Goal: Task Accomplishment & Management: Manage account settings

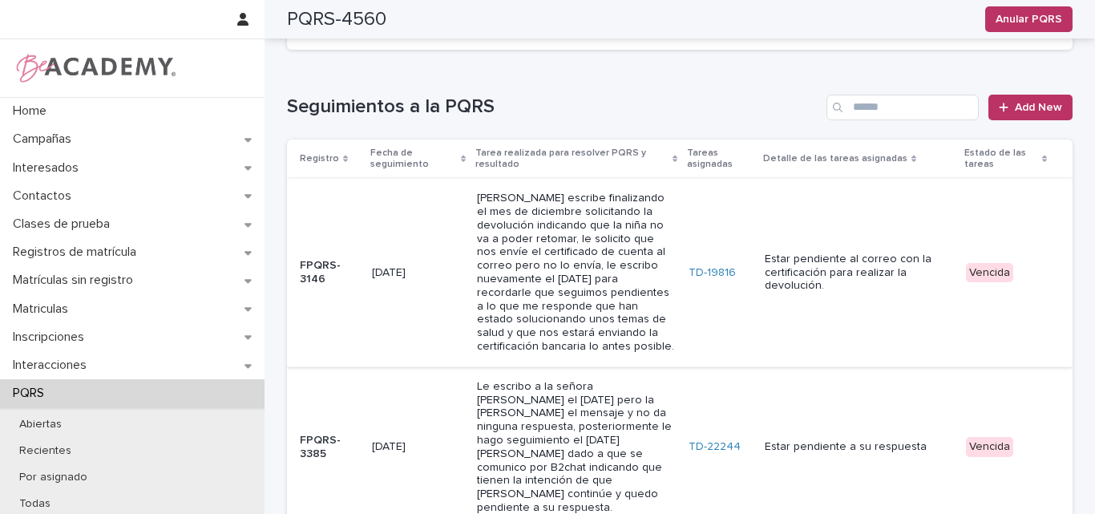
scroll to position [641, 0]
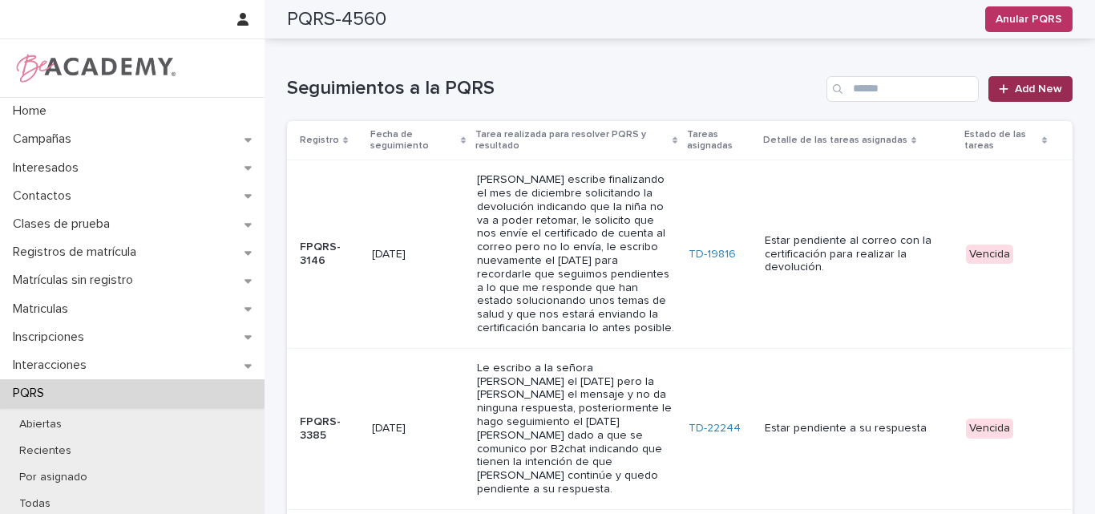
click at [1033, 83] on span "Add New" at bounding box center [1038, 88] width 47 height 11
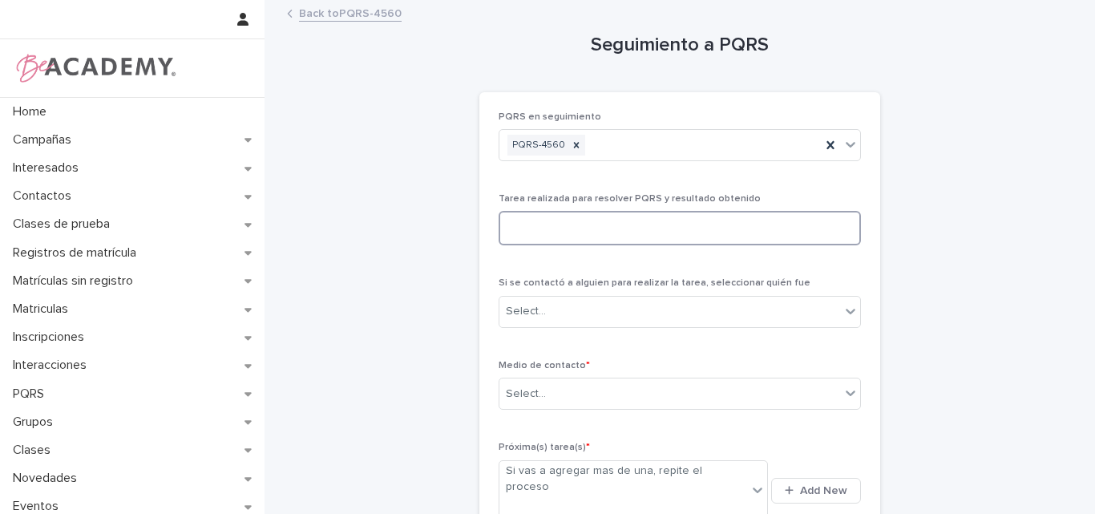
click at [559, 228] on textarea at bounding box center [679, 228] width 362 height 34
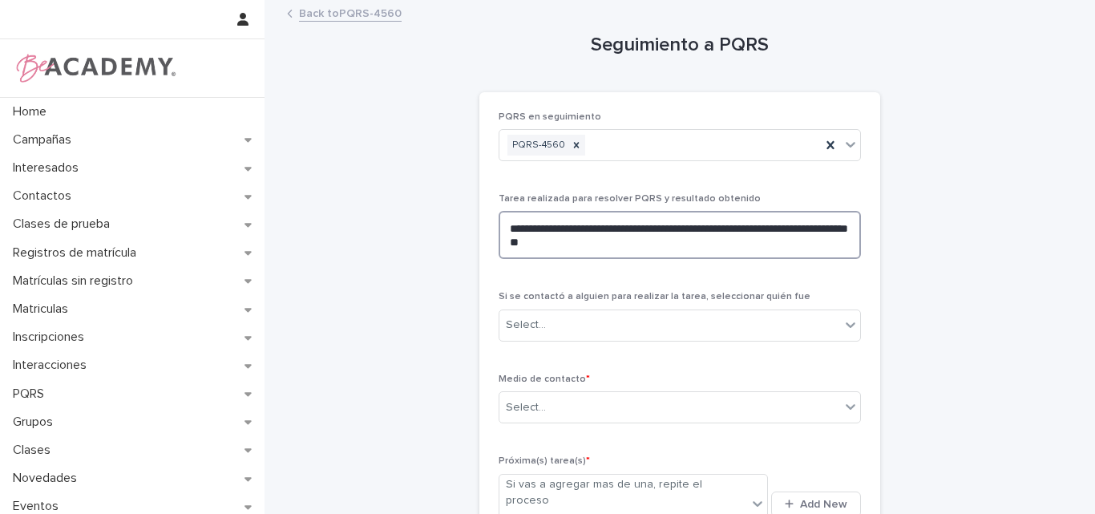
click at [617, 245] on textarea "**********" at bounding box center [679, 235] width 362 height 48
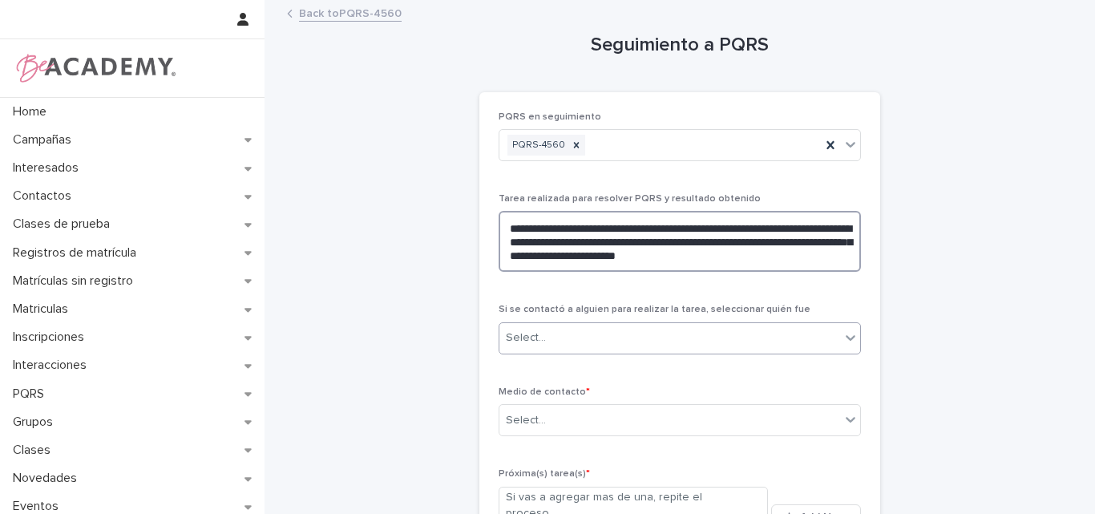
type textarea "**********"
click at [587, 343] on div "Select..." at bounding box center [669, 338] width 341 height 26
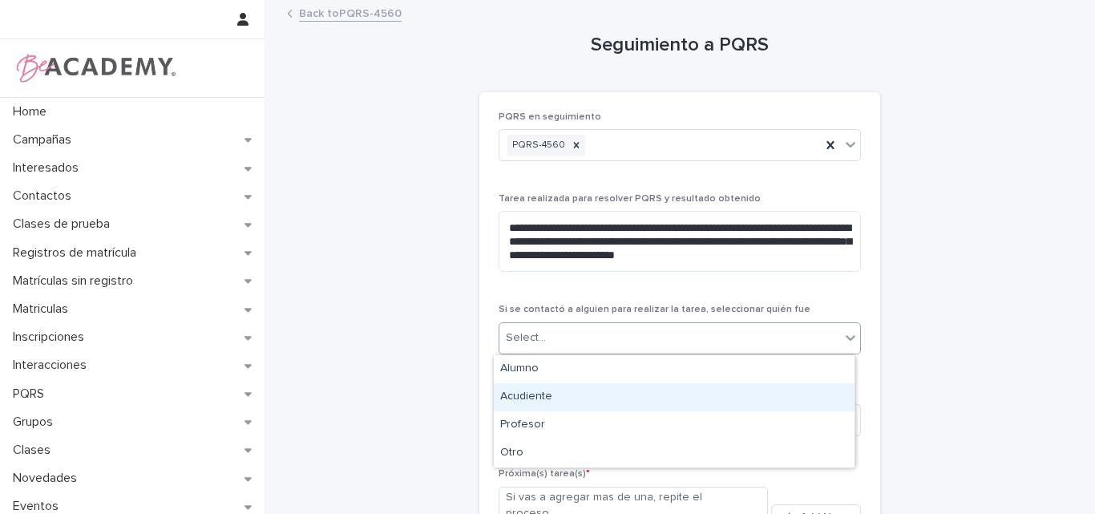
click at [543, 395] on div "Acudiente" at bounding box center [674, 397] width 361 height 28
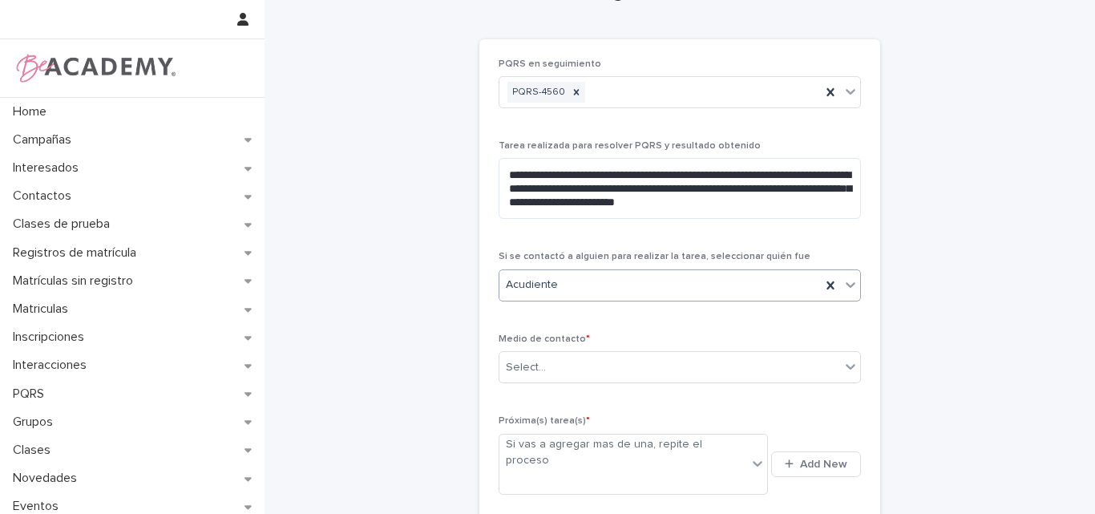
scroll to position [80, 0]
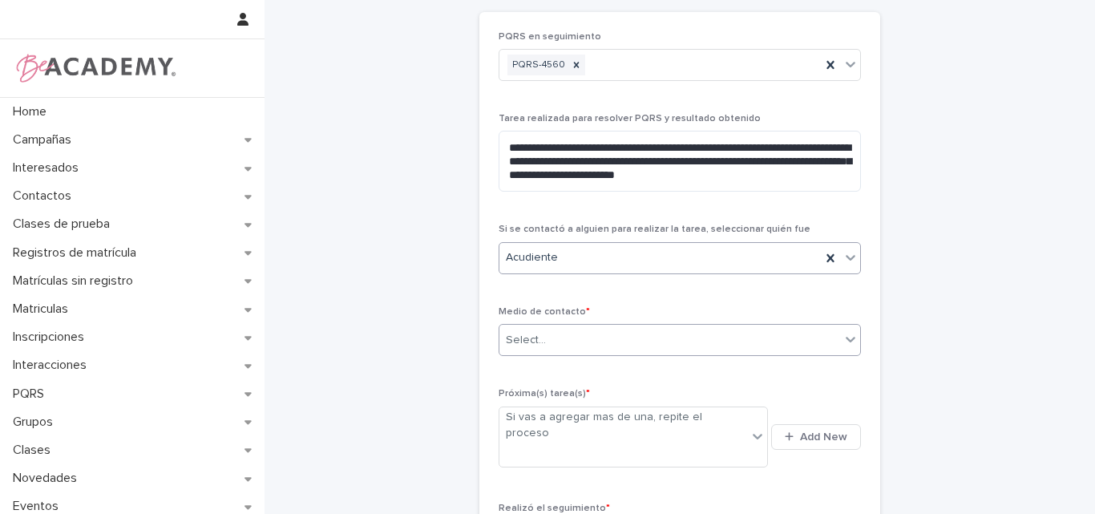
click at [571, 342] on div "Select..." at bounding box center [669, 340] width 341 height 26
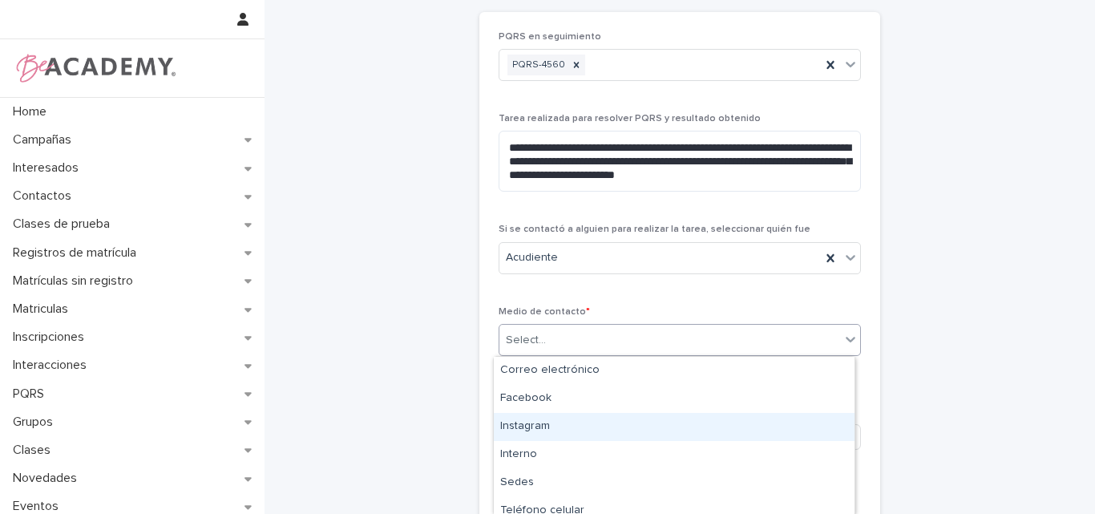
type input "*"
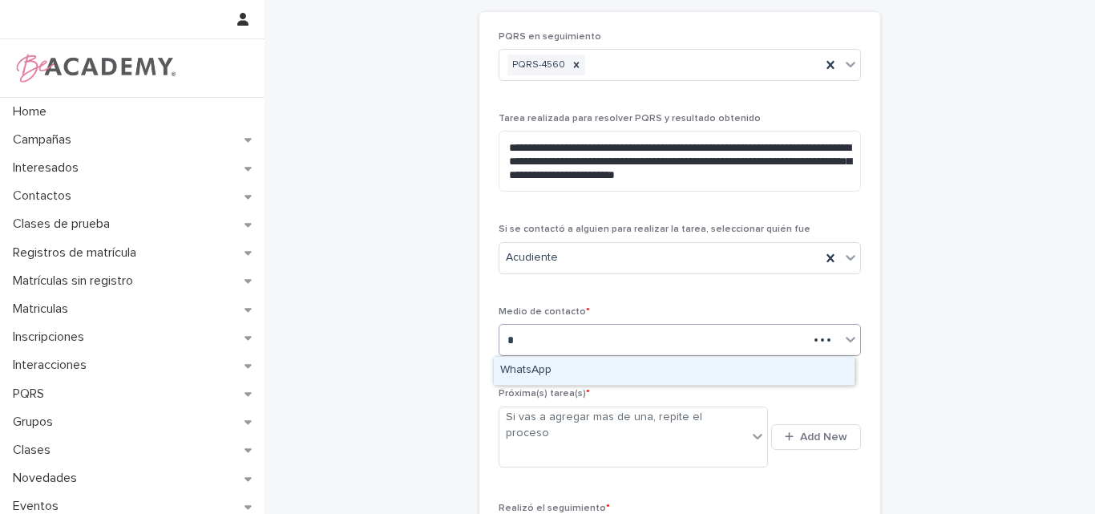
drag, startPoint x: 545, startPoint y: 373, endPoint x: 631, endPoint y: 368, distance: 85.9
click at [545, 372] on div "WhatsApp" at bounding box center [674, 371] width 361 height 28
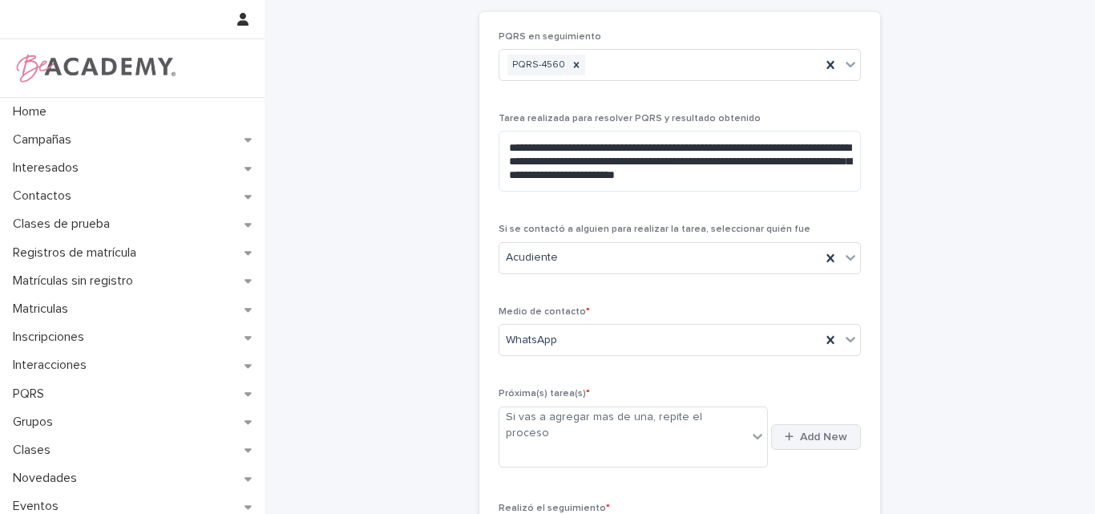
click at [815, 431] on span "Add New" at bounding box center [823, 436] width 47 height 11
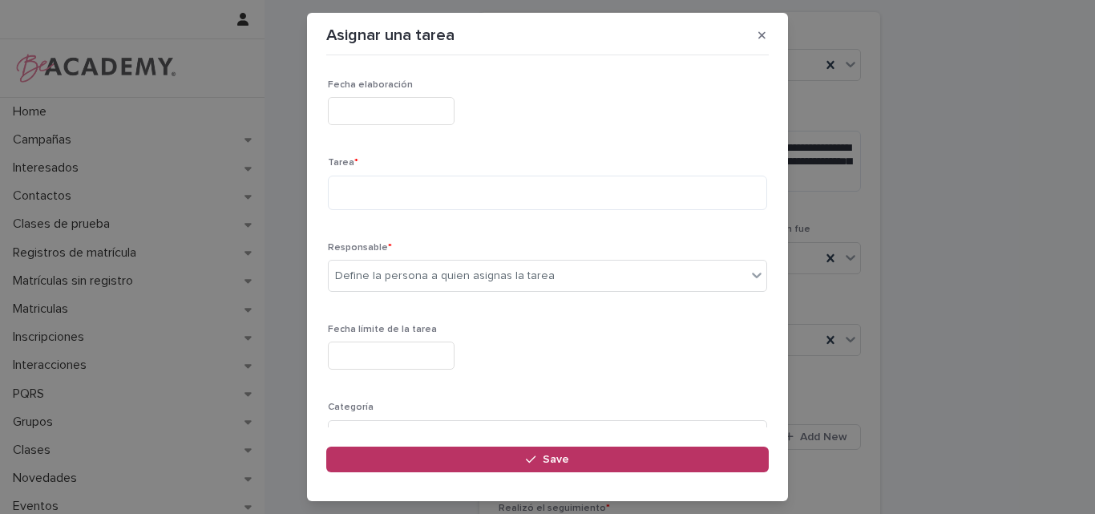
click at [365, 107] on input "text" at bounding box center [391, 111] width 127 height 28
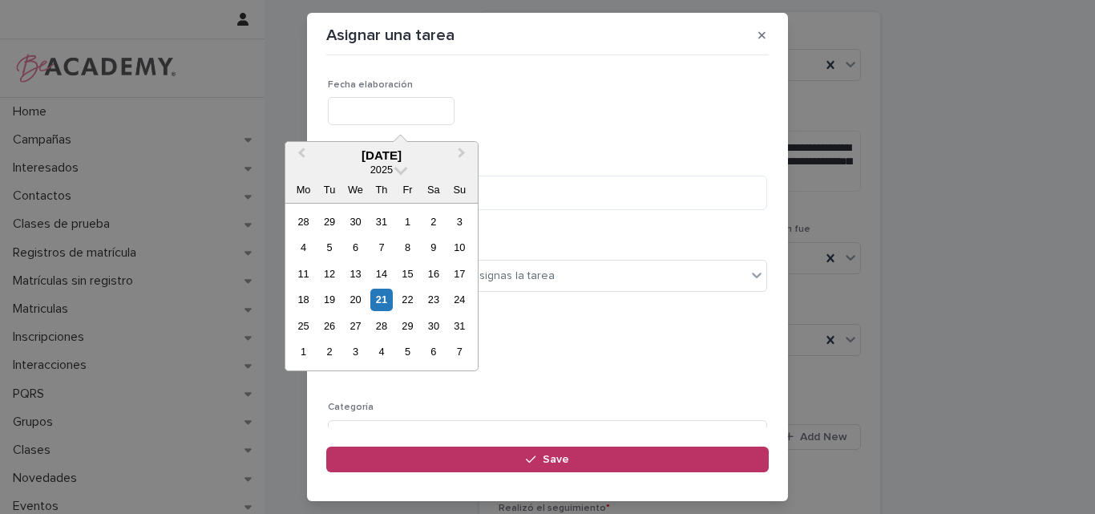
type input "**********"
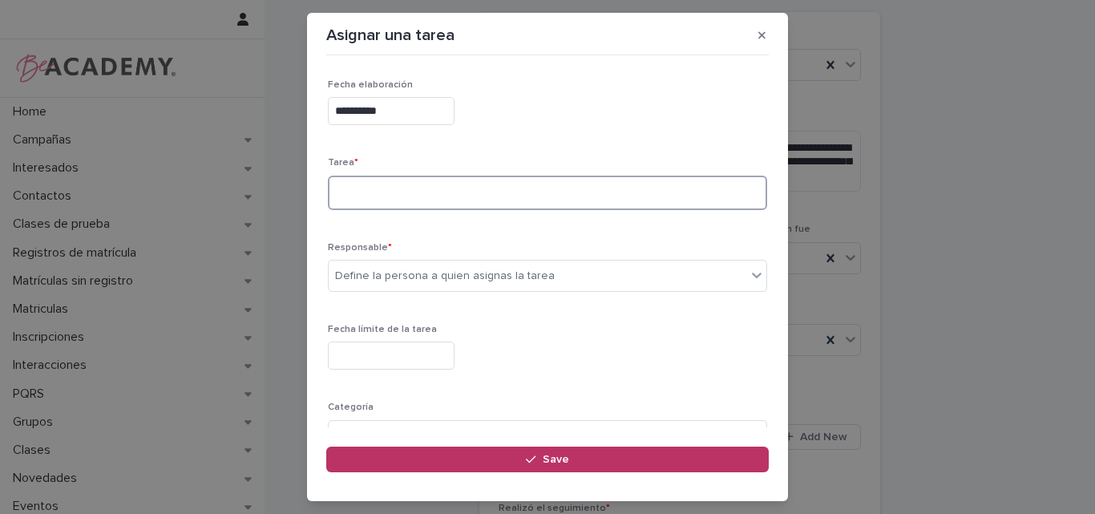
click at [366, 201] on textarea at bounding box center [547, 193] width 439 height 34
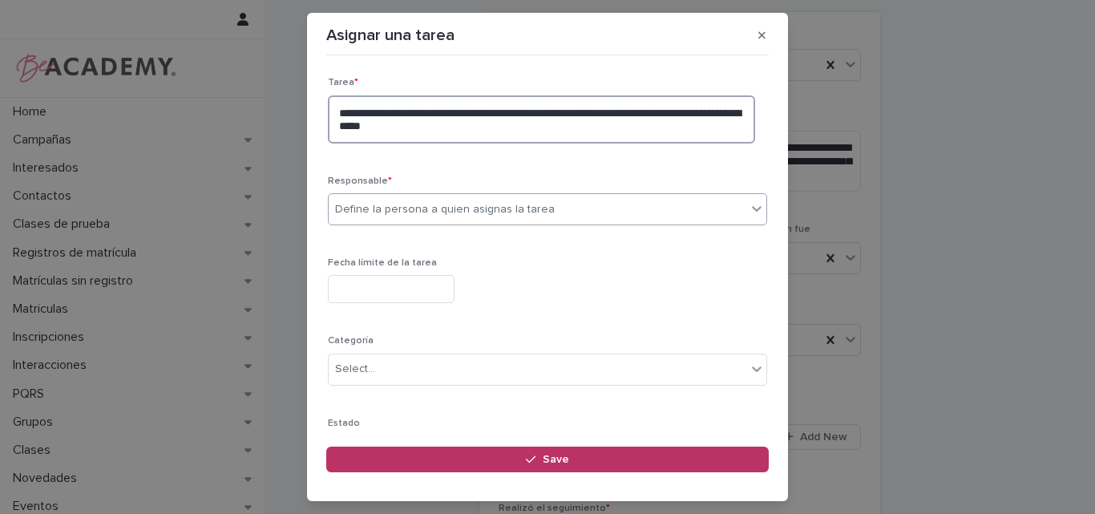
type textarea "**********"
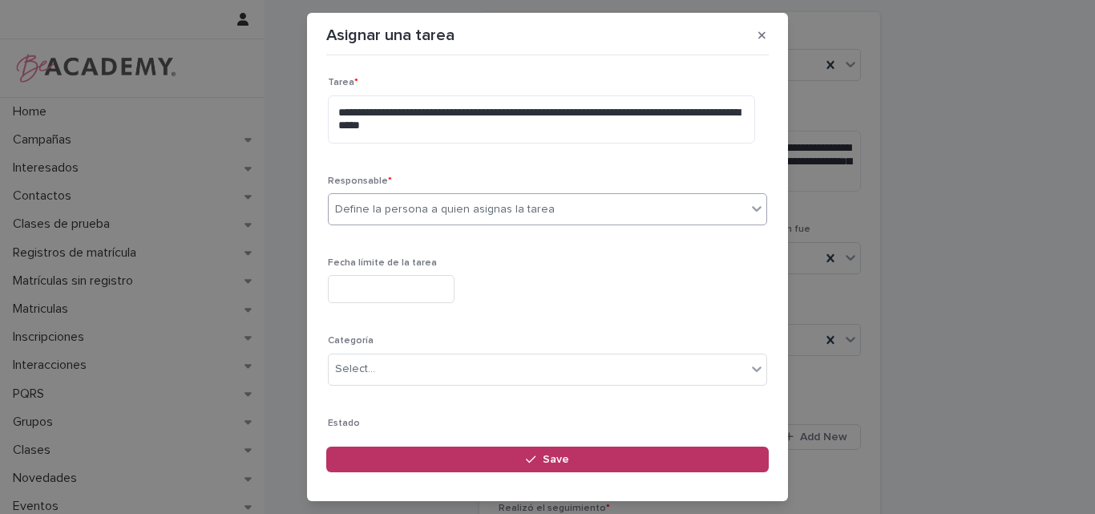
click at [596, 202] on div "Define la persona a quien asignas la tarea" at bounding box center [538, 209] width 418 height 26
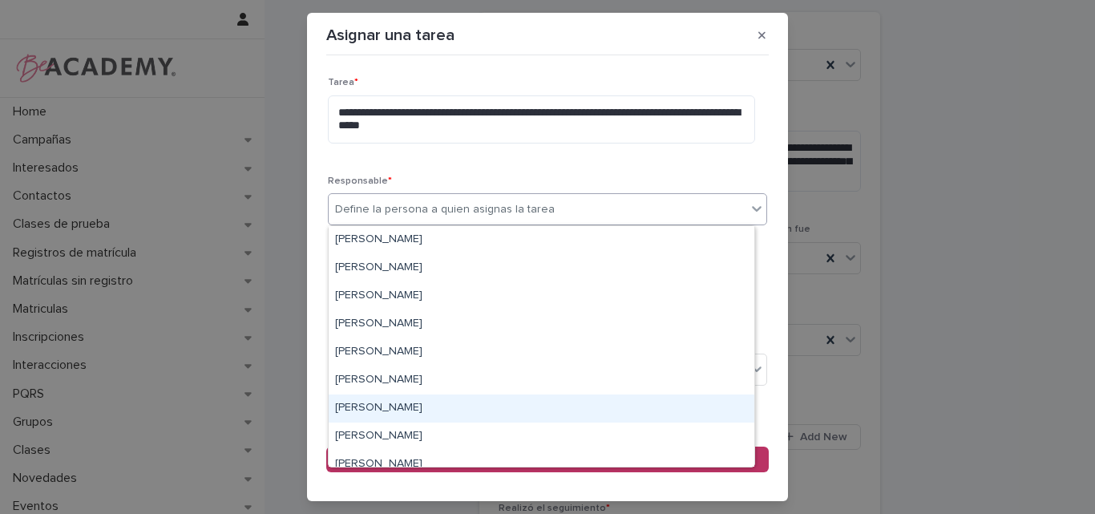
click at [421, 404] on div "Lina Rico Montoya" at bounding box center [542, 408] width 426 height 28
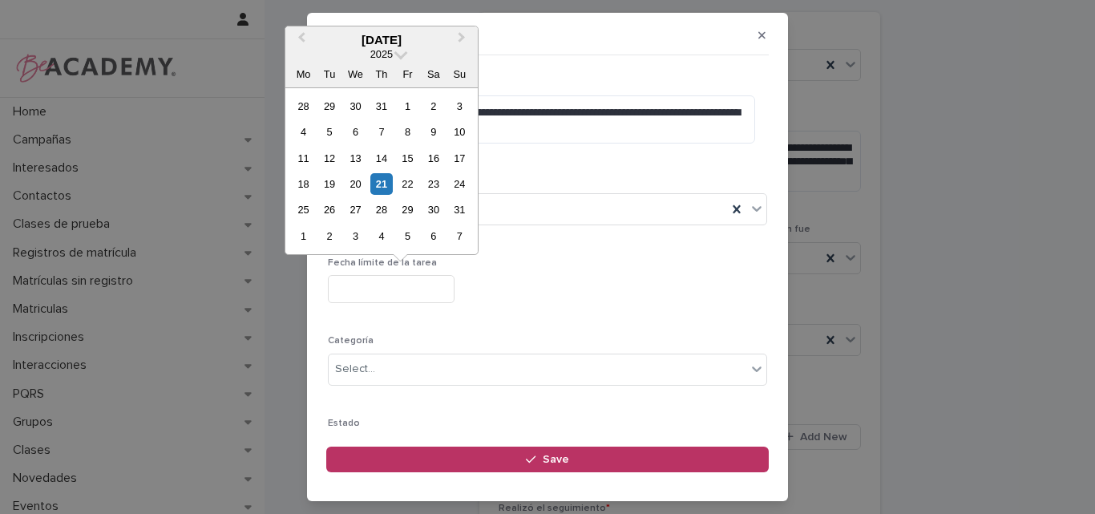
click at [454, 289] on input "text" at bounding box center [391, 289] width 127 height 28
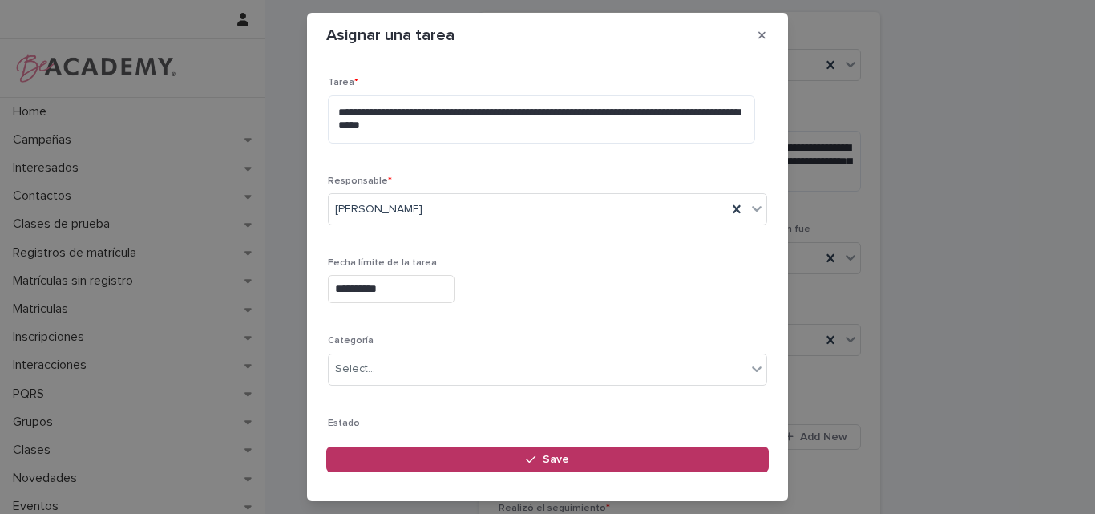
click at [423, 289] on input "**********" at bounding box center [391, 289] width 127 height 28
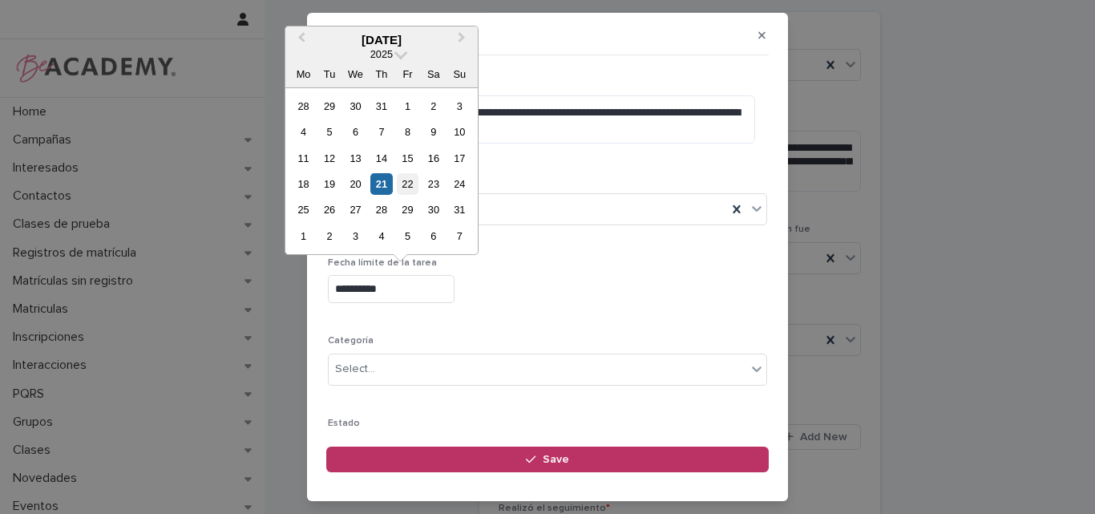
click at [408, 180] on div "22" at bounding box center [408, 184] width 22 height 22
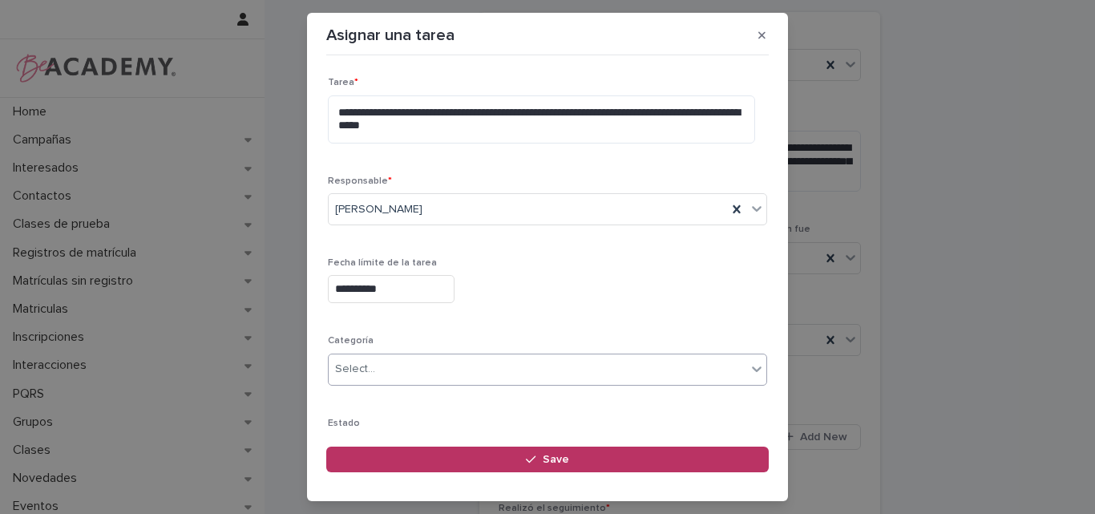
type input "**********"
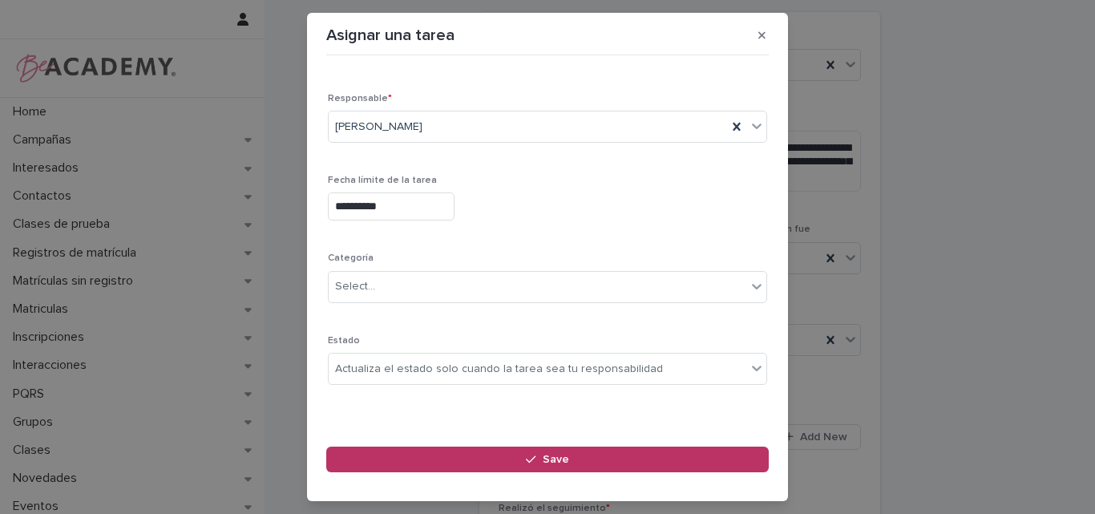
scroll to position [170, 0]
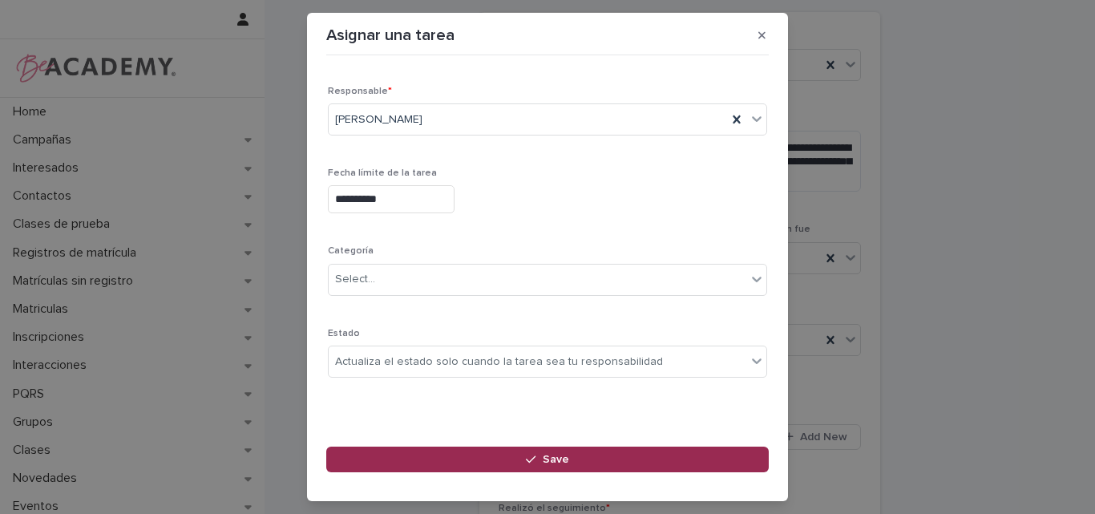
click at [505, 458] on button "Save" at bounding box center [547, 459] width 442 height 26
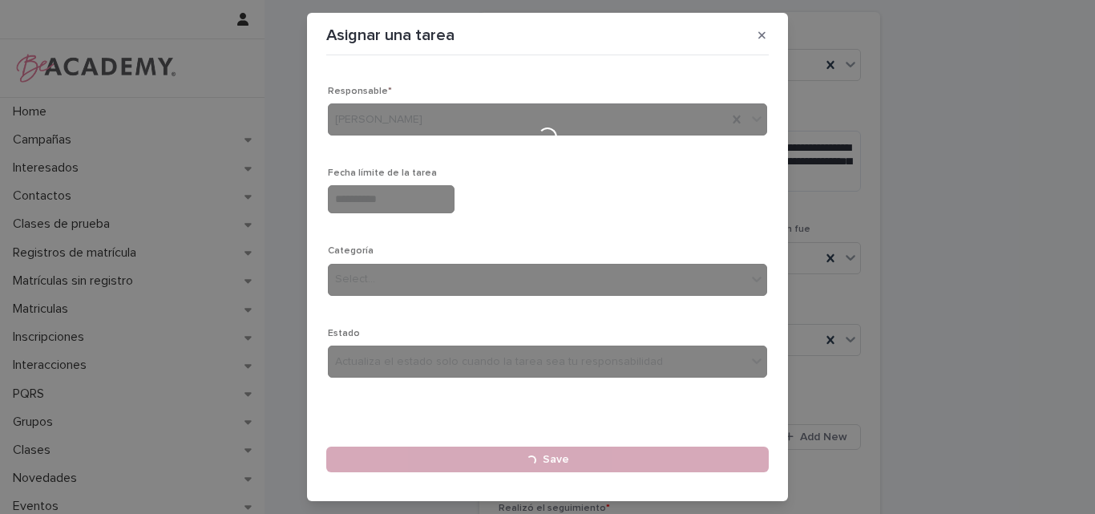
type input "**********"
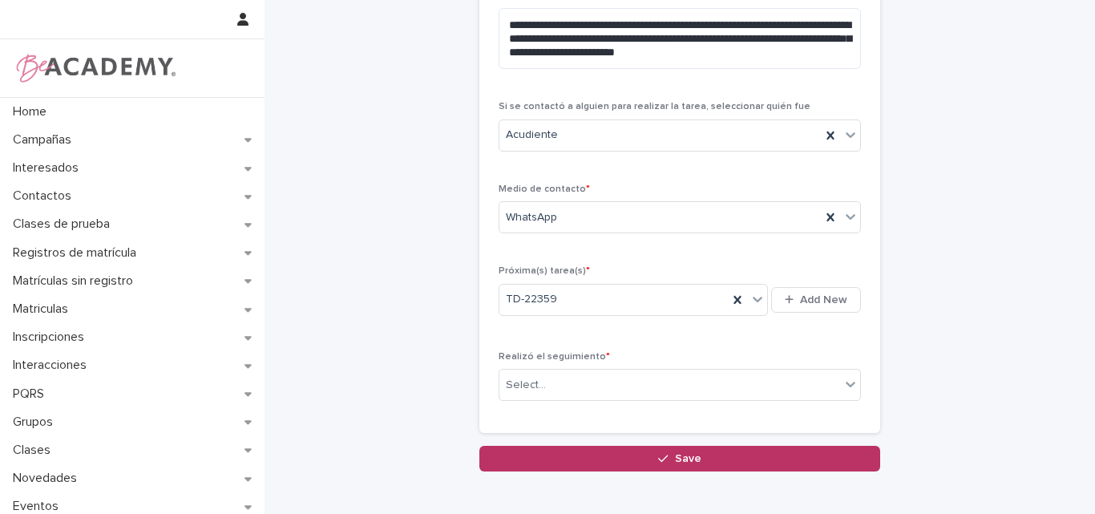
scroll to position [240, 0]
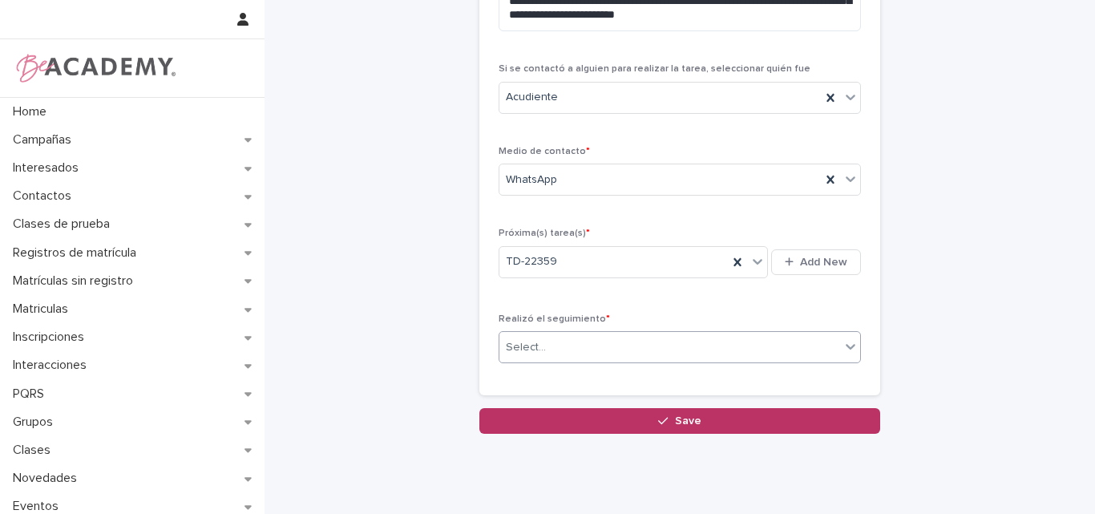
click at [561, 338] on div "Select..." at bounding box center [669, 347] width 341 height 26
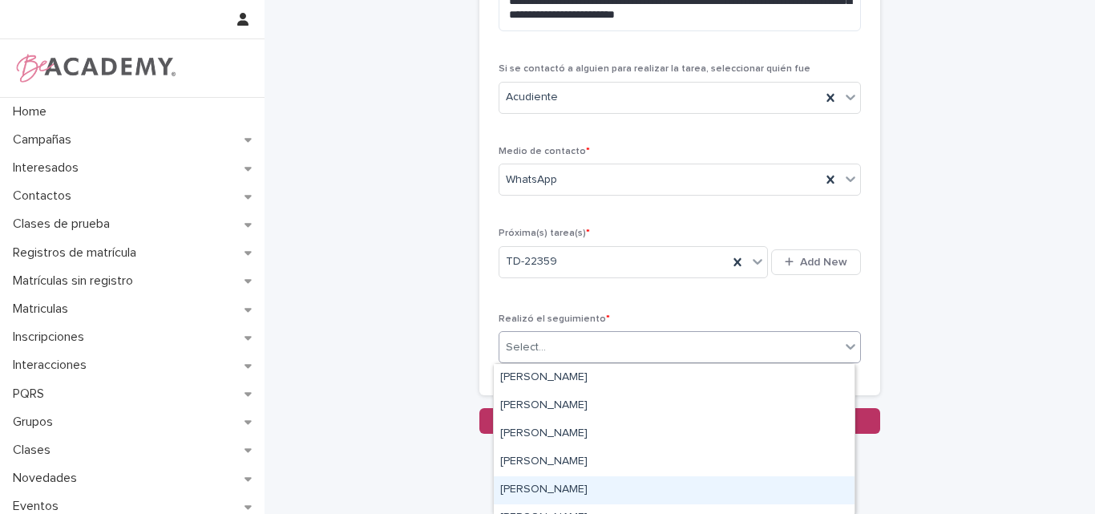
click at [521, 492] on div "Lina Rico Montoya" at bounding box center [674, 490] width 361 height 28
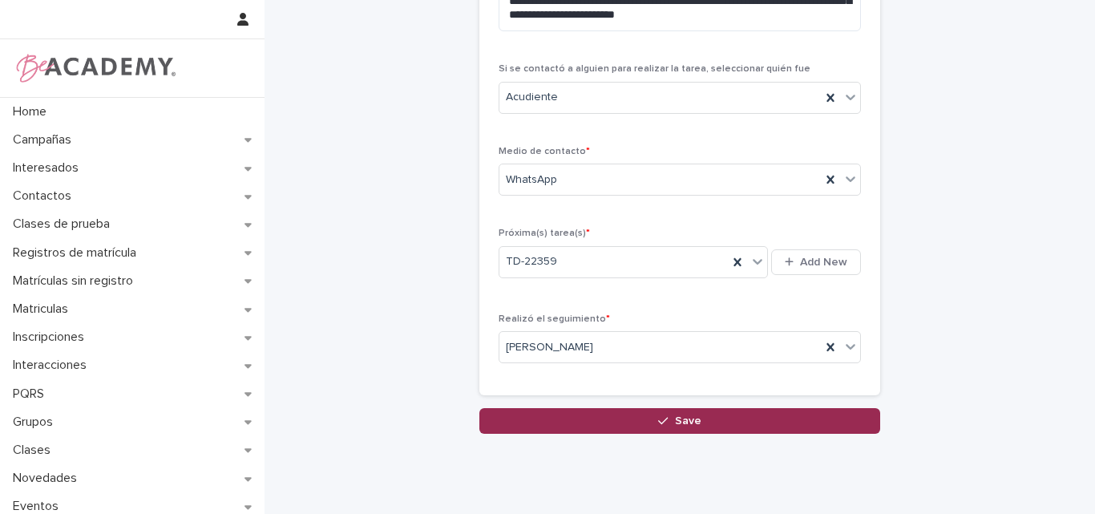
click at [685, 417] on span "Save" at bounding box center [688, 420] width 26 height 11
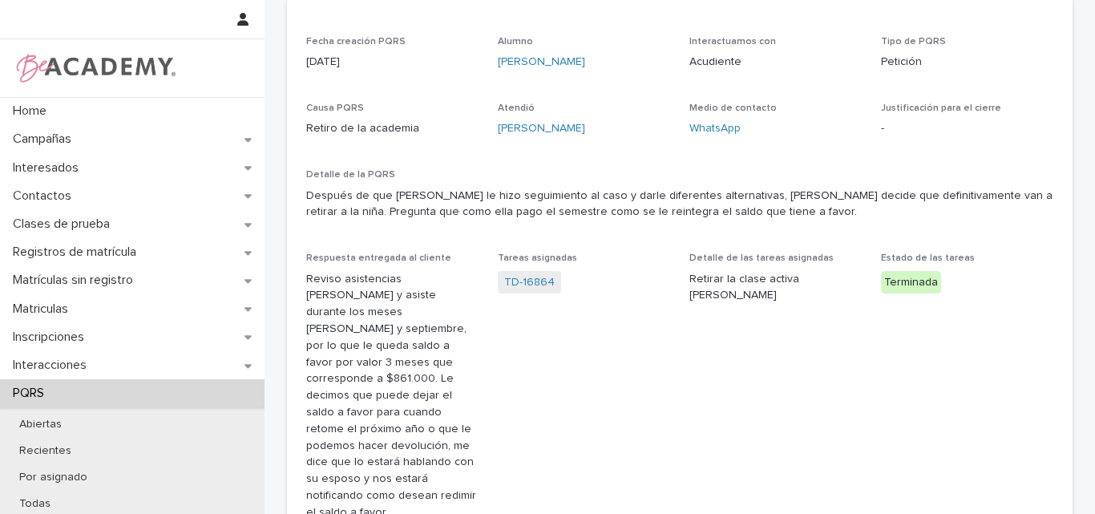
scroll to position [160, 0]
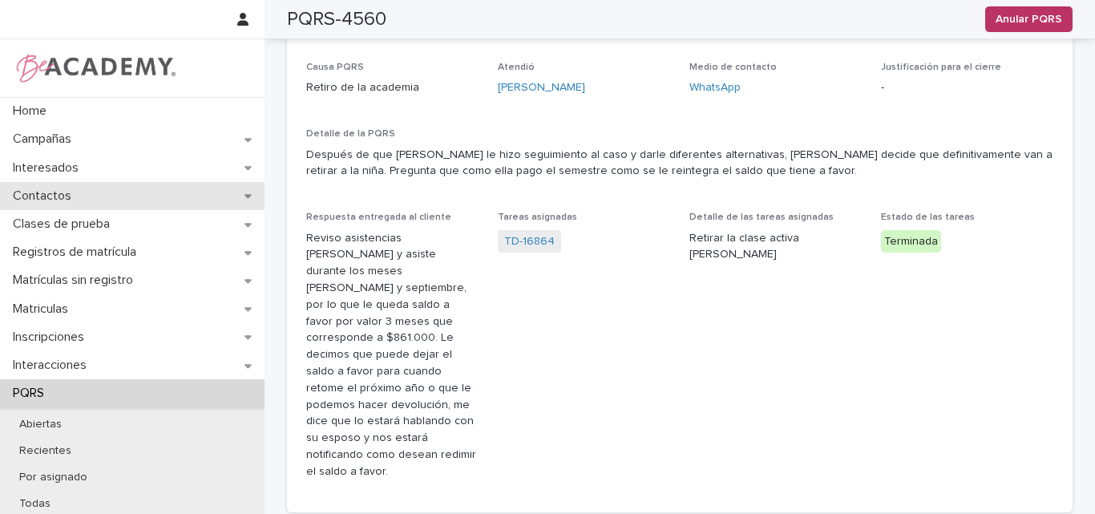
click at [59, 196] on p "Contactos" at bounding box center [45, 195] width 78 height 15
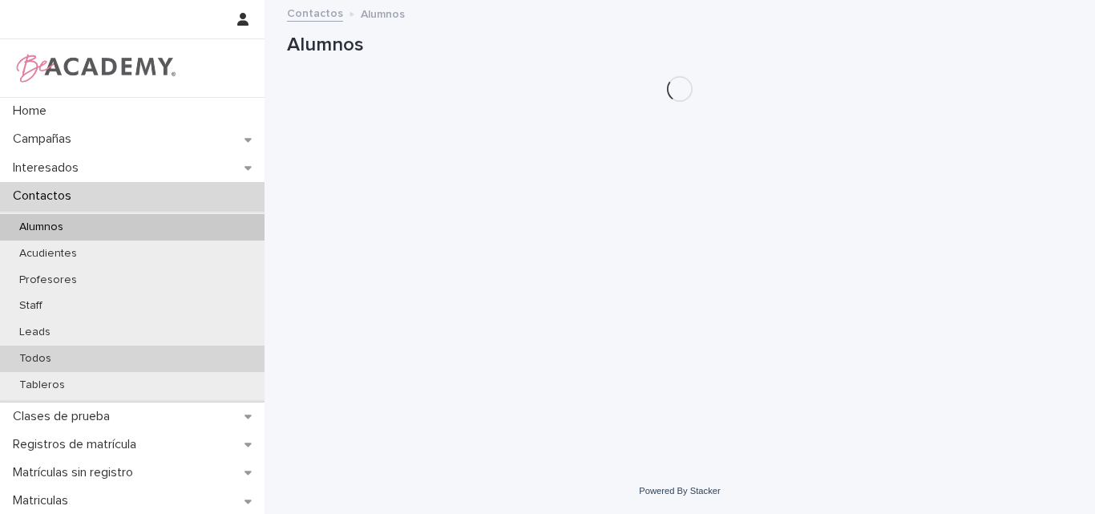
click at [36, 350] on div "Todos" at bounding box center [132, 358] width 264 height 26
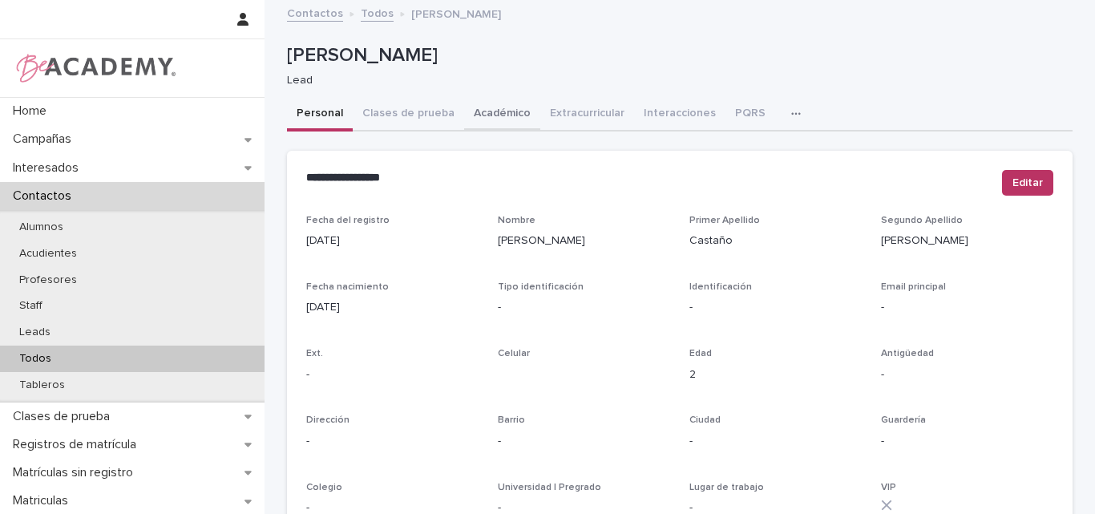
click at [480, 109] on button "Académico" at bounding box center [502, 115] width 76 height 34
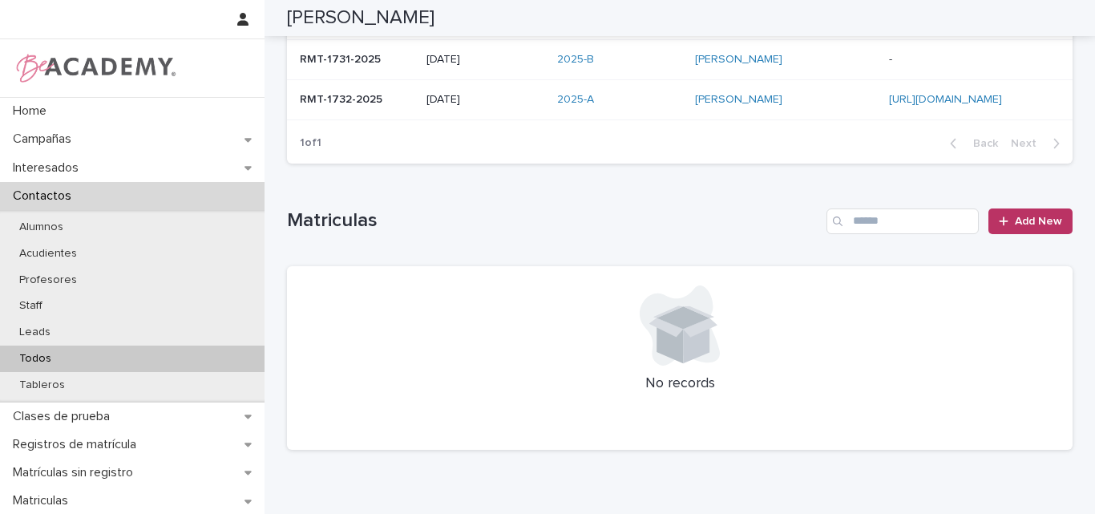
scroll to position [321, 0]
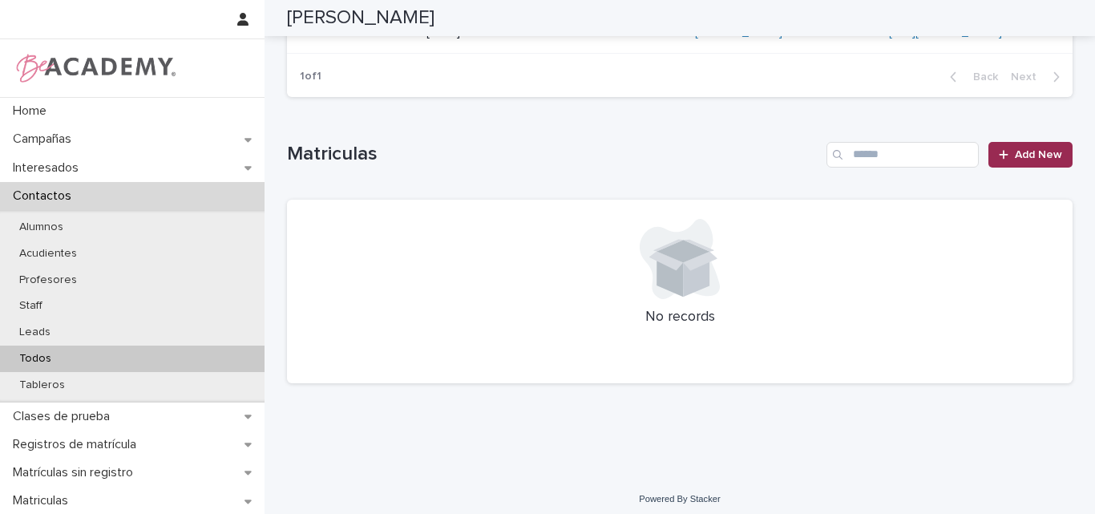
click at [993, 147] on link "Add New" at bounding box center [1030, 155] width 84 height 26
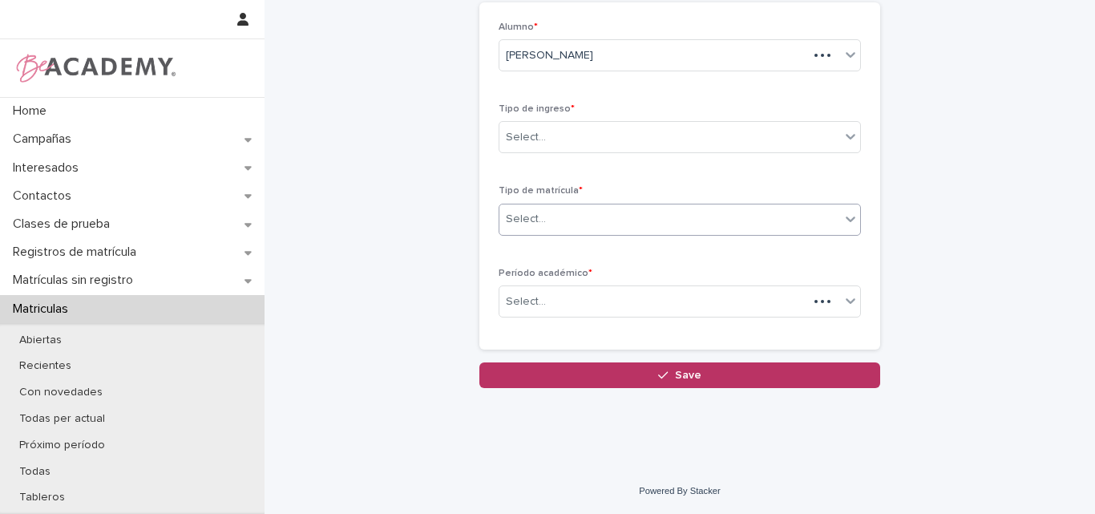
scroll to position [90, 0]
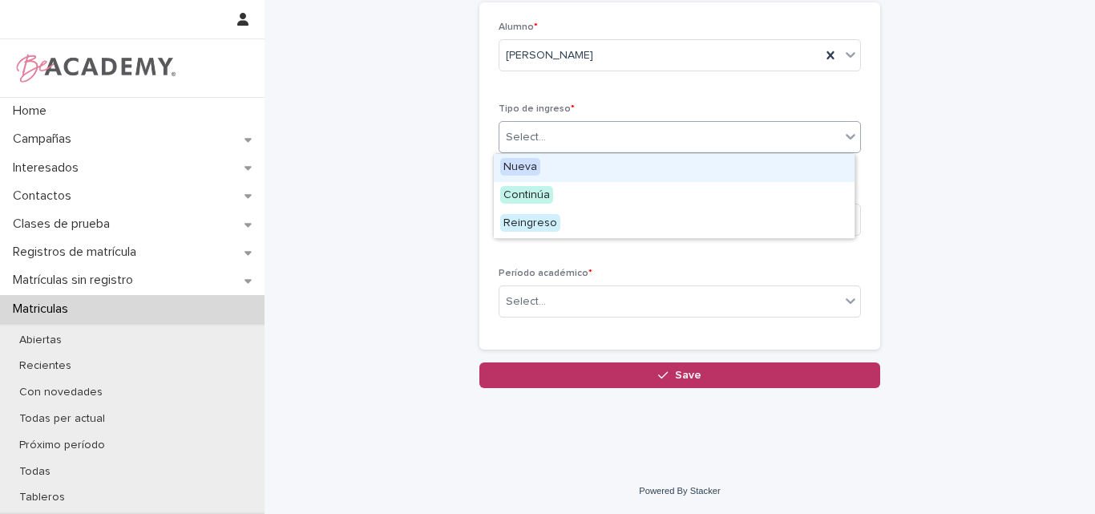
click at [529, 135] on div "Select..." at bounding box center [526, 137] width 40 height 17
click at [554, 166] on div "Nueva" at bounding box center [674, 168] width 361 height 28
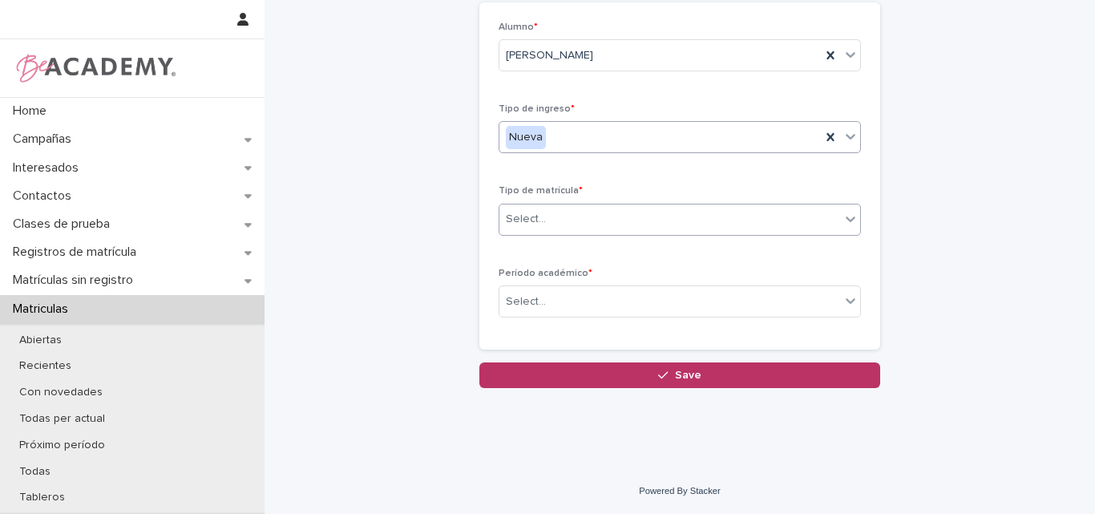
click at [559, 213] on div "Select..." at bounding box center [669, 219] width 341 height 26
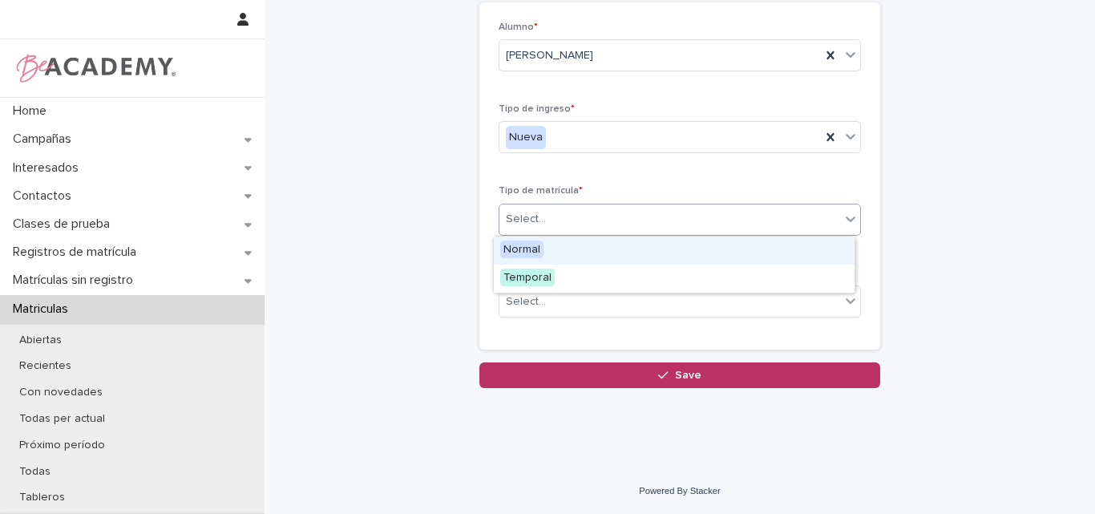
click at [548, 243] on div "Normal" at bounding box center [674, 250] width 361 height 28
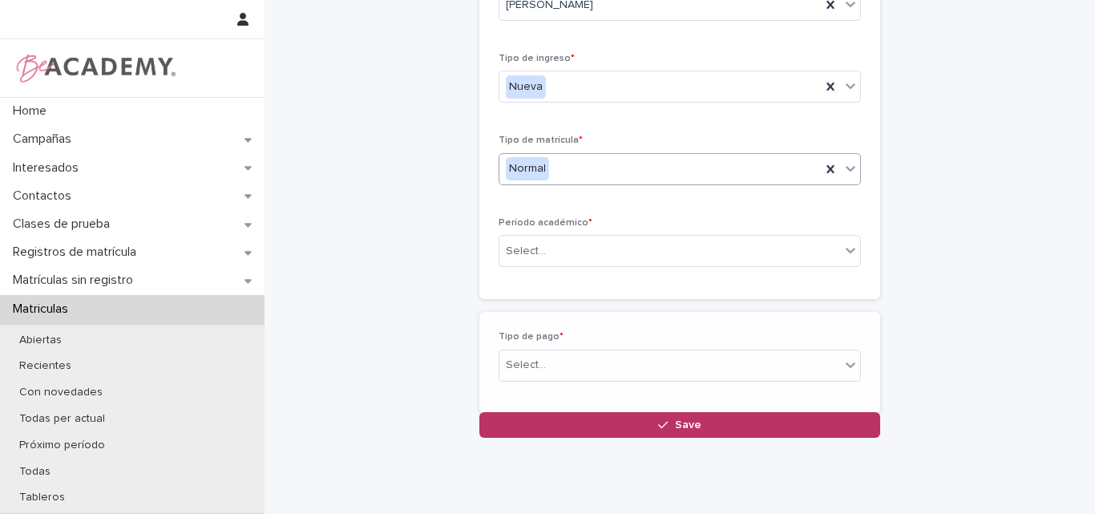
scroll to position [147, 0]
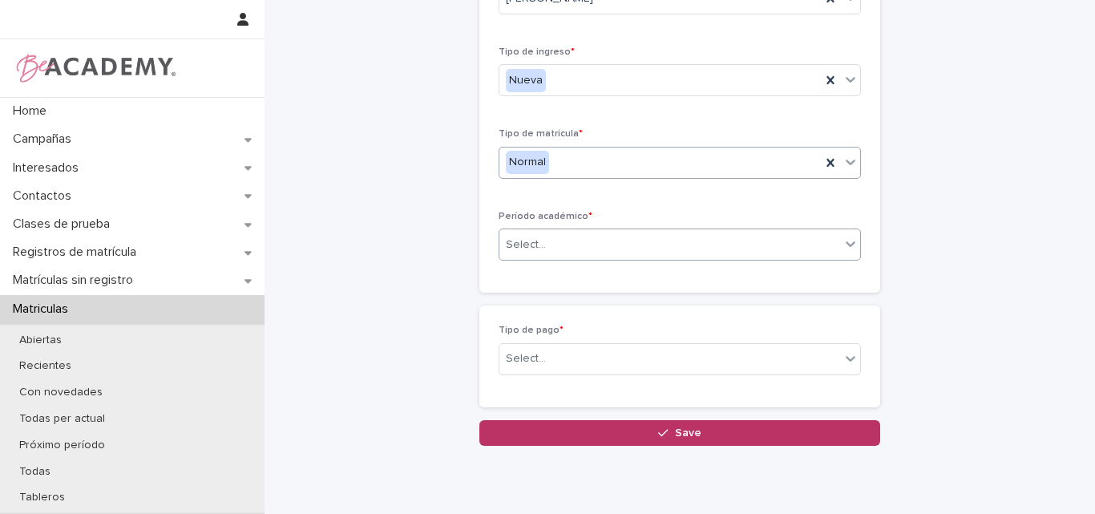
click at [576, 237] on div "Select..." at bounding box center [669, 245] width 341 height 26
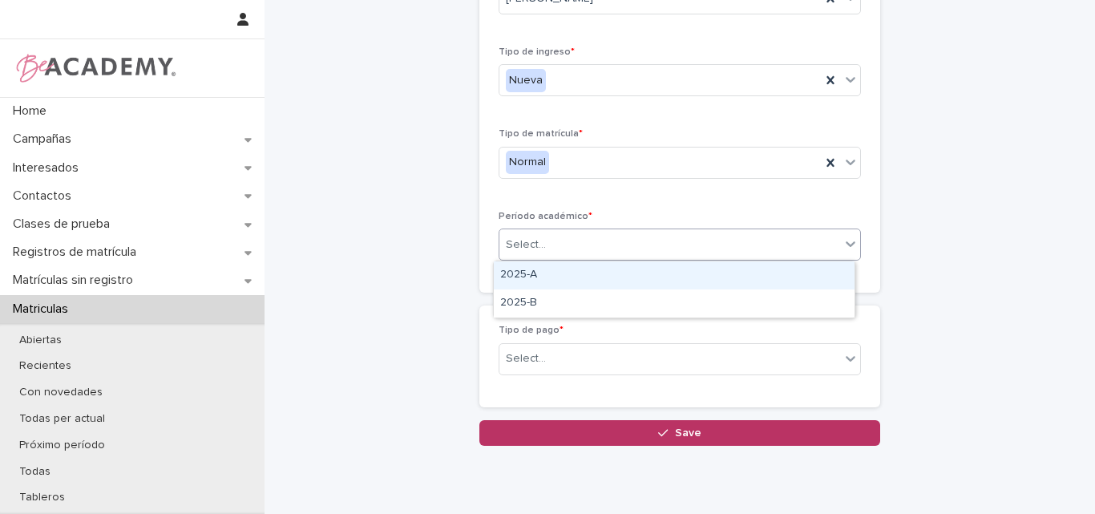
click at [553, 275] on div "2025-A" at bounding box center [674, 275] width 361 height 28
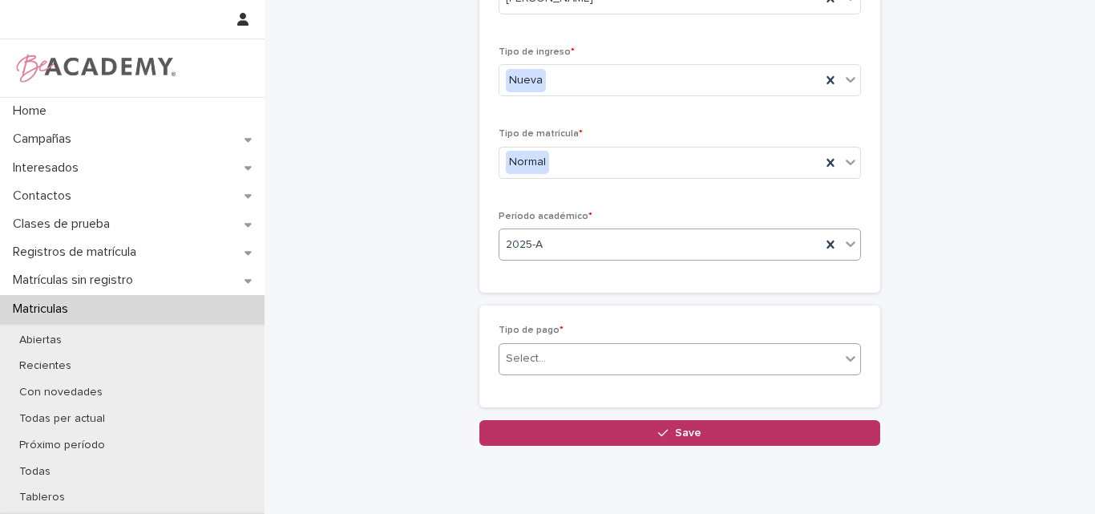
click at [556, 355] on div "Select..." at bounding box center [669, 358] width 341 height 26
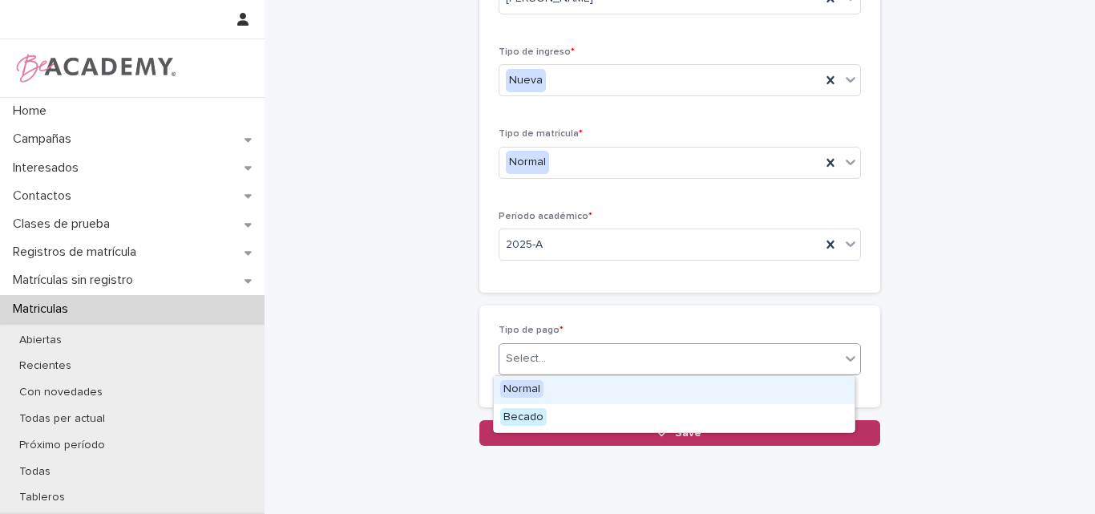
click at [549, 385] on div "Normal" at bounding box center [674, 390] width 361 height 28
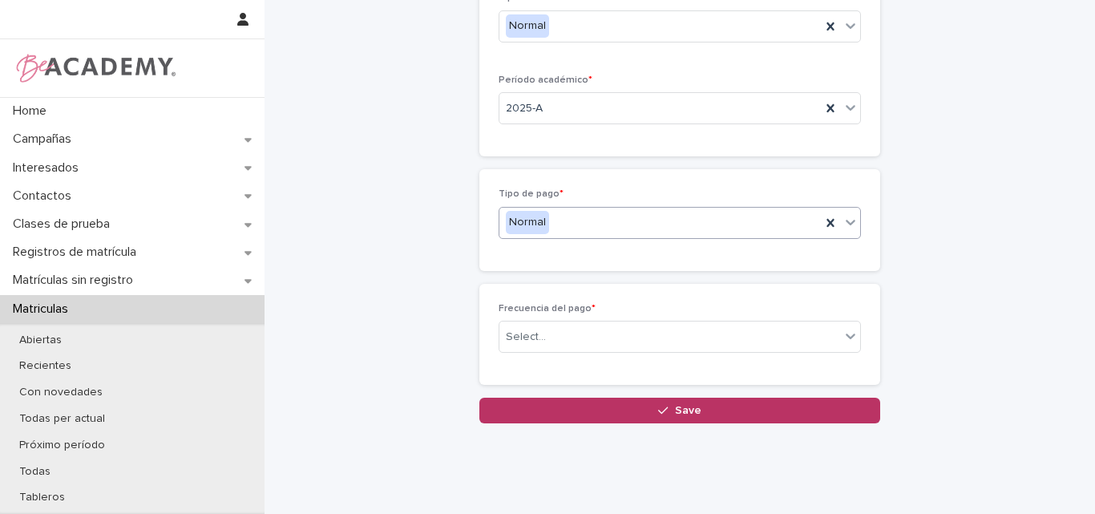
scroll to position [284, 0]
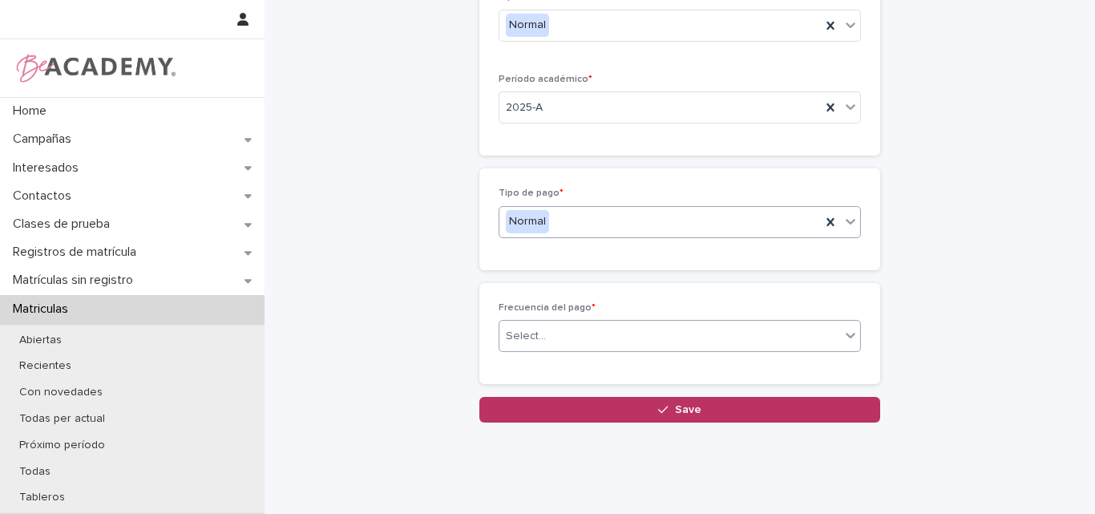
click at [573, 337] on div "Select..." at bounding box center [669, 336] width 341 height 26
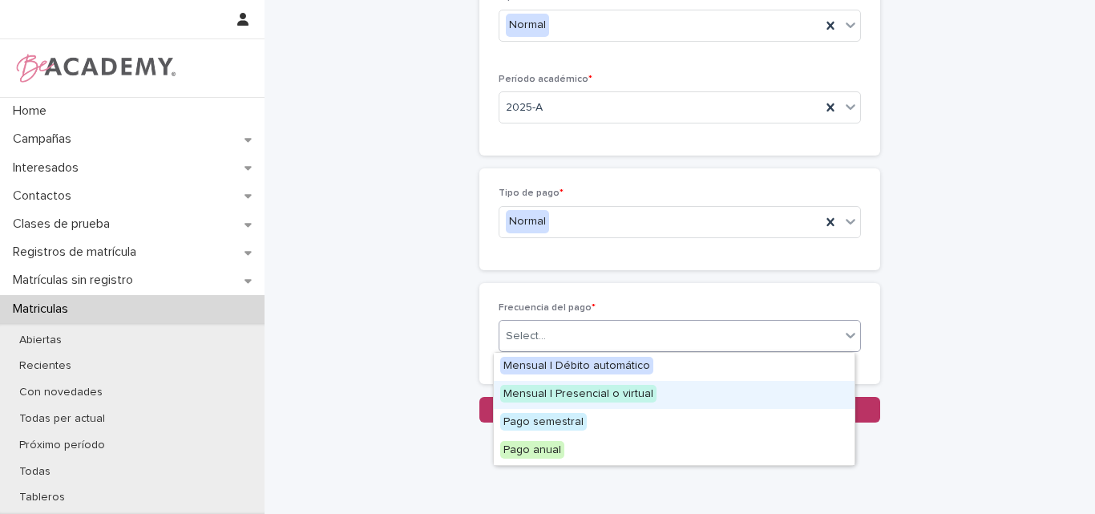
click at [573, 393] on span "Mensual | Presencial o virtual" at bounding box center [578, 394] width 156 height 18
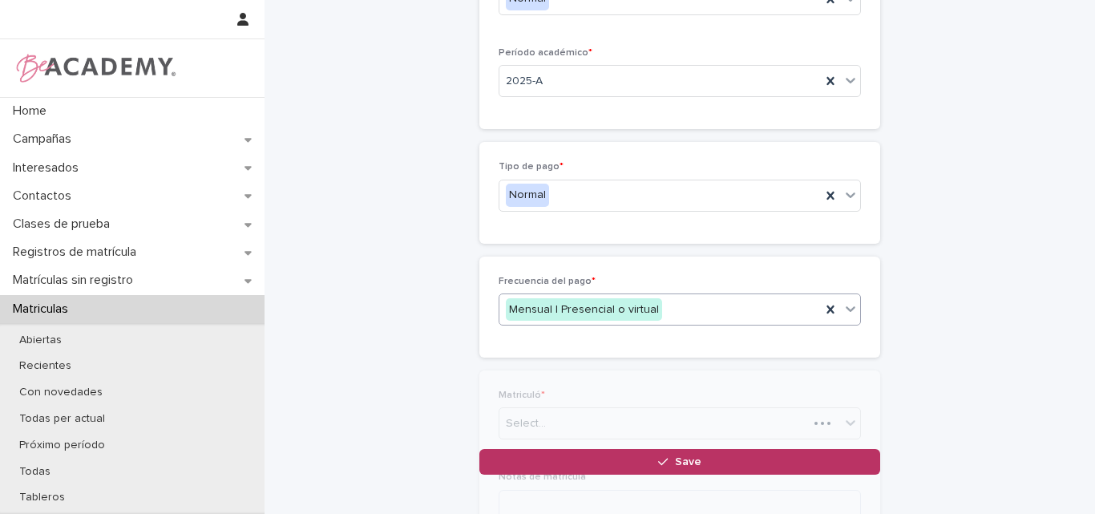
scroll to position [383, 0]
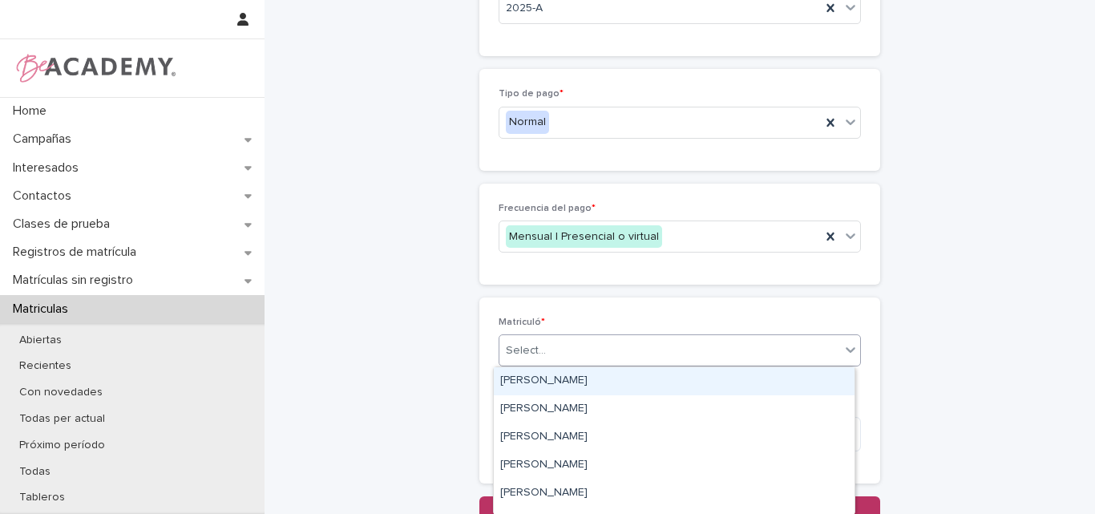
click at [580, 343] on div "Select..." at bounding box center [669, 350] width 341 height 26
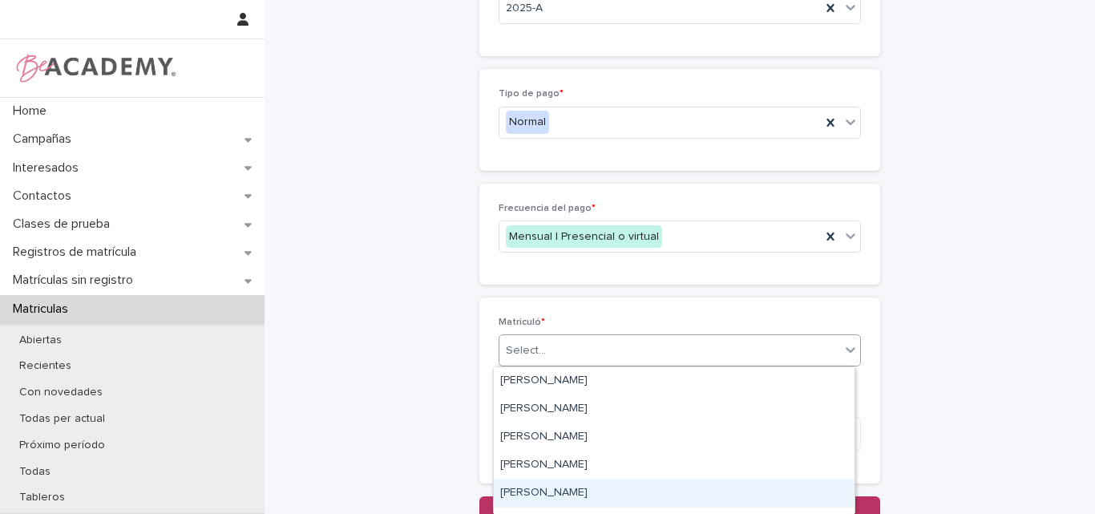
click at [518, 485] on div "Lina Rico Montoya" at bounding box center [674, 493] width 361 height 28
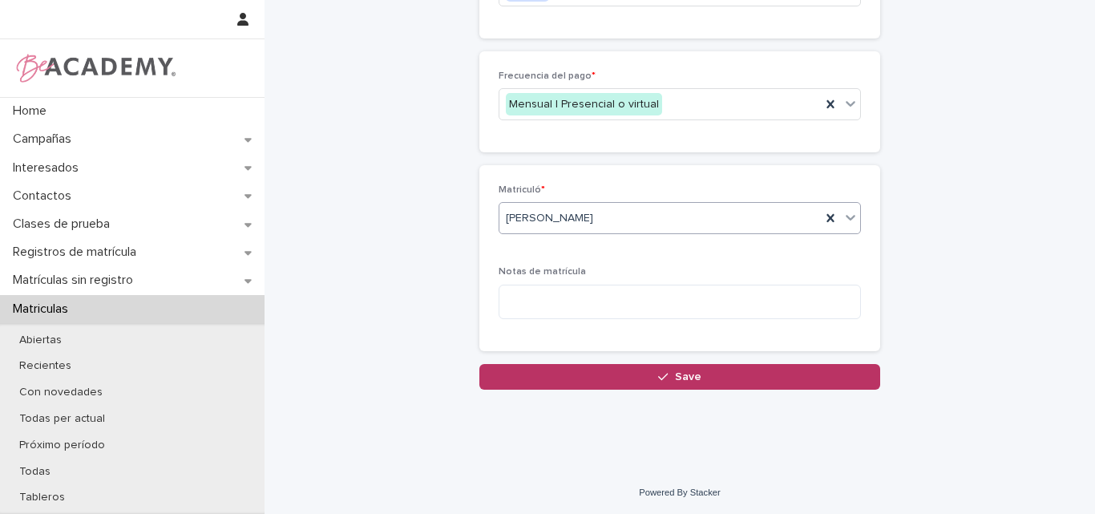
scroll to position [517, 0]
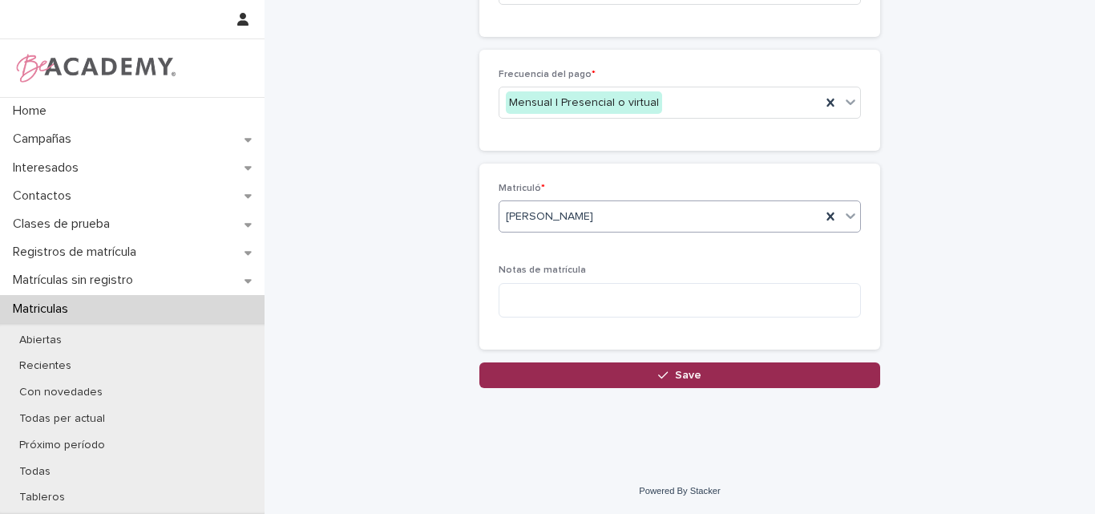
click at [663, 377] on icon "button" at bounding box center [663, 374] width 10 height 11
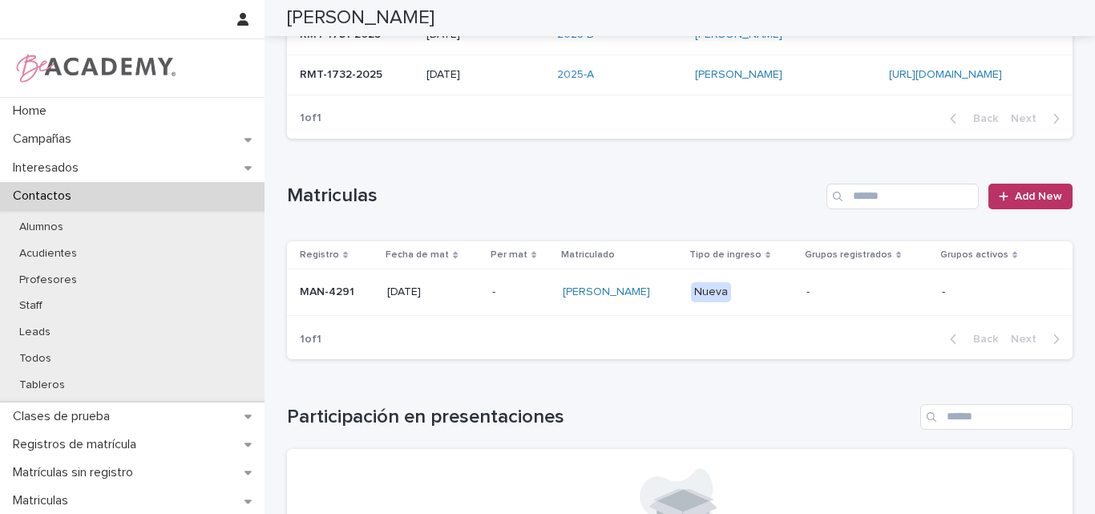
scroll to position [278, 0]
click at [315, 305] on div "MAN-4291" at bounding box center [337, 293] width 75 height 26
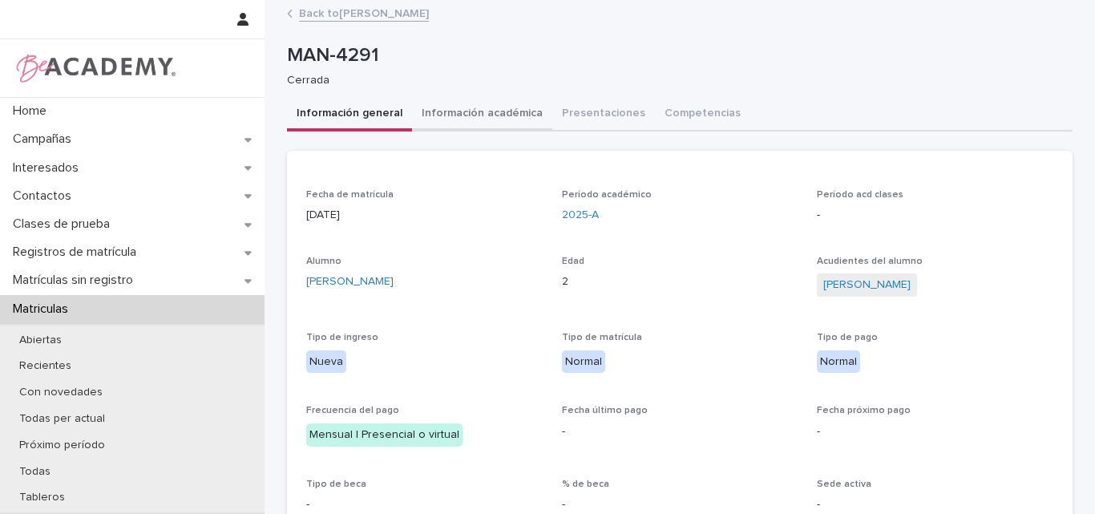
click at [450, 111] on button "Información académica" at bounding box center [482, 115] width 140 height 34
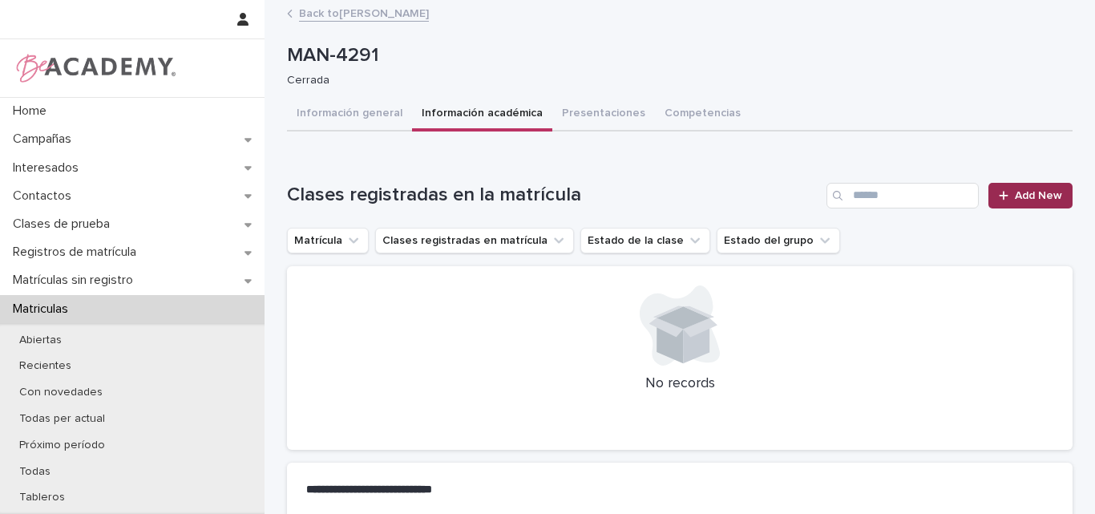
click at [1001, 193] on icon at bounding box center [1004, 195] width 10 height 11
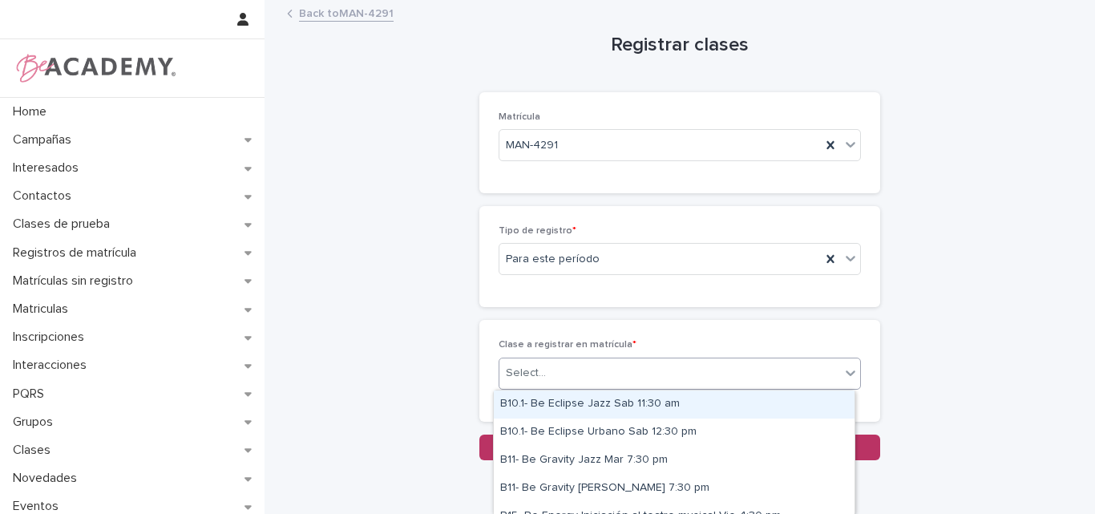
click at [571, 369] on div "Select..." at bounding box center [669, 373] width 341 height 26
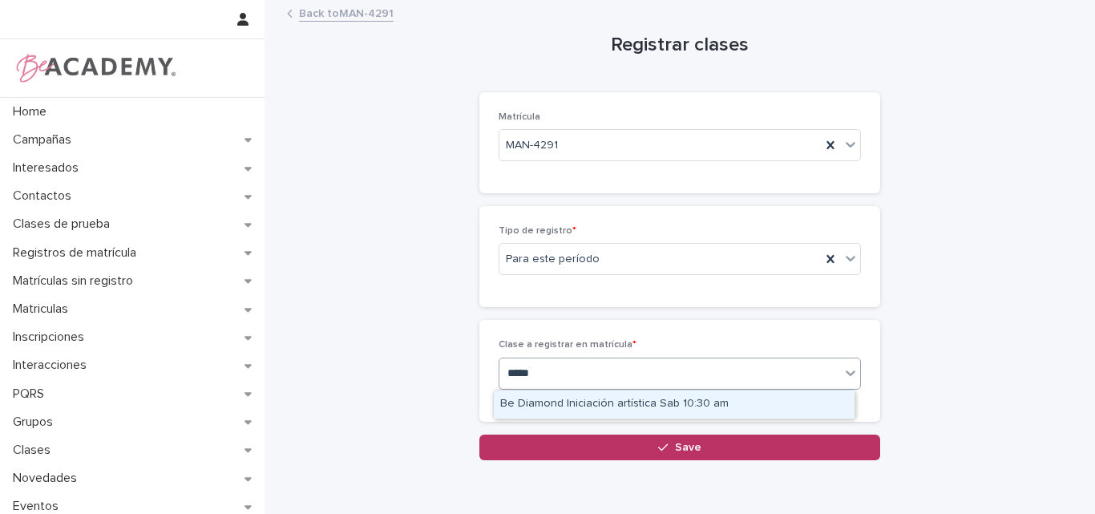
type input "******"
click at [589, 393] on div "Be Diamond Iniciación artística Sab 10:30 am" at bounding box center [674, 404] width 361 height 28
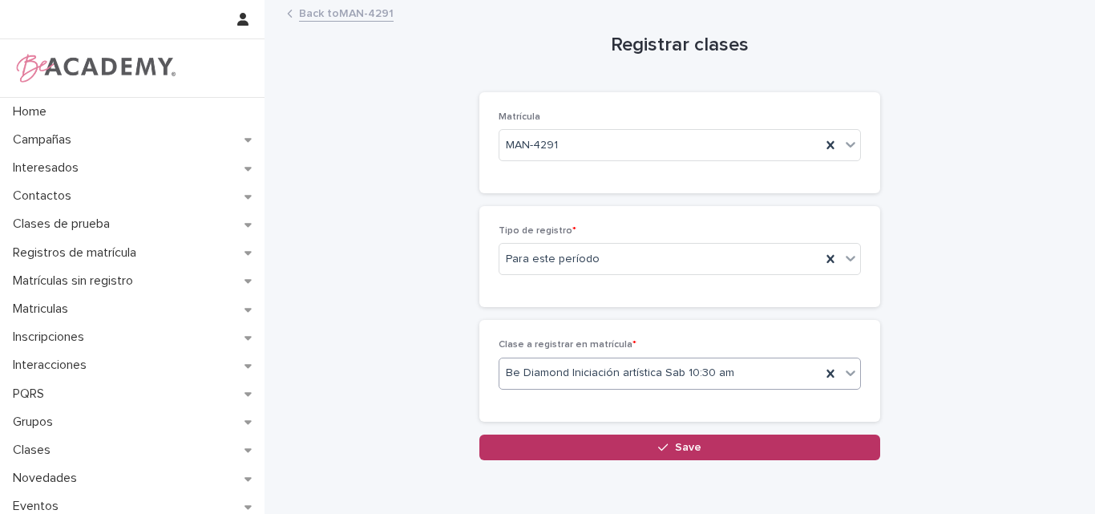
scroll to position [72, 0]
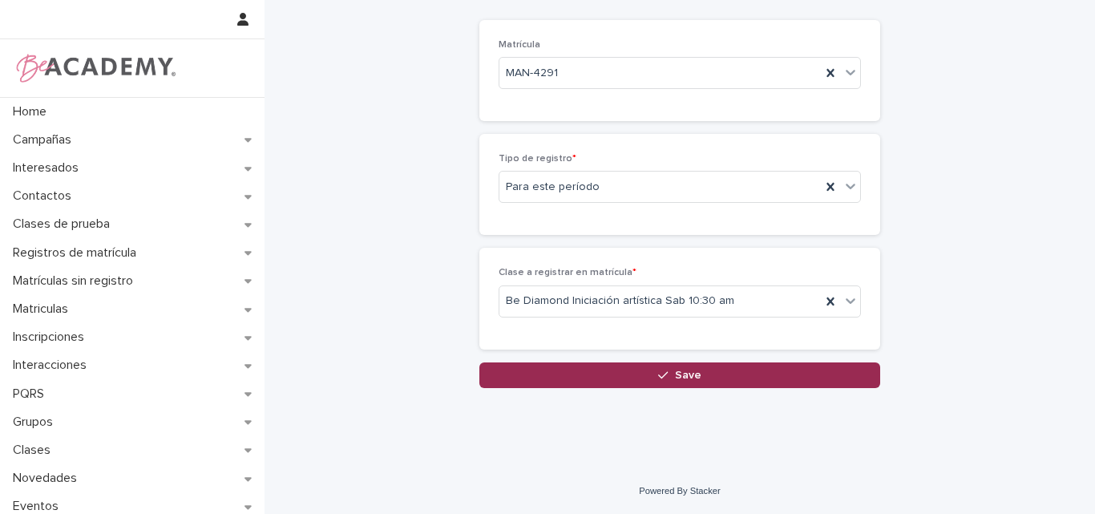
drag, startPoint x: 670, startPoint y: 374, endPoint x: 694, endPoint y: 373, distance: 24.1
click at [675, 373] on span "Save" at bounding box center [688, 374] width 26 height 11
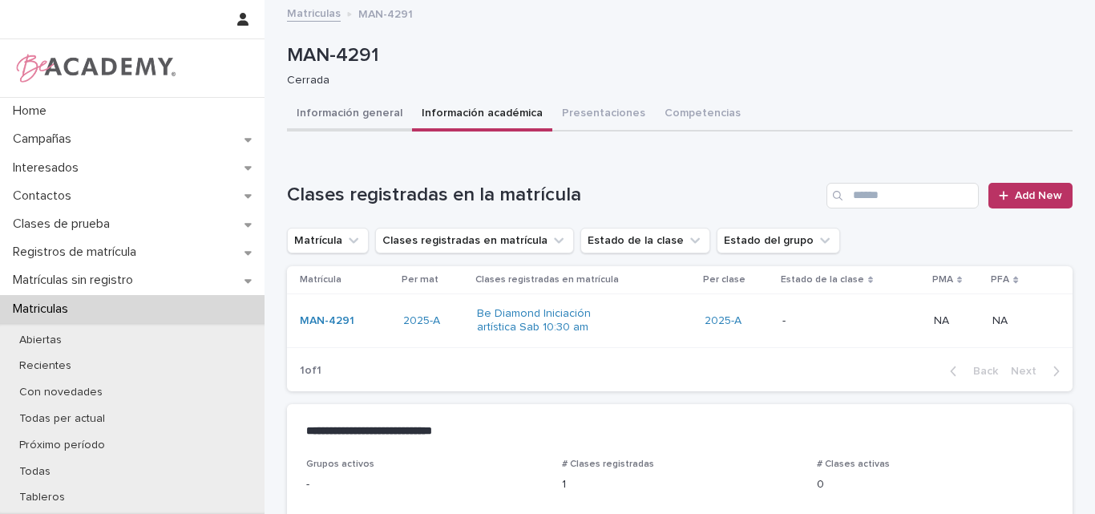
click at [354, 101] on button "Información general" at bounding box center [349, 115] width 125 height 34
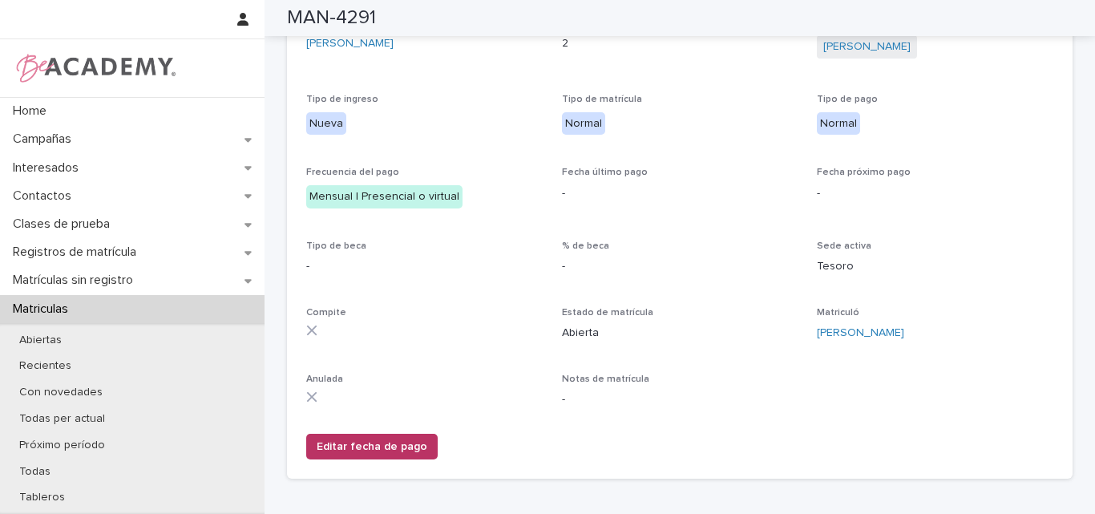
scroll to position [240, 0]
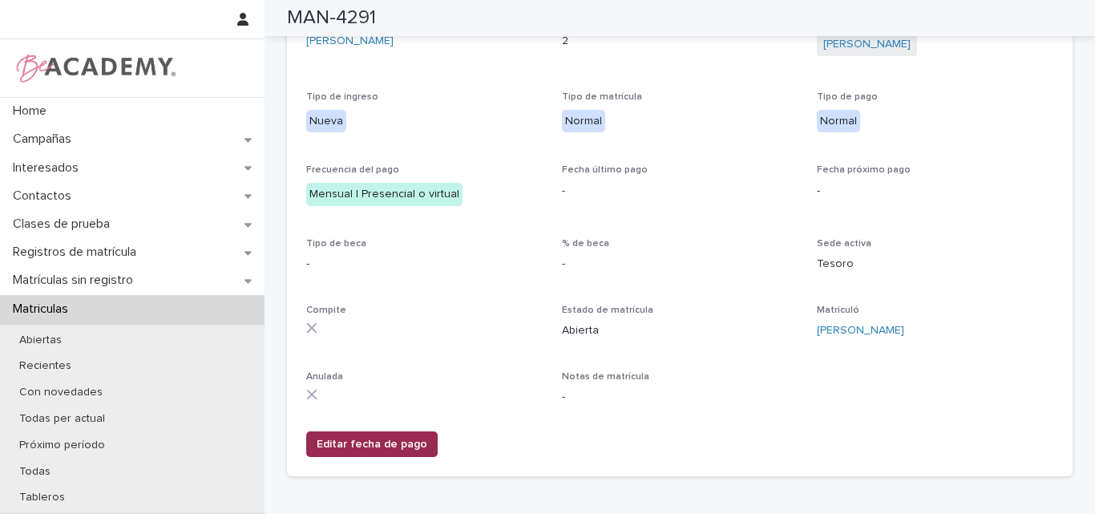
click at [372, 437] on span "Editar fecha de pago" at bounding box center [372, 444] width 111 height 16
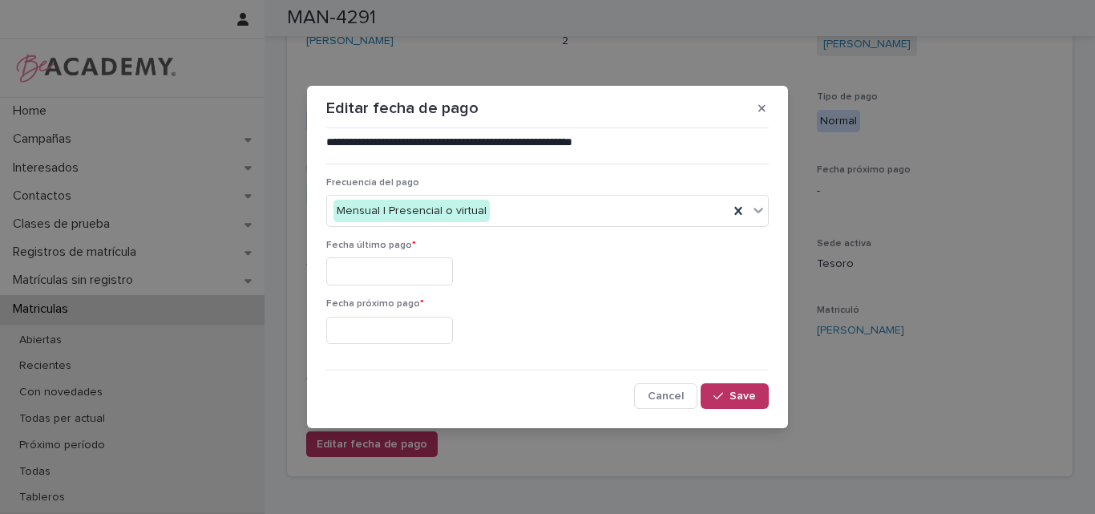
click at [385, 281] on input "text" at bounding box center [389, 271] width 127 height 28
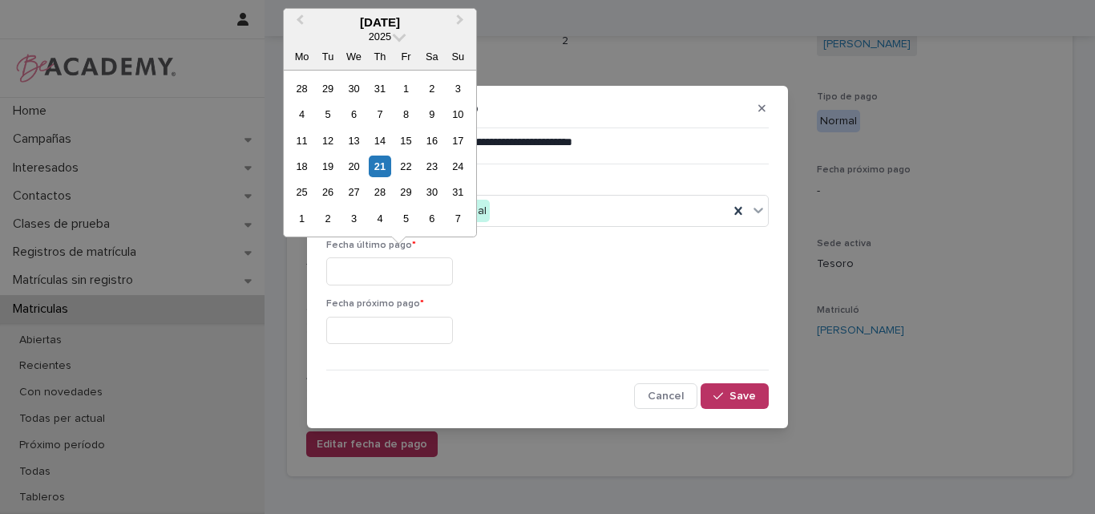
type input "**********"
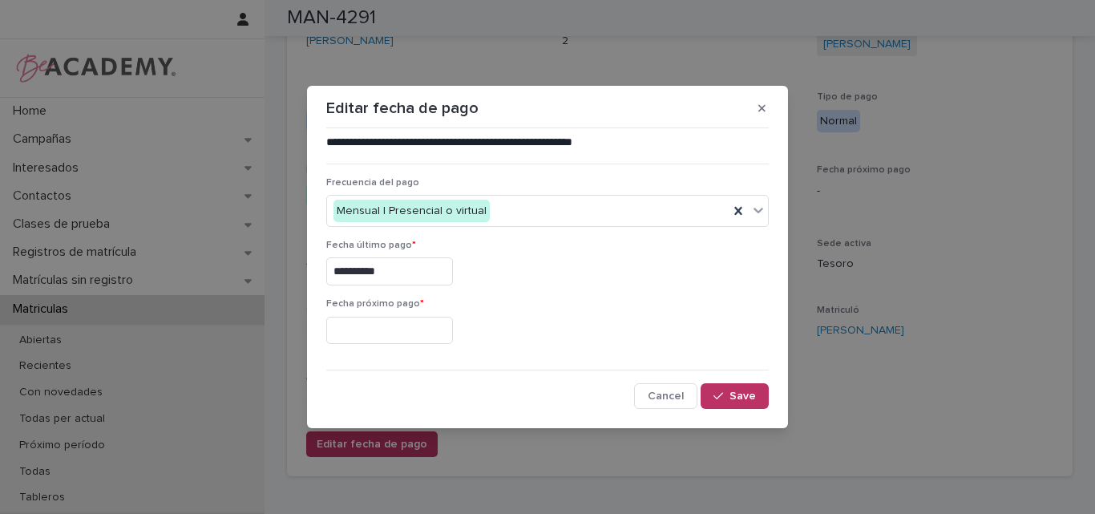
click at [344, 329] on input "text" at bounding box center [389, 331] width 127 height 28
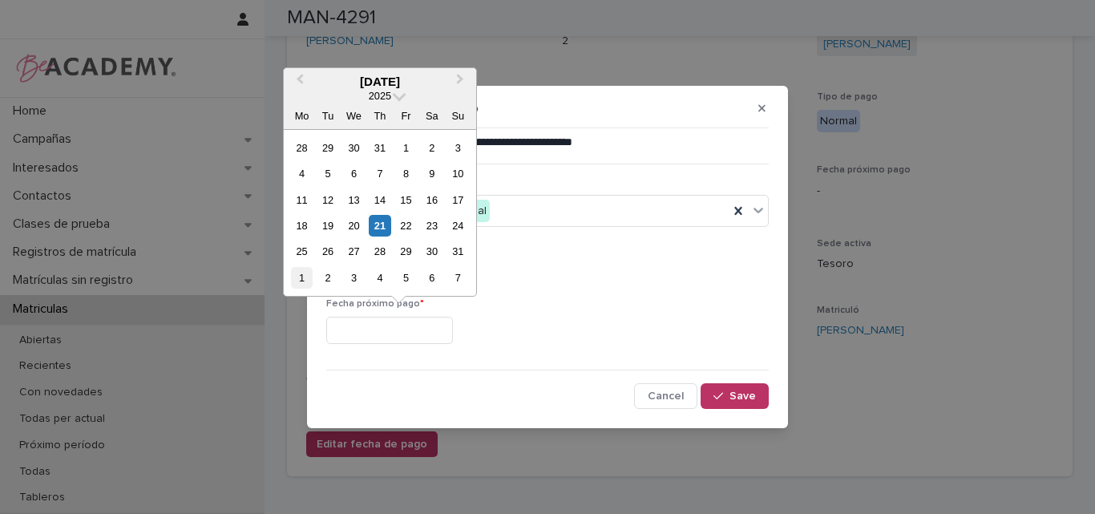
click at [305, 273] on div "1" at bounding box center [302, 278] width 22 height 22
type input "**********"
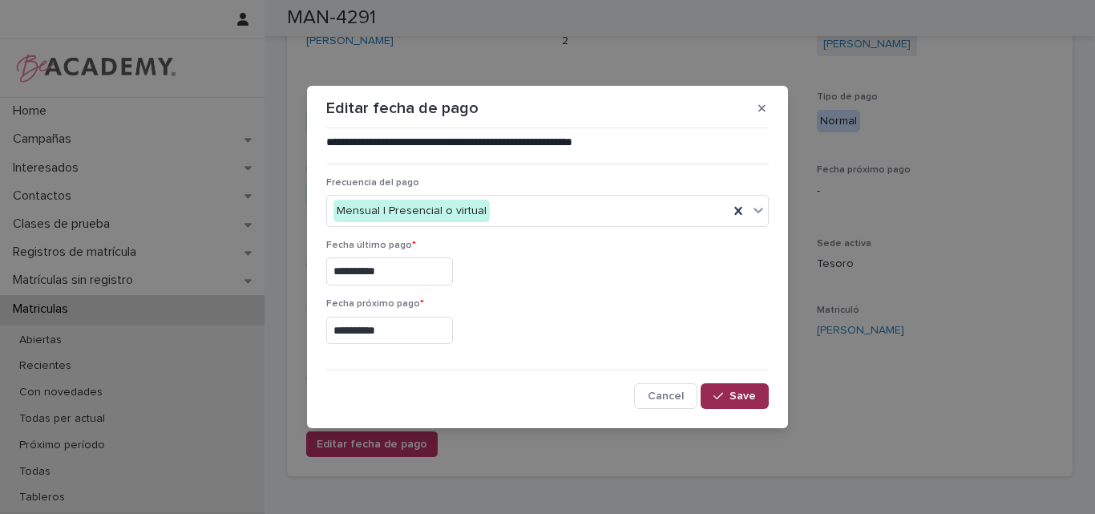
click at [718, 392] on icon "button" at bounding box center [718, 395] width 10 height 11
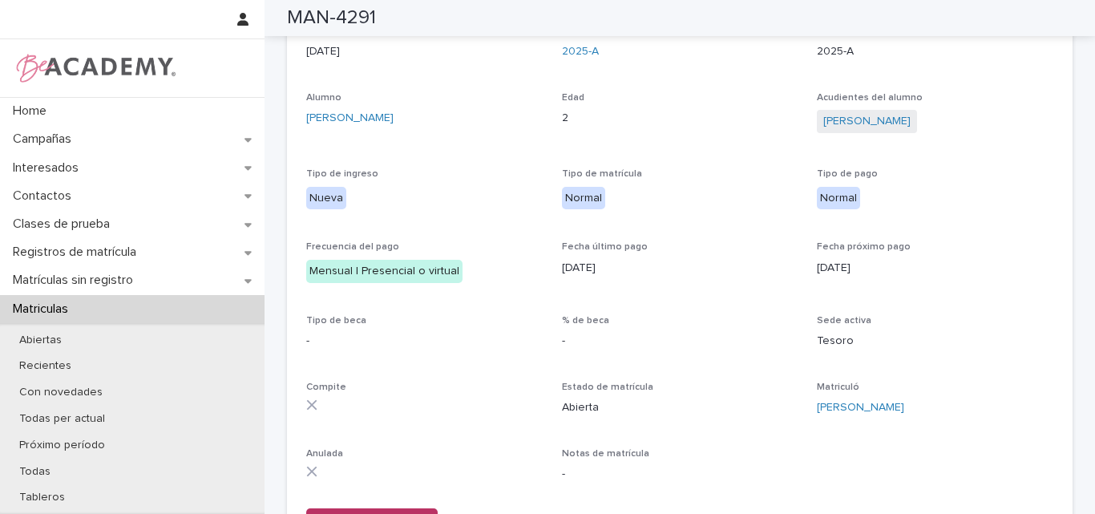
scroll to position [0, 0]
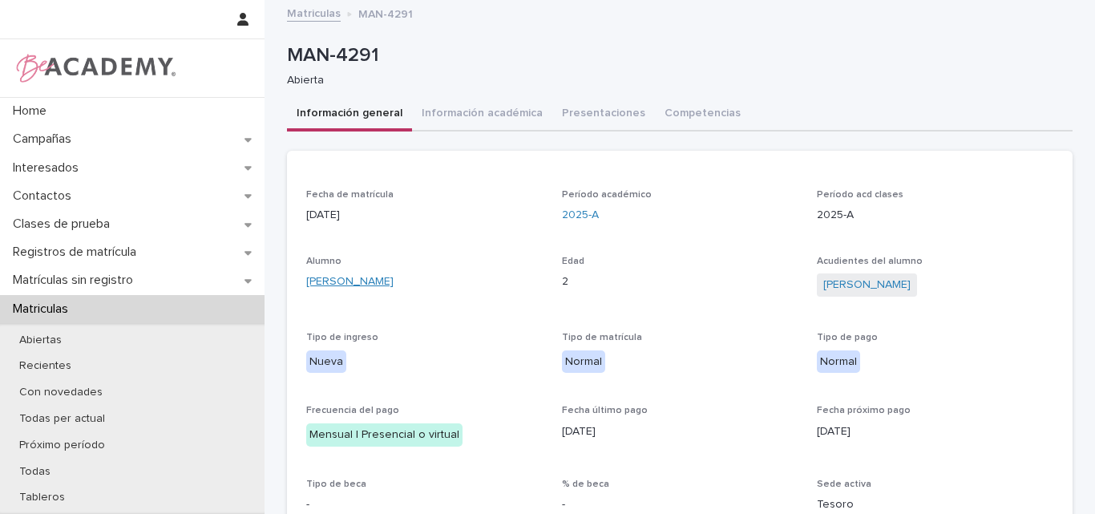
click at [377, 276] on link "Samantha Castaño Soto" at bounding box center [349, 281] width 87 height 17
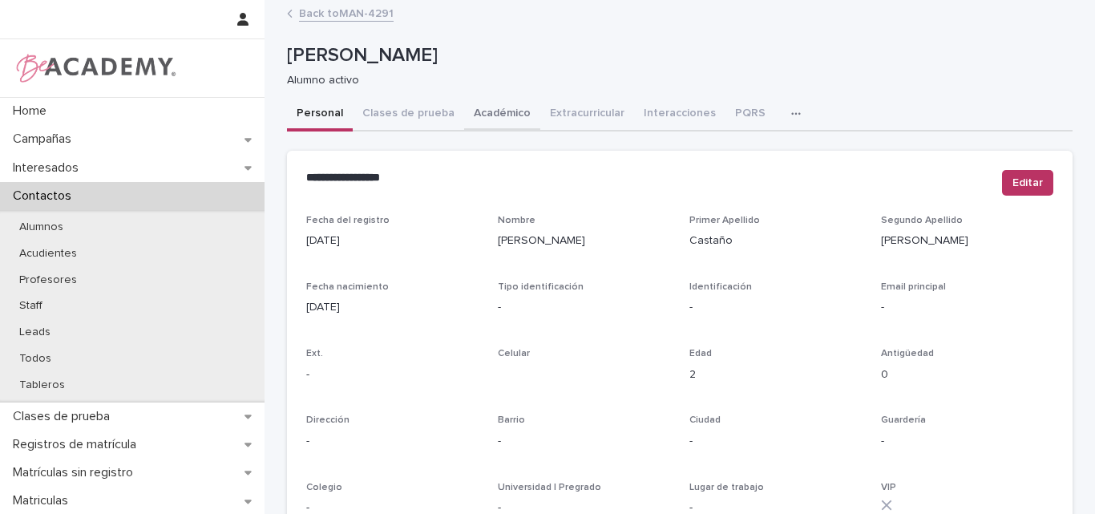
click at [498, 107] on button "Académico" at bounding box center [502, 115] width 76 height 34
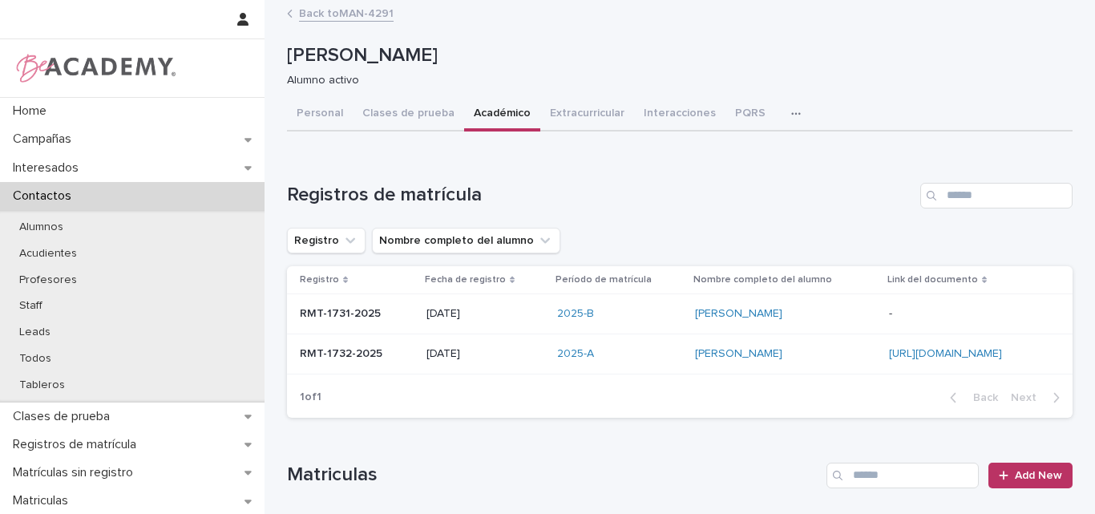
click at [359, 361] on div "RMT-1732-2025 RMT-1732-2025" at bounding box center [357, 354] width 114 height 26
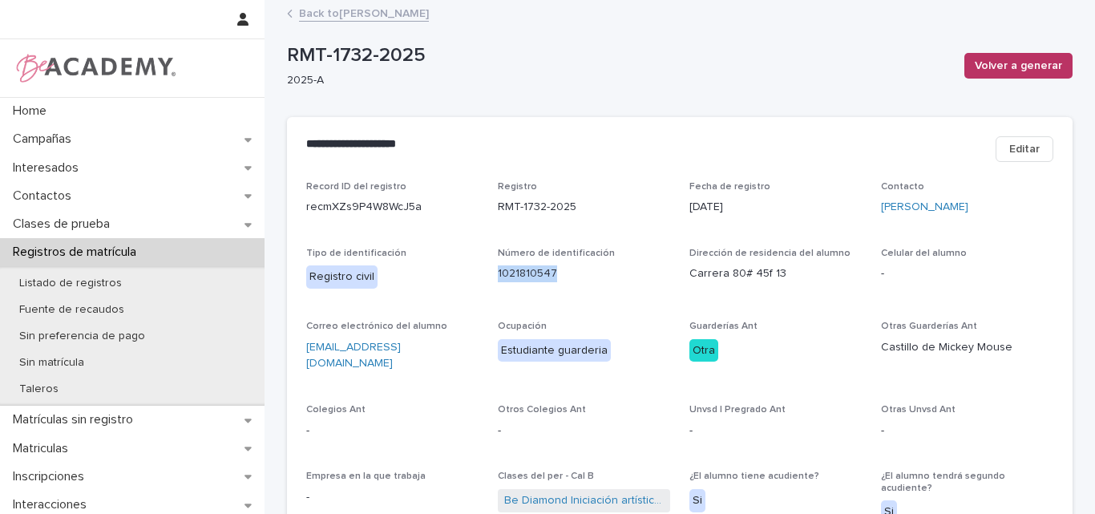
drag, startPoint x: 556, startPoint y: 280, endPoint x: 490, endPoint y: 281, distance: 66.5
click at [490, 281] on div "Record ID del registro recmXZs9P4W8WcJ5a Registro RMT-1732-2025 Fecha de regist…" at bounding box center [679, 402] width 747 height 443
copy p "1021810547"
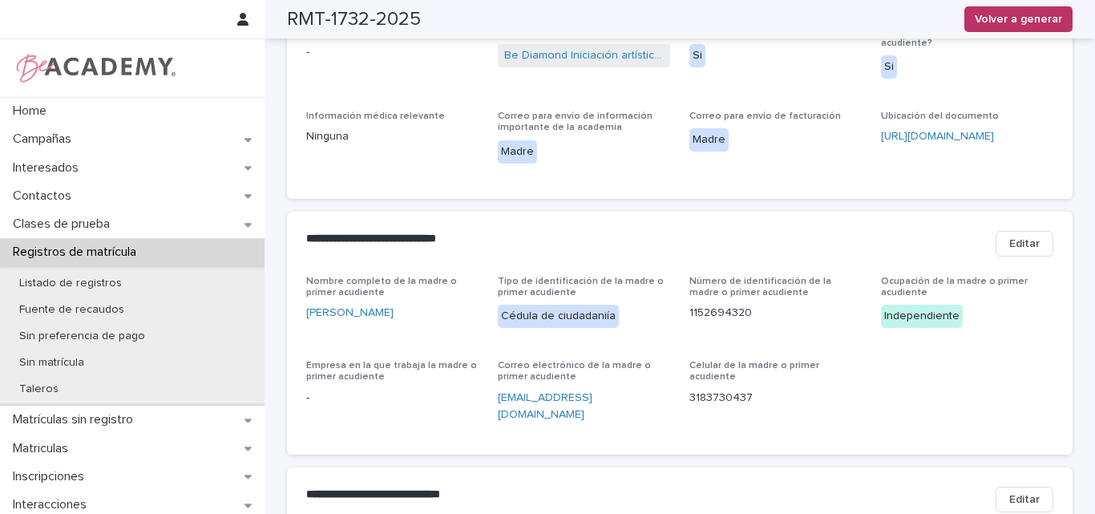
scroll to position [481, 0]
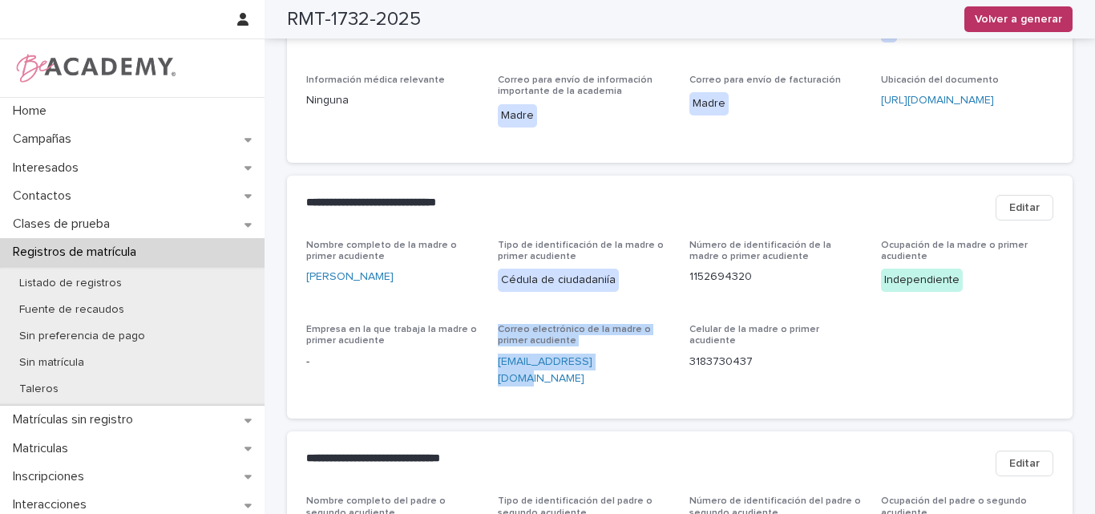
drag, startPoint x: 606, startPoint y: 344, endPoint x: 482, endPoint y: 344, distance: 124.2
click at [482, 344] on div "Nombre completo de la madre o primer acudiente Katherin Soto Gomez Tipo de iden…" at bounding box center [679, 320] width 747 height 160
click at [498, 359] on div "Correo electrónico de la madre o primer acudiente kathy_122@hotmail.es" at bounding box center [584, 361] width 172 height 75
drag, startPoint x: 605, startPoint y: 348, endPoint x: 485, endPoint y: 351, distance: 120.3
click at [485, 351] on div "Nombre completo de la madre o primer acudiente Katherin Soto Gomez Tipo de iden…" at bounding box center [679, 320] width 747 height 160
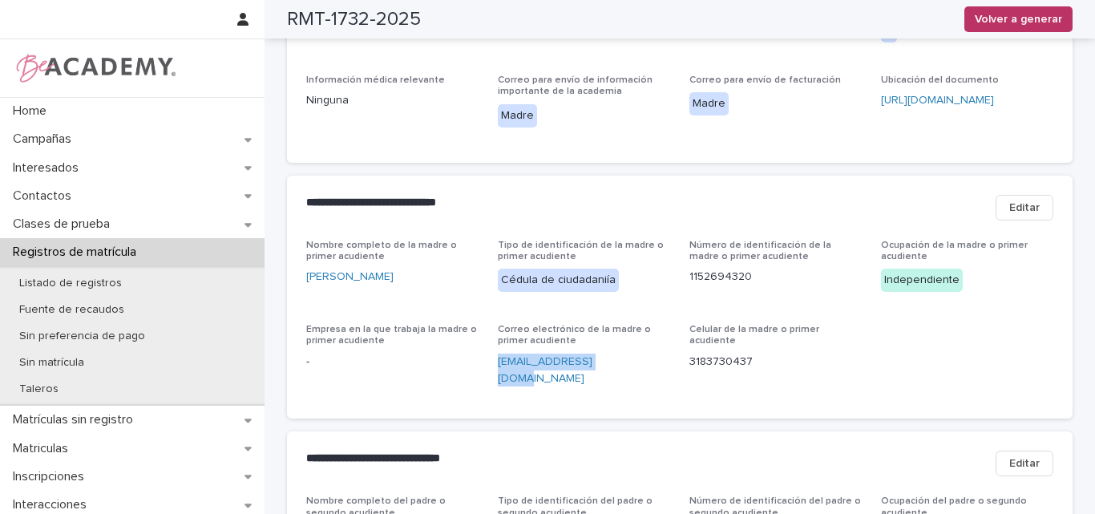
copy link "kathy_122@hotmail.es"
drag, startPoint x: 743, startPoint y: 336, endPoint x: 681, endPoint y: 337, distance: 61.7
click at [681, 337] on div "Nombre completo de la madre o primer acudiente Katherin Soto Gomez Tipo de iden…" at bounding box center [679, 320] width 747 height 160
copy p "3183730437"
drag, startPoint x: 739, startPoint y: 257, endPoint x: 713, endPoint y: 264, distance: 26.4
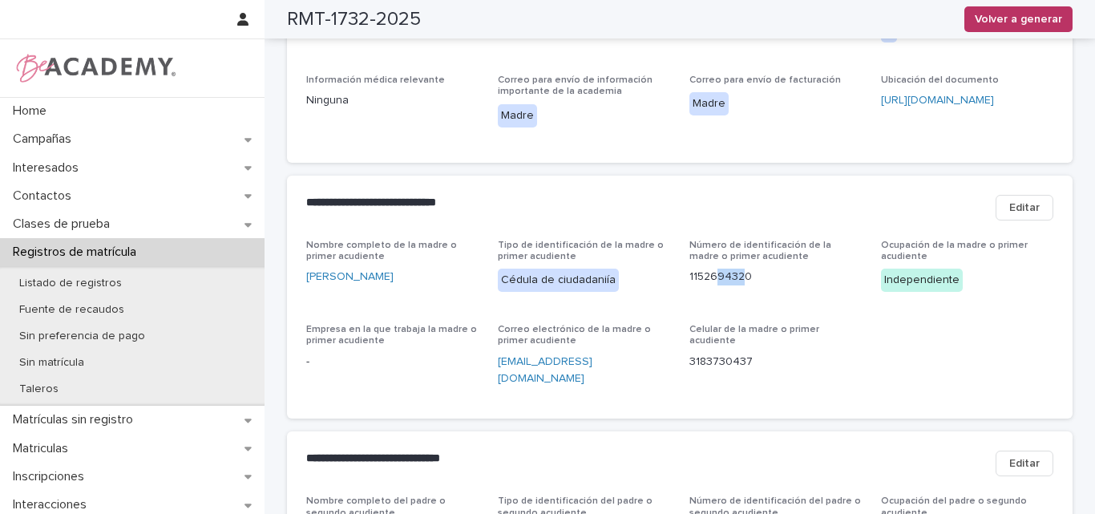
click at [713, 268] on p "1152694320" at bounding box center [775, 276] width 172 height 17
drag, startPoint x: 763, startPoint y: 273, endPoint x: 688, endPoint y: 270, distance: 75.4
click at [689, 270] on div "Número de identificación de la madre o primer acudiente 1152694320" at bounding box center [775, 269] width 172 height 59
click at [796, 268] on p "1152694320" at bounding box center [775, 276] width 172 height 17
drag, startPoint x: 767, startPoint y: 262, endPoint x: 679, endPoint y: 262, distance: 88.2
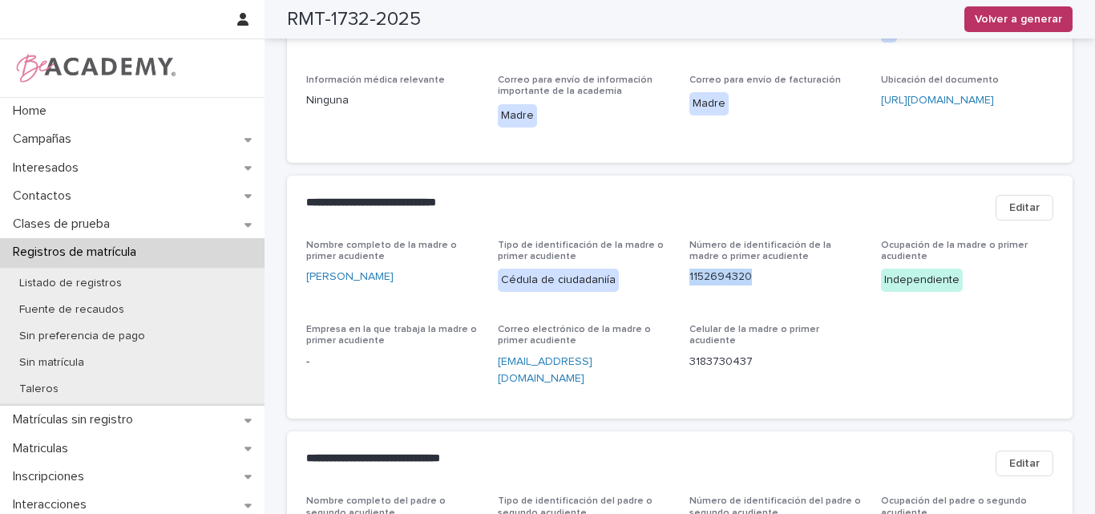
click at [679, 262] on div "Nombre completo de la madre o primer acudiente Katherin Soto Gomez Tipo de iden…" at bounding box center [679, 320] width 747 height 160
copy p "1152694320"
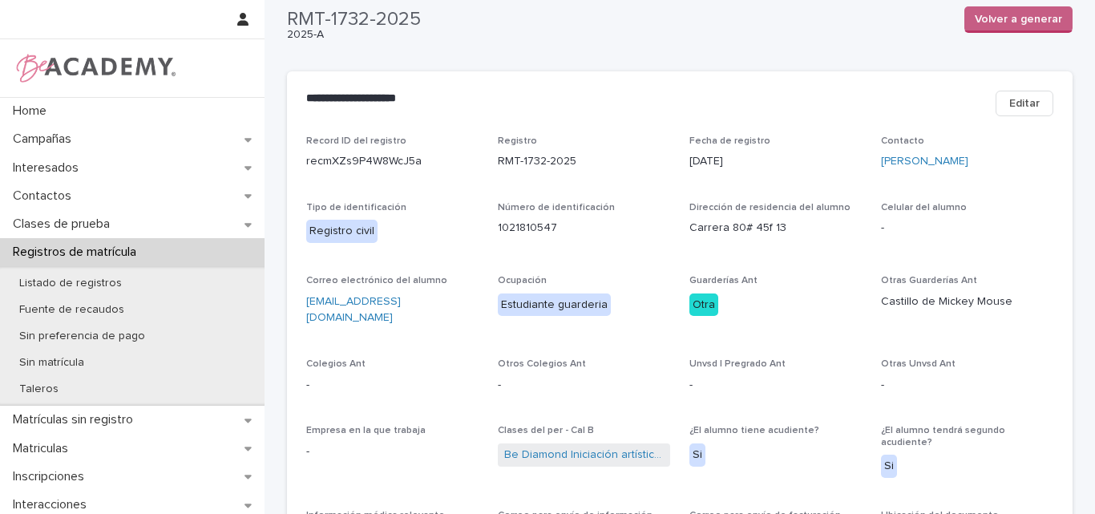
scroll to position [0, 0]
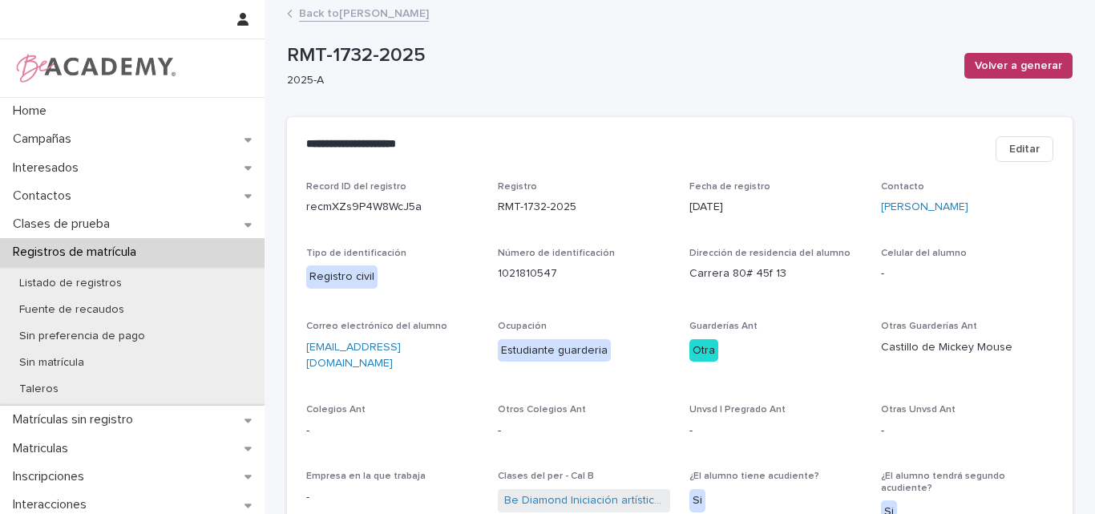
click at [400, 11] on link "Back to Samantha Castaño Soto" at bounding box center [364, 12] width 130 height 18
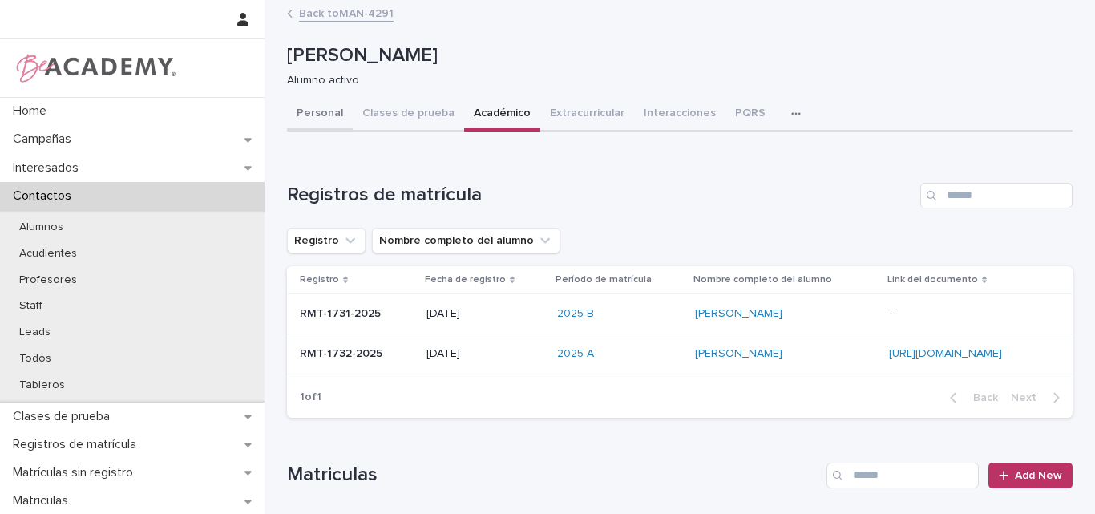
click at [309, 112] on button "Personal" at bounding box center [320, 115] width 66 height 34
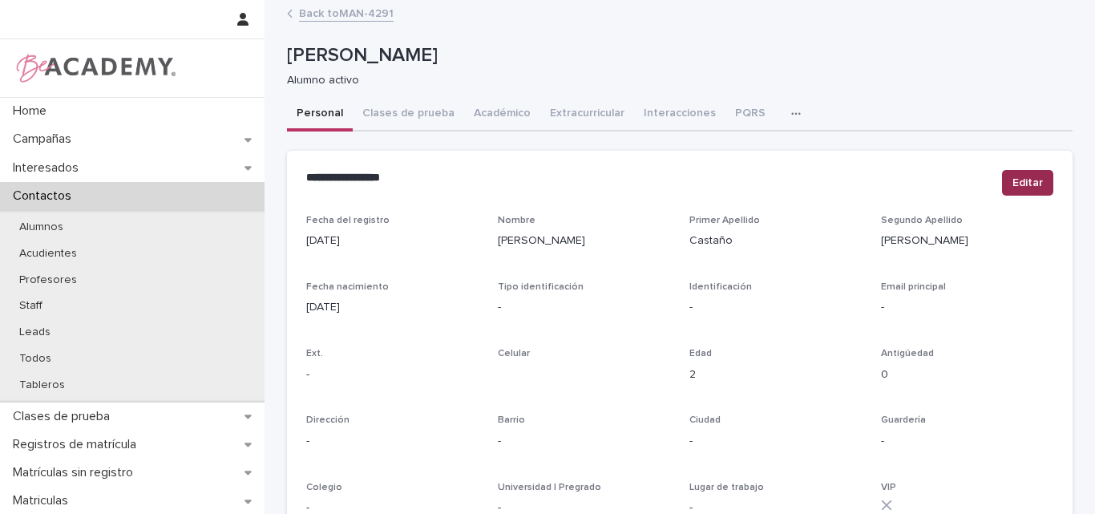
click at [1023, 185] on span "Editar" at bounding box center [1027, 183] width 30 height 16
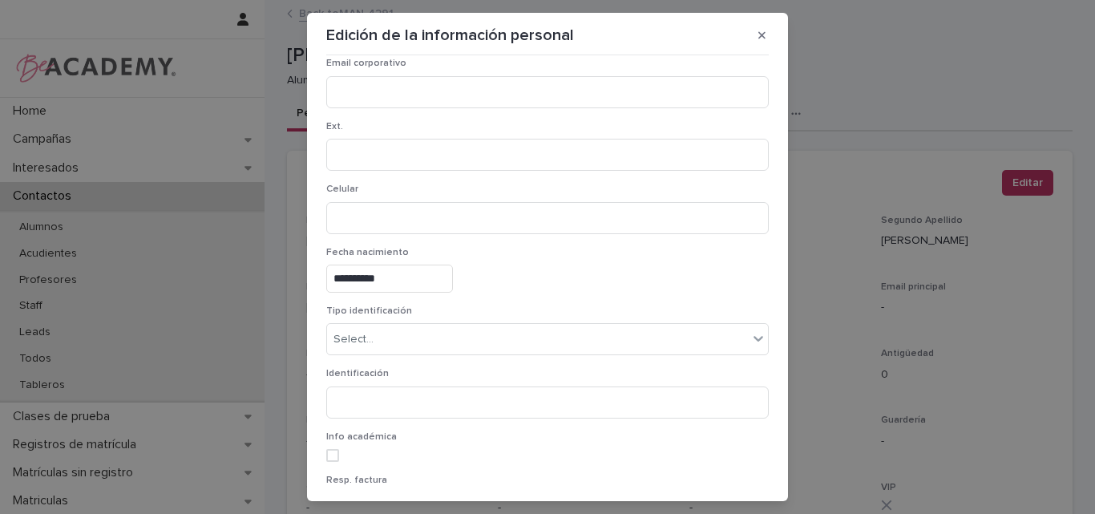
scroll to position [321, 0]
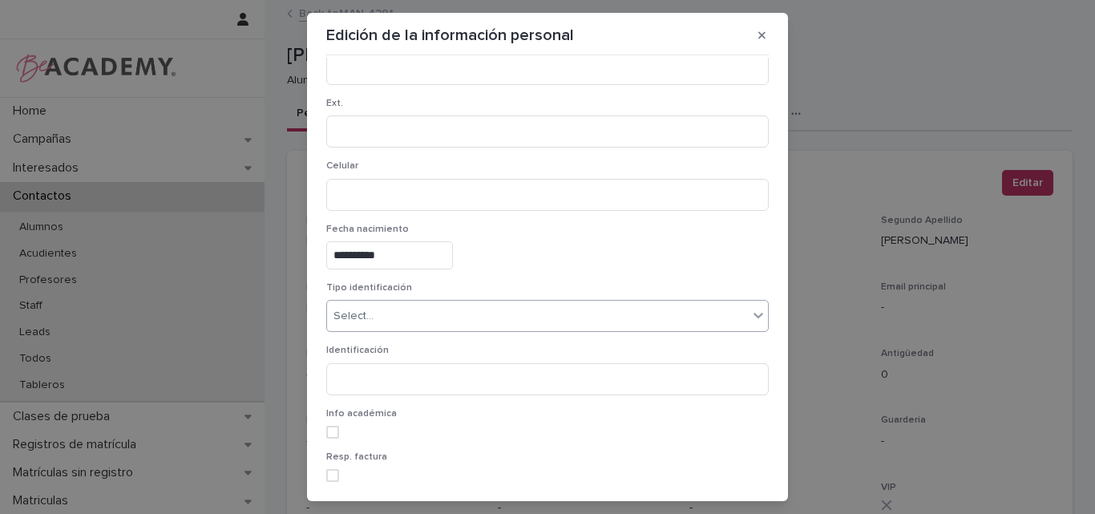
click at [410, 325] on div "Select..." at bounding box center [537, 316] width 421 height 26
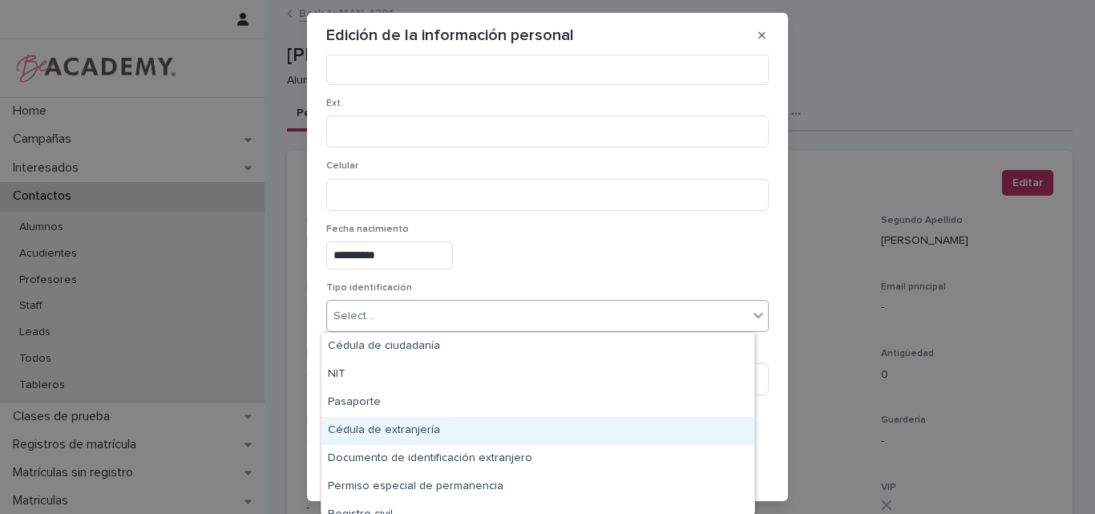
scroll to position [71, 0]
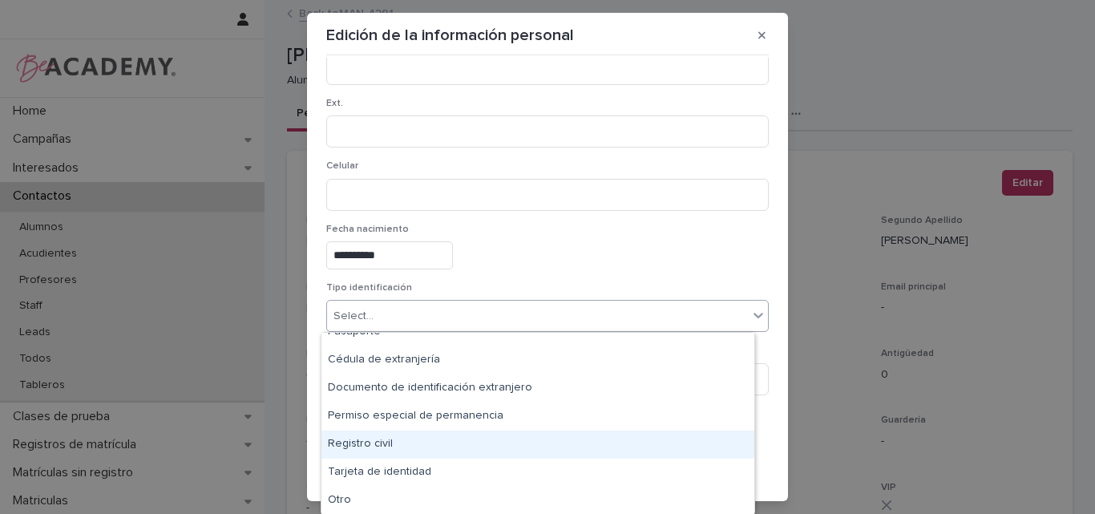
click at [399, 442] on div "Registro civil" at bounding box center [537, 444] width 433 height 28
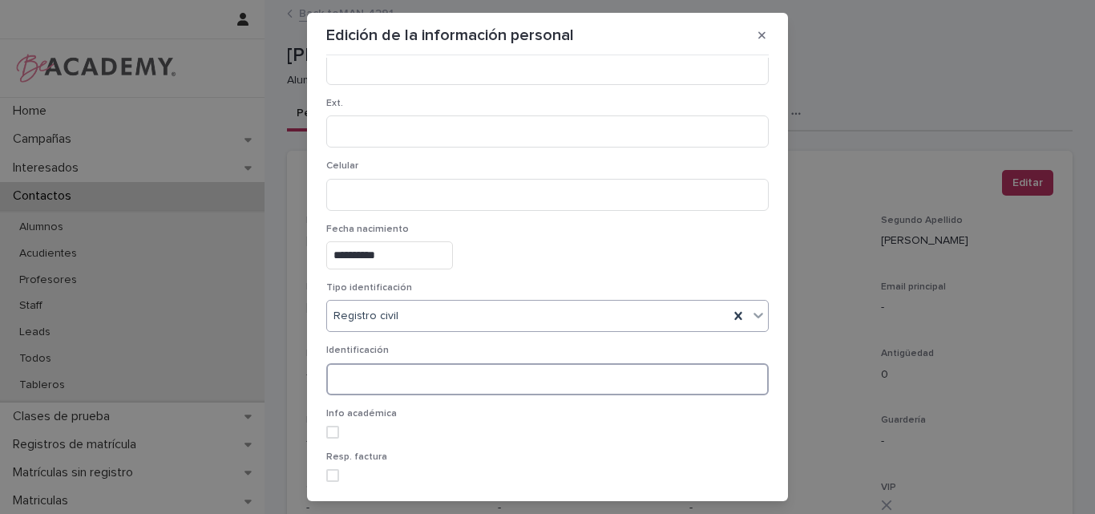
click at [387, 377] on input at bounding box center [547, 379] width 442 height 32
paste input "**********"
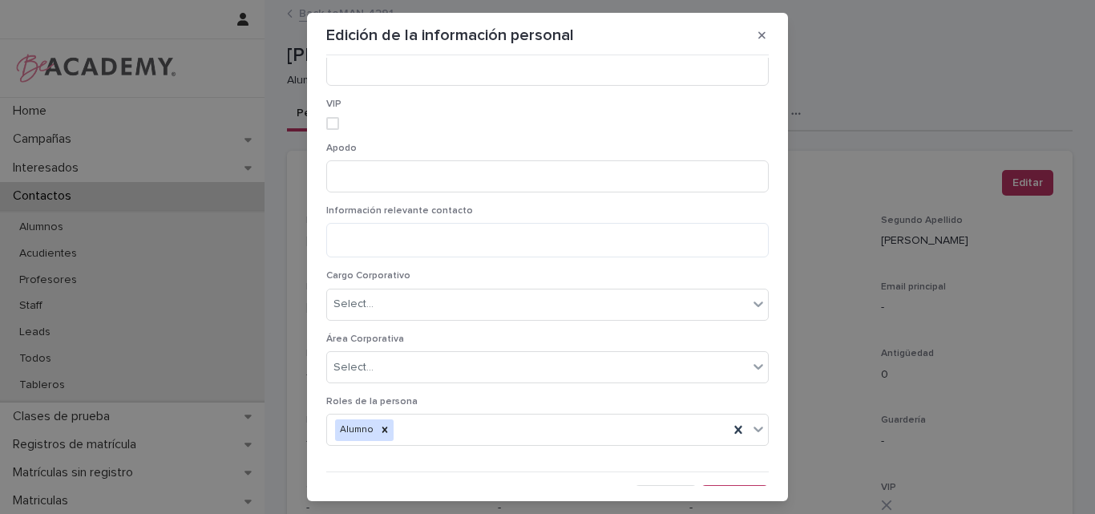
scroll to position [1181, 0]
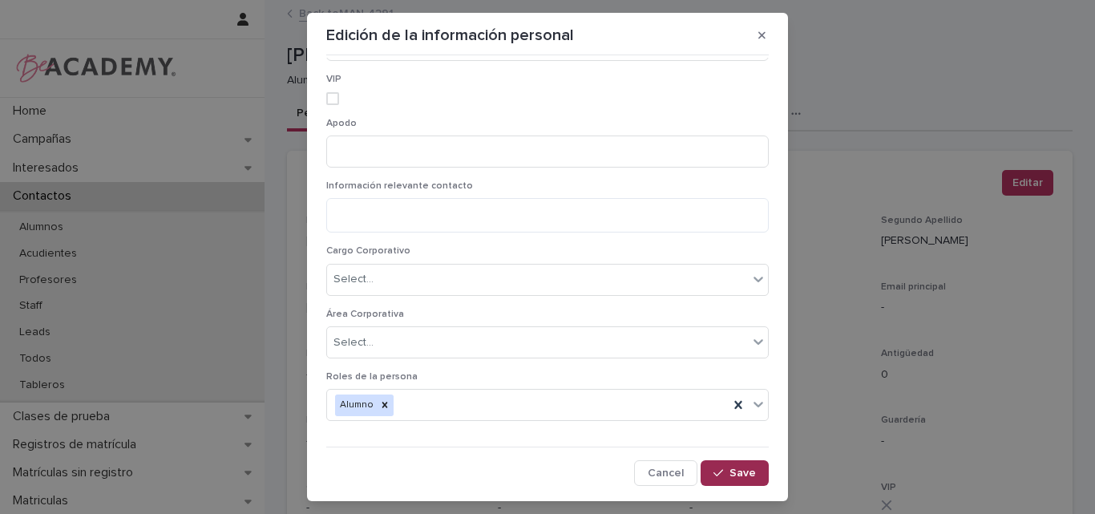
type input "**********"
click at [729, 470] on span "Save" at bounding box center [742, 472] width 26 height 11
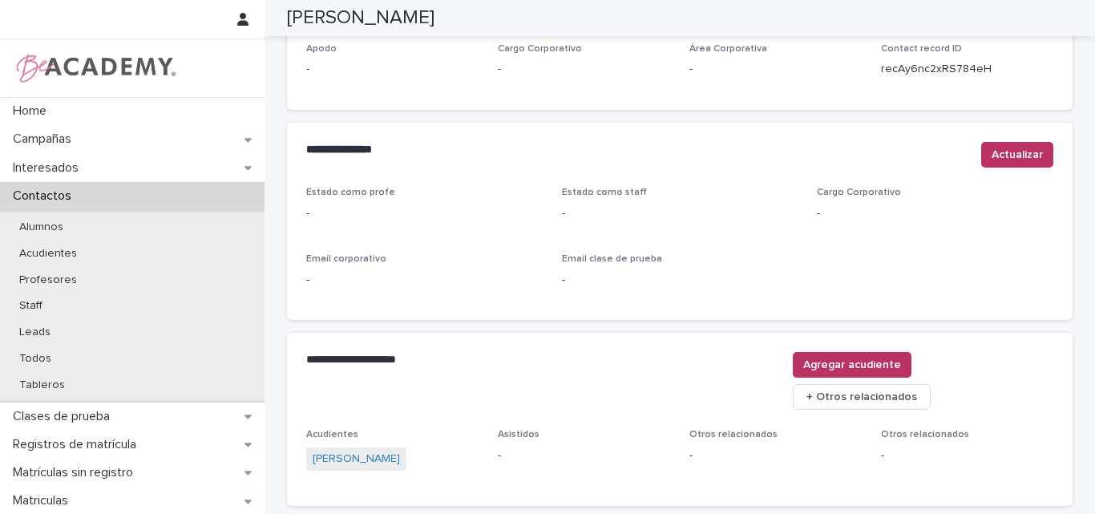
scroll to position [679, 0]
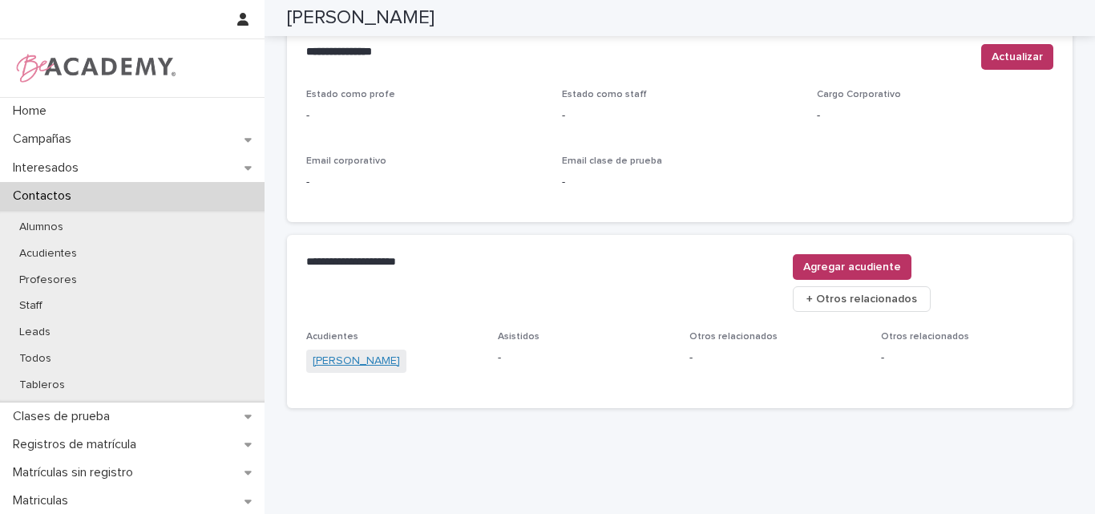
click at [339, 353] on link "Katherin Soto Gomez" at bounding box center [356, 361] width 87 height 17
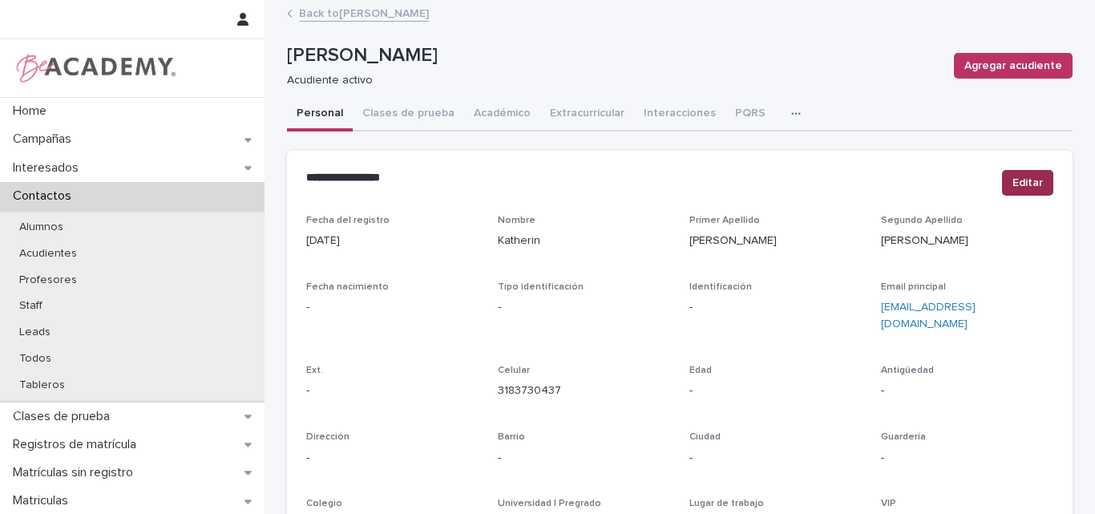
click at [1028, 177] on span "Editar" at bounding box center [1027, 183] width 30 height 16
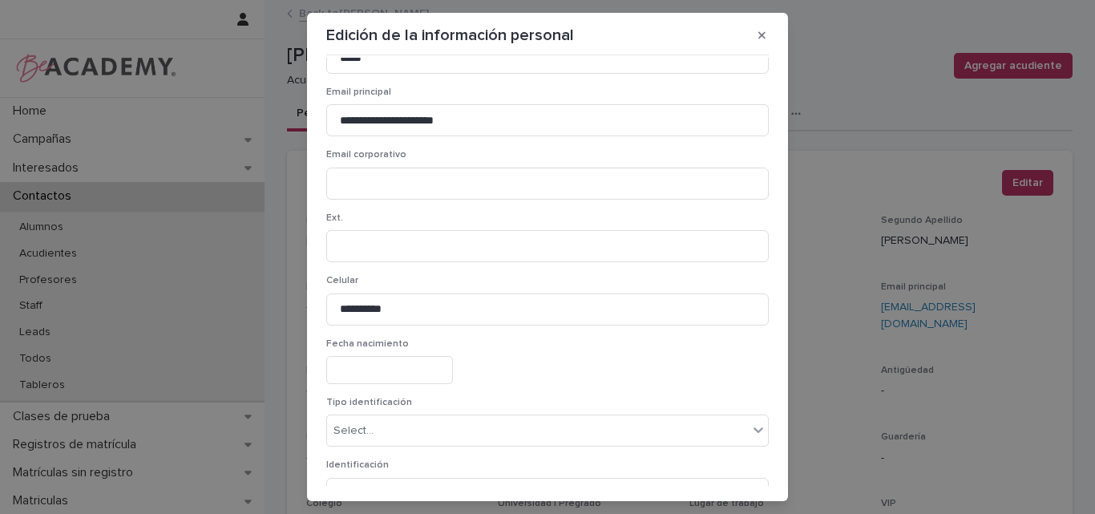
scroll to position [240, 0]
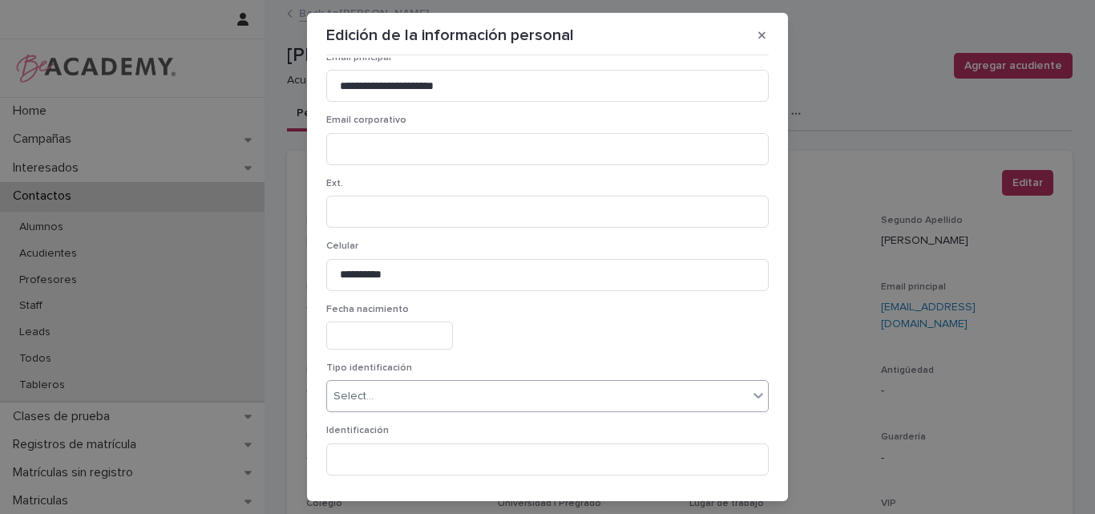
click at [393, 398] on div "Select..." at bounding box center [537, 396] width 421 height 26
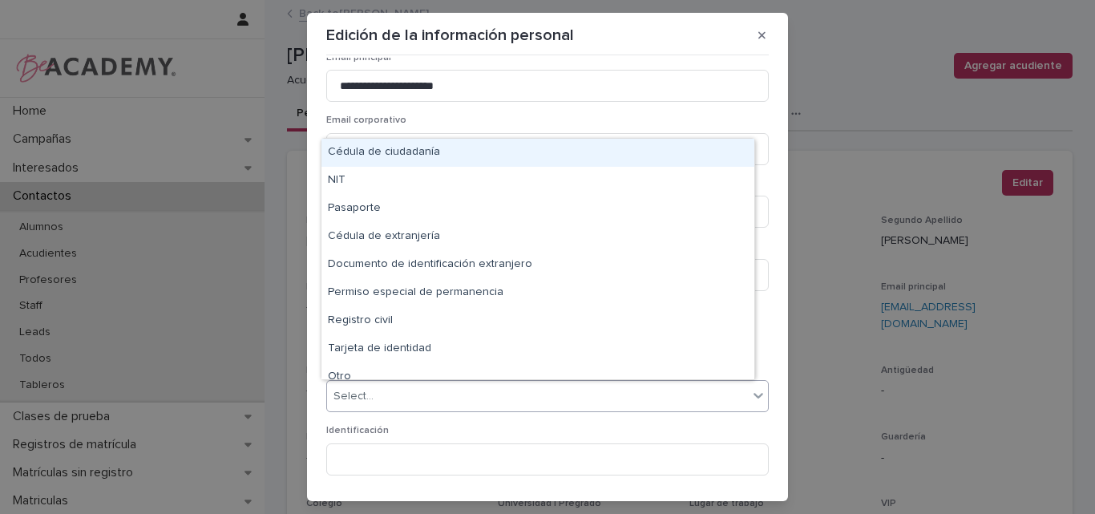
click at [416, 150] on div "Cédula de ciudadanía" at bounding box center [537, 153] width 433 height 28
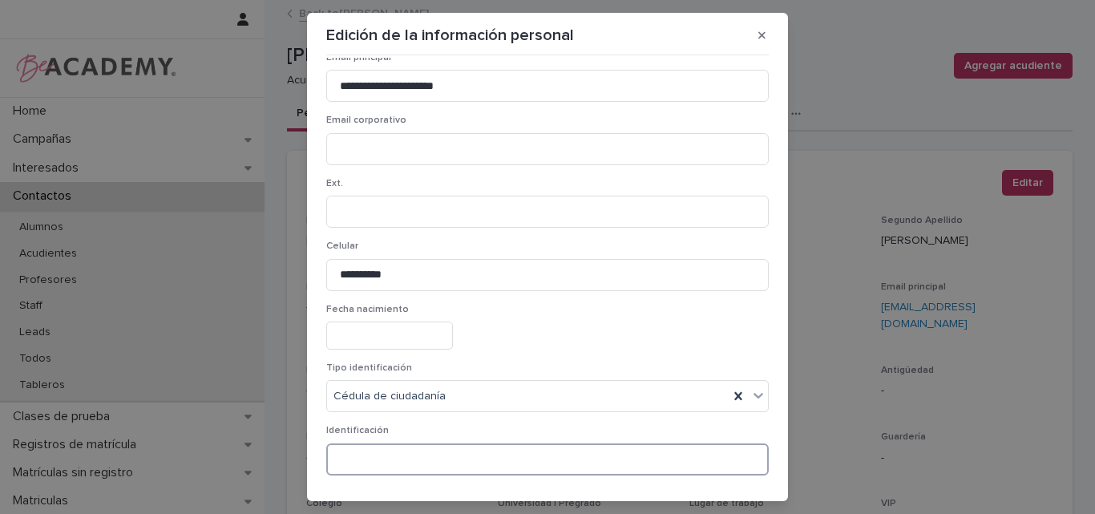
click at [385, 455] on input at bounding box center [547, 459] width 442 height 32
paste input "**********"
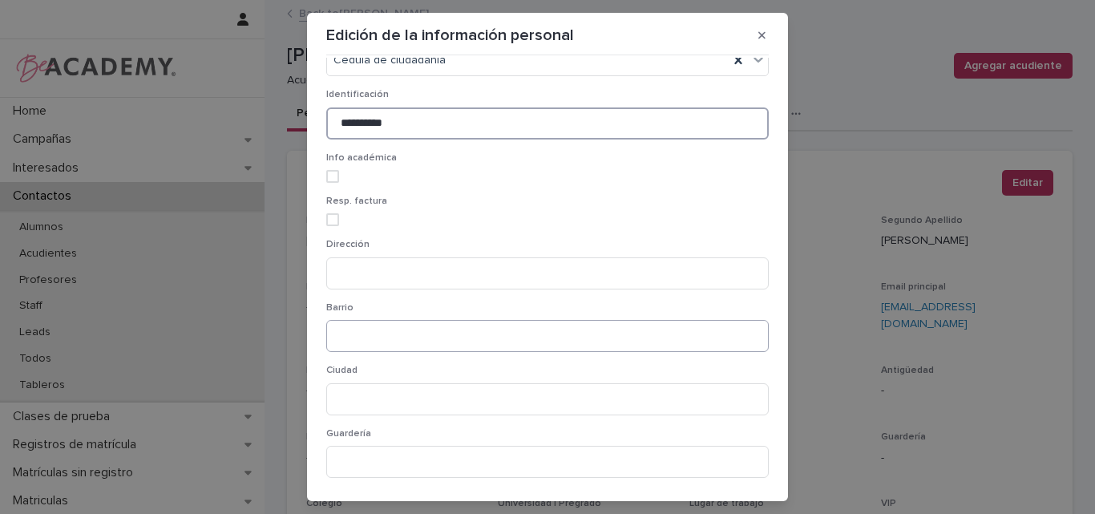
scroll to position [540, 0]
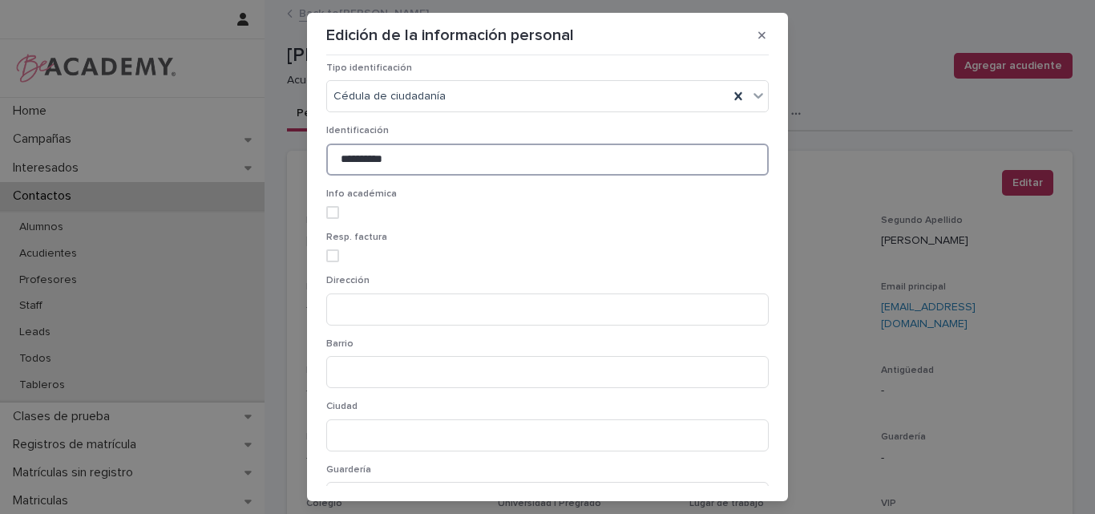
type input "**********"
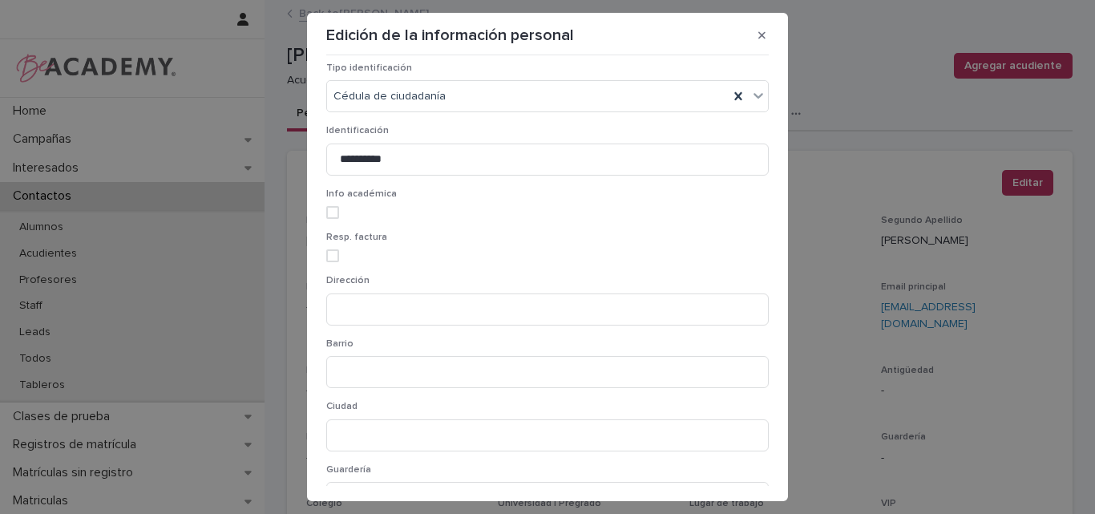
click at [332, 203] on div "Info académica" at bounding box center [547, 209] width 442 height 43
click at [326, 220] on div "Info académica" at bounding box center [547, 209] width 442 height 43
click at [331, 208] on span at bounding box center [332, 212] width 13 height 13
click at [329, 245] on div "Resp. factura" at bounding box center [547, 253] width 442 height 43
click at [326, 249] on span at bounding box center [332, 255] width 13 height 13
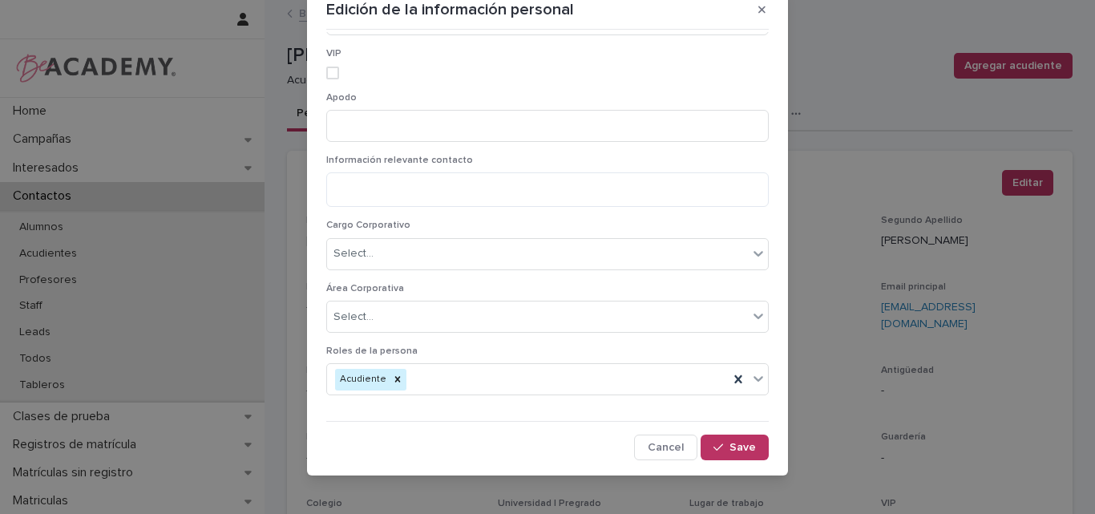
scroll to position [35, 0]
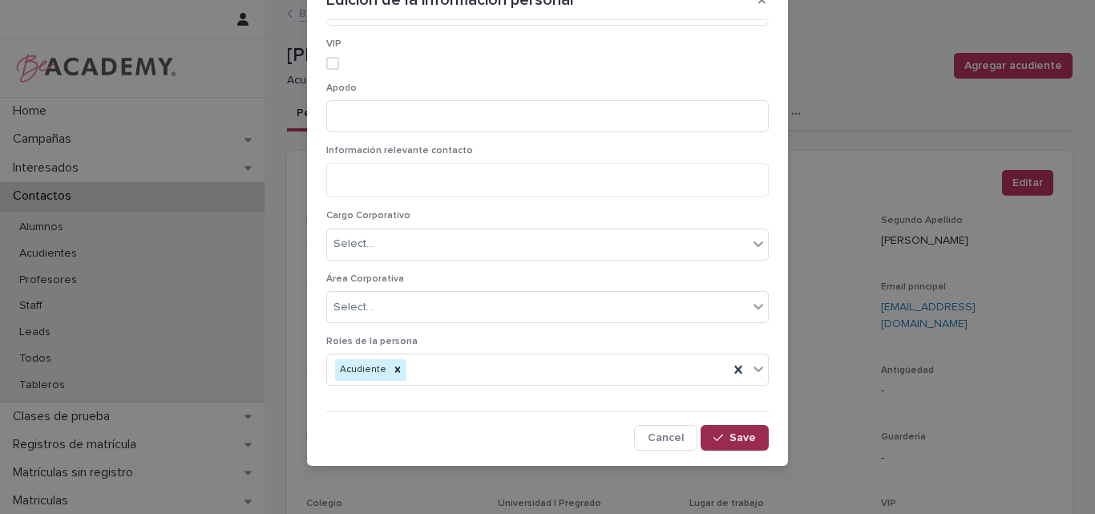
click at [732, 432] on span "Save" at bounding box center [742, 437] width 26 height 11
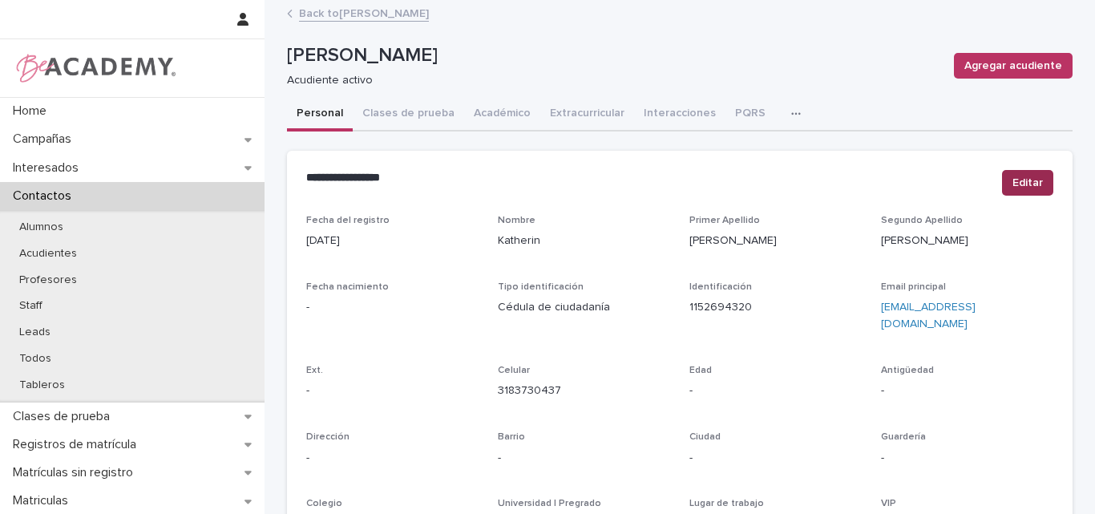
click at [1017, 176] on span "Editar" at bounding box center [1027, 183] width 30 height 16
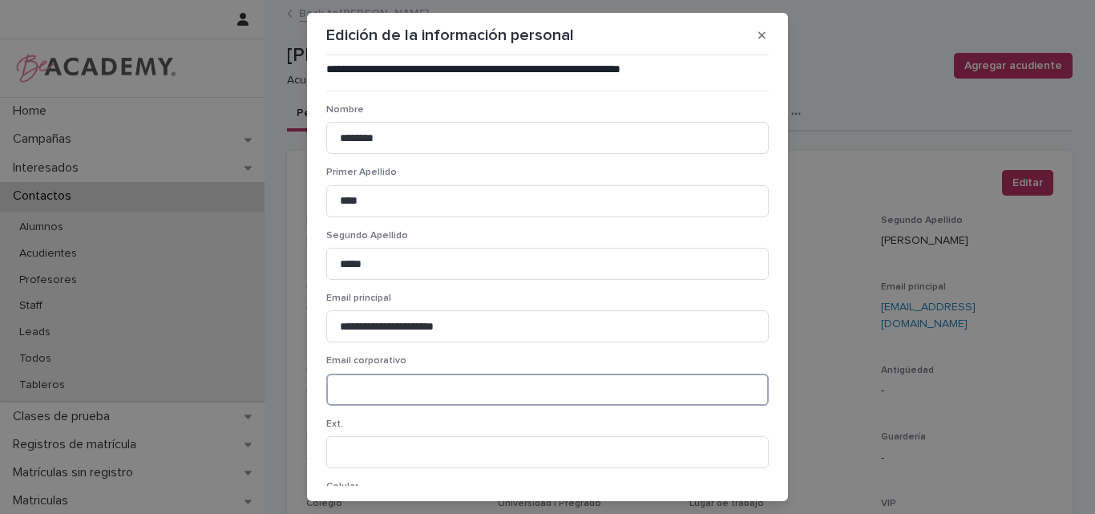
click at [375, 389] on input at bounding box center [547, 389] width 442 height 32
paste input "**********"
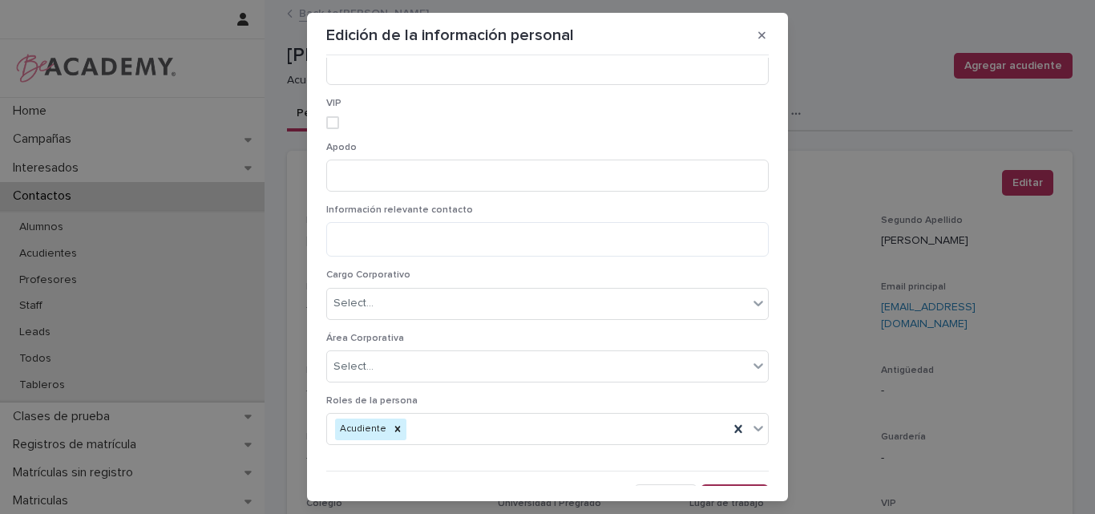
scroll to position [1181, 0]
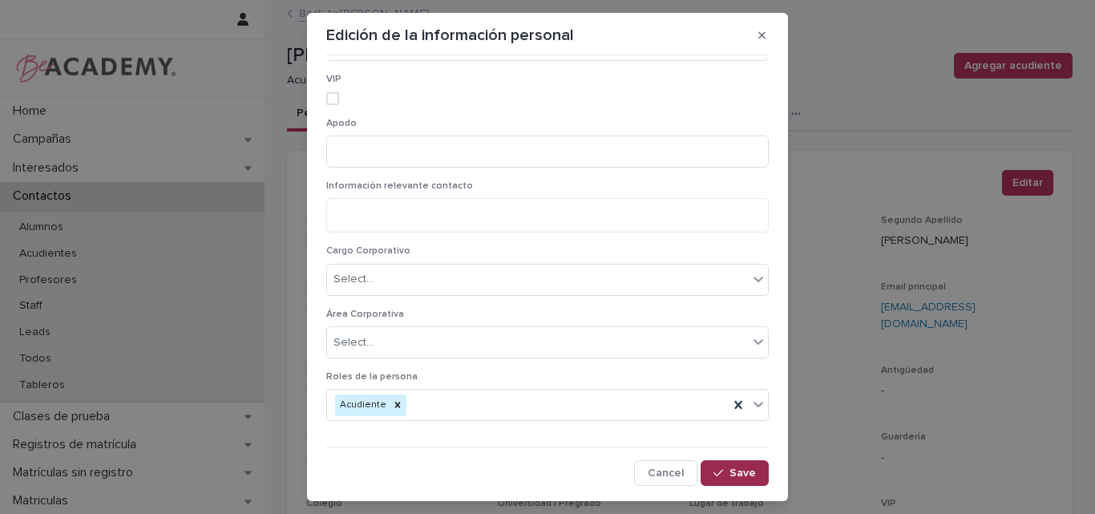
type input "**********"
click at [729, 468] on span "Save" at bounding box center [742, 472] width 26 height 11
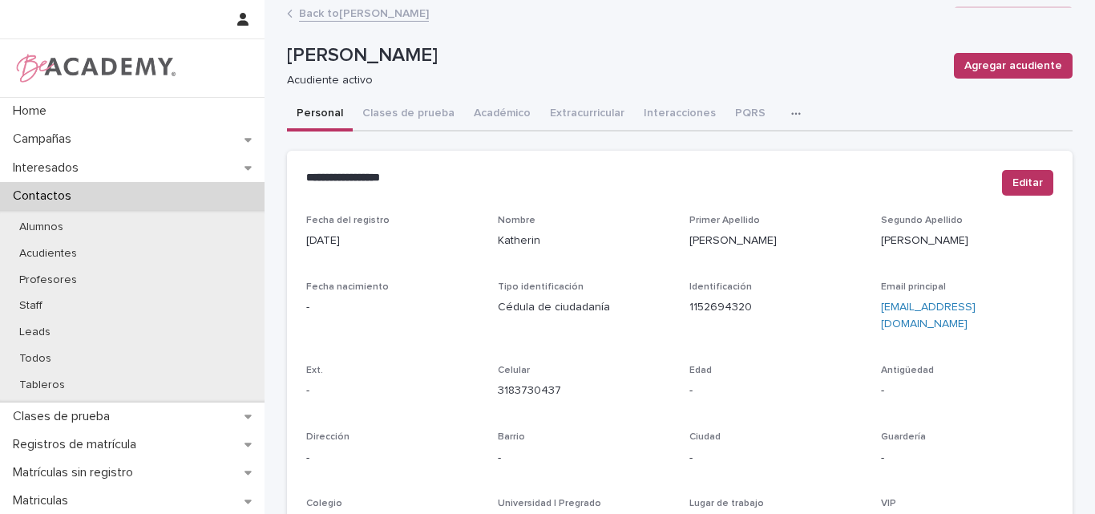
scroll to position [0, 0]
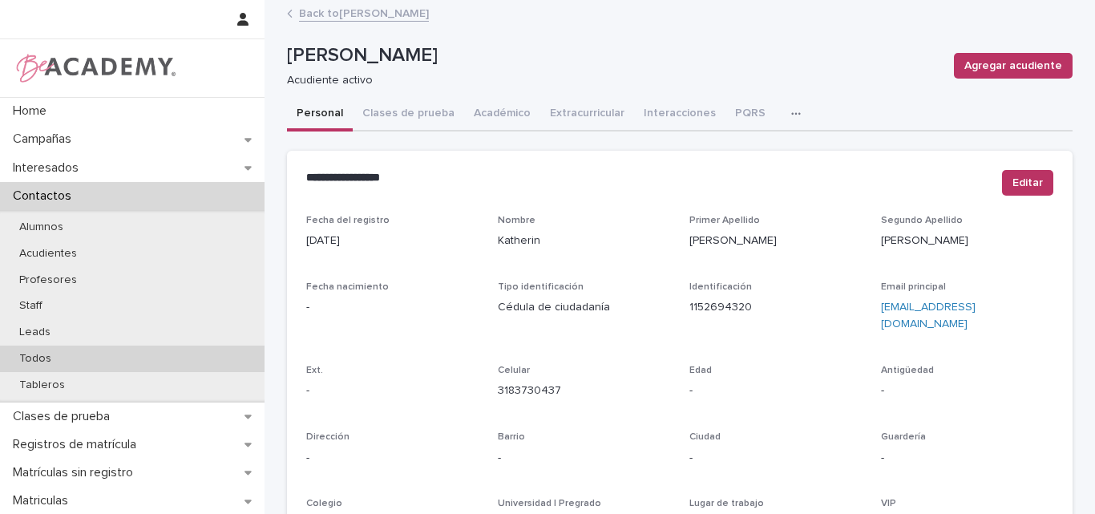
click at [40, 352] on p "Todos" at bounding box center [35, 359] width 58 height 14
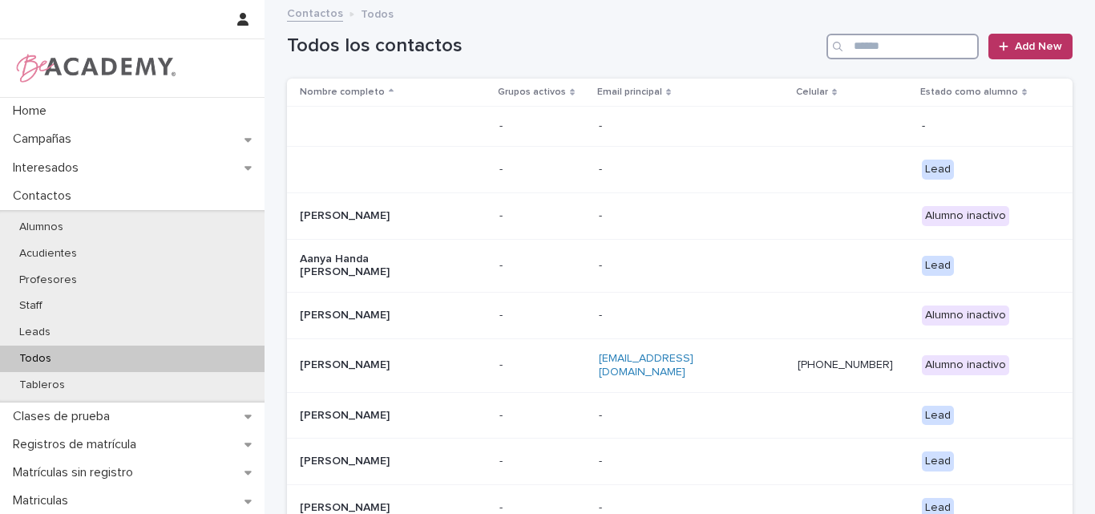
click at [884, 46] on input "Search" at bounding box center [902, 47] width 152 height 26
type input "**********"
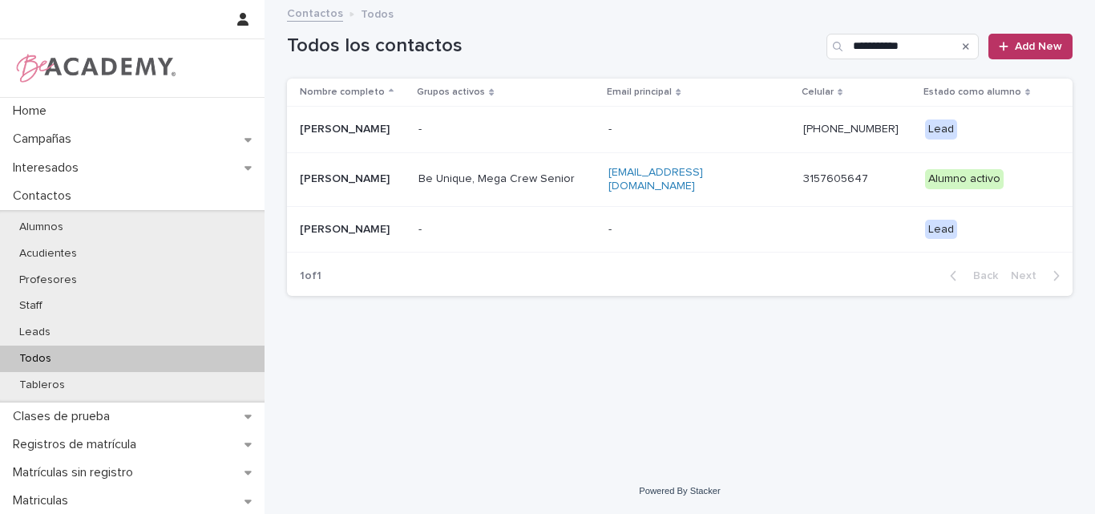
click at [377, 180] on p "Valeria Chavarriaga Mesa" at bounding box center [353, 179] width 106 height 14
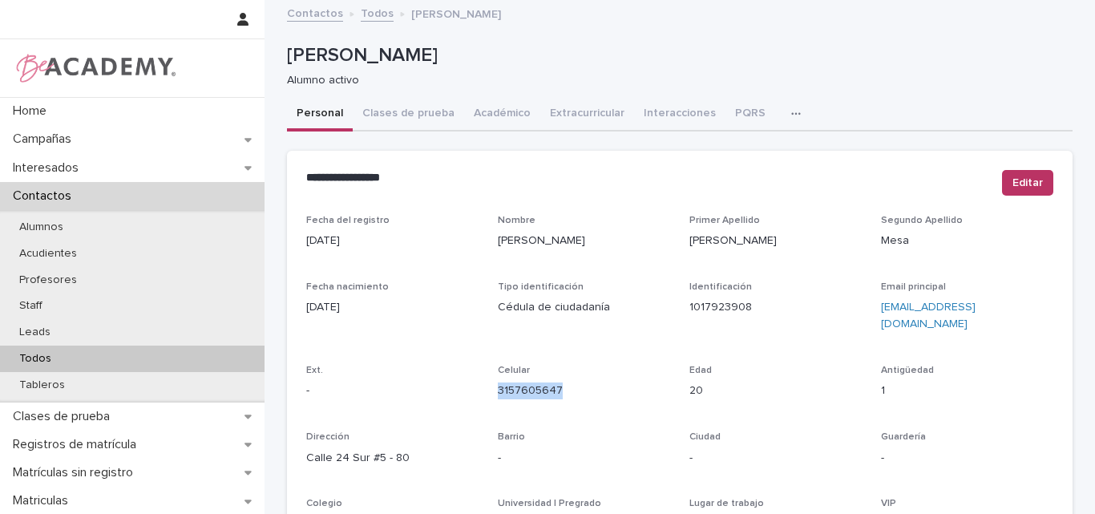
drag, startPoint x: 569, startPoint y: 380, endPoint x: 483, endPoint y: 390, distance: 86.4
click at [483, 390] on div "Fecha del registro 06/08/2024 Nombre Valeria Primer Apellido Chavarriaga Segund…" at bounding box center [679, 452] width 747 height 474
copy link "3157605647"
click at [35, 352] on p "Todos" at bounding box center [35, 359] width 58 height 14
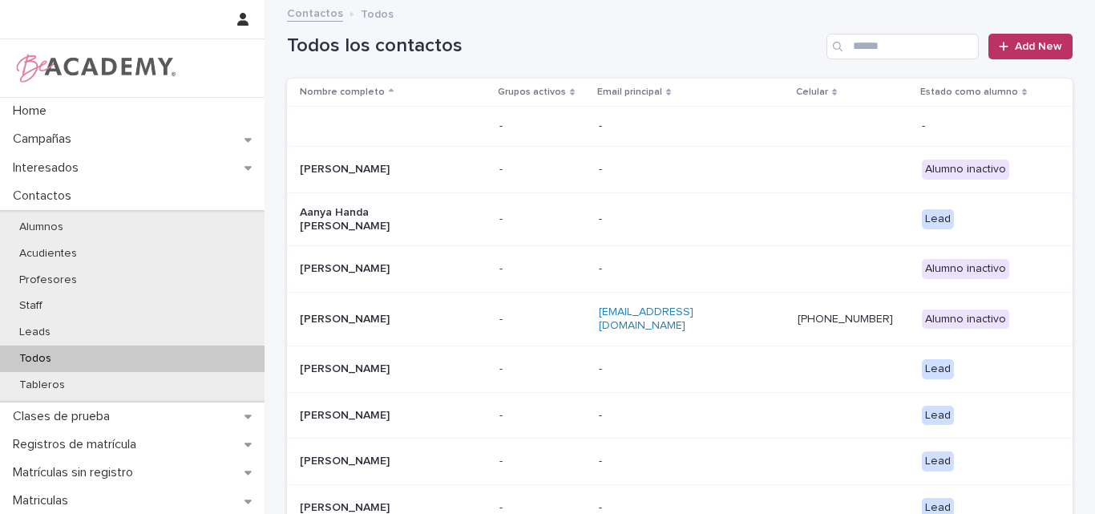
click at [417, 129] on p at bounding box center [380, 126] width 160 height 14
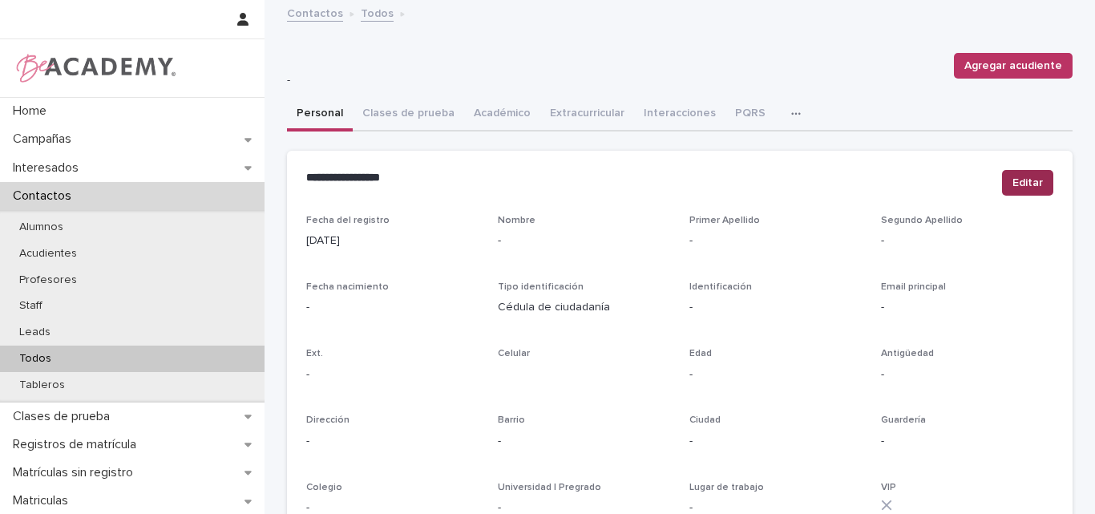
click at [1012, 176] on span "Editar" at bounding box center [1027, 183] width 30 height 16
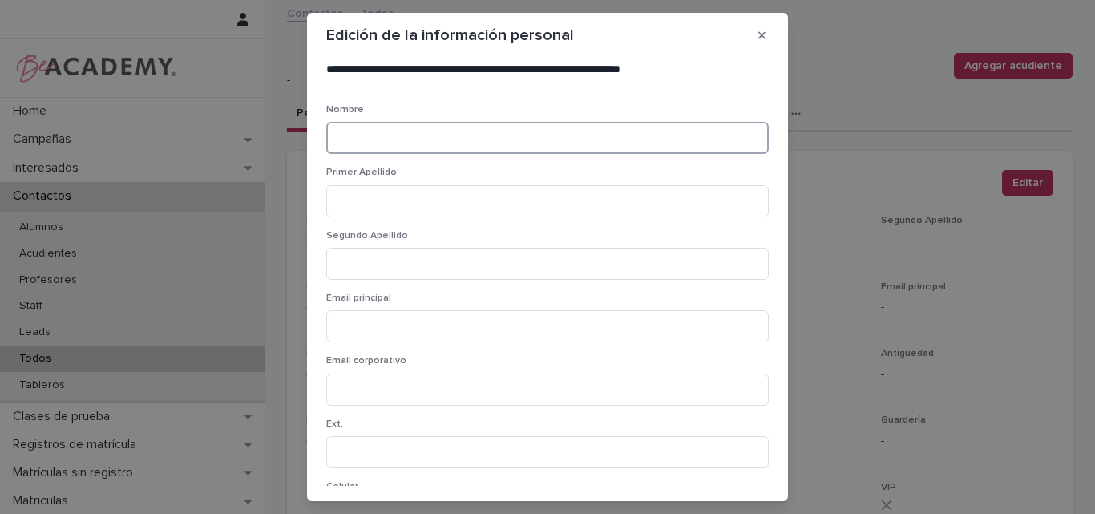
click at [386, 135] on input at bounding box center [547, 138] width 442 height 32
click at [474, 143] on input at bounding box center [547, 138] width 442 height 32
paste input "******"
type input "******"
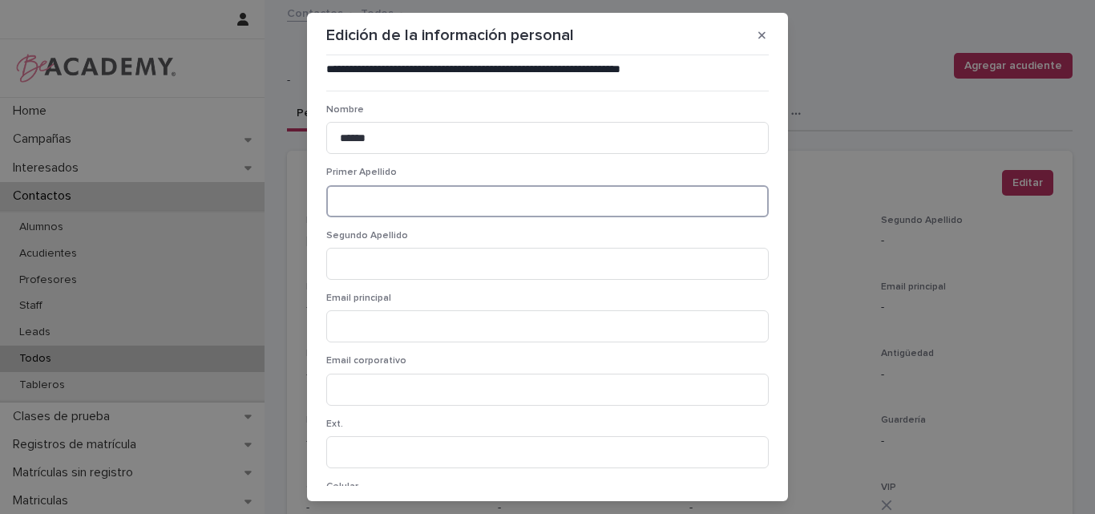
click at [381, 212] on input at bounding box center [547, 201] width 442 height 32
paste input "*******"
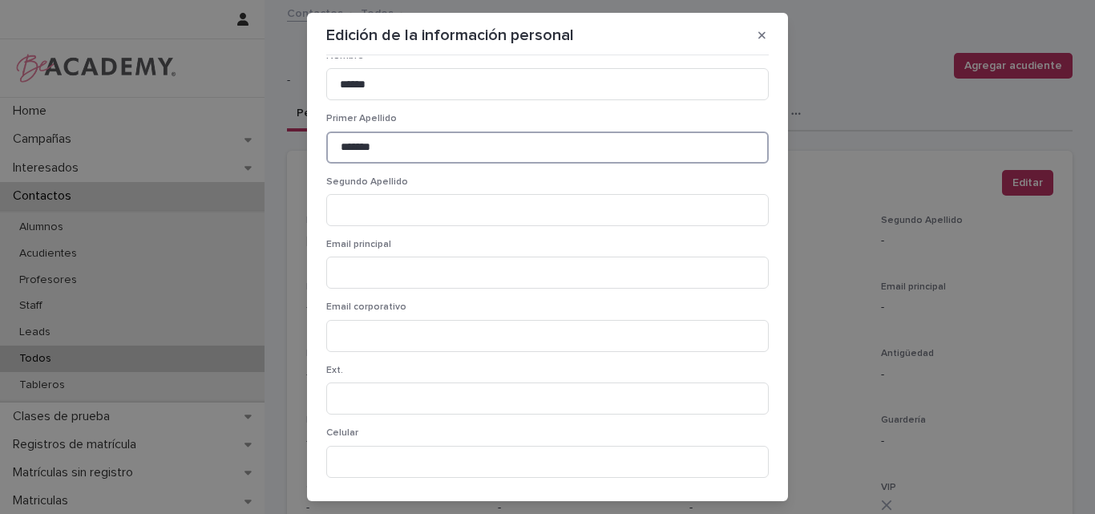
scroll to position [80, 0]
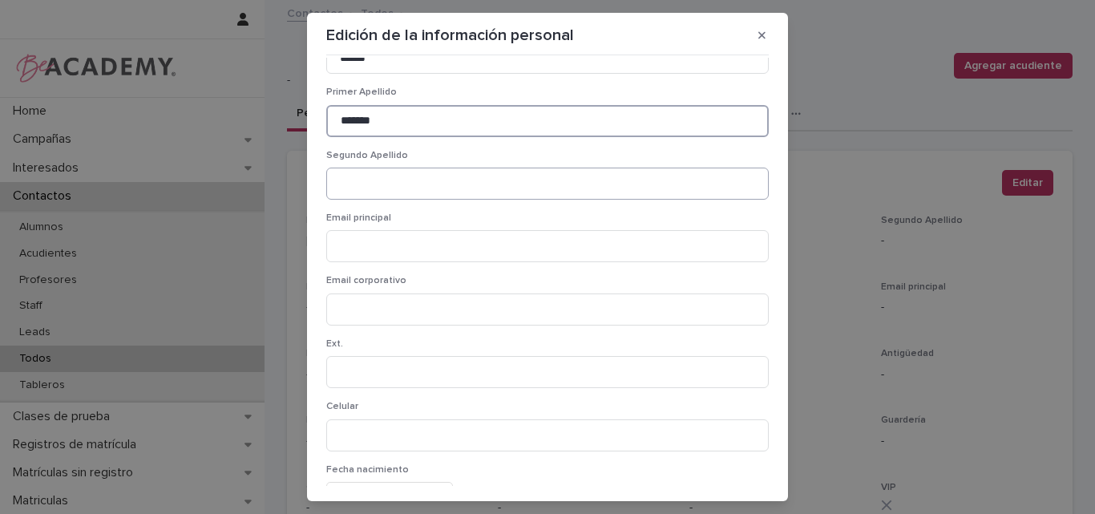
type input "*******"
click at [444, 178] on input at bounding box center [547, 183] width 442 height 32
click at [409, 248] on input at bounding box center [547, 246] width 442 height 32
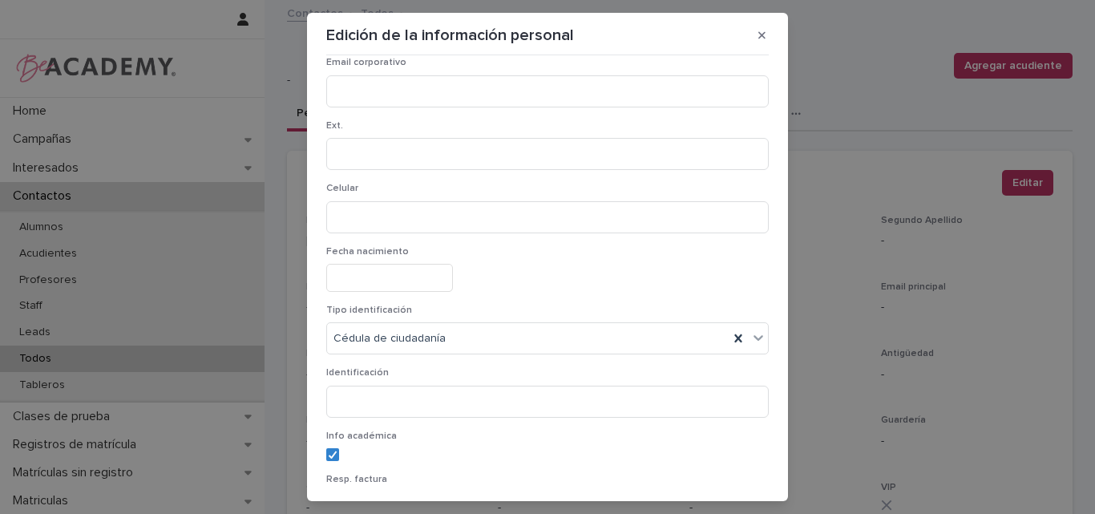
scroll to position [401, 0]
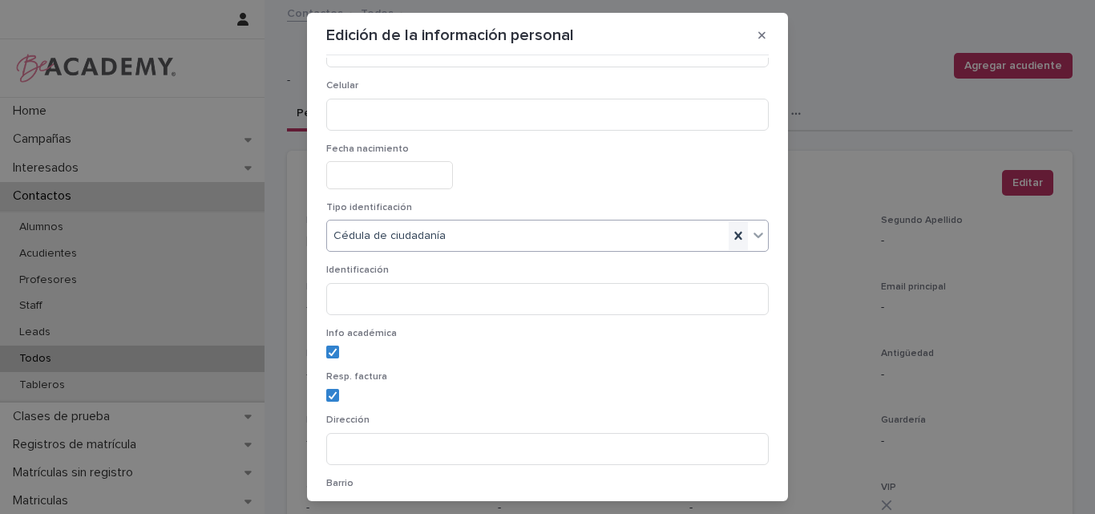
click at [730, 233] on icon at bounding box center [738, 236] width 16 height 16
click at [328, 350] on icon at bounding box center [333, 352] width 10 height 8
click at [328, 398] on icon at bounding box center [333, 395] width 10 height 8
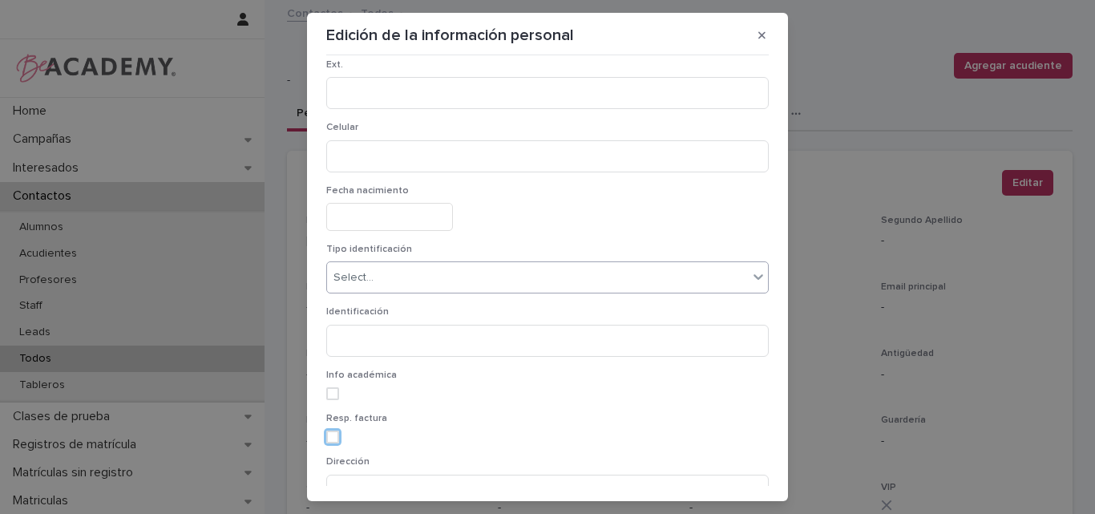
scroll to position [321, 0]
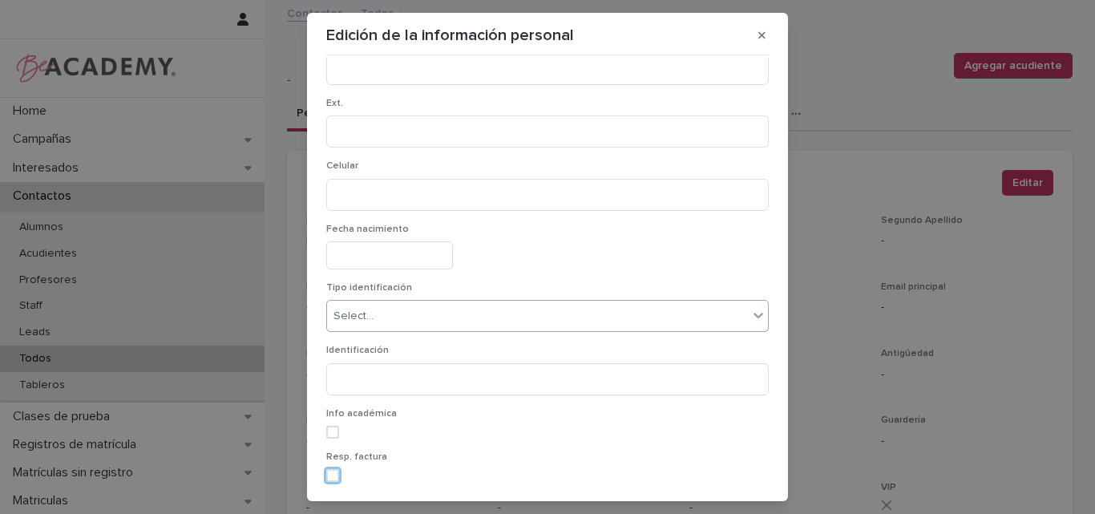
click at [453, 256] on input "text" at bounding box center [389, 255] width 127 height 28
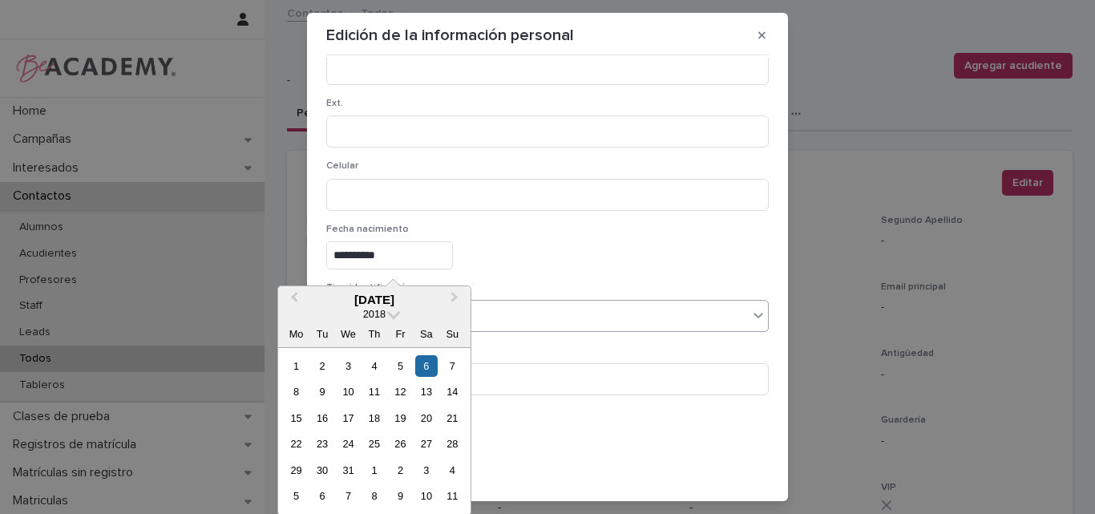
type input "**********"
click at [502, 273] on div "**********" at bounding box center [547, 253] width 442 height 59
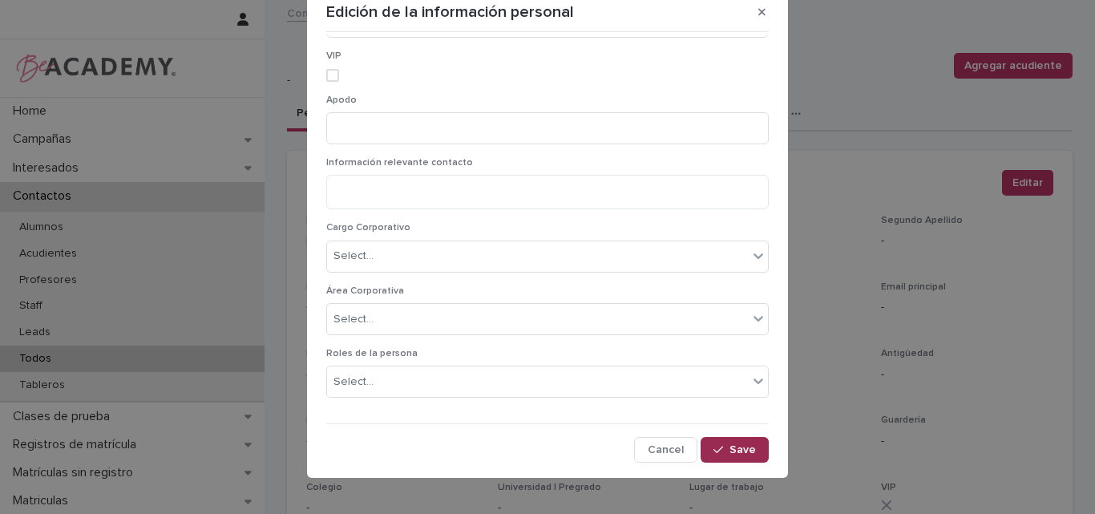
scroll to position [35, 0]
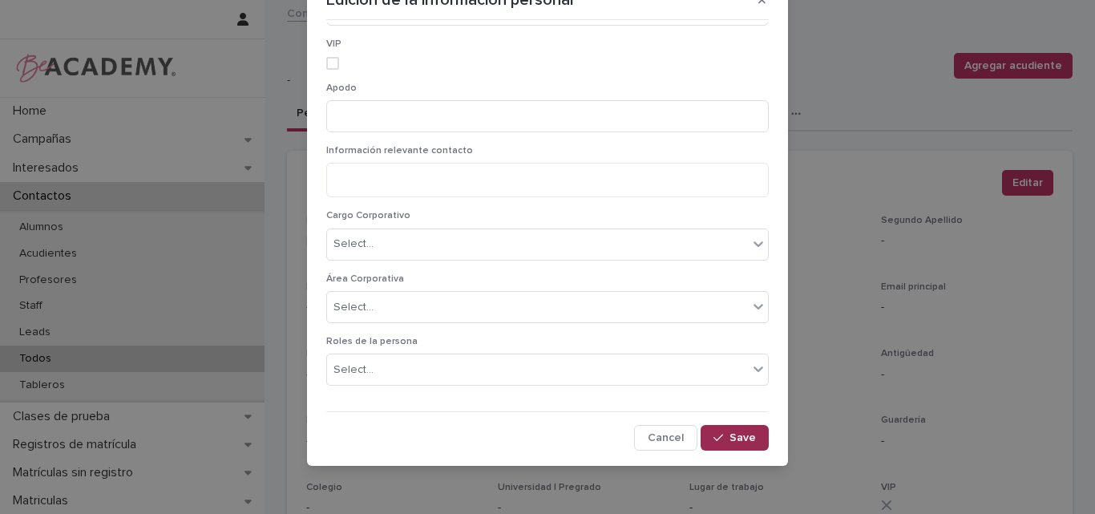
click at [729, 434] on span "Save" at bounding box center [742, 437] width 26 height 11
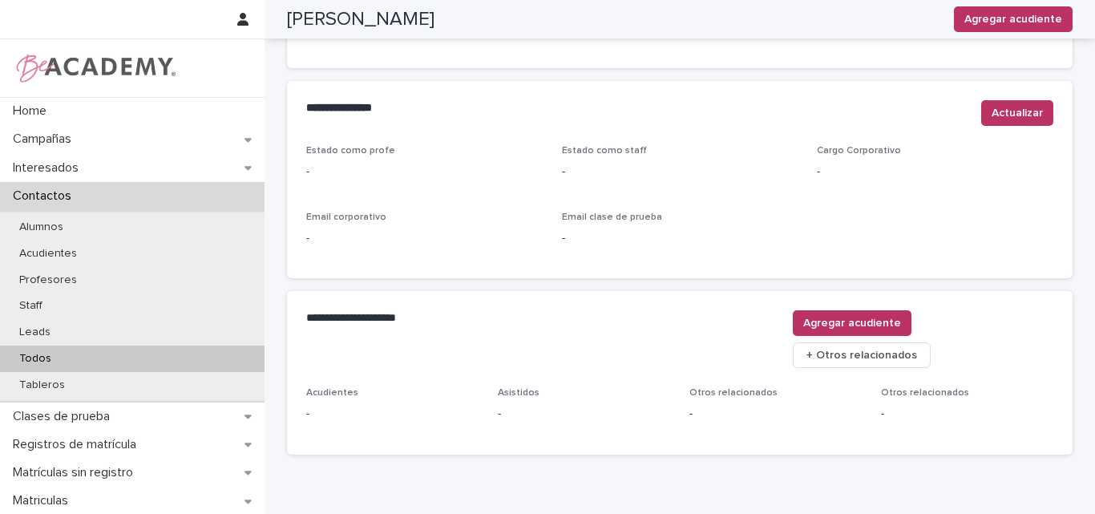
scroll to position [641, 0]
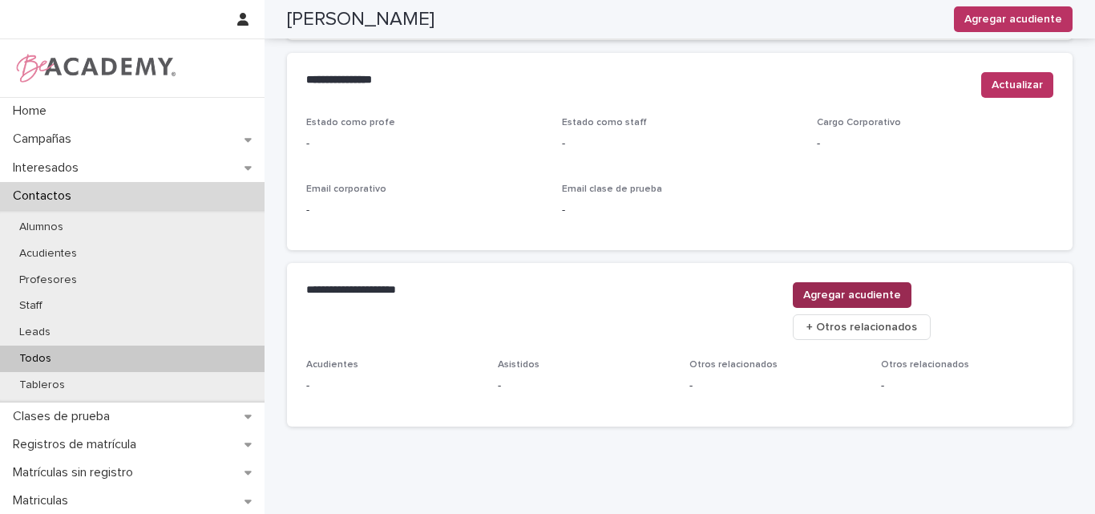
click at [901, 299] on span "Agregar acudiente" at bounding box center [852, 295] width 98 height 16
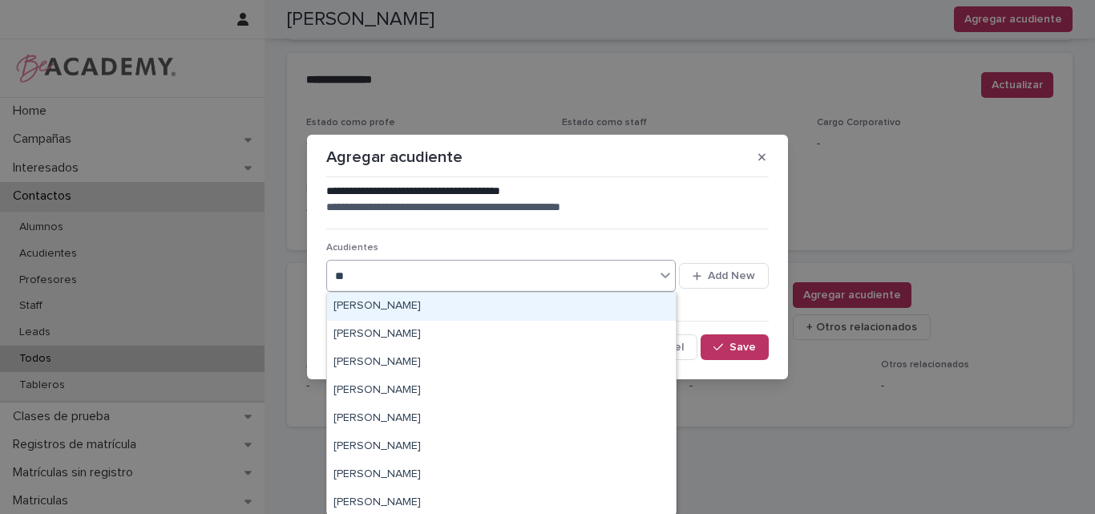
type input "***"
click at [458, 268] on div "*** hue" at bounding box center [491, 276] width 328 height 26
click at [432, 312] on div "[PERSON_NAME]" at bounding box center [501, 307] width 349 height 28
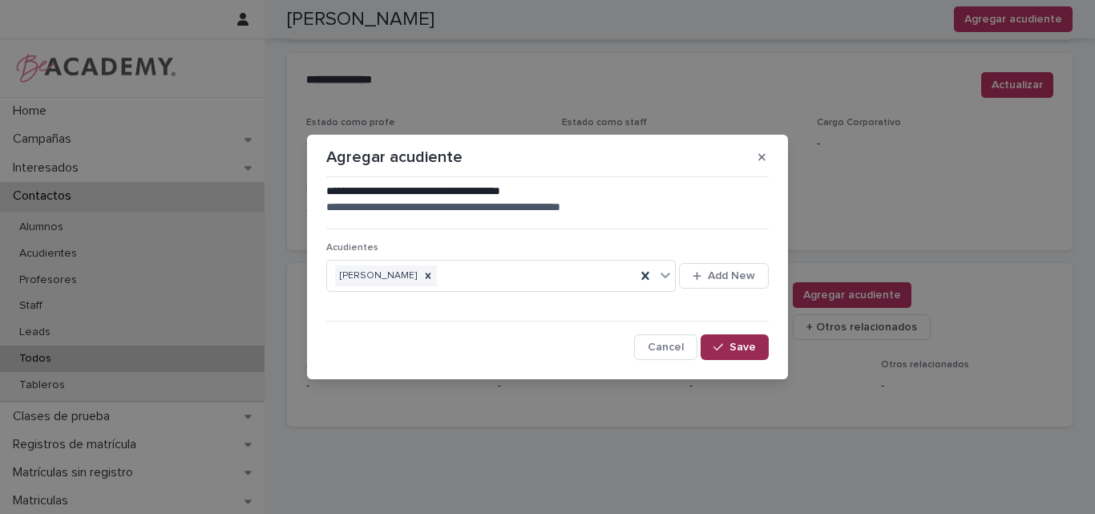
click at [737, 343] on span "Save" at bounding box center [742, 346] width 26 height 11
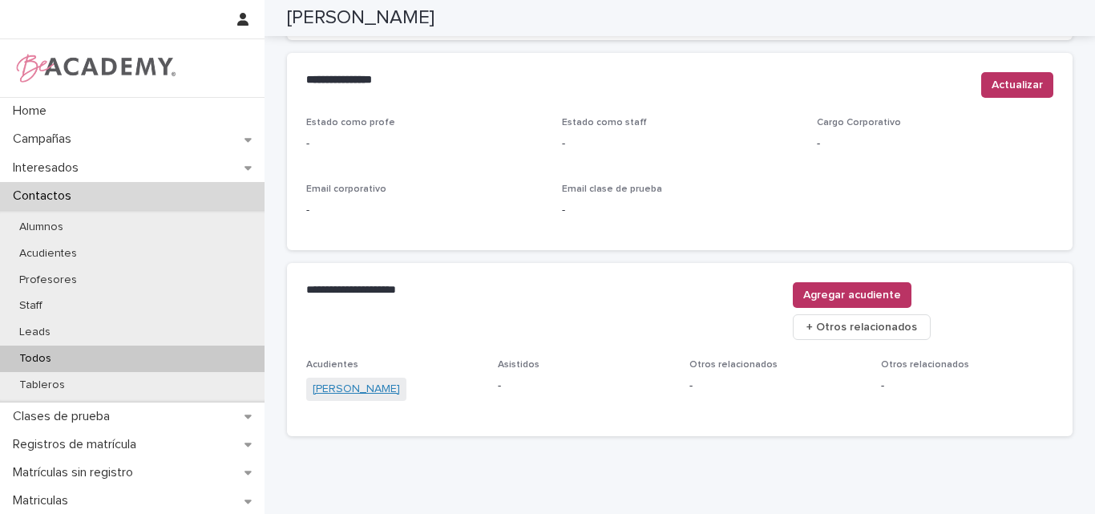
click at [341, 381] on link "[PERSON_NAME]" at bounding box center [356, 389] width 87 height 17
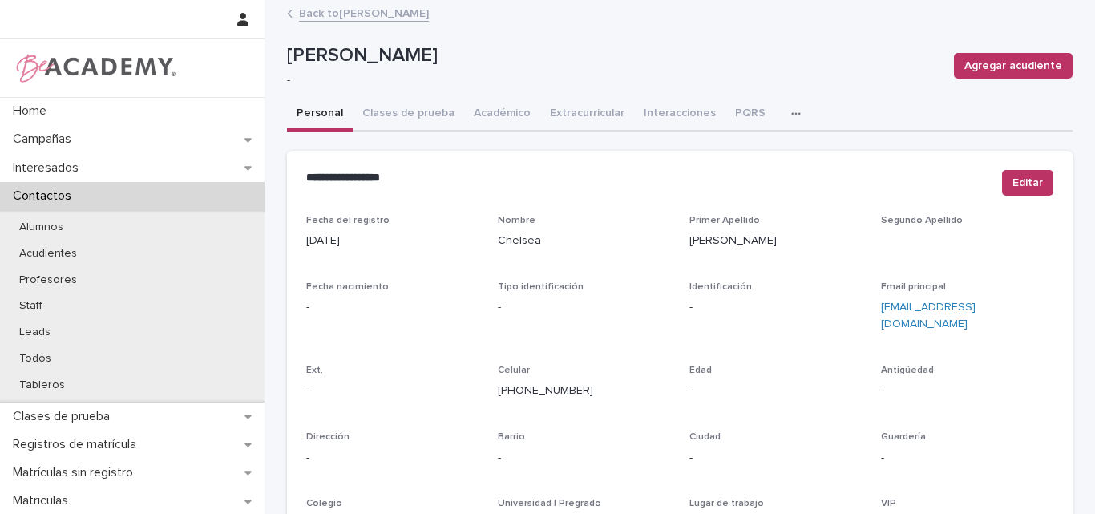
click at [287, 10] on icon at bounding box center [290, 14] width 6 height 8
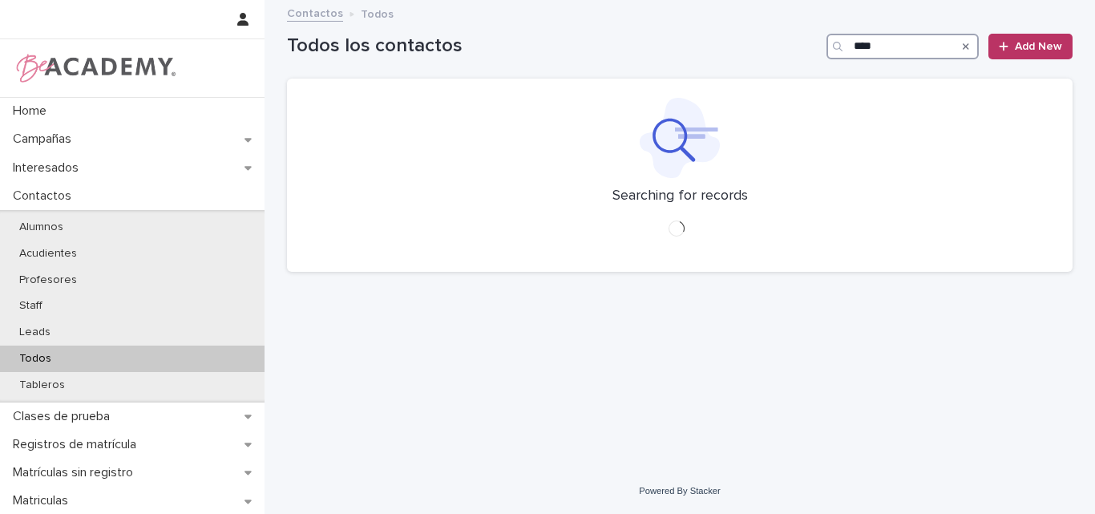
drag, startPoint x: 878, startPoint y: 47, endPoint x: 894, endPoint y: 71, distance: 28.2
click at [878, 46] on input "****" at bounding box center [902, 47] width 152 height 26
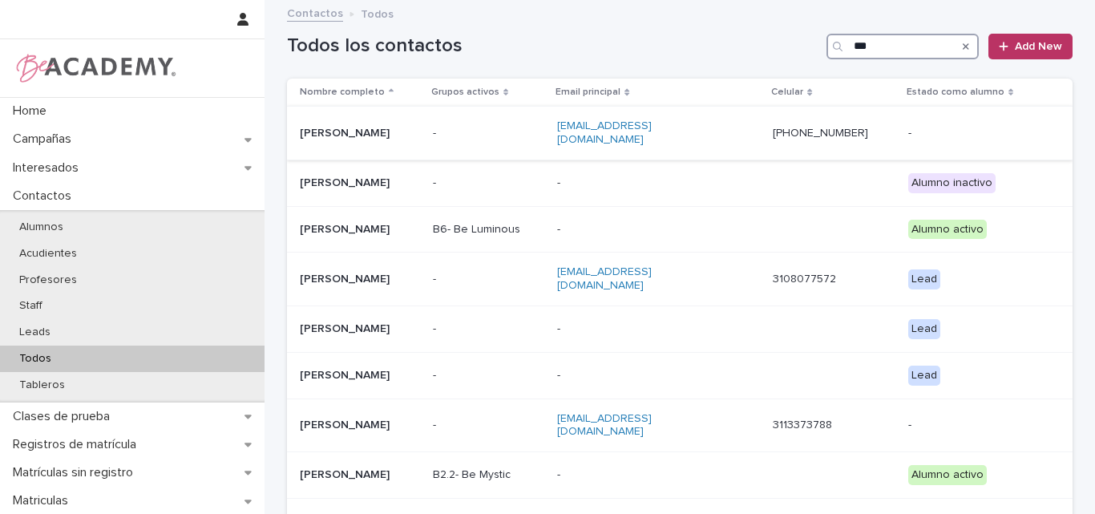
type input "***"
click at [379, 135] on div "[PERSON_NAME]" at bounding box center [360, 133] width 120 height 26
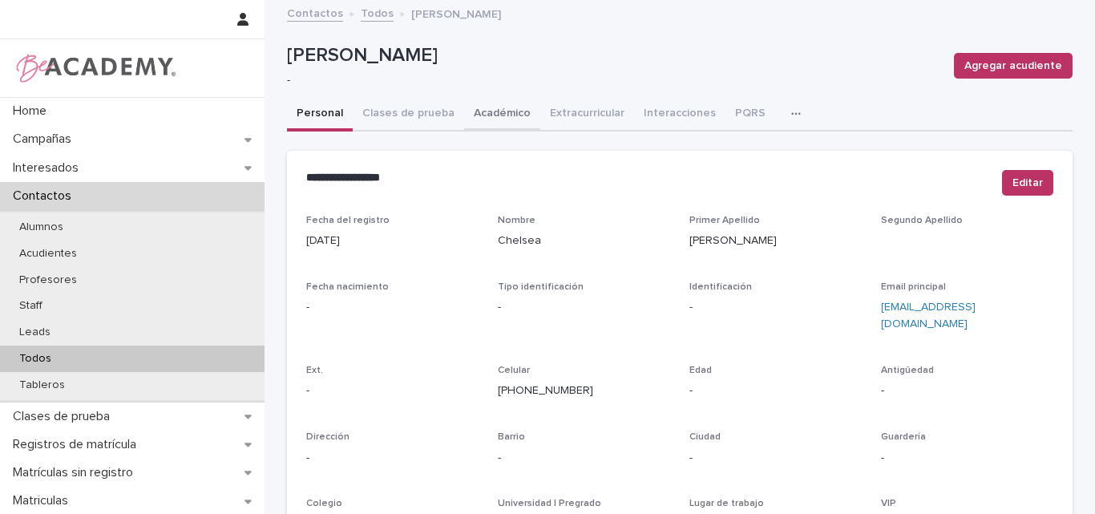
click at [494, 117] on button "Académico" at bounding box center [502, 115] width 76 height 34
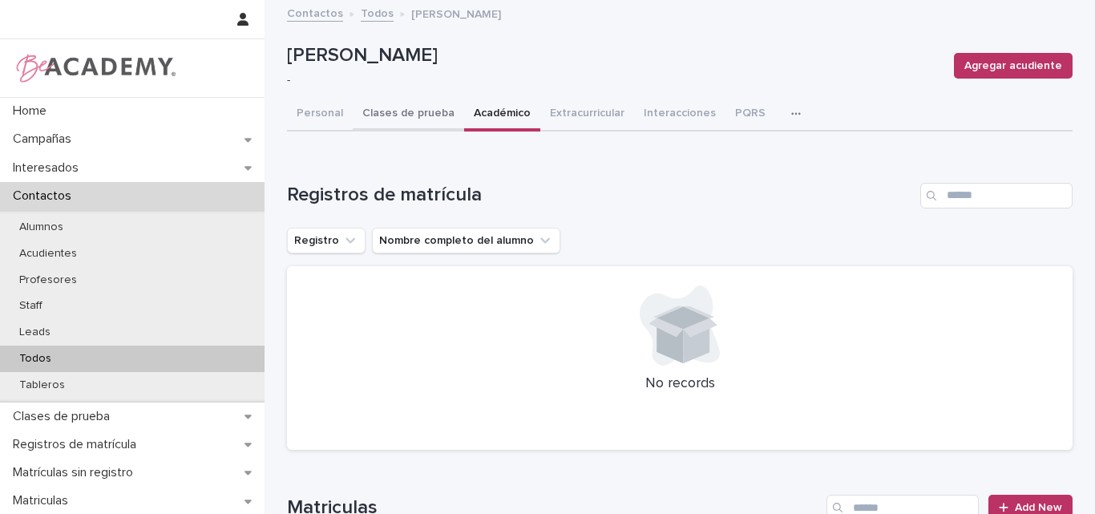
click at [401, 113] on button "Clases de prueba" at bounding box center [408, 115] width 111 height 34
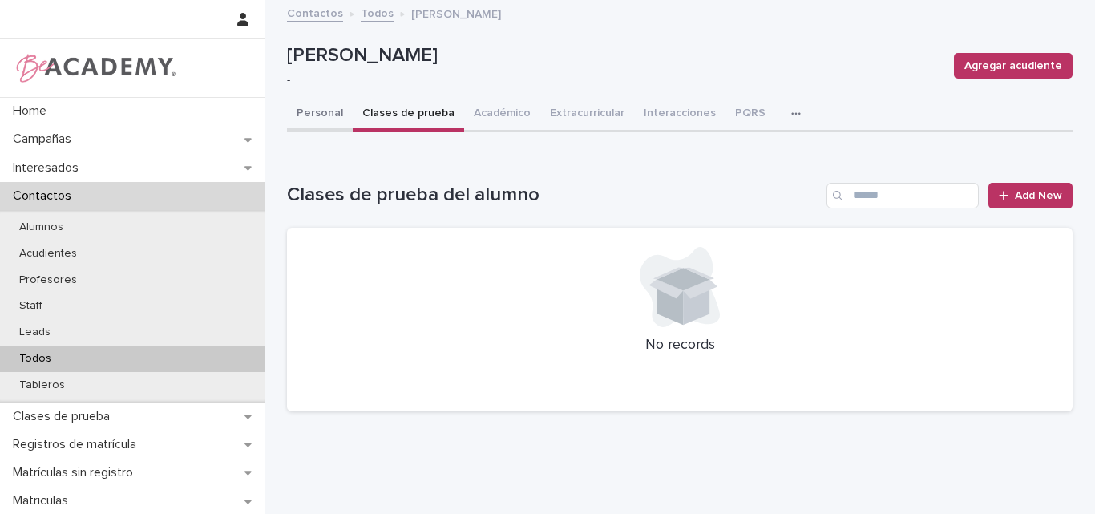
click at [322, 112] on button "Personal" at bounding box center [320, 115] width 66 height 34
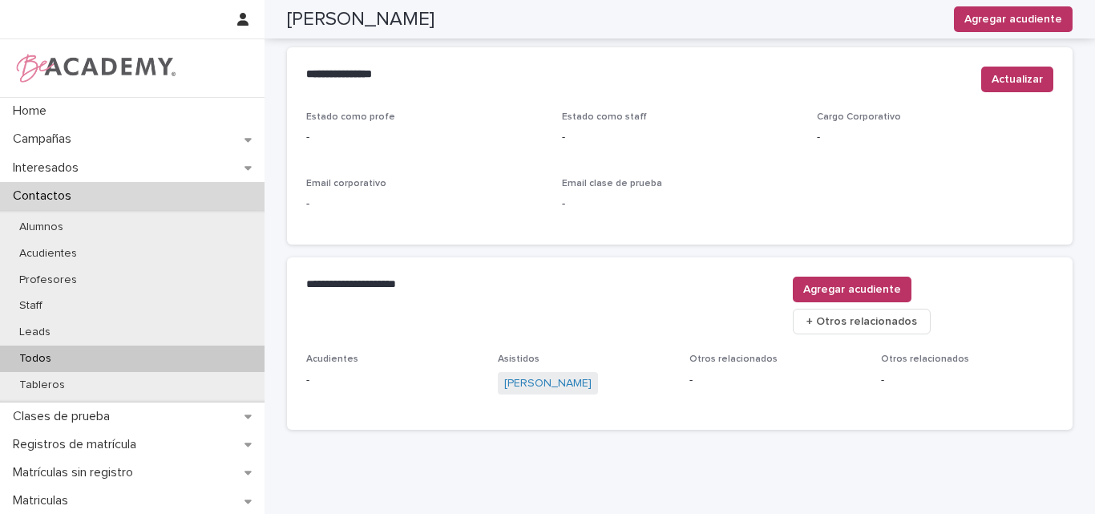
scroll to position [679, 0]
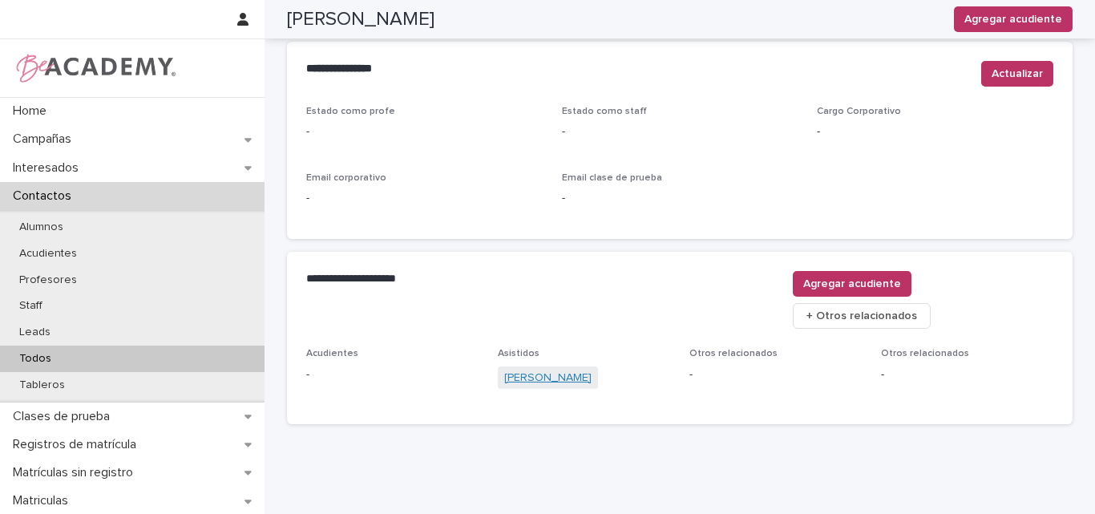
click at [542, 369] on link "[PERSON_NAME]" at bounding box center [547, 377] width 87 height 17
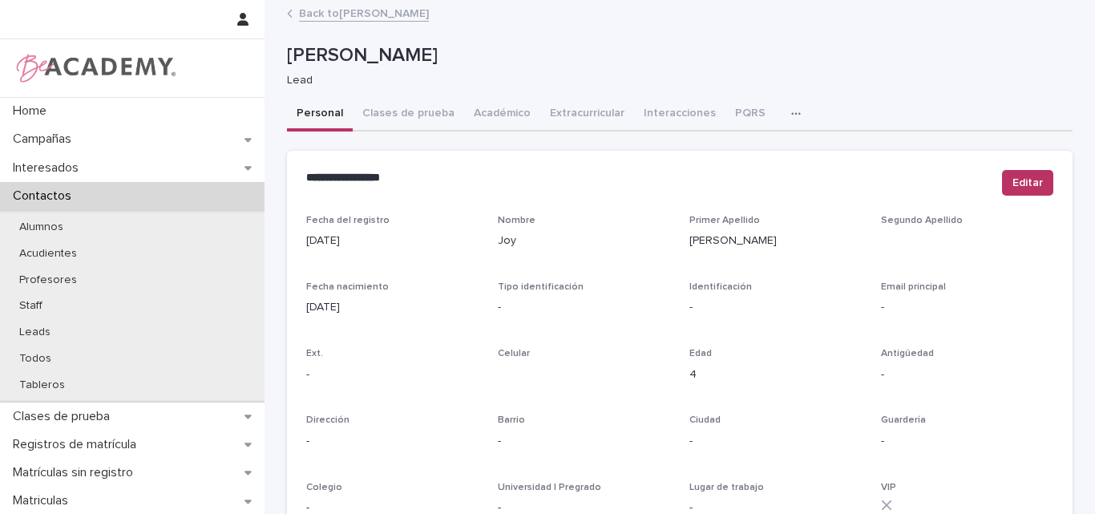
click at [342, 12] on link "Back to Chelsea Huebner" at bounding box center [364, 12] width 130 height 18
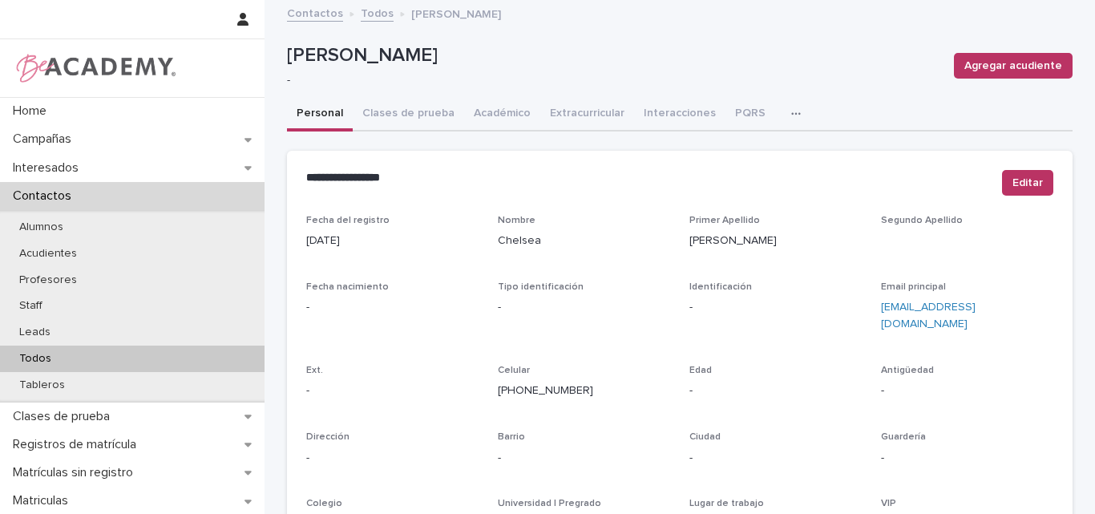
click at [41, 352] on p "Todos" at bounding box center [35, 359] width 58 height 14
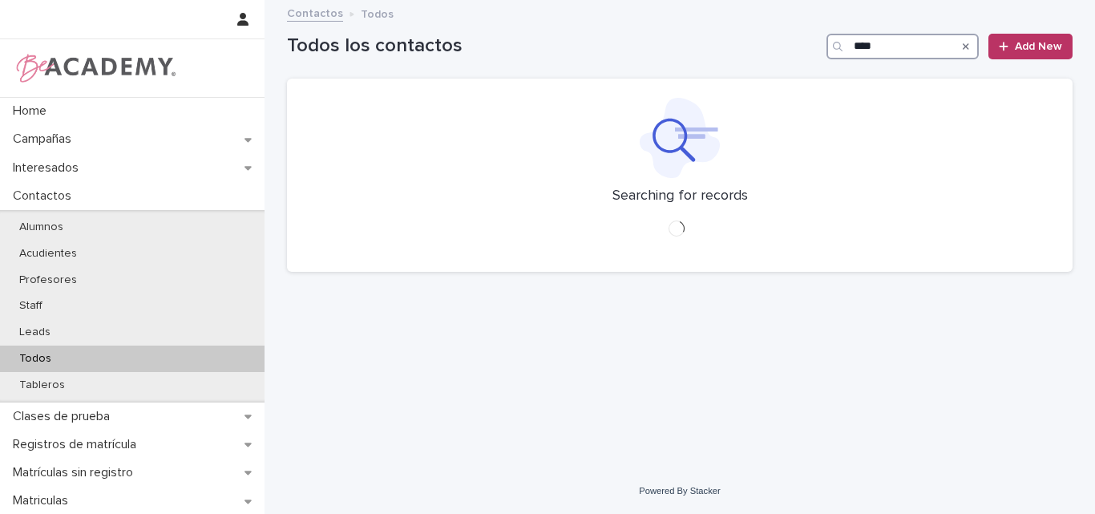
drag, startPoint x: 940, startPoint y: 42, endPoint x: 857, endPoint y: 18, distance: 87.0
click at [940, 42] on input "****" at bounding box center [902, 47] width 152 height 26
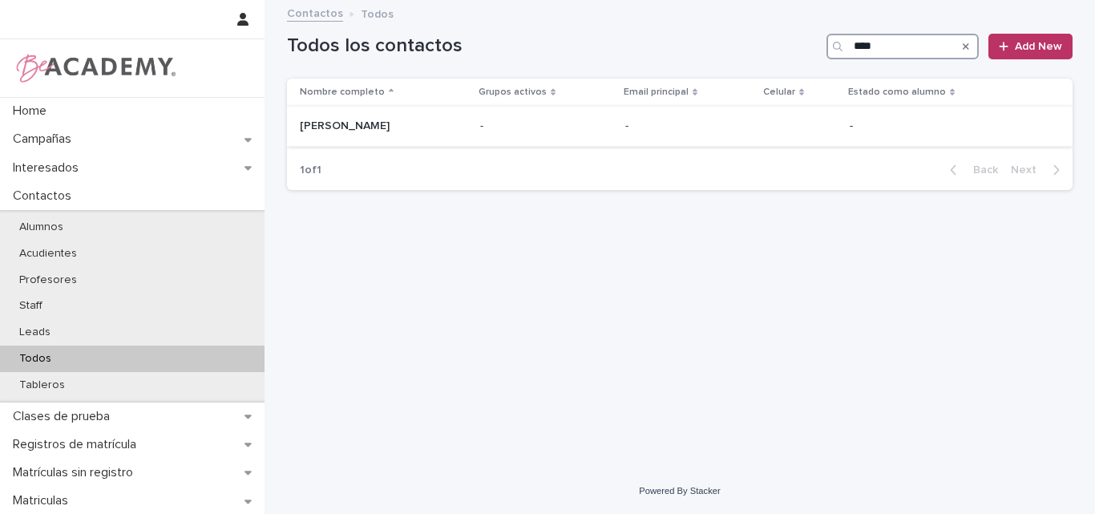
type input "****"
click at [384, 129] on p "Shayla Huebner" at bounding box center [380, 126] width 160 height 14
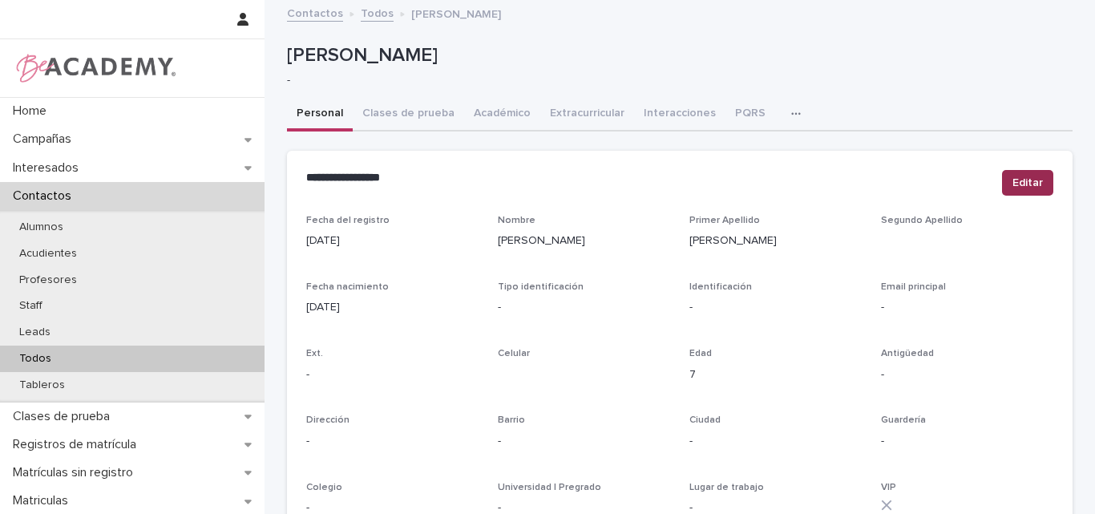
click at [1023, 179] on span "Editar" at bounding box center [1027, 183] width 30 height 16
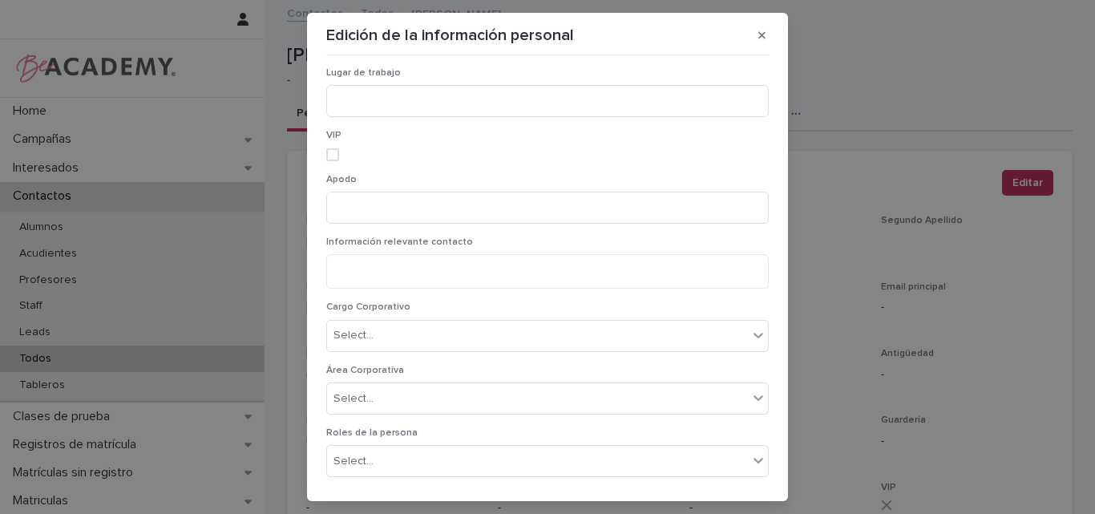
scroll to position [1181, 0]
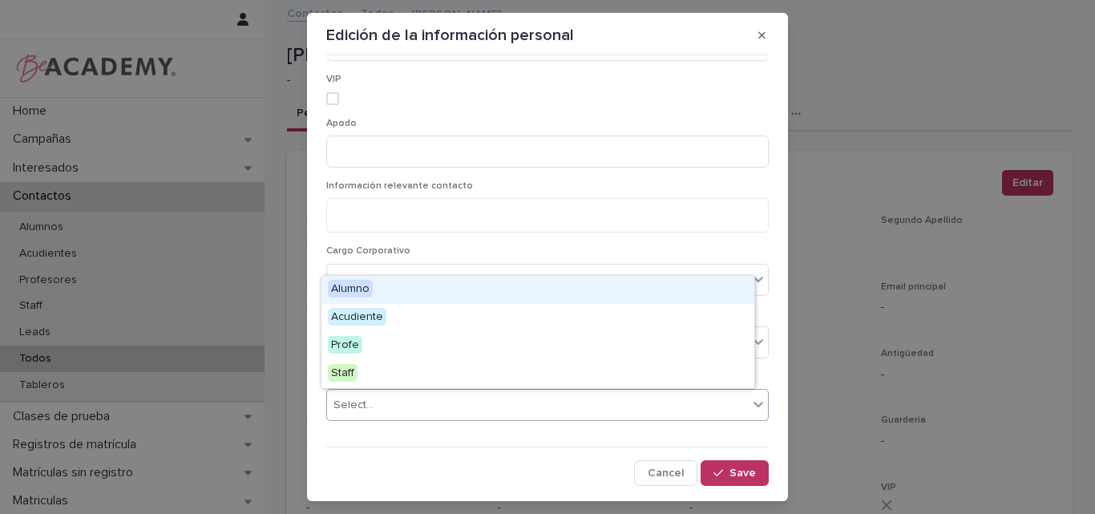
click at [370, 395] on div "Select..." at bounding box center [537, 405] width 421 height 26
click at [377, 285] on div "Alumno" at bounding box center [537, 290] width 433 height 28
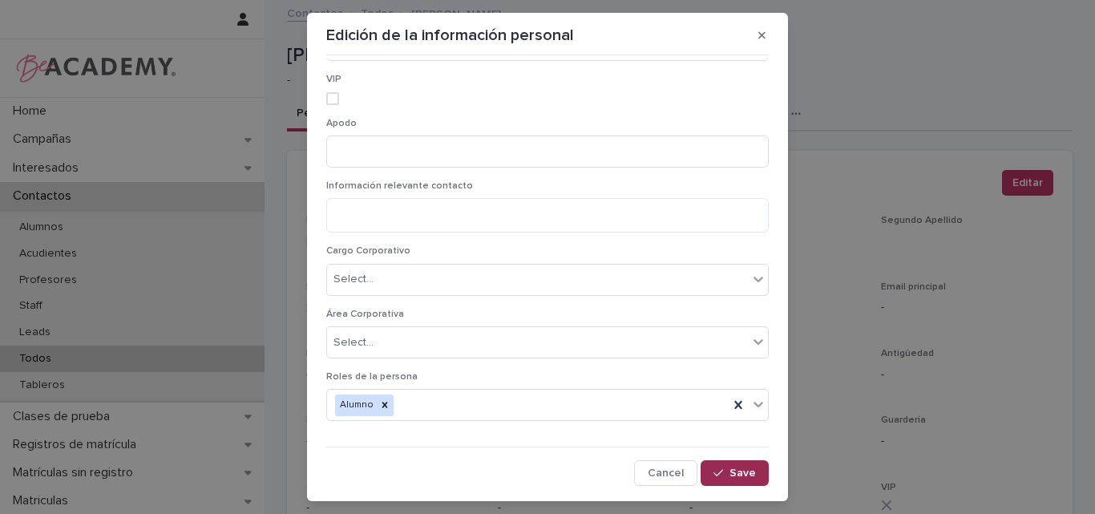
click at [713, 475] on icon "button" at bounding box center [718, 473] width 10 height 7
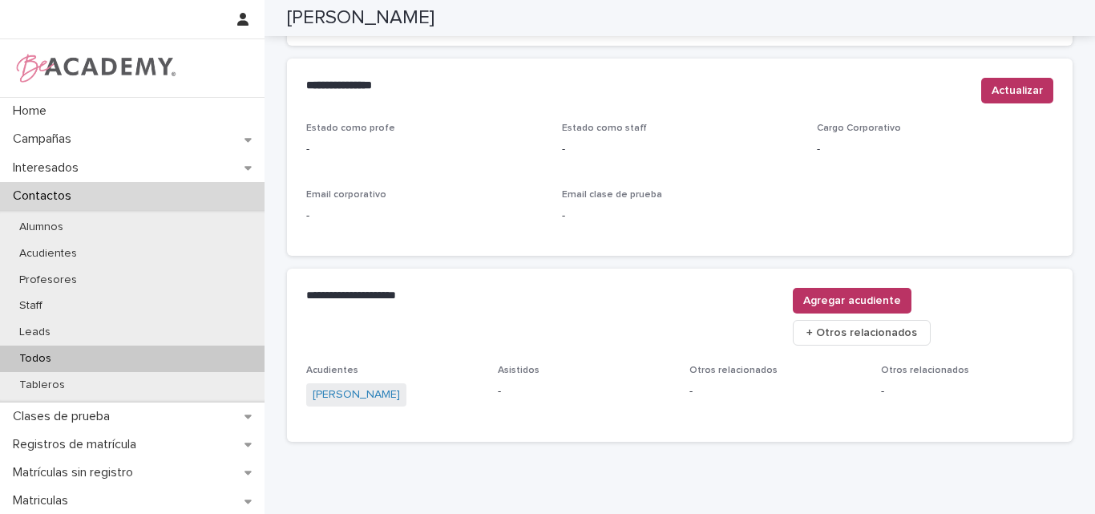
scroll to position [679, 0]
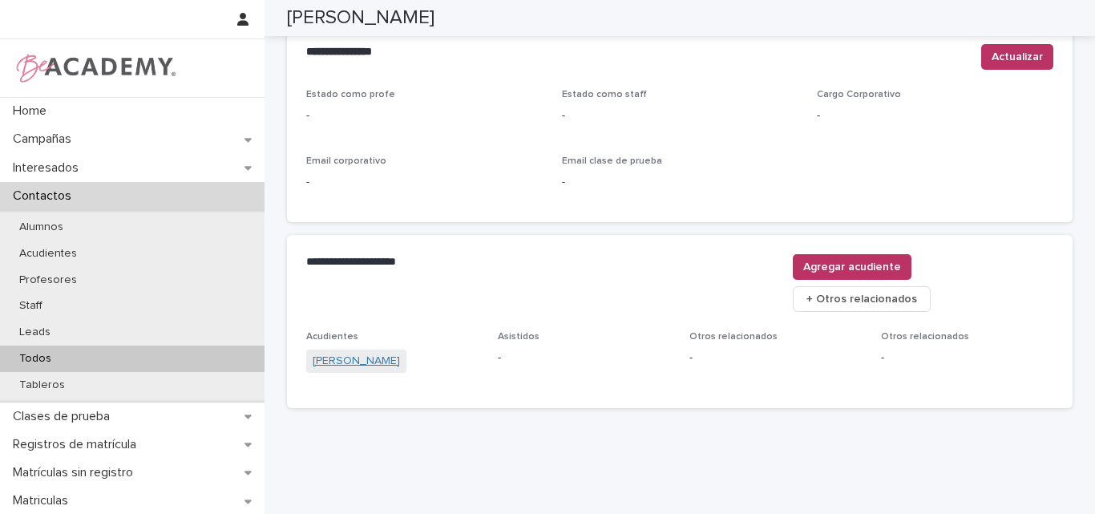
click at [360, 353] on link "Chelsea Huebner" at bounding box center [356, 361] width 87 height 17
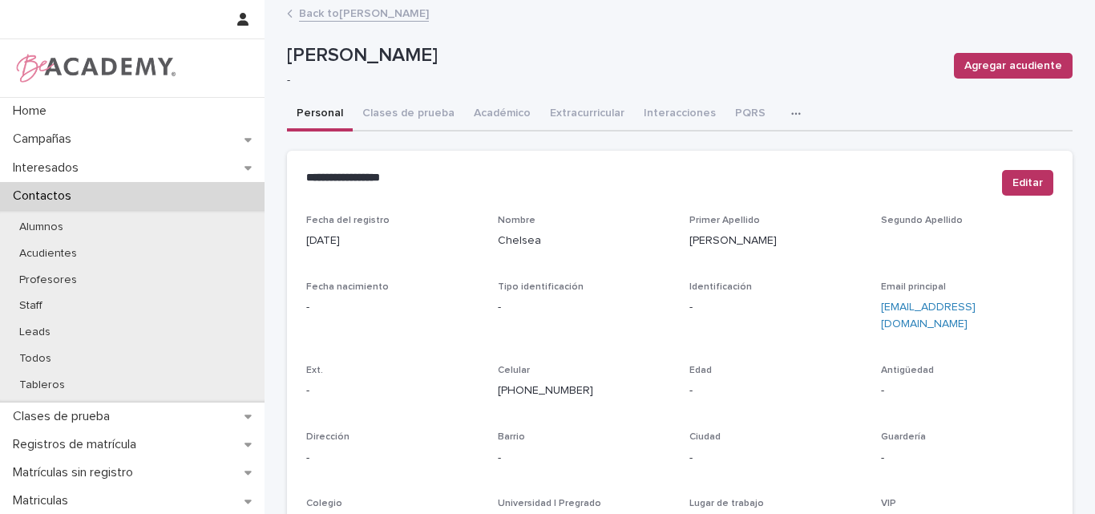
click at [339, 12] on link "Back to Shayla Huebner" at bounding box center [364, 12] width 130 height 18
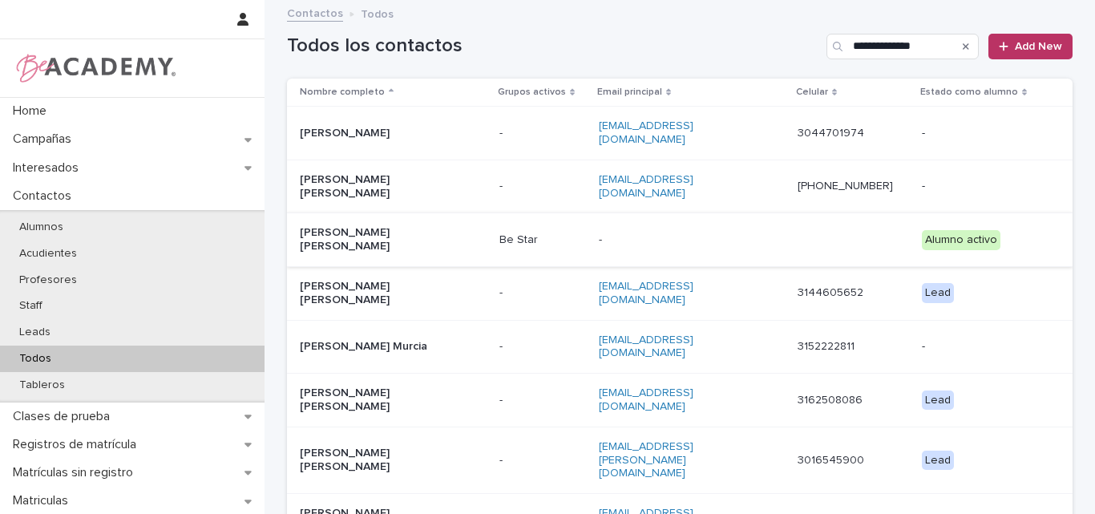
type input "**********"
click at [392, 223] on div "Maria Angelica Gonzalez Rojas" at bounding box center [380, 238] width 160 height 30
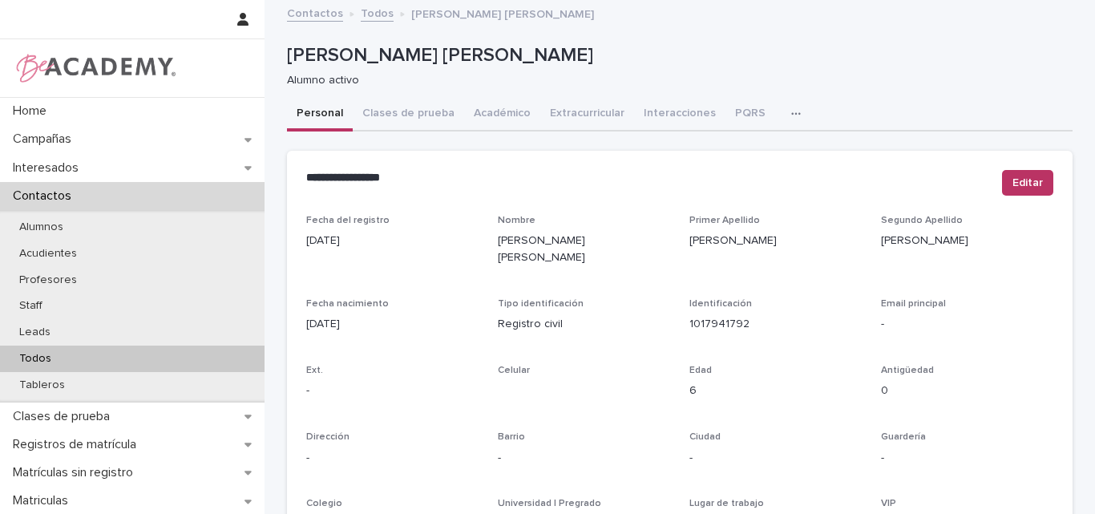
click at [104, 358] on div "Todos" at bounding box center [132, 358] width 264 height 26
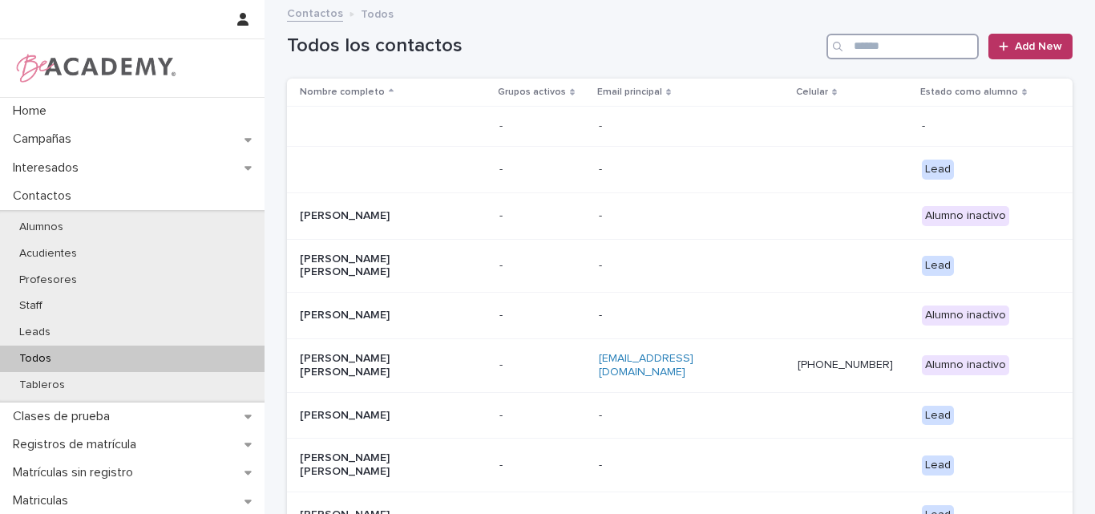
click at [899, 43] on input "Search" at bounding box center [902, 47] width 152 height 26
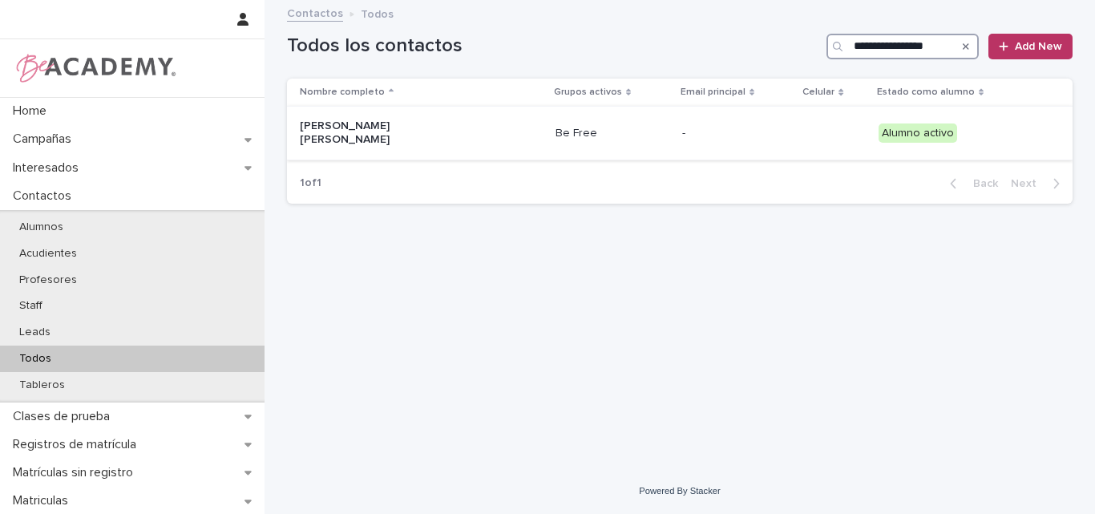
type input "**********"
click at [433, 130] on p "Dulce Maria Uribe Hernandez" at bounding box center [380, 132] width 160 height 27
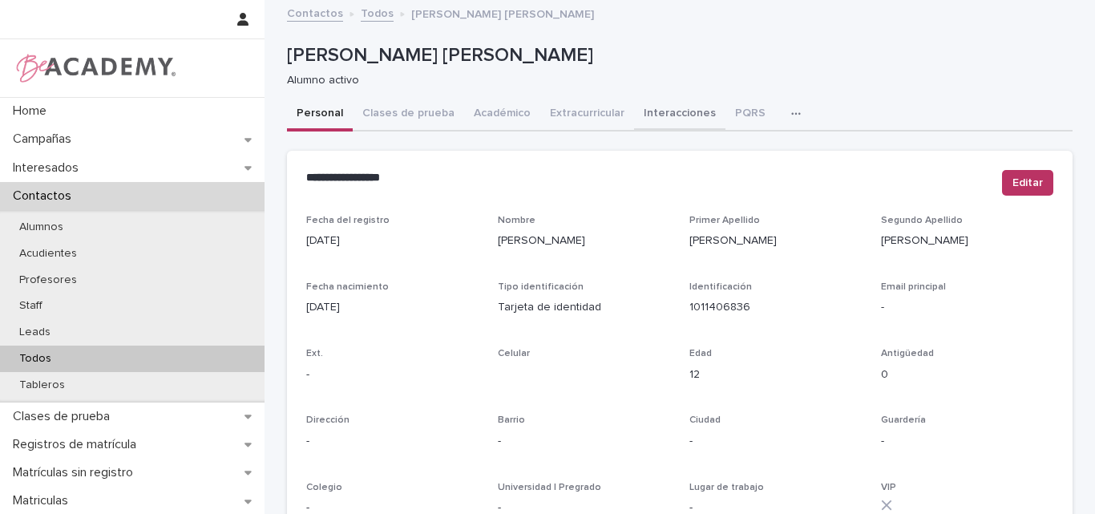
click at [676, 115] on button "Interacciones" at bounding box center [679, 115] width 91 height 34
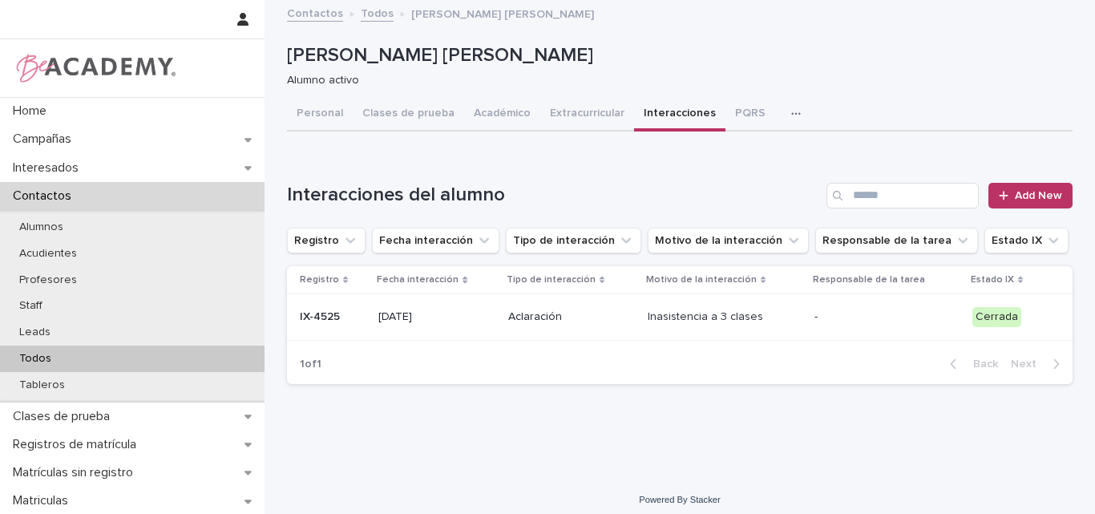
click at [473, 320] on p "20/08/2025" at bounding box center [436, 317] width 117 height 14
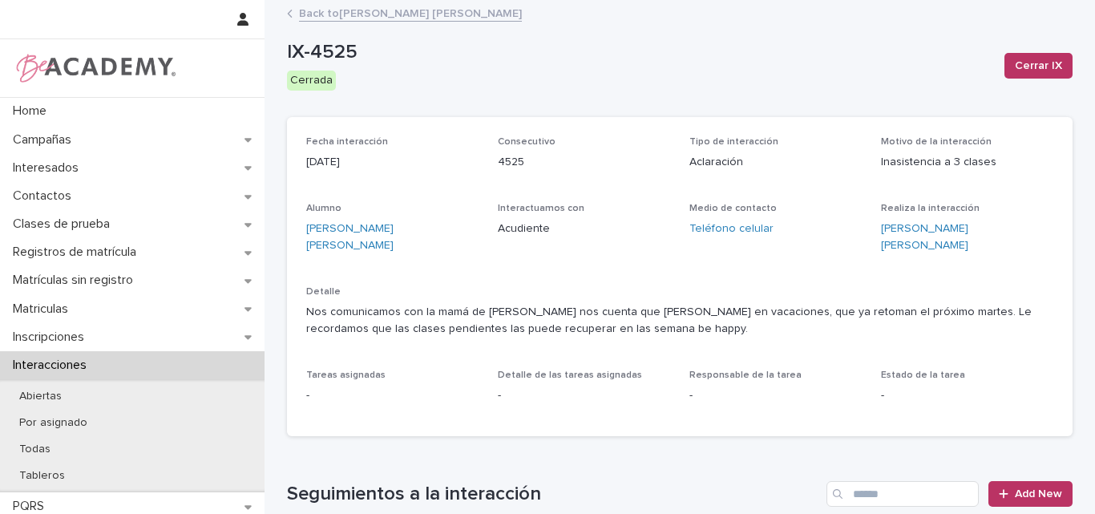
click at [361, 8] on link "Back to Dulce Maria Uribe Hernandez" at bounding box center [410, 12] width 223 height 18
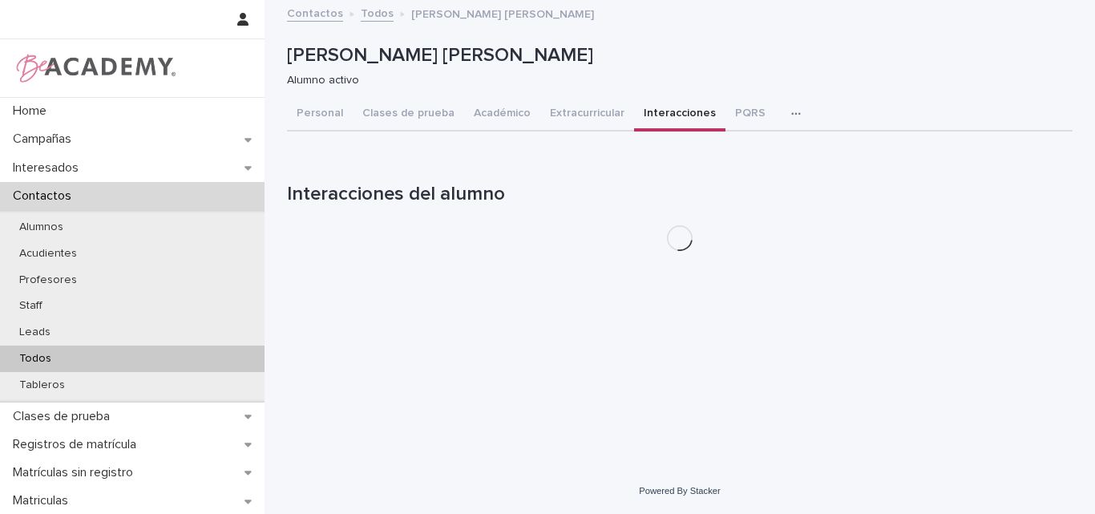
click at [18, 357] on p "Todos" at bounding box center [35, 359] width 58 height 14
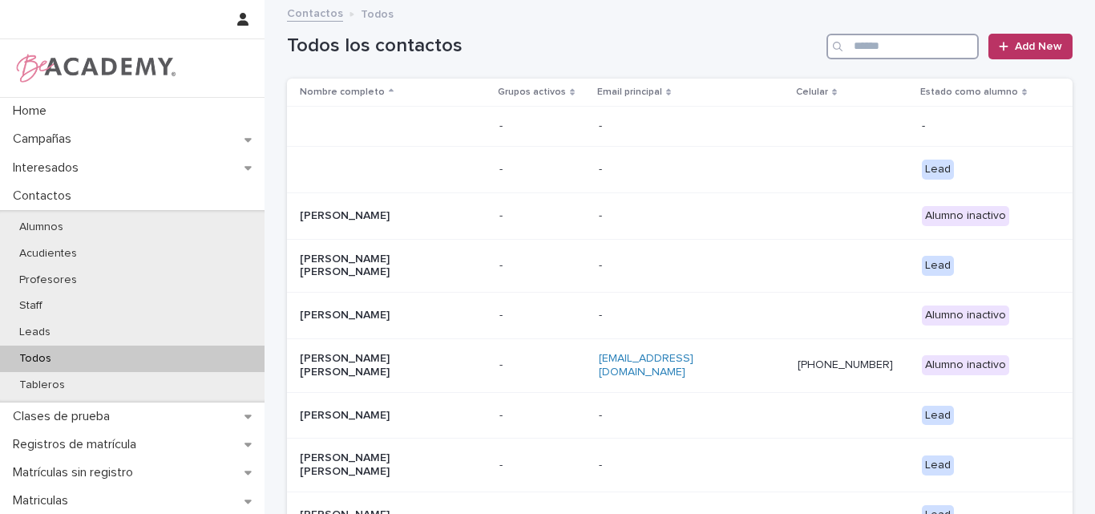
click at [882, 42] on input "Search" at bounding box center [902, 47] width 152 height 26
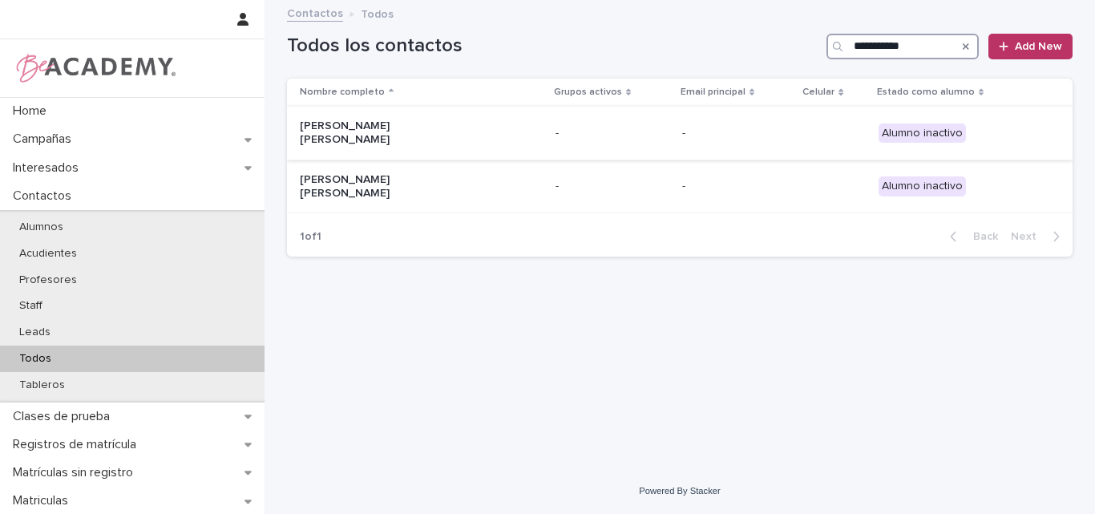
type input "**********"
click at [370, 137] on div "Amalia Botero Botero" at bounding box center [421, 133] width 243 height 40
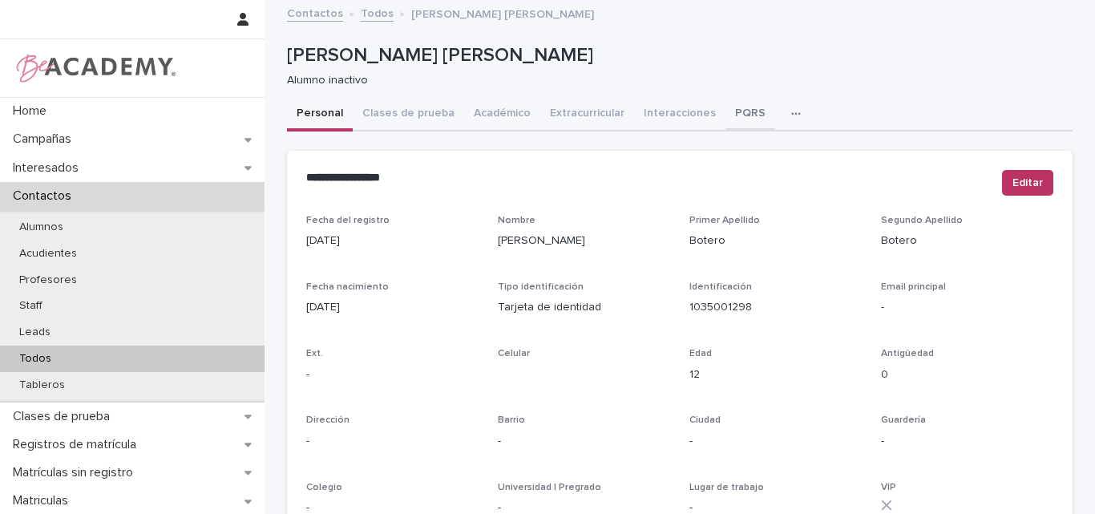
click at [730, 108] on button "PQRS" at bounding box center [750, 115] width 50 height 34
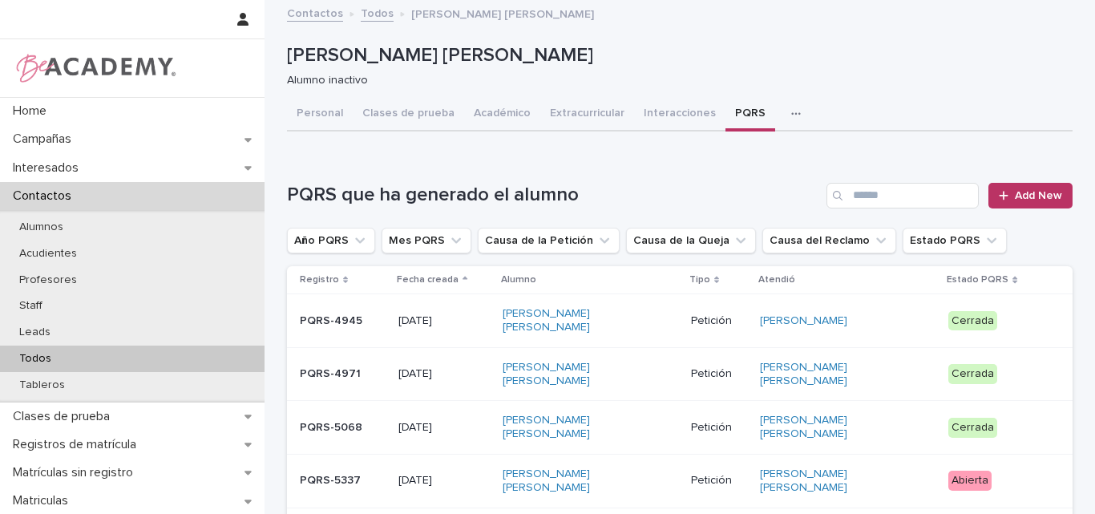
scroll to position [67, 0]
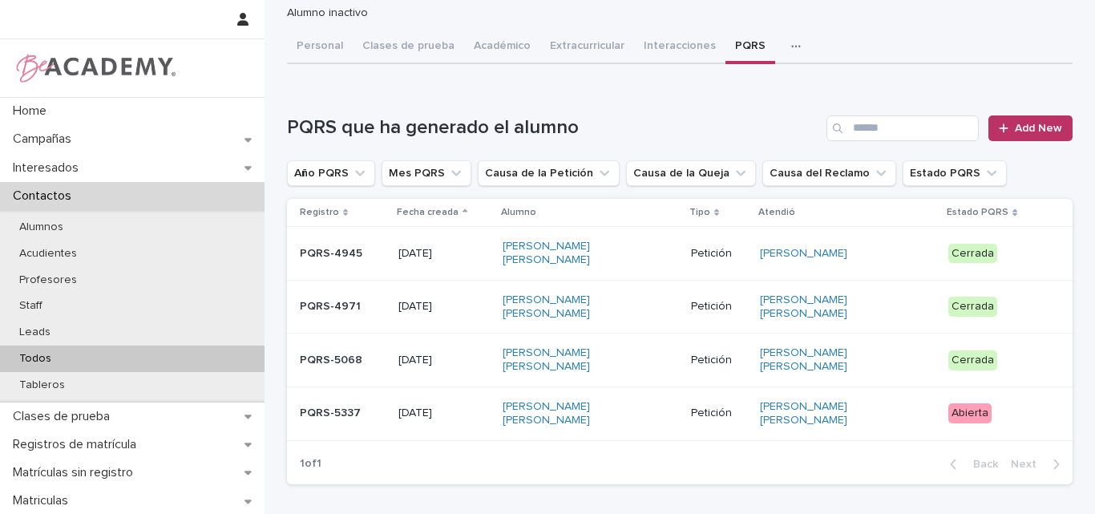
click at [376, 406] on p "PQRS-5337" at bounding box center [343, 413] width 86 height 14
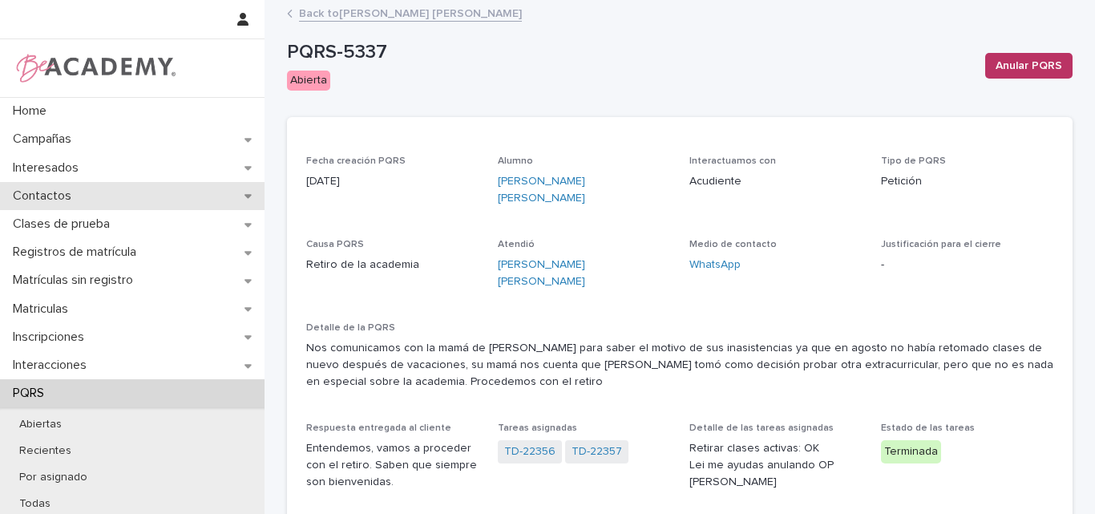
click at [38, 196] on p "Contactos" at bounding box center [45, 195] width 78 height 15
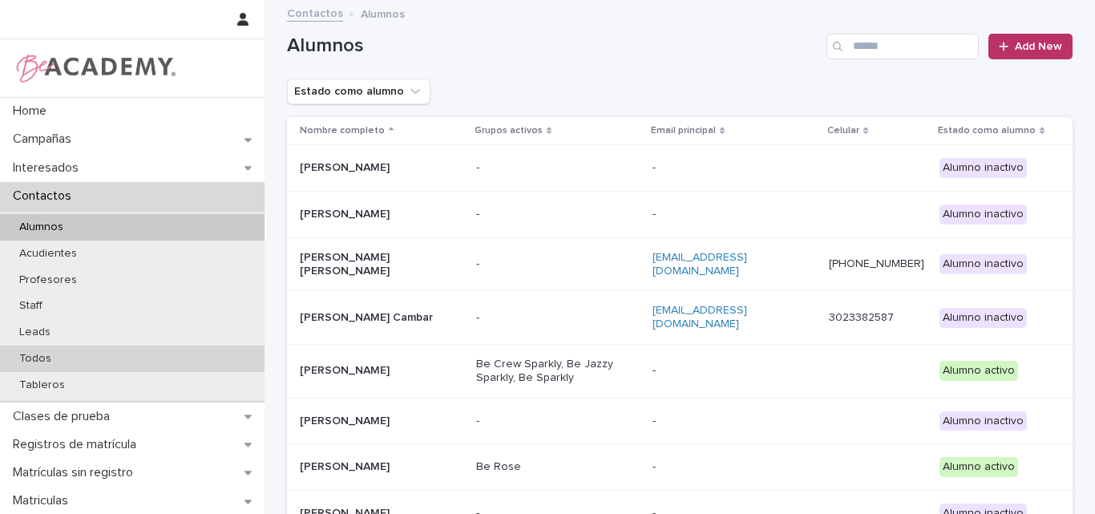
click at [50, 354] on p "Todos" at bounding box center [35, 359] width 58 height 14
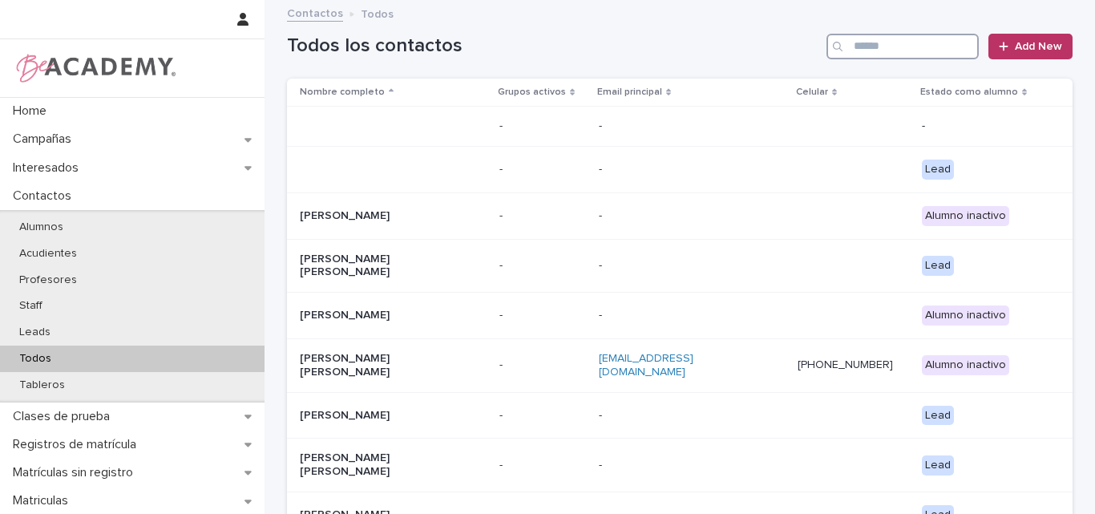
click at [918, 46] on input "Search" at bounding box center [902, 47] width 152 height 26
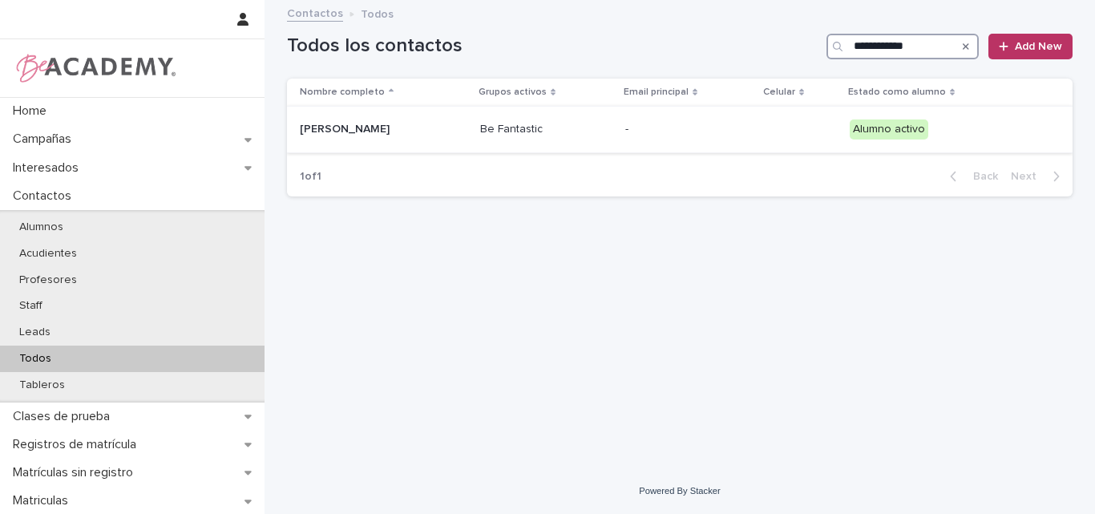
type input "**********"
click at [344, 135] on p "Antonia Franco Builes" at bounding box center [380, 130] width 160 height 14
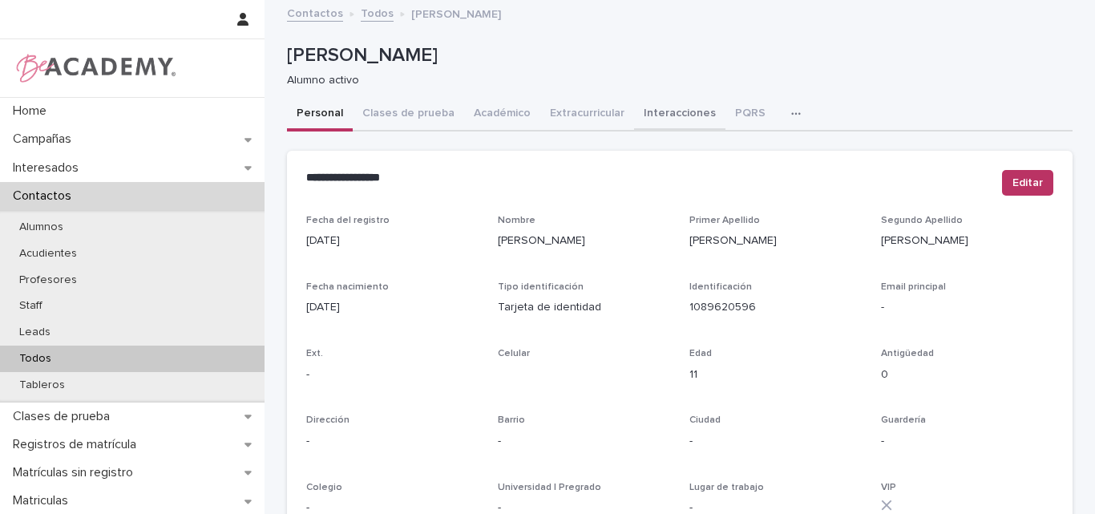
click at [662, 115] on button "Interacciones" at bounding box center [679, 115] width 91 height 34
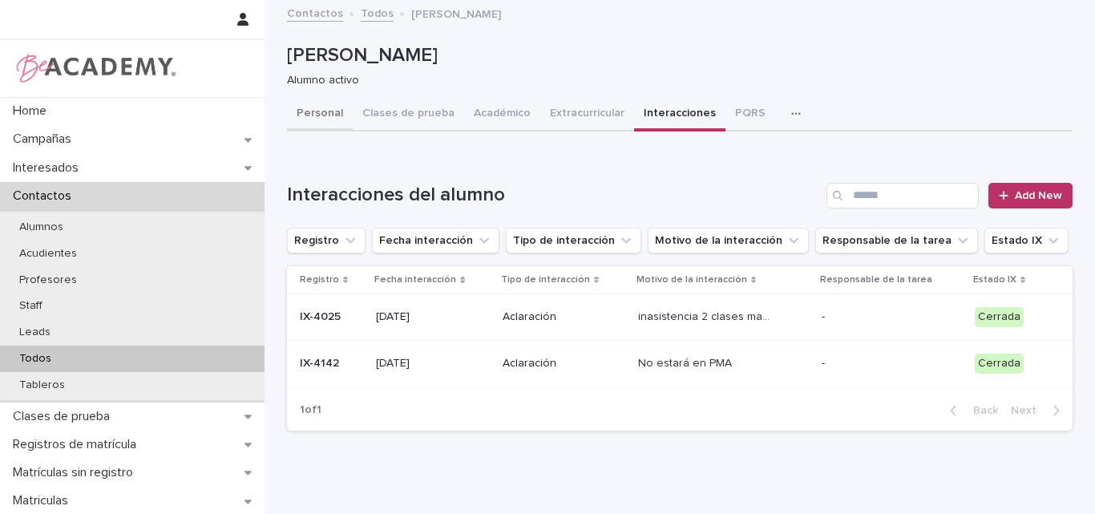
click at [292, 107] on button "Personal" at bounding box center [320, 115] width 66 height 34
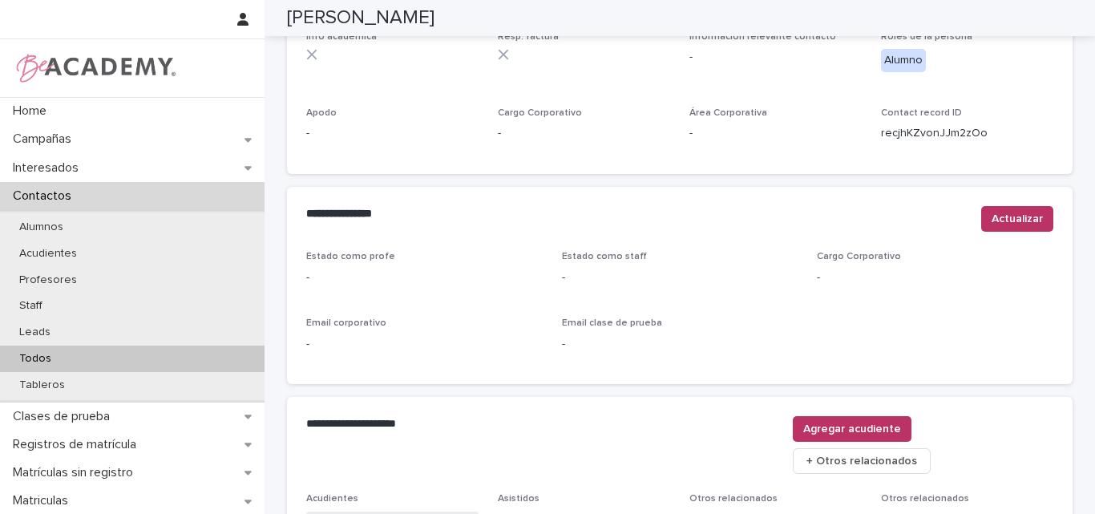
scroll to position [705, 0]
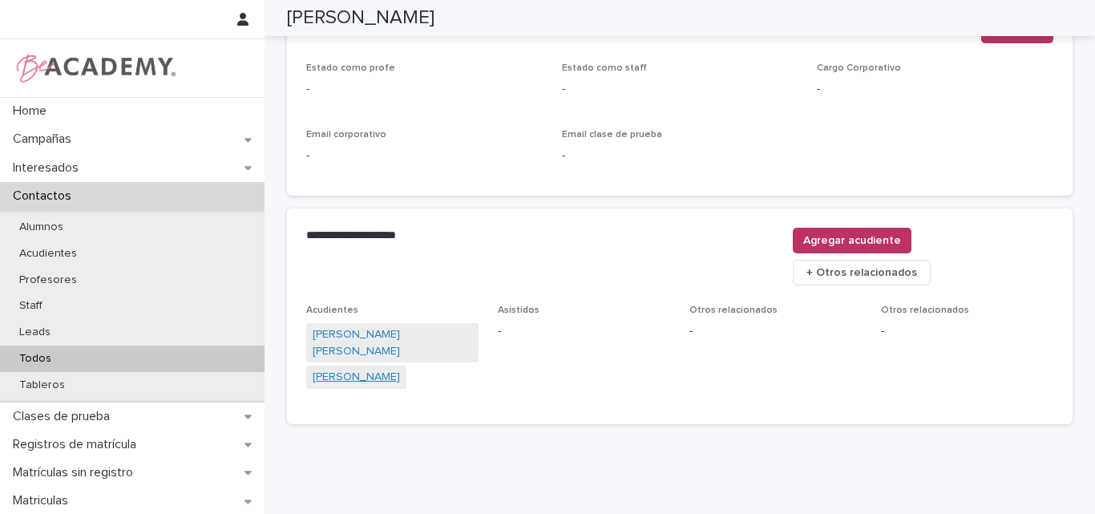
click at [355, 369] on link "Jessica Builes Rios" at bounding box center [356, 377] width 87 height 17
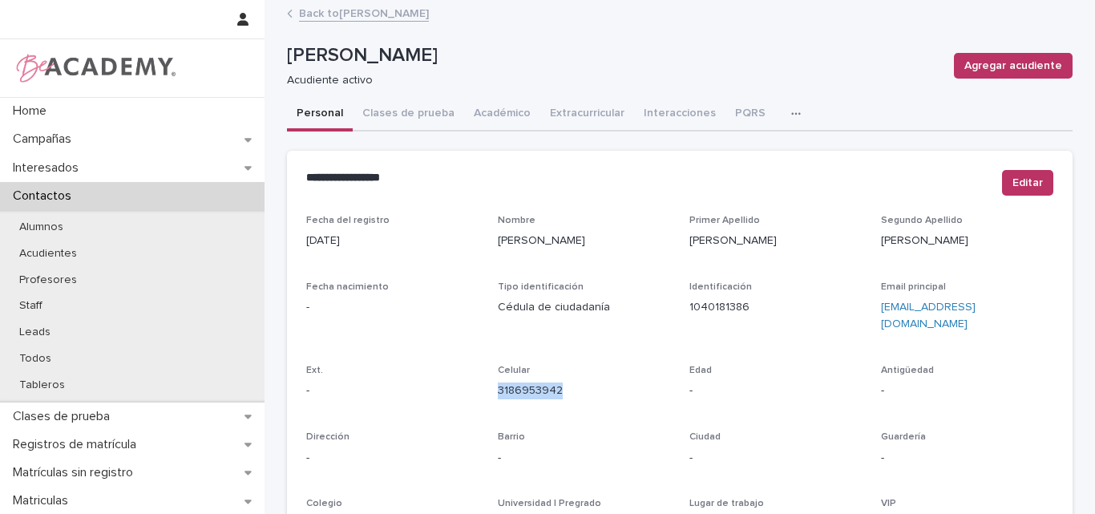
drag, startPoint x: 581, startPoint y: 372, endPoint x: 485, endPoint y: 393, distance: 98.4
click at [485, 393] on div "Fecha del registro 21/01/2025 Nombre Jessica Primer Apellido Builes Segundo Ape…" at bounding box center [679, 452] width 747 height 474
copy link "3186953942"
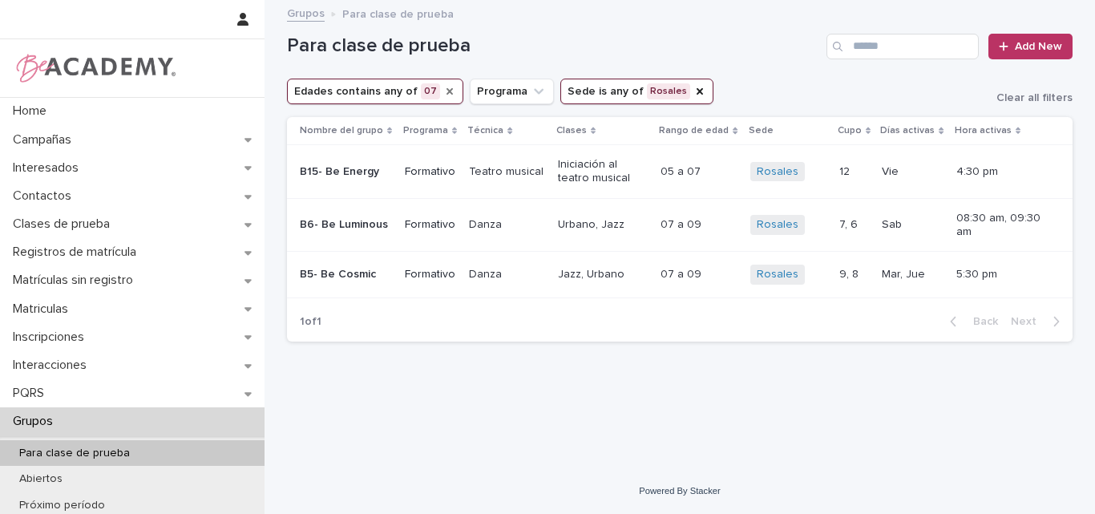
click at [443, 87] on icon "Edades" at bounding box center [449, 91] width 13 height 13
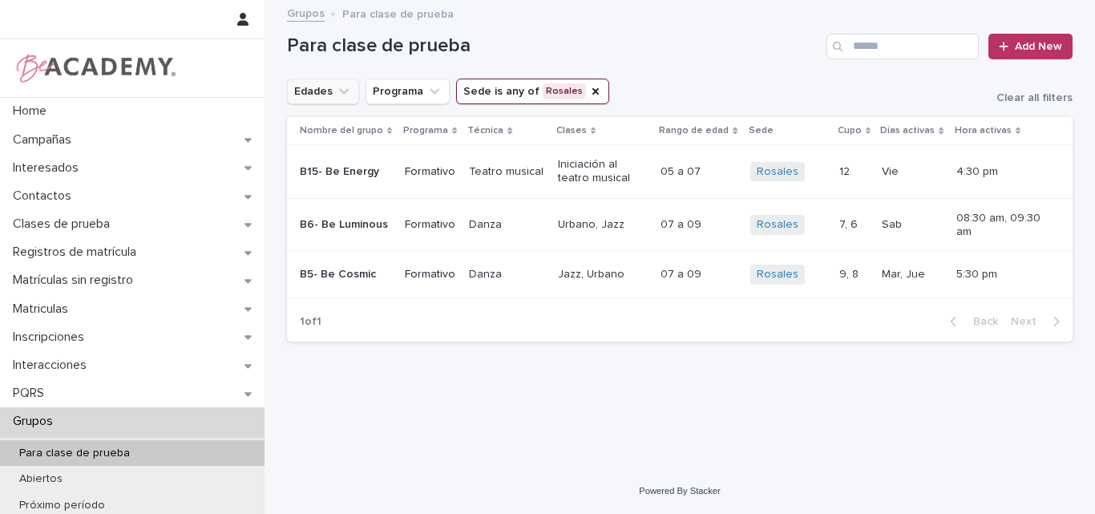
click at [348, 89] on icon "Edades" at bounding box center [344, 91] width 16 height 16
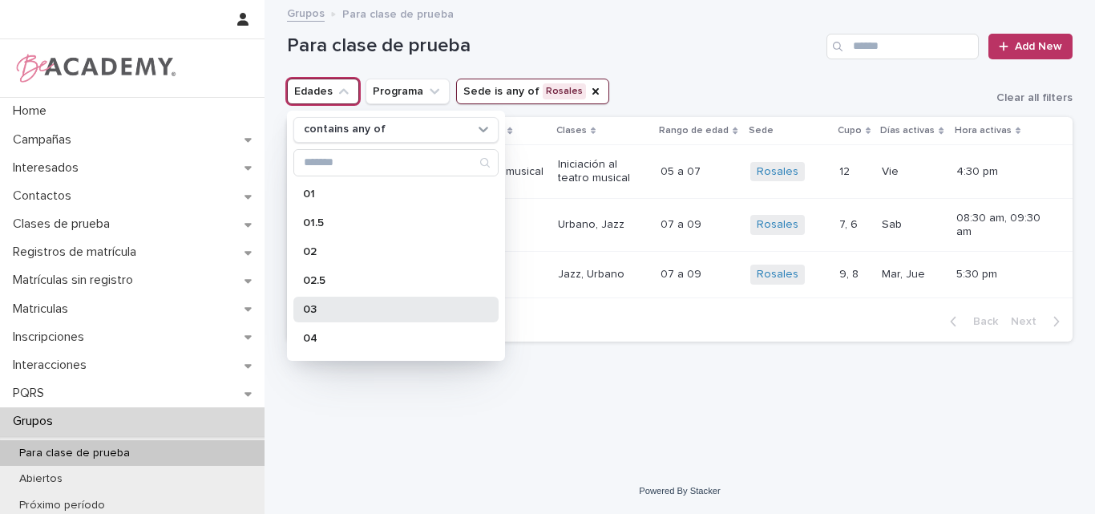
click at [357, 304] on p "03" at bounding box center [388, 309] width 170 height 11
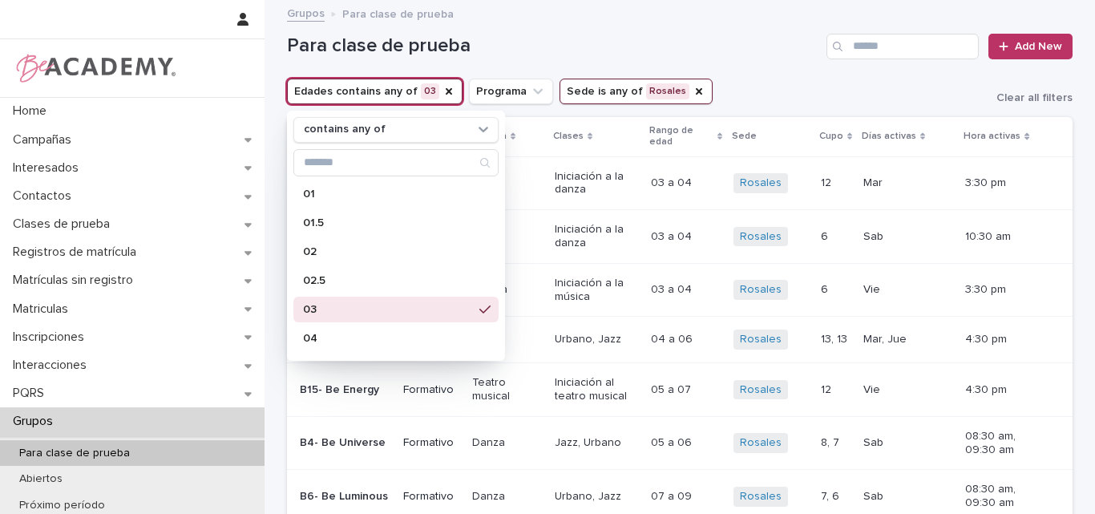
click at [655, 416] on td "05 a 06 05 a 06" at bounding box center [685, 443] width 83 height 54
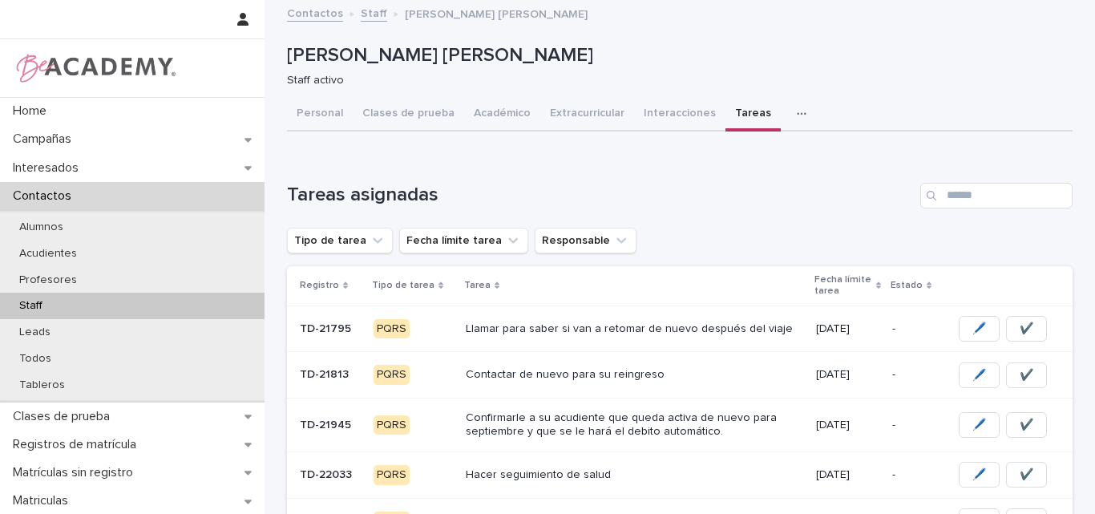
scroll to position [18, 0]
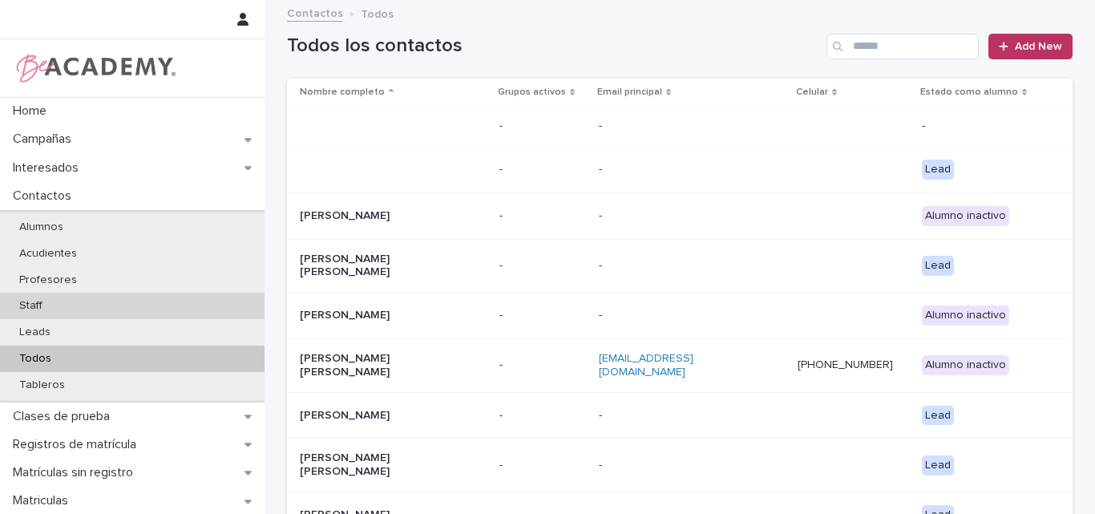
click at [65, 305] on div "Staff" at bounding box center [132, 306] width 264 height 26
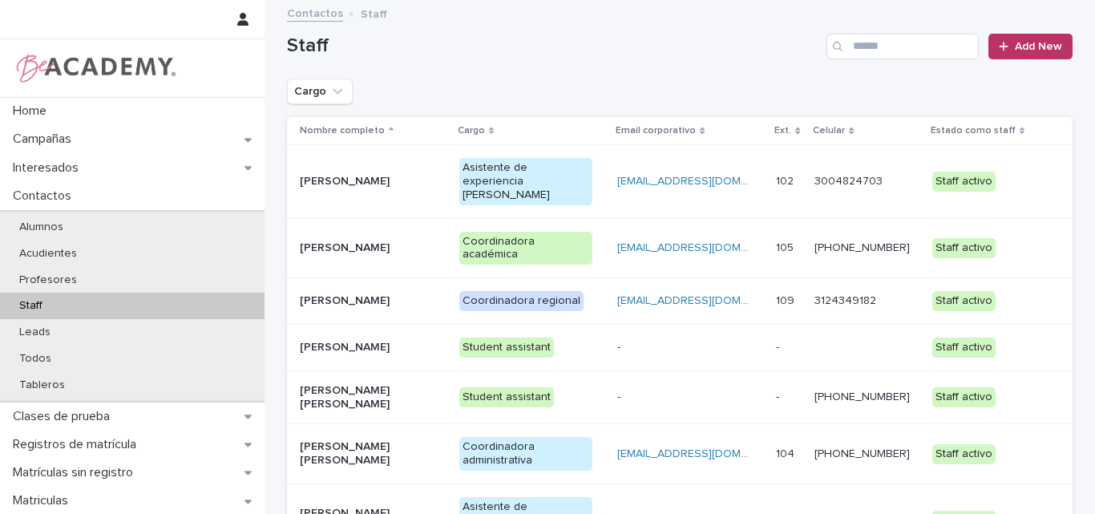
click at [329, 506] on p "[PERSON_NAME] [PERSON_NAME]" at bounding box center [367, 519] width 134 height 27
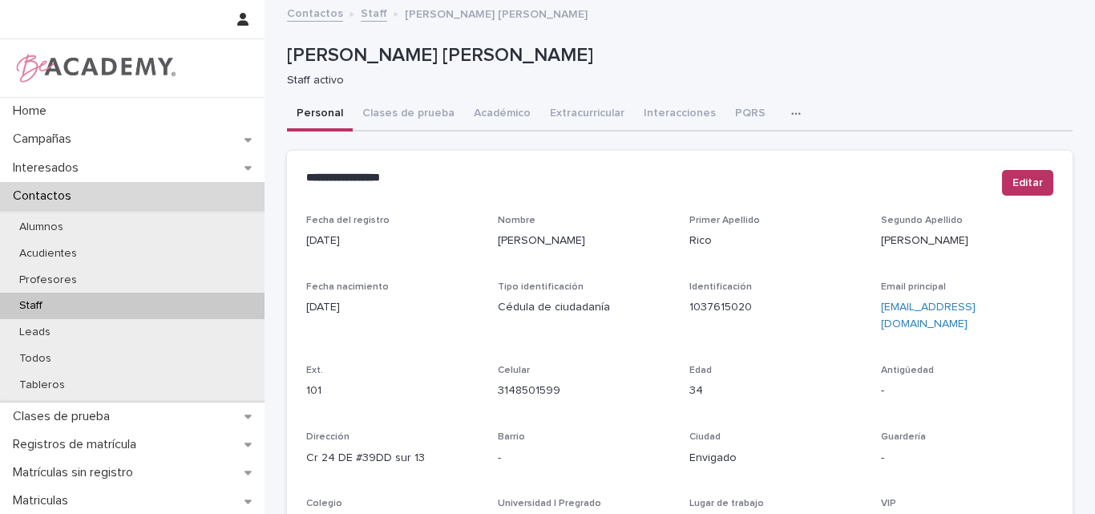
click at [781, 103] on button "button" at bounding box center [798, 114] width 35 height 32
click at [720, 154] on button "Tareas" at bounding box center [740, 155] width 106 height 24
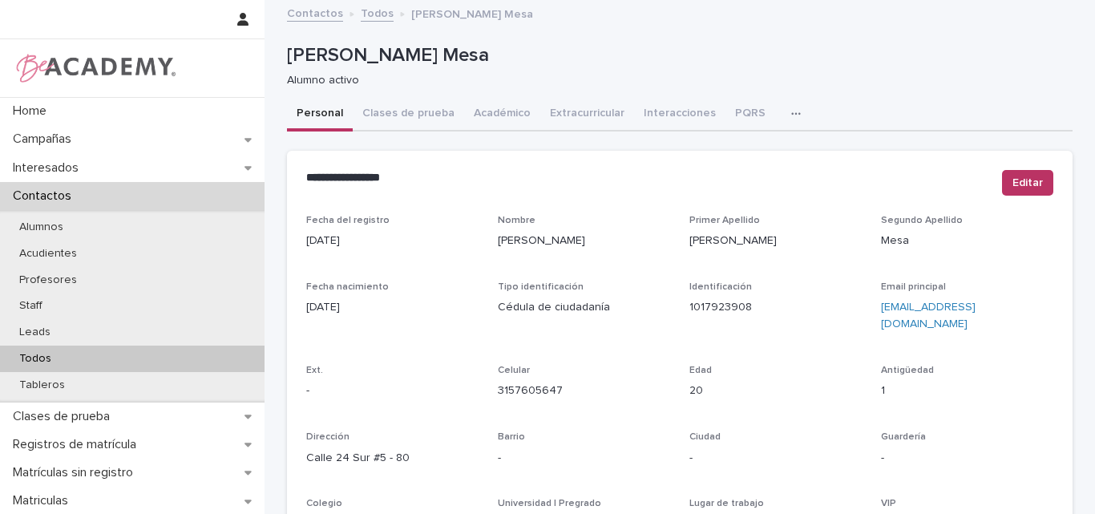
click at [41, 353] on p "Todos" at bounding box center [35, 359] width 58 height 14
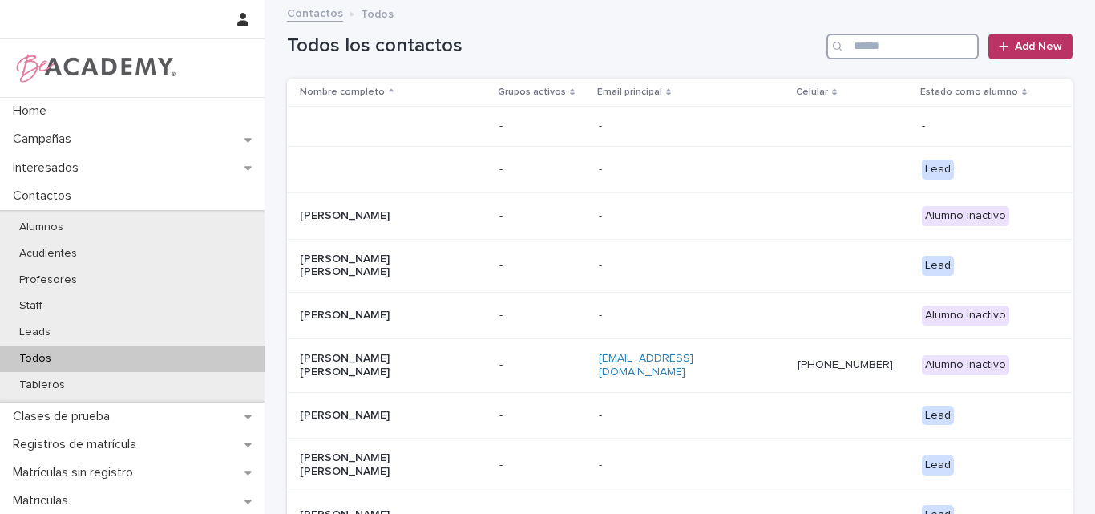
click at [877, 47] on input "Search" at bounding box center [902, 47] width 152 height 26
click at [921, 42] on input "Search" at bounding box center [902, 47] width 152 height 26
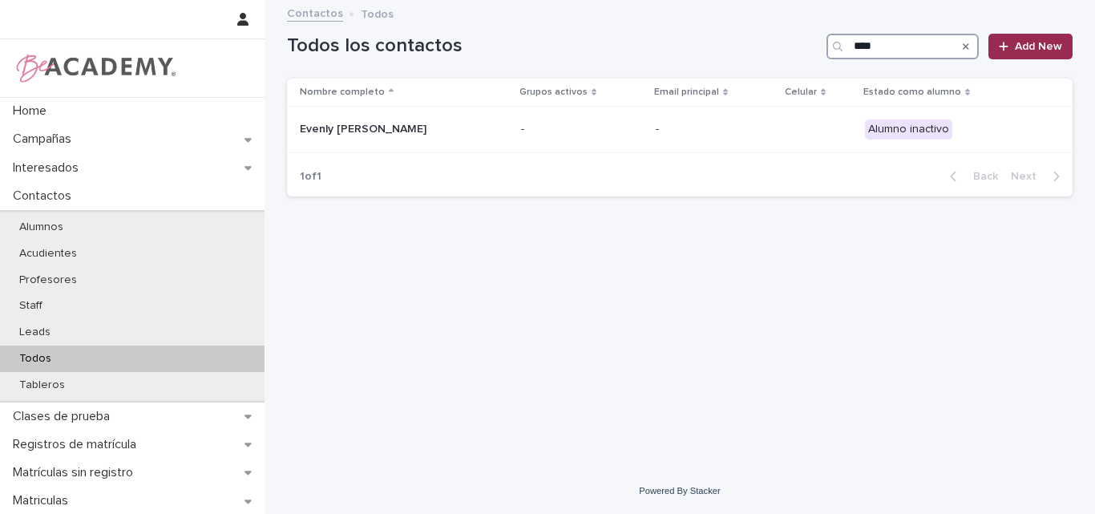
type input "***"
click at [1039, 47] on span "Add New" at bounding box center [1038, 46] width 47 height 11
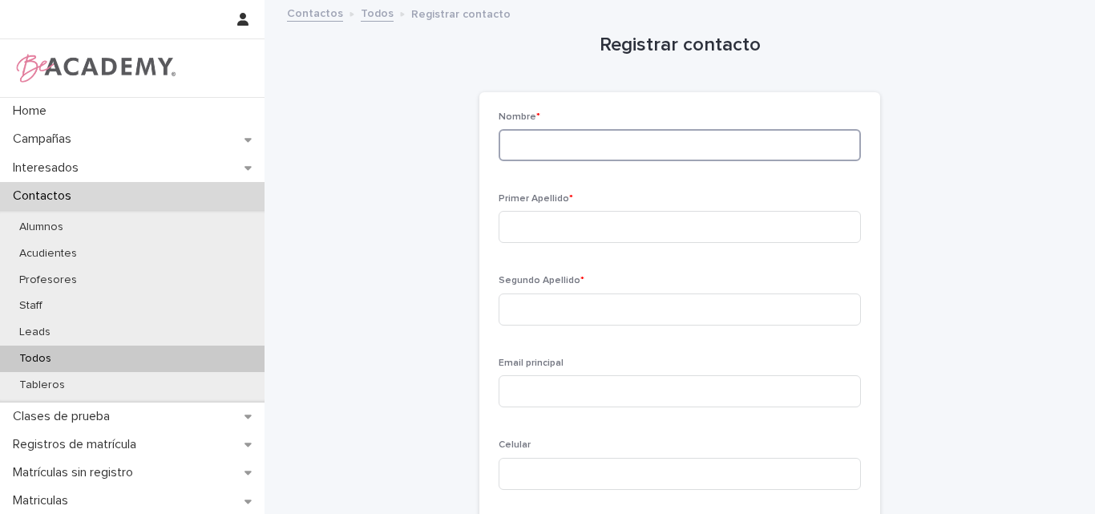
click at [528, 147] on input at bounding box center [679, 145] width 362 height 32
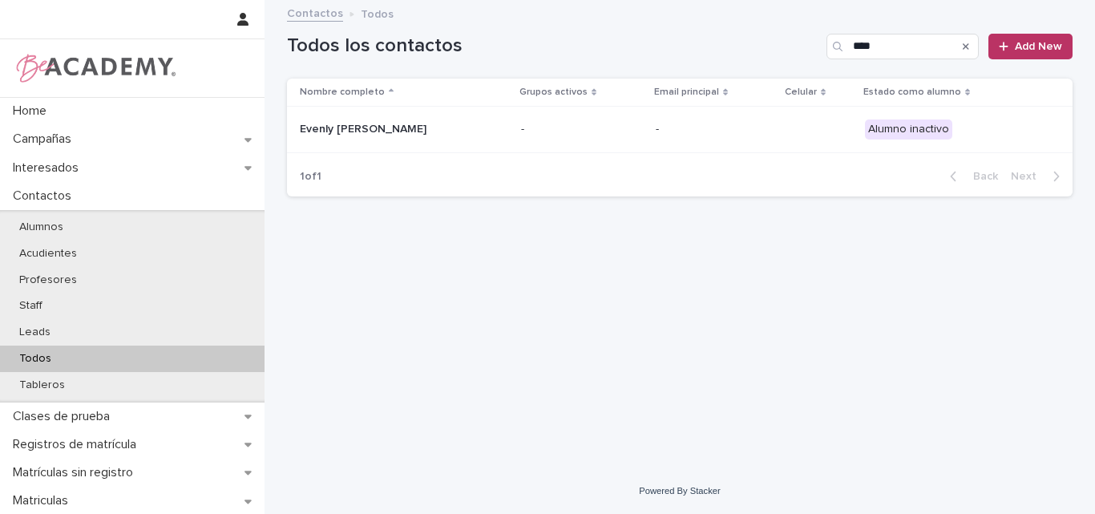
click at [107, 350] on div "Todos" at bounding box center [132, 358] width 264 height 26
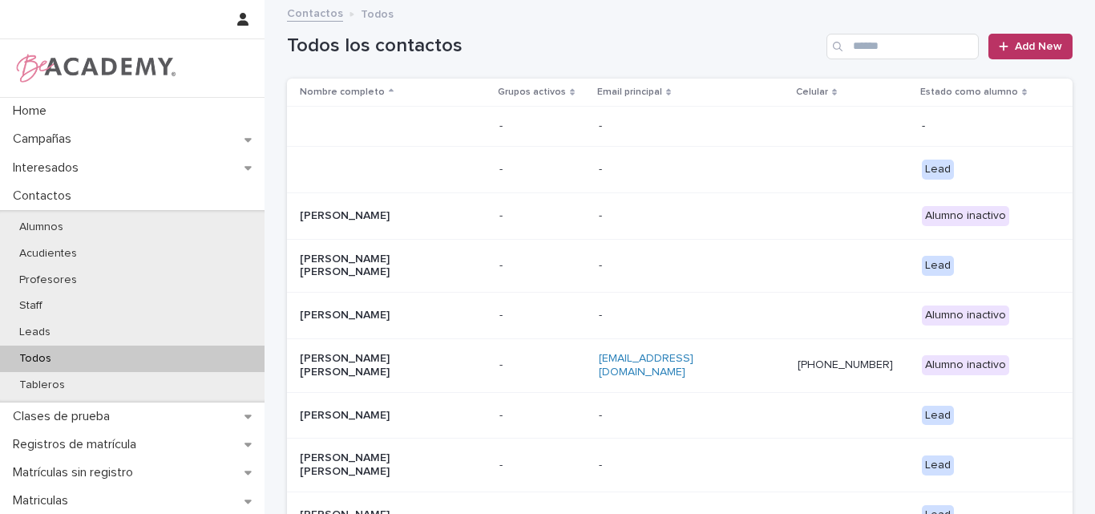
click at [452, 171] on p at bounding box center [380, 170] width 160 height 14
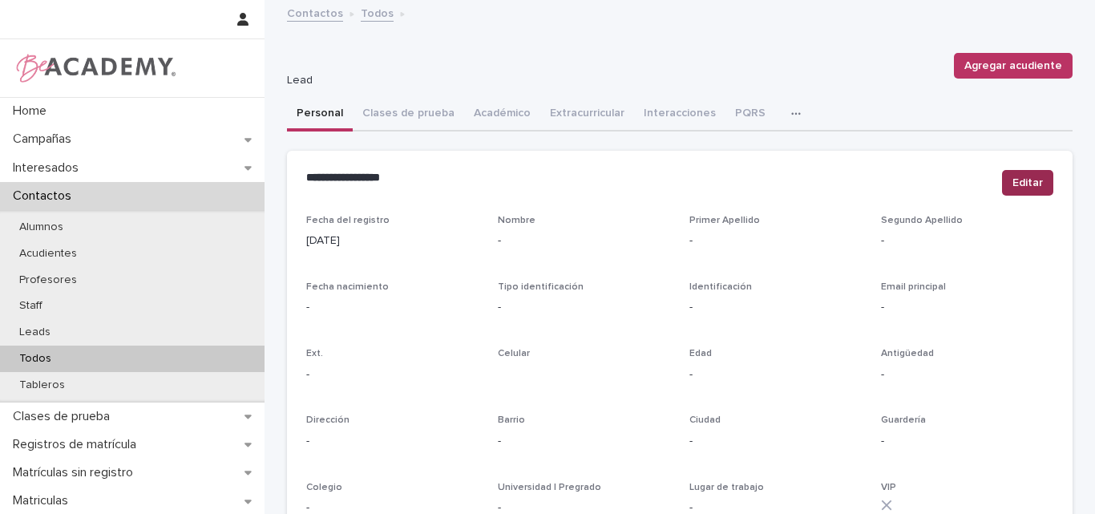
click at [1024, 183] on span "Editar" at bounding box center [1027, 183] width 30 height 16
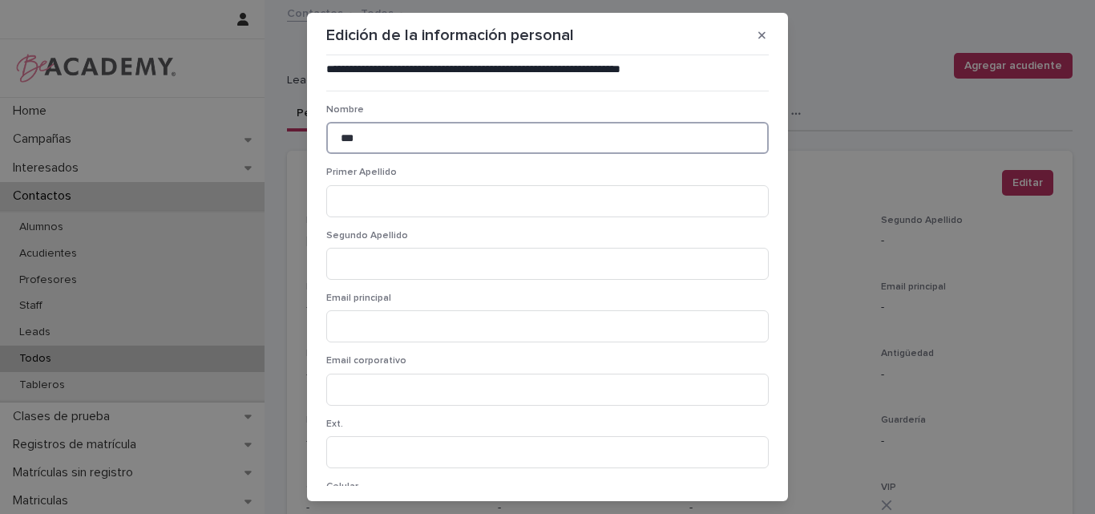
drag, startPoint x: 383, startPoint y: 137, endPoint x: 376, endPoint y: 188, distance: 51.0
click at [383, 139] on input "***" at bounding box center [547, 138] width 442 height 32
type input "***"
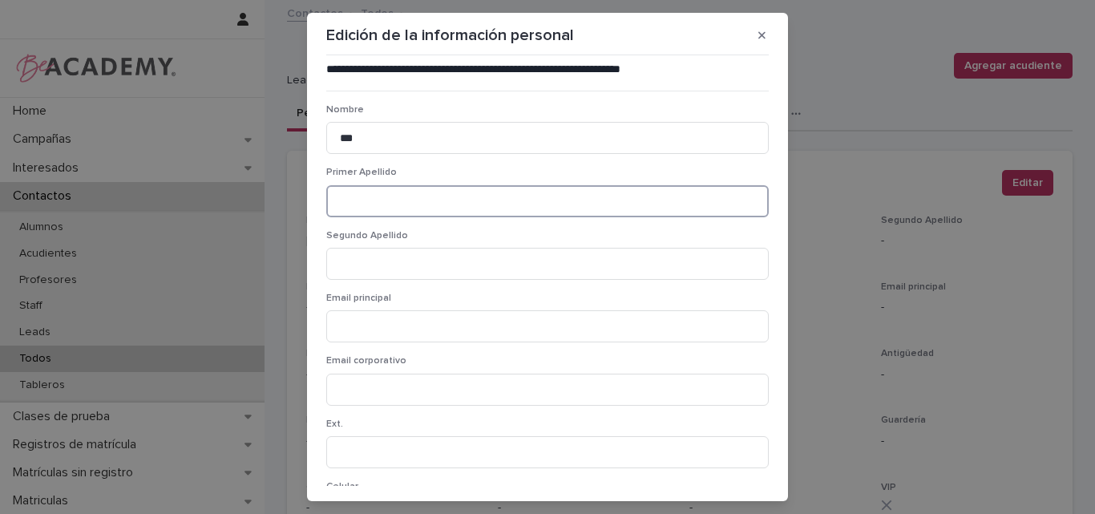
click at [354, 207] on input at bounding box center [547, 201] width 442 height 32
paste input "*******"
type input "*******"
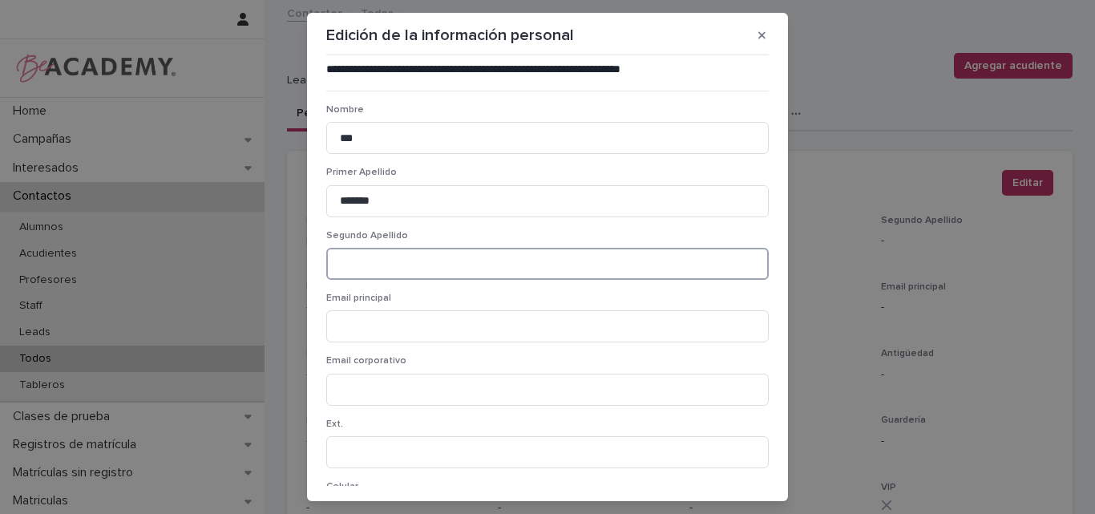
click at [587, 269] on input at bounding box center [547, 264] width 442 height 32
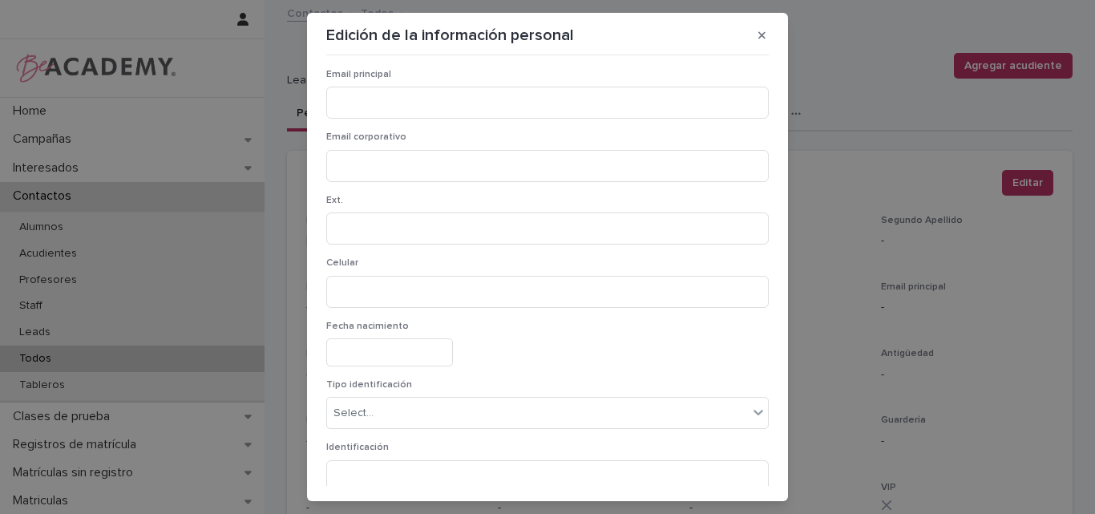
scroll to position [240, 0]
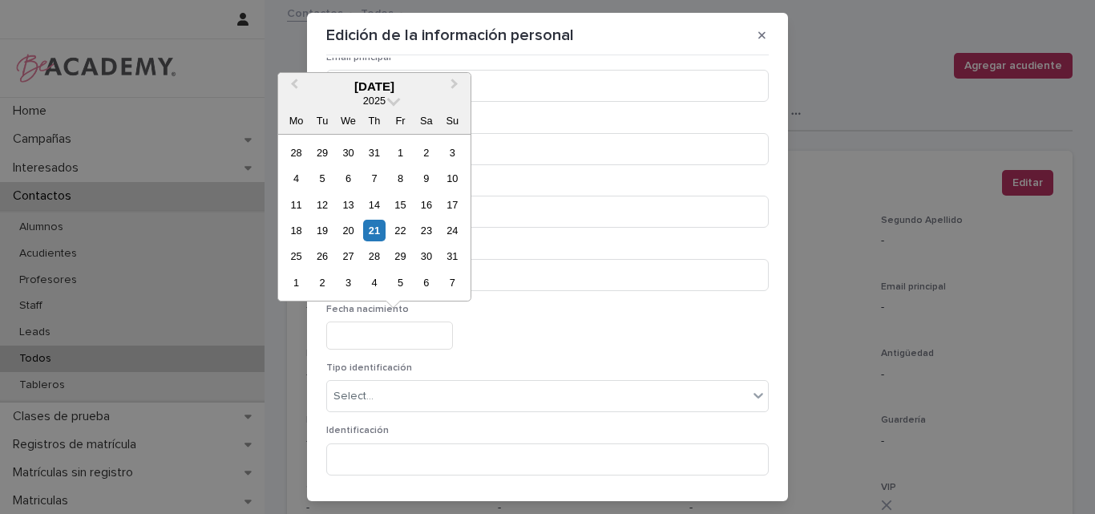
click at [414, 337] on input "text" at bounding box center [389, 335] width 127 height 28
type input "**********"
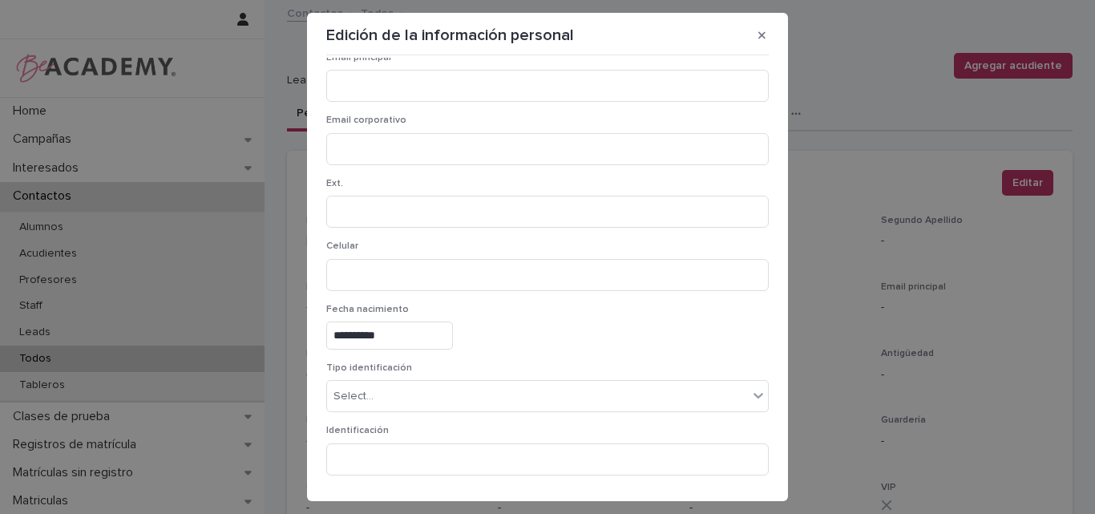
click at [498, 367] on p "Tipo identificación" at bounding box center [547, 367] width 442 height 11
click at [446, 389] on div "Select..." at bounding box center [537, 396] width 421 height 26
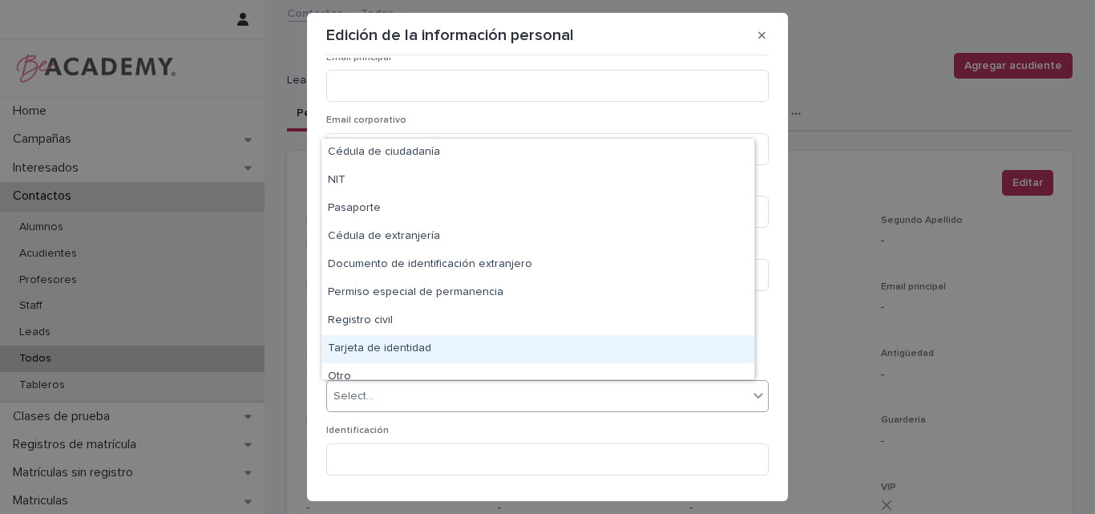
click at [776, 321] on section "**********" at bounding box center [547, 257] width 481 height 488
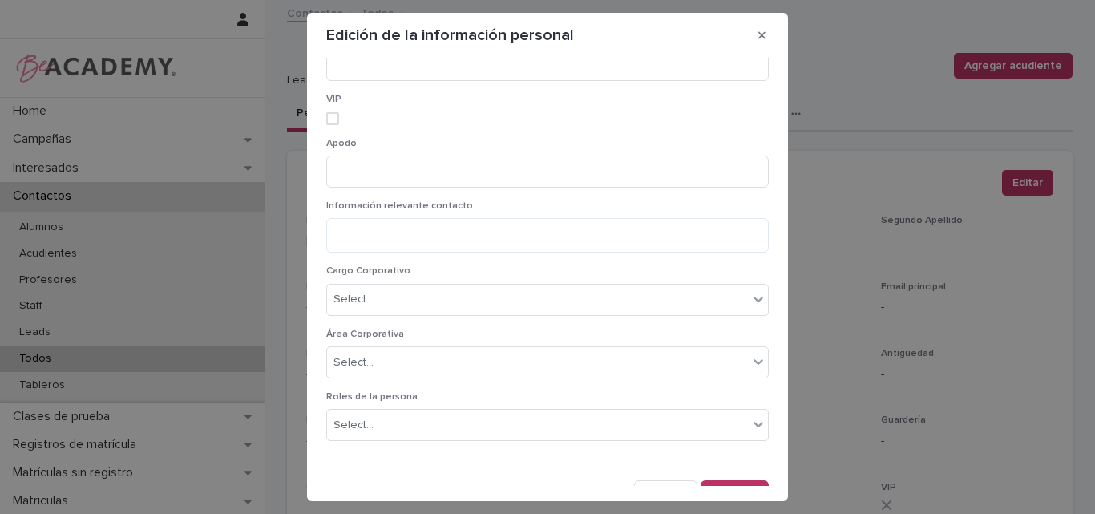
scroll to position [1181, 0]
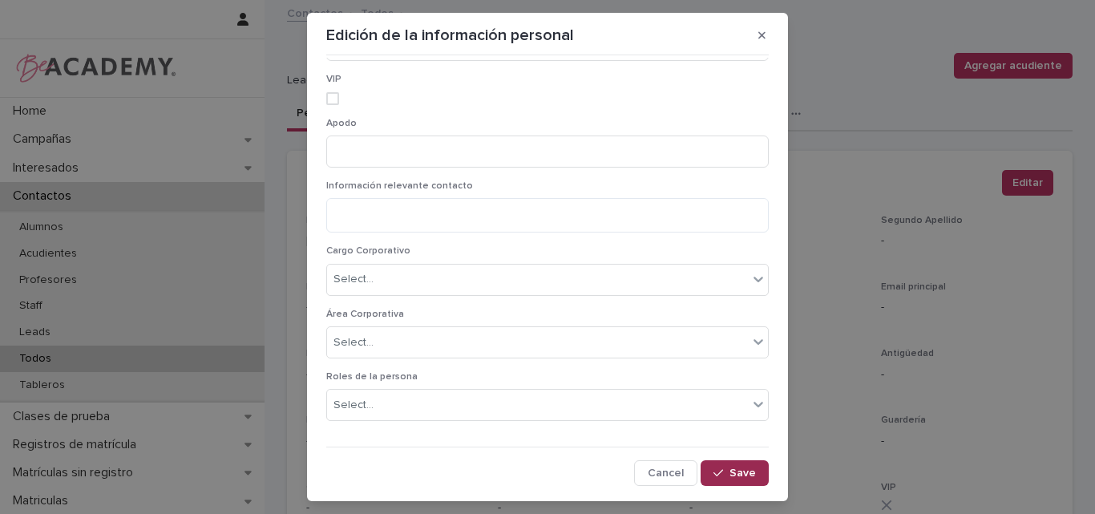
click at [729, 467] on span "Save" at bounding box center [742, 472] width 26 height 11
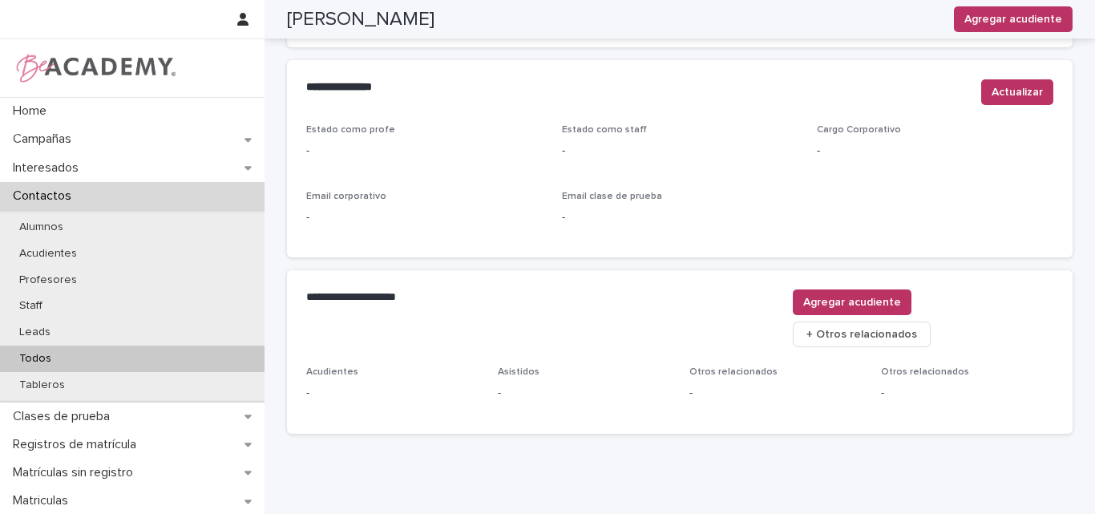
scroll to position [660, 0]
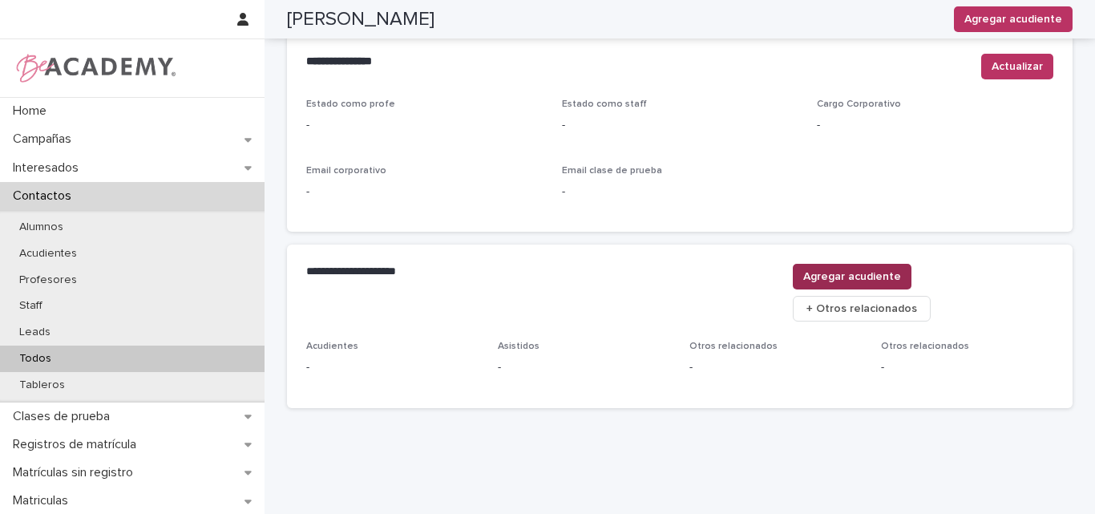
click at [901, 276] on span "Agregar acudiente" at bounding box center [852, 276] width 98 height 16
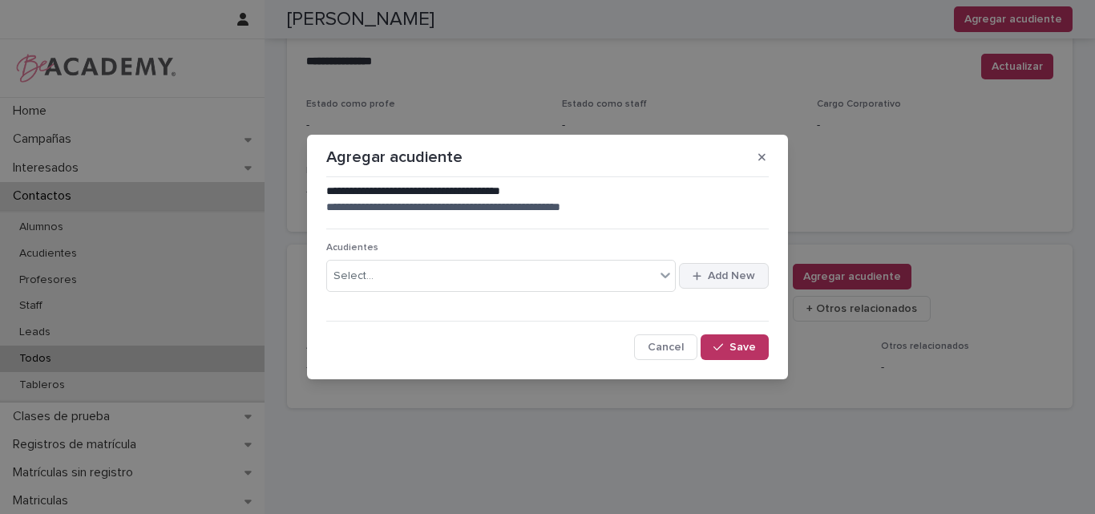
click at [726, 276] on span "Add New" at bounding box center [731, 275] width 47 height 11
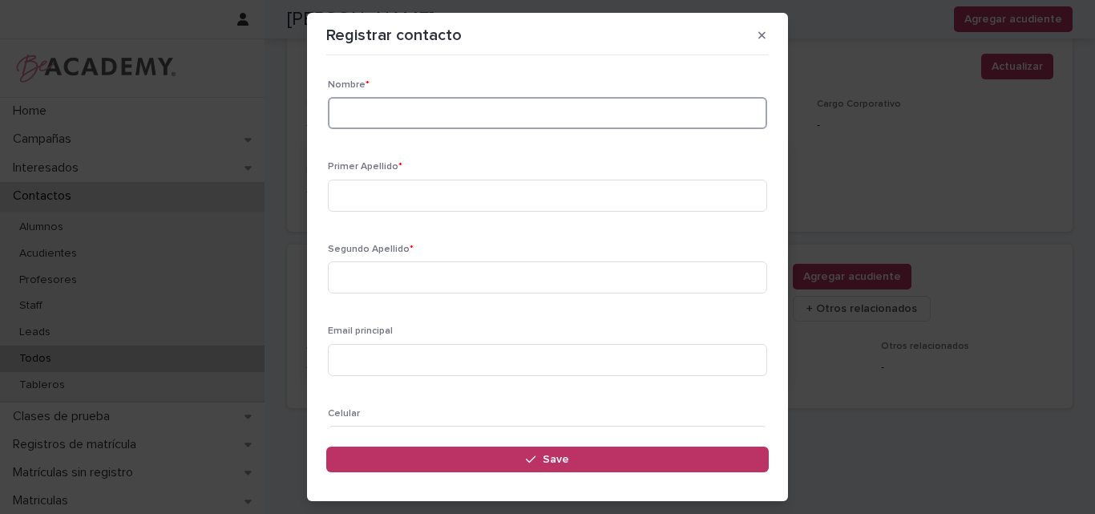
click at [388, 116] on input at bounding box center [547, 113] width 439 height 32
paste input "*******"
type input "*******"
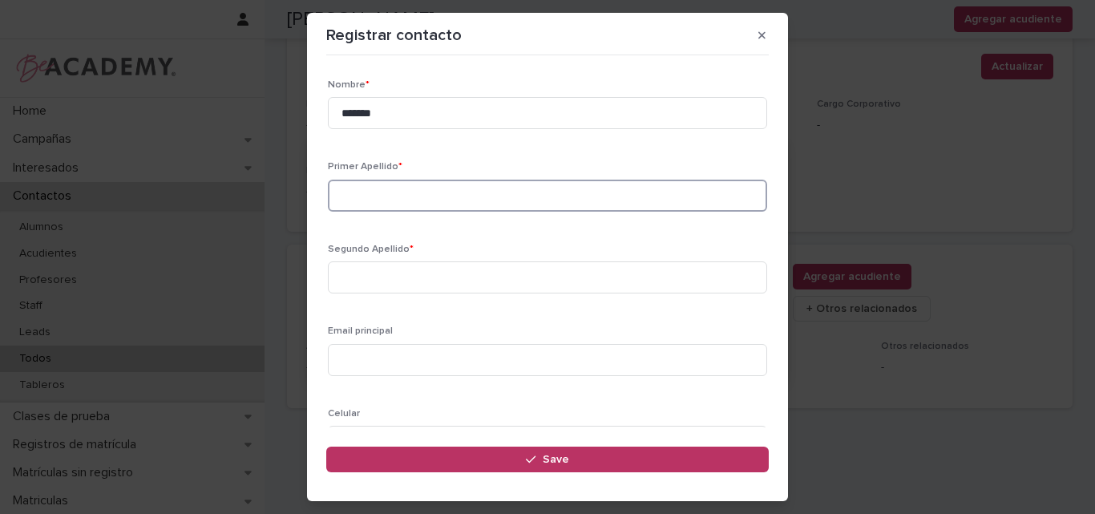
click at [399, 207] on input at bounding box center [547, 196] width 439 height 32
paste input "*******"
type input "*******"
drag, startPoint x: 551, startPoint y: 267, endPoint x: 548, endPoint y: 297, distance: 30.5
click at [550, 268] on input at bounding box center [547, 277] width 439 height 32
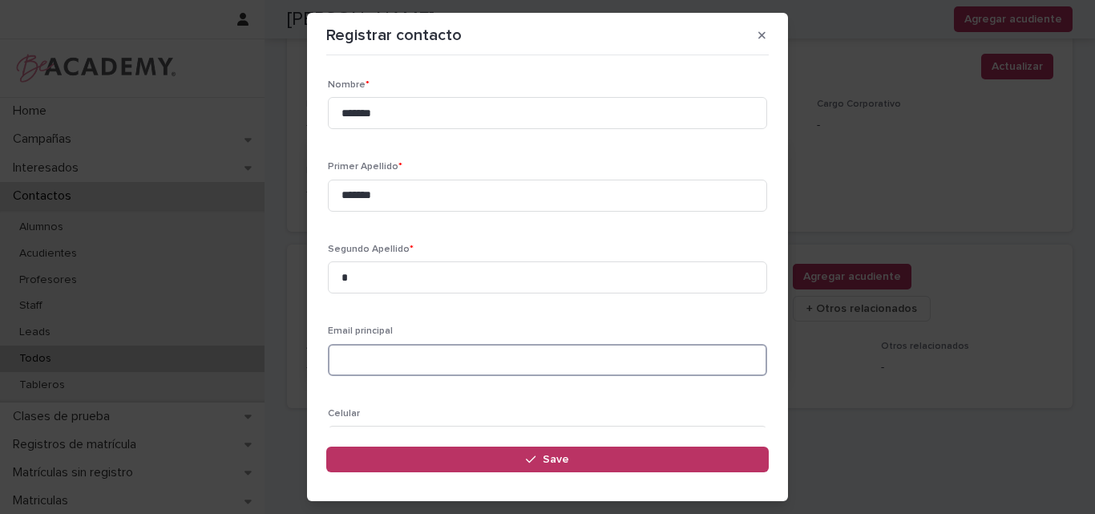
click at [398, 359] on input at bounding box center [547, 360] width 439 height 32
paste input "**********"
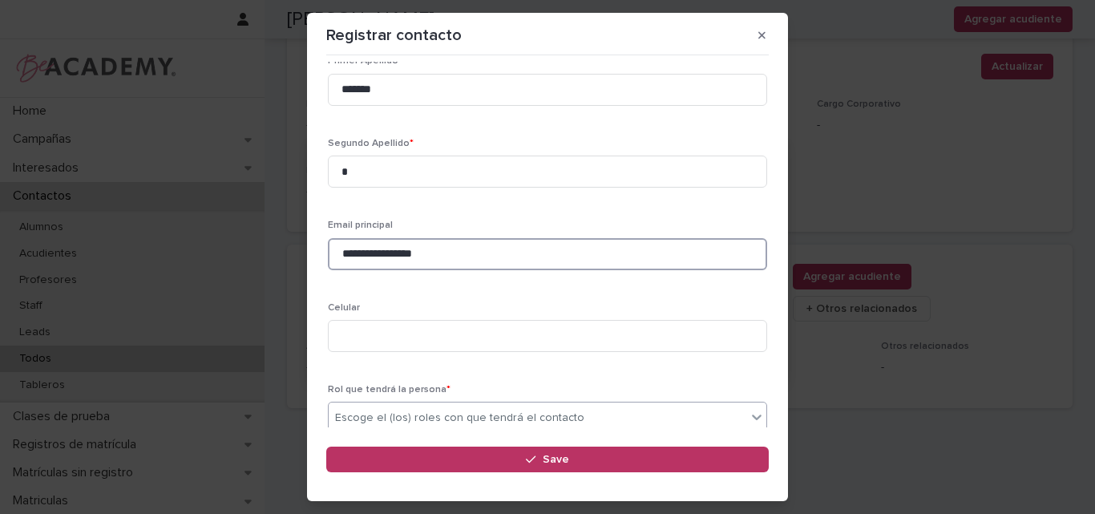
scroll to position [160, 0]
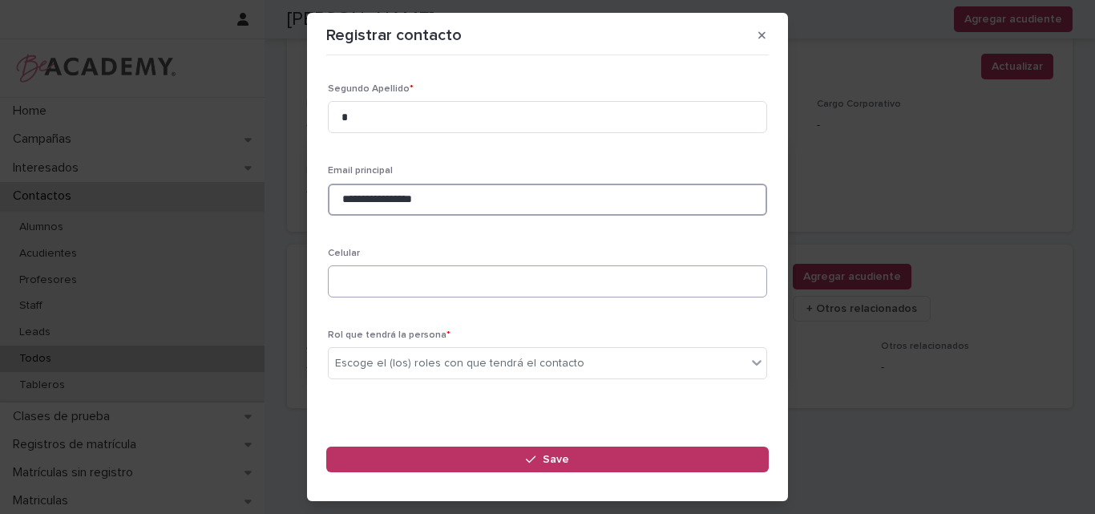
type input "**********"
click at [357, 283] on input at bounding box center [547, 281] width 439 height 32
paste input "**********"
type input "**********"
click at [453, 363] on div "Escoge el (los) roles con que tendrá el contacto" at bounding box center [459, 363] width 249 height 17
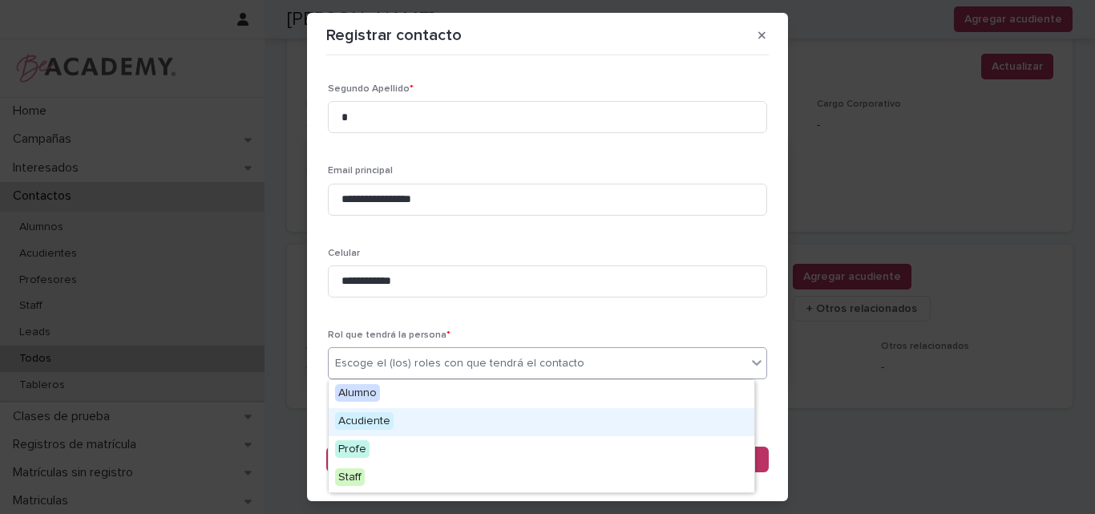
click at [414, 414] on div "Acudiente" at bounding box center [542, 422] width 426 height 28
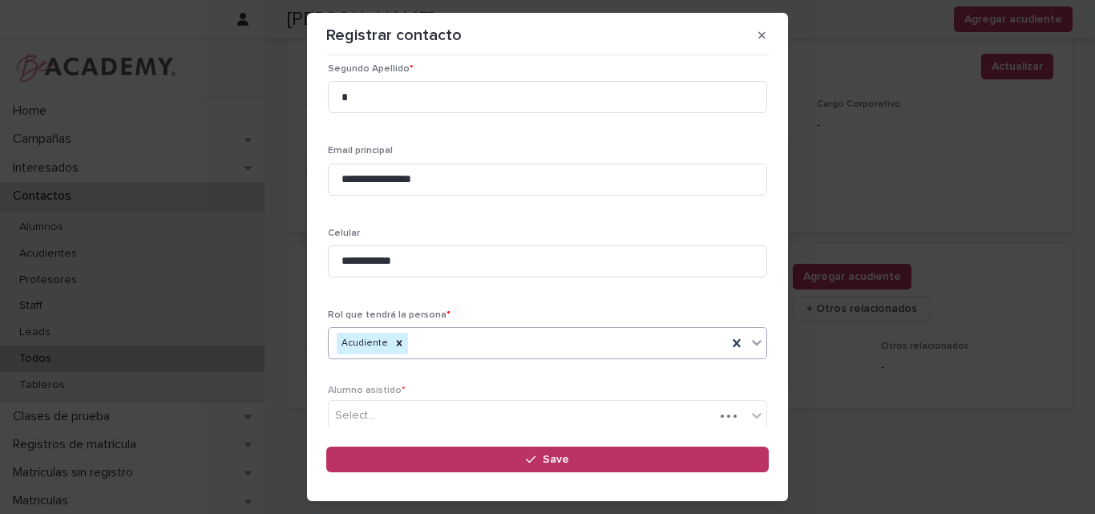
scroll to position [237, 0]
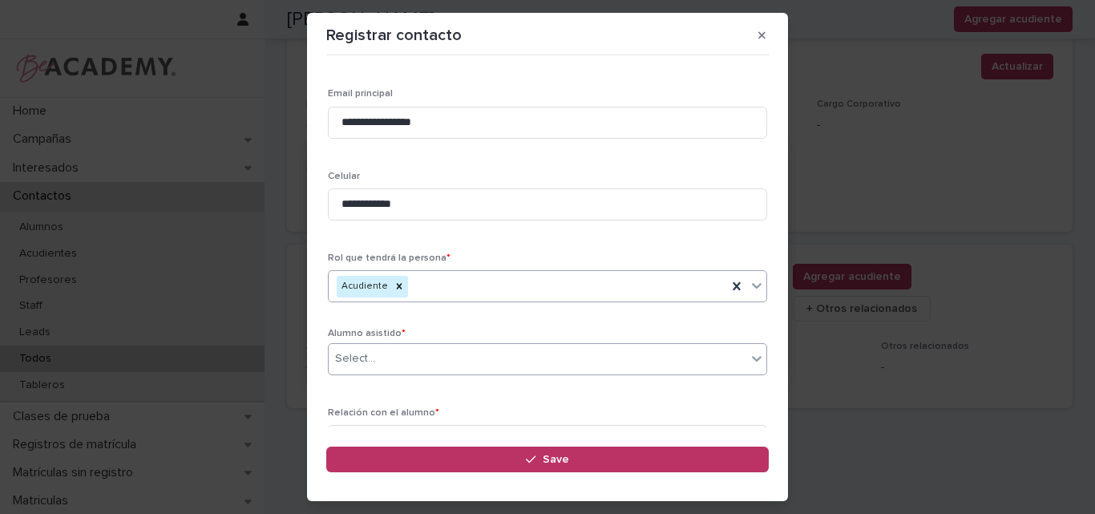
click at [442, 355] on div "Select..." at bounding box center [538, 358] width 418 height 26
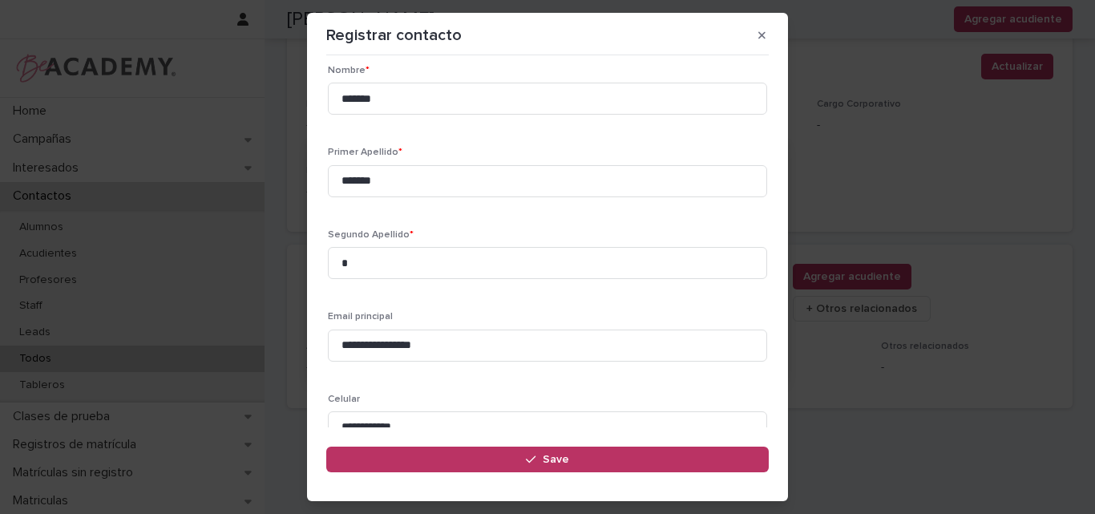
scroll to position [175, 0]
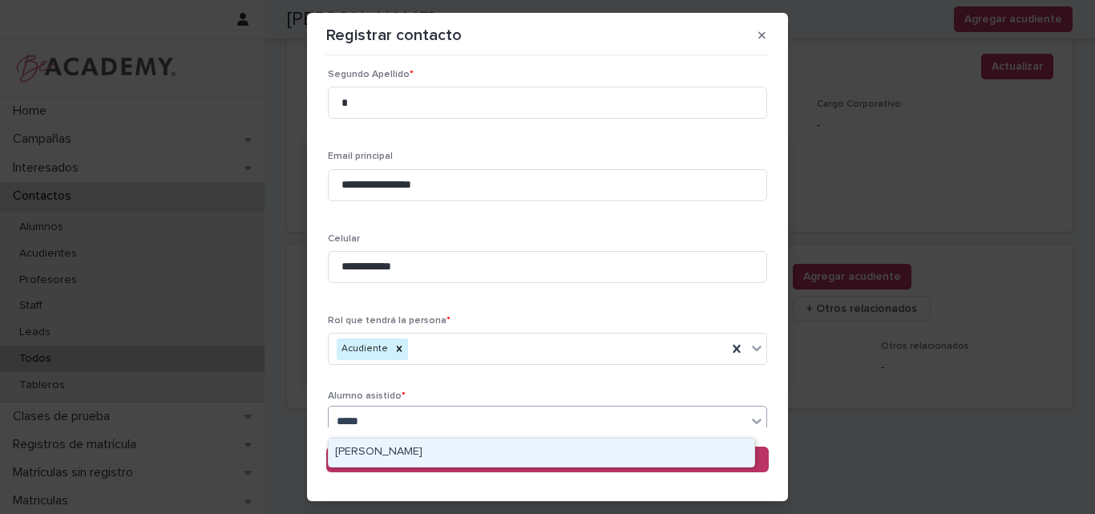
type input "******"
drag, startPoint x: 407, startPoint y: 458, endPoint x: 728, endPoint y: 356, distance: 337.3
click at [407, 458] on div "Joy Huebner" at bounding box center [542, 452] width 426 height 28
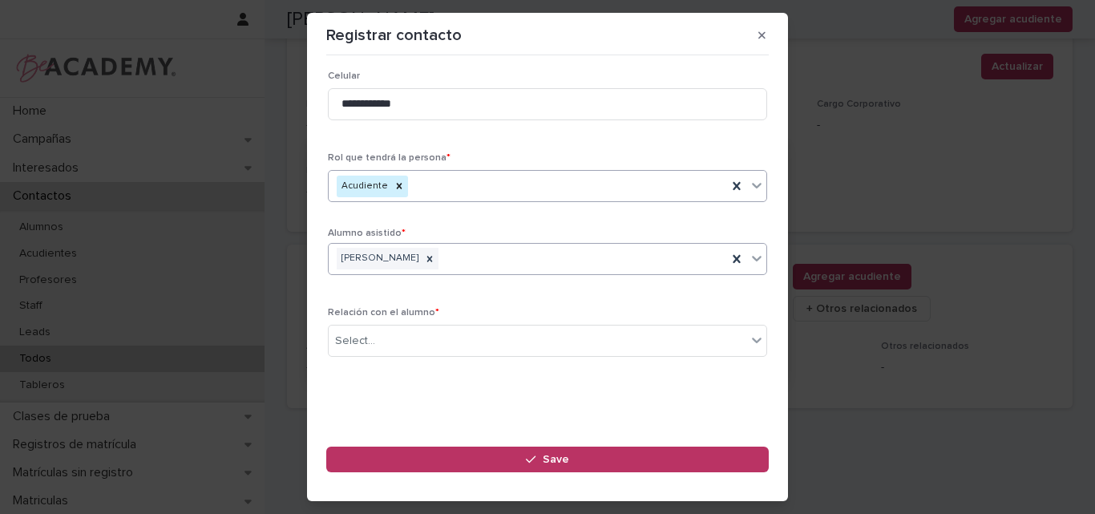
scroll to position [338, 0]
click at [504, 344] on div "Select..." at bounding box center [538, 340] width 418 height 26
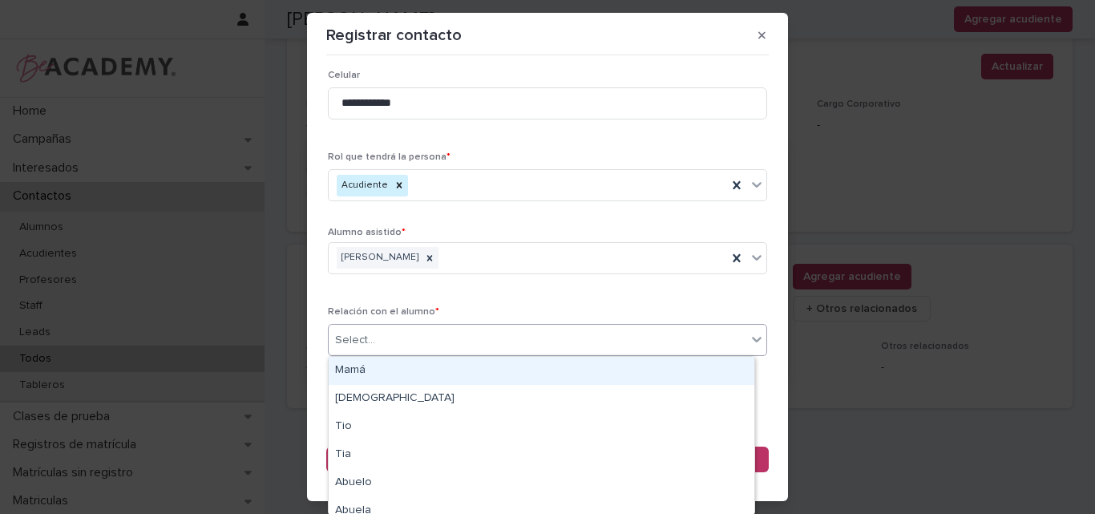
click at [398, 377] on div "Mamá" at bounding box center [542, 371] width 426 height 28
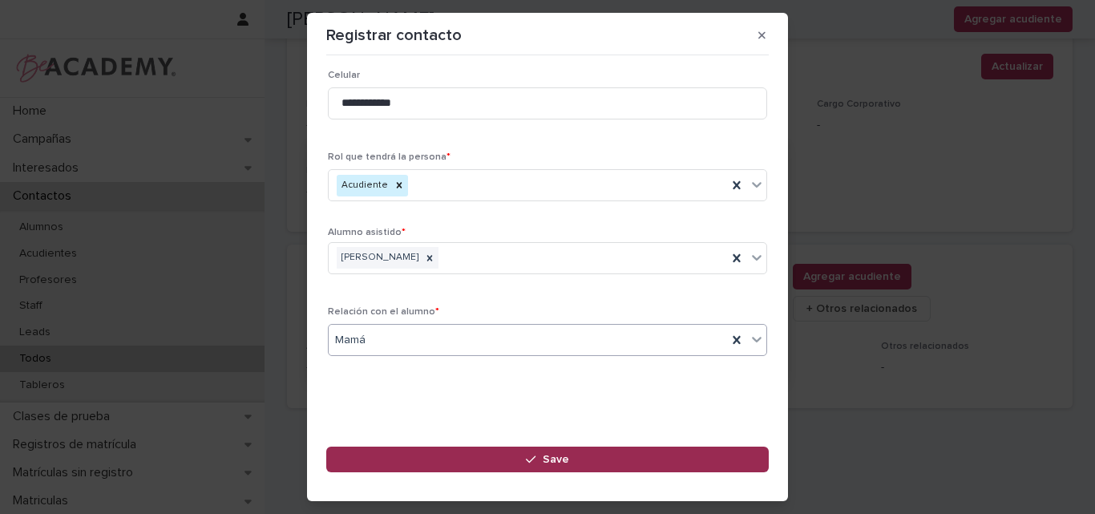
click at [547, 455] on span "Save" at bounding box center [556, 459] width 26 height 11
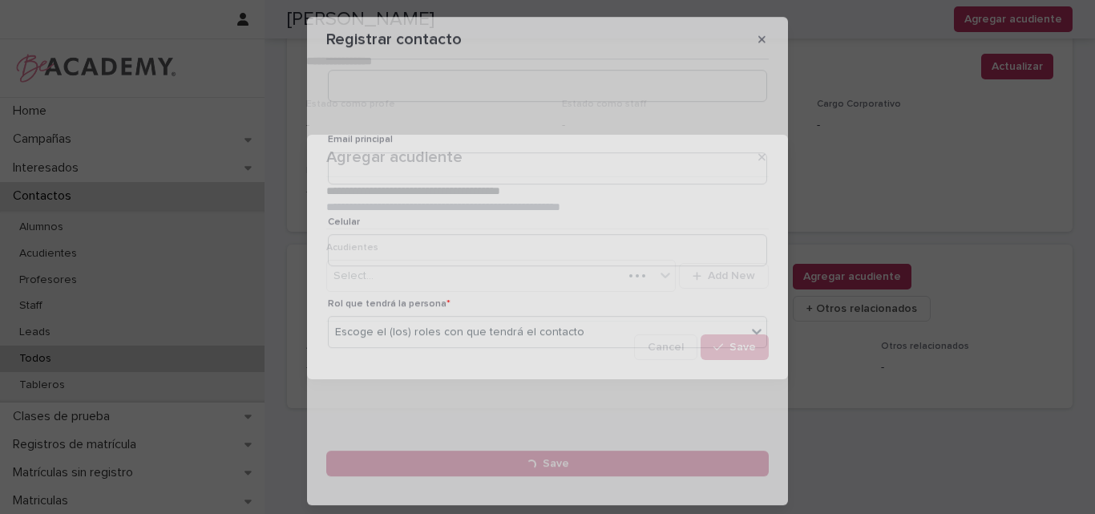
scroll to position [0, 0]
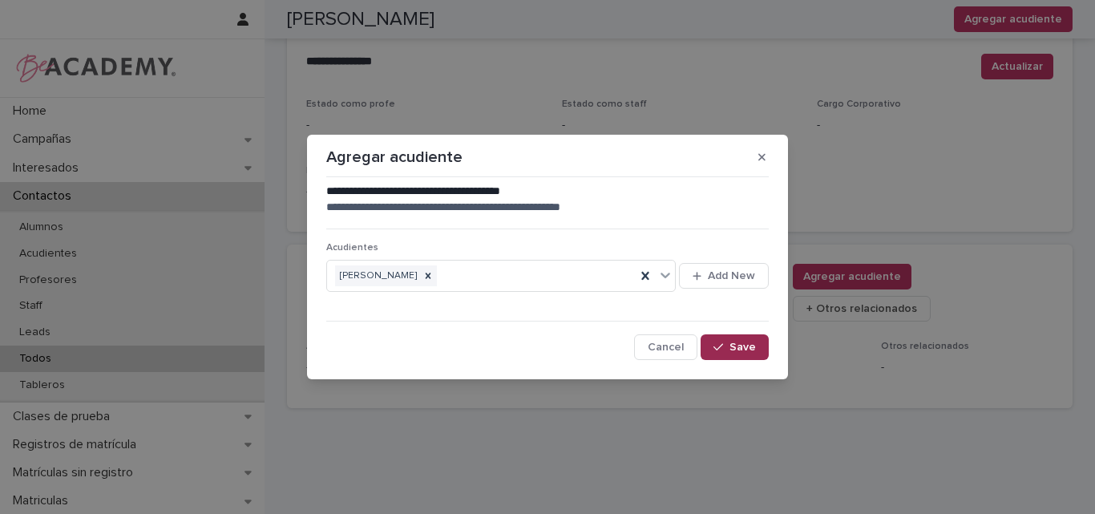
click at [741, 349] on span "Save" at bounding box center [742, 346] width 26 height 11
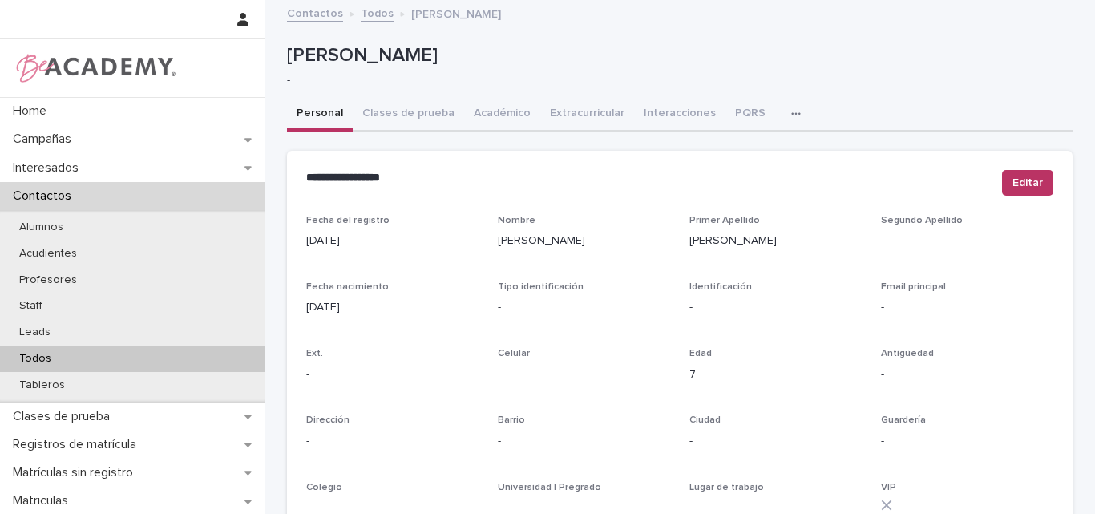
click at [38, 356] on p "Todos" at bounding box center [35, 359] width 58 height 14
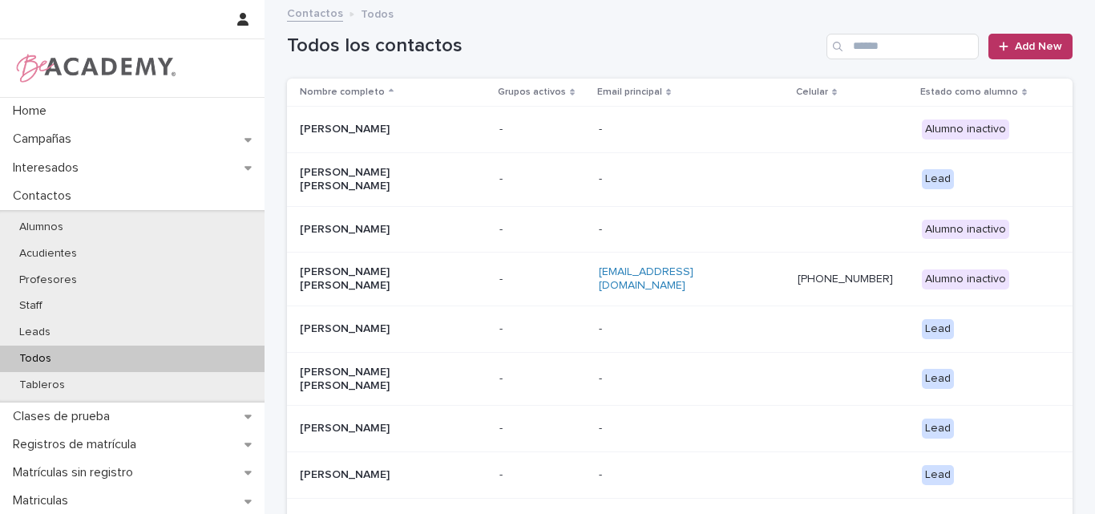
click at [764, 28] on div "Todos los contactos Add New" at bounding box center [679, 40] width 785 height 77
click at [864, 46] on input "Search" at bounding box center [902, 47] width 152 height 26
click at [870, 42] on input "Search" at bounding box center [902, 47] width 152 height 26
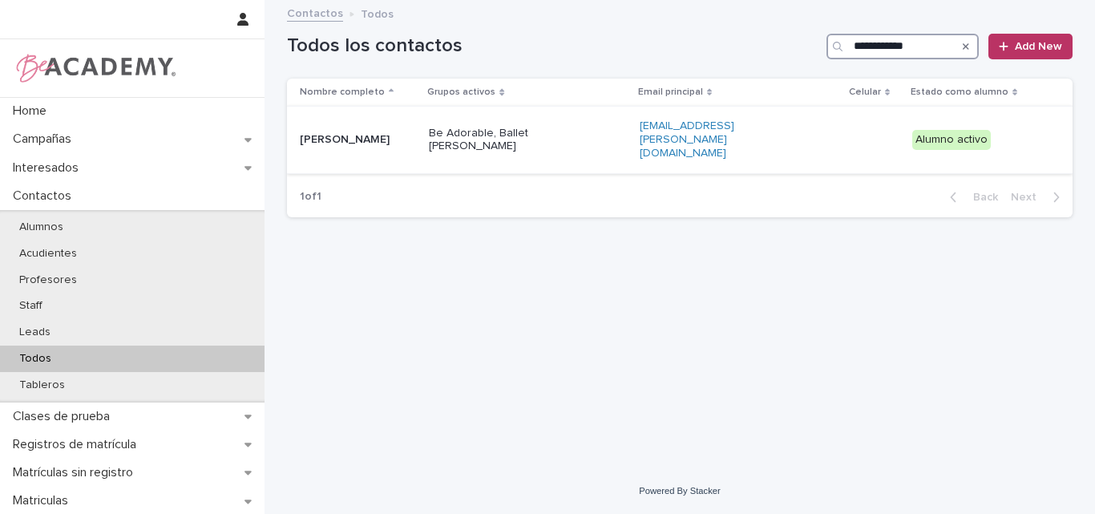
type input "**********"
click at [398, 140] on div "Mariangel Henao Rico" at bounding box center [358, 140] width 116 height 26
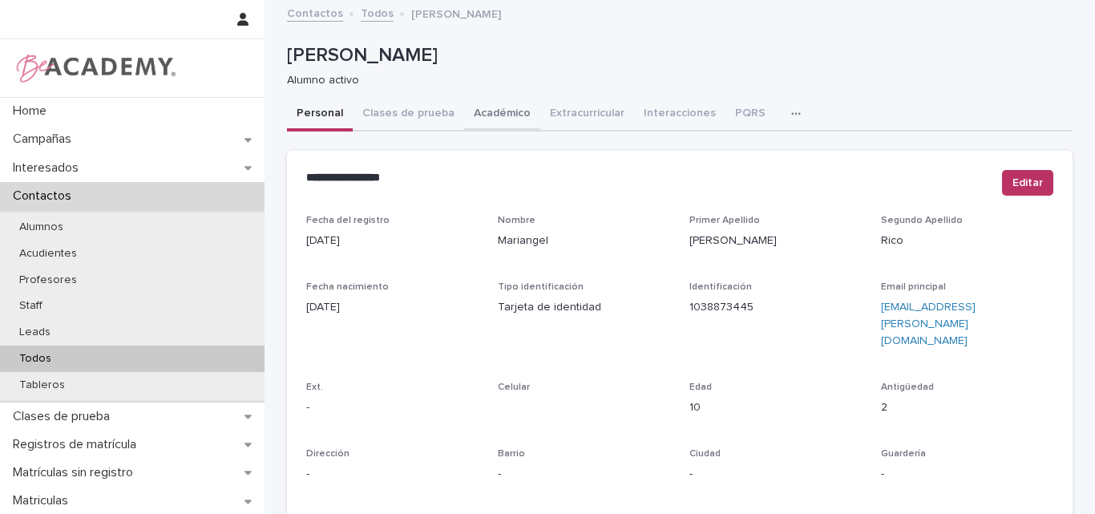
click at [496, 114] on button "Académico" at bounding box center [502, 115] width 76 height 34
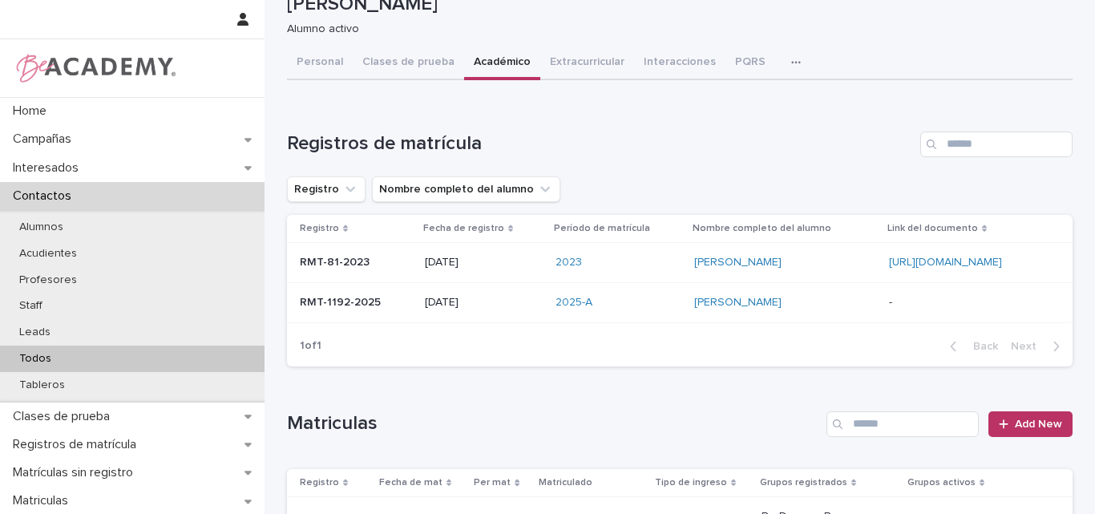
scroll to position [80, 0]
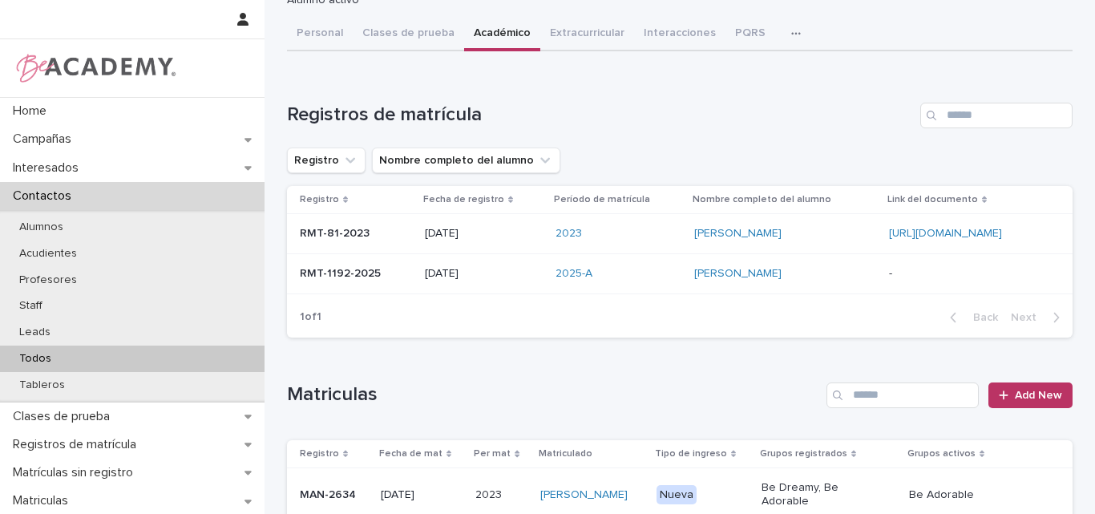
click at [376, 281] on div "RMT-1192-2025 RMT-1192-2025" at bounding box center [356, 273] width 112 height 26
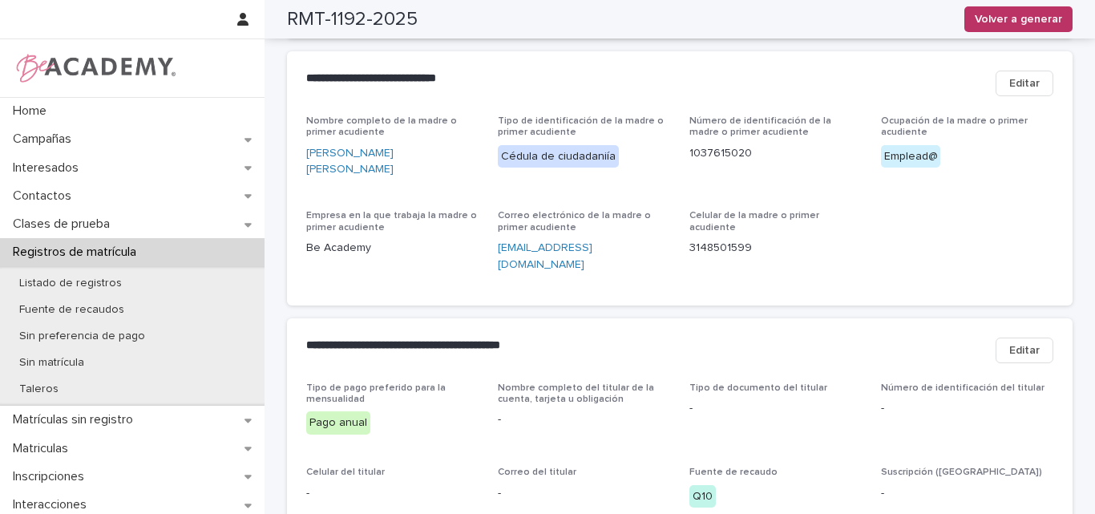
scroll to position [721, 0]
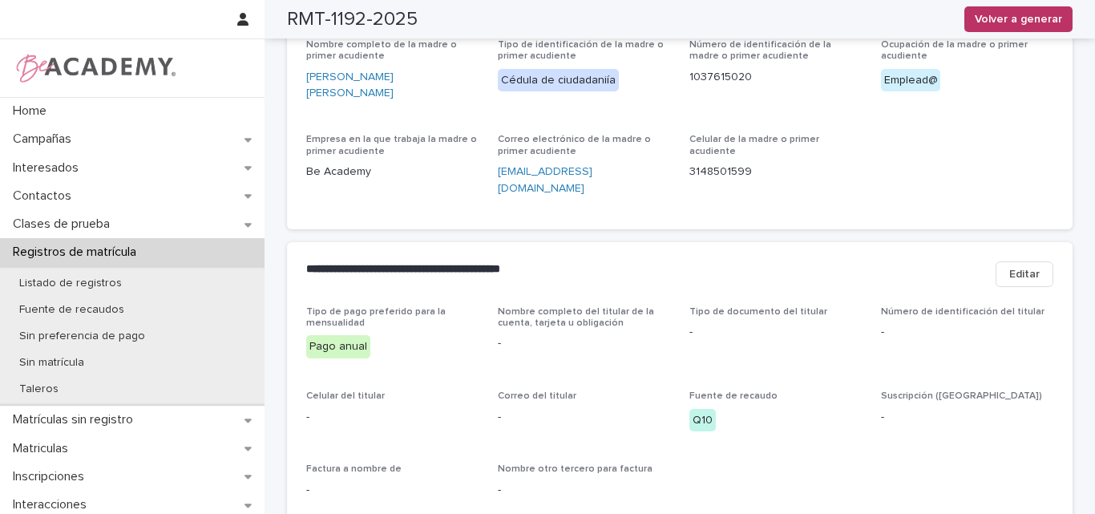
click at [1026, 261] on button "Editar" at bounding box center [1024, 274] width 58 height 26
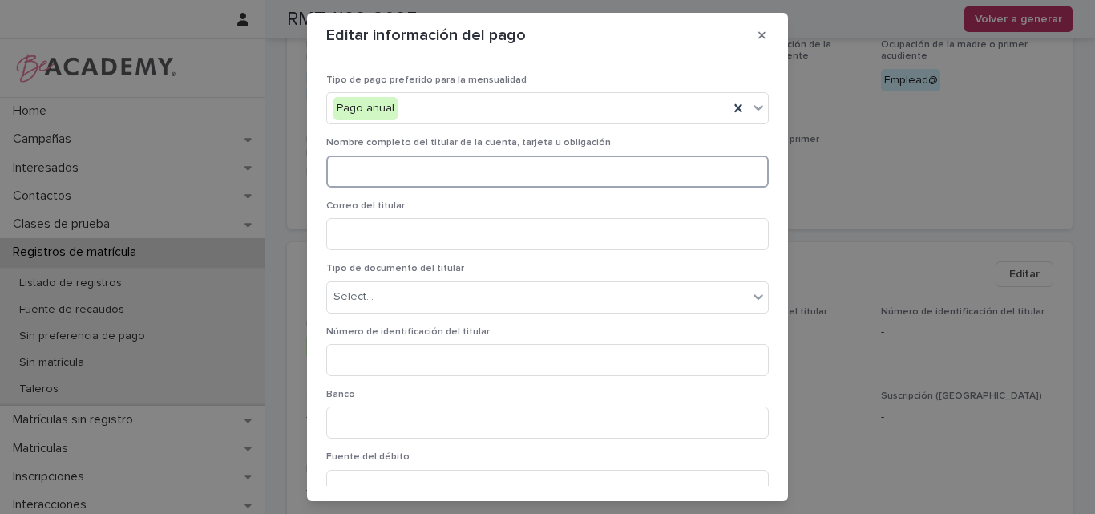
click at [418, 177] on input at bounding box center [547, 171] width 442 height 32
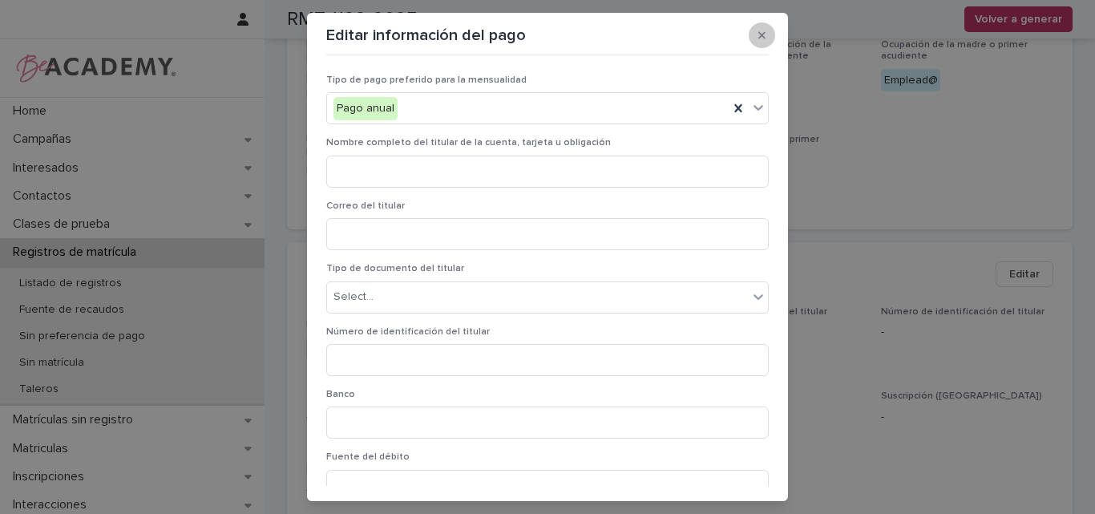
click at [762, 39] on button "button" at bounding box center [762, 35] width 26 height 26
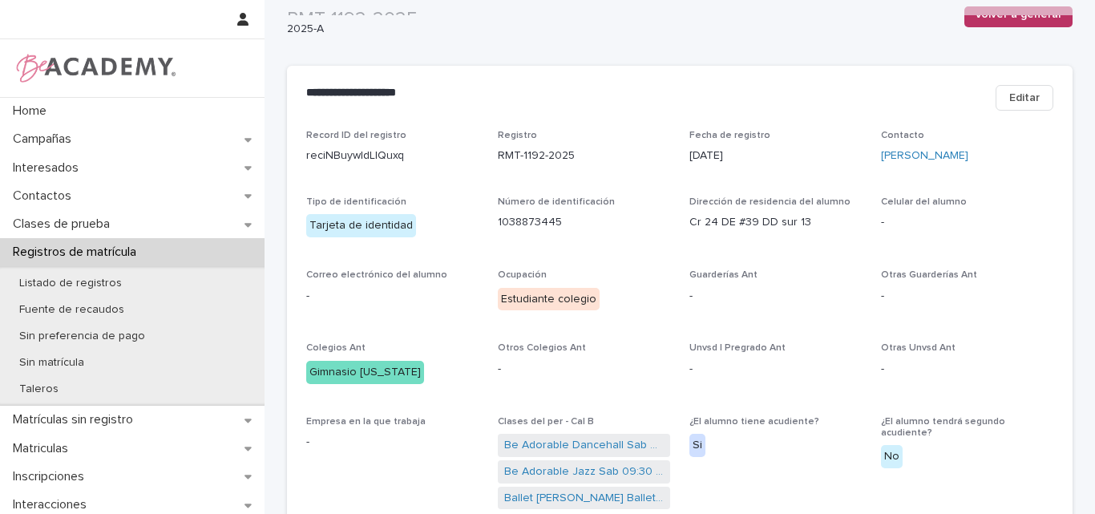
scroll to position [0, 0]
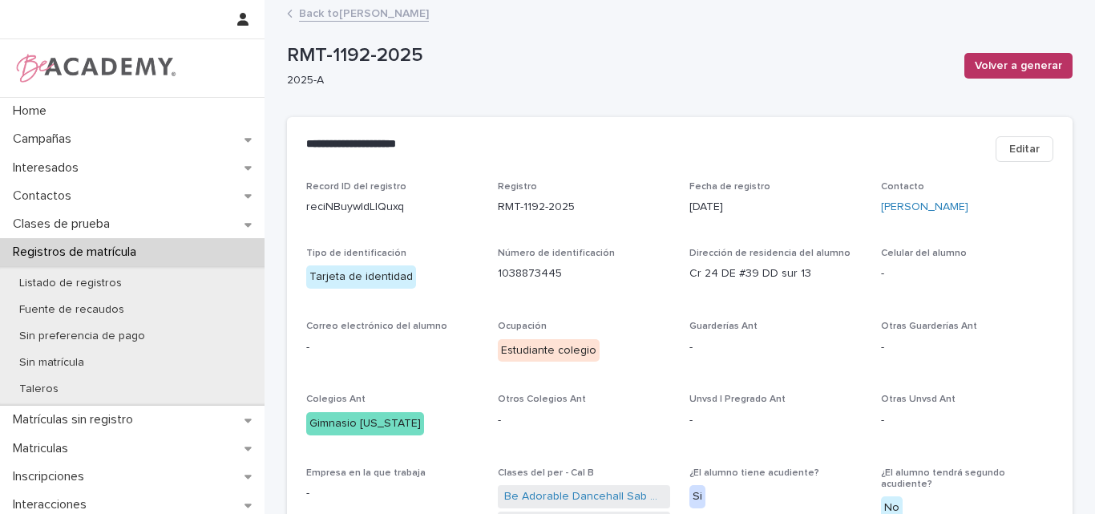
click at [396, 11] on link "Back to Mariangel Henao Rico" at bounding box center [364, 12] width 130 height 18
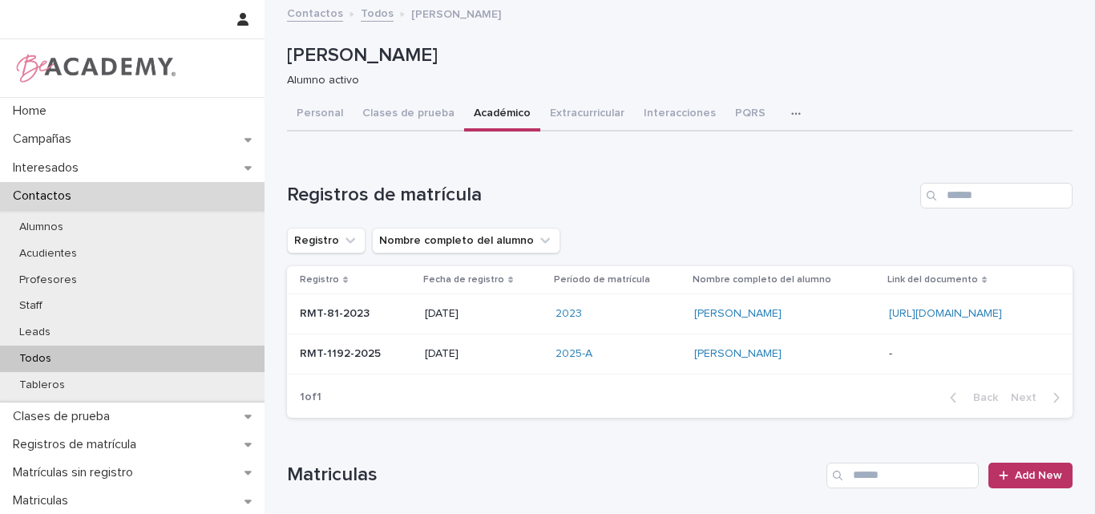
click at [889, 352] on p at bounding box center [968, 354] width 158 height 14
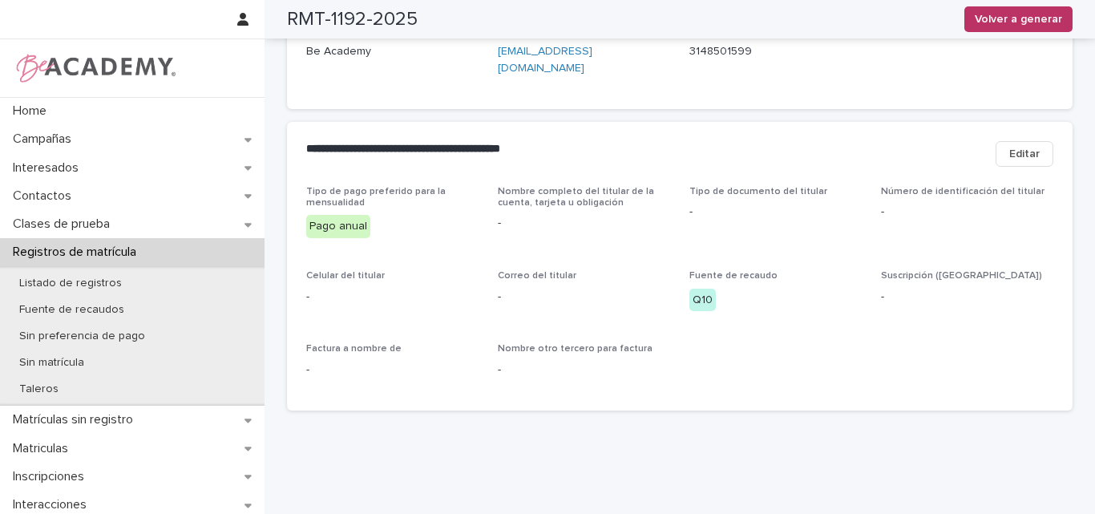
scroll to position [849, 0]
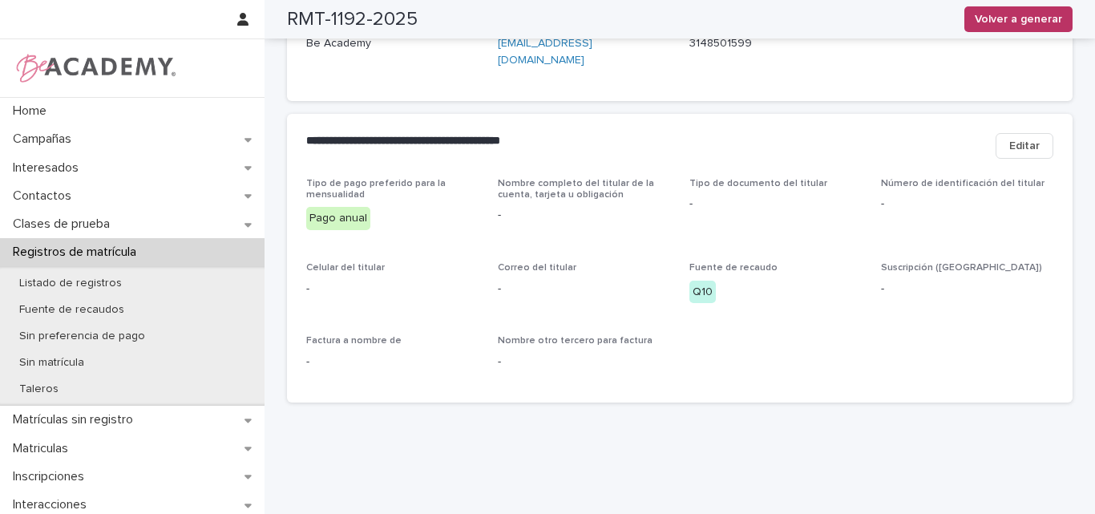
click at [1012, 138] on span "Editar" at bounding box center [1024, 146] width 30 height 16
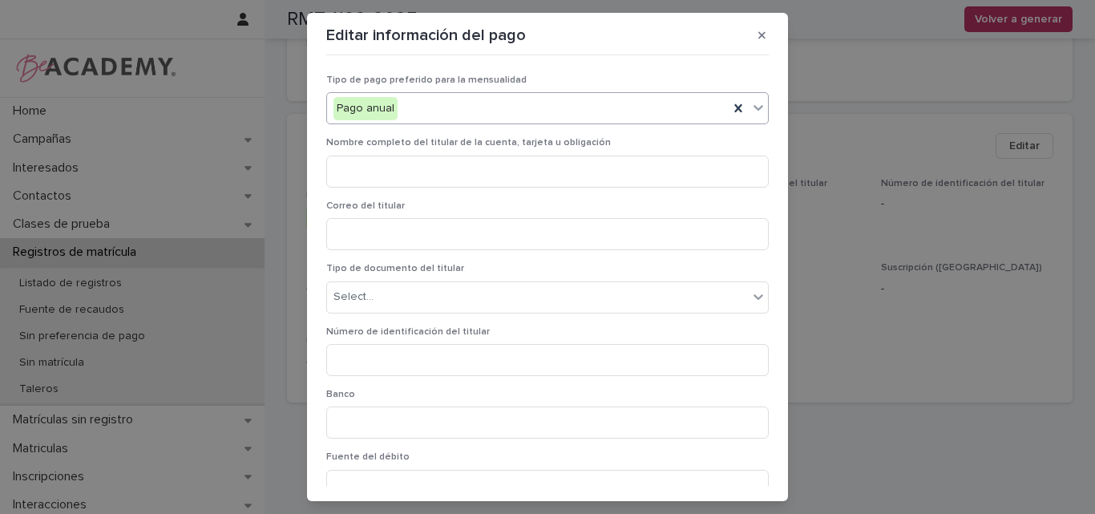
click at [595, 115] on div "Pago anual" at bounding box center [527, 108] width 401 height 26
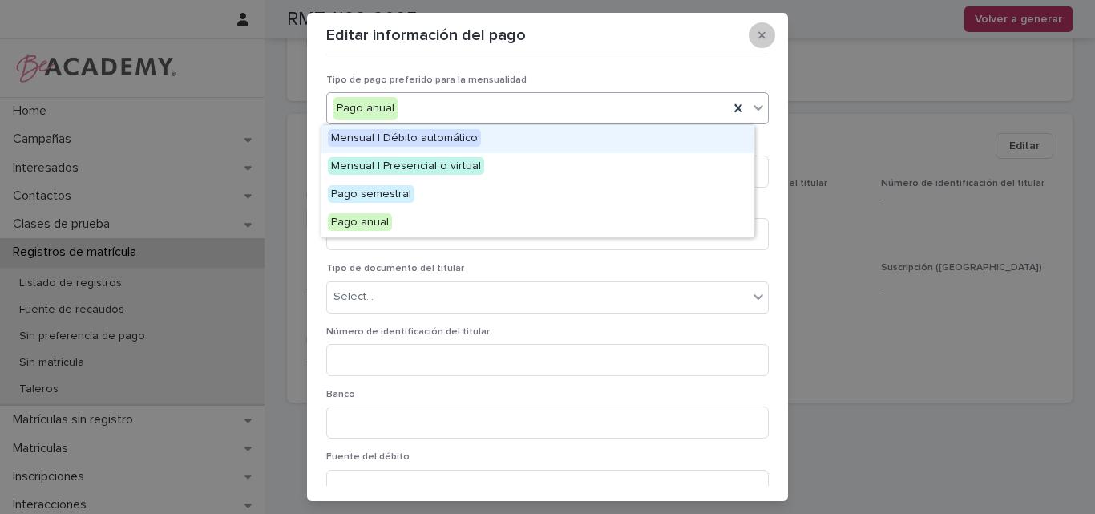
click at [759, 34] on icon "button" at bounding box center [761, 35] width 7 height 11
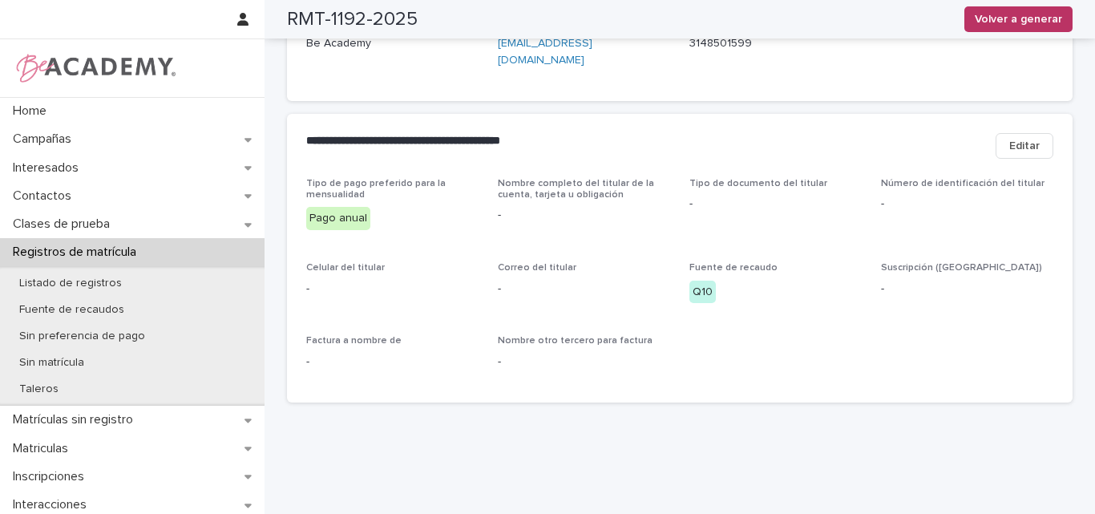
click at [1024, 138] on span "Editar" at bounding box center [1024, 146] width 30 height 16
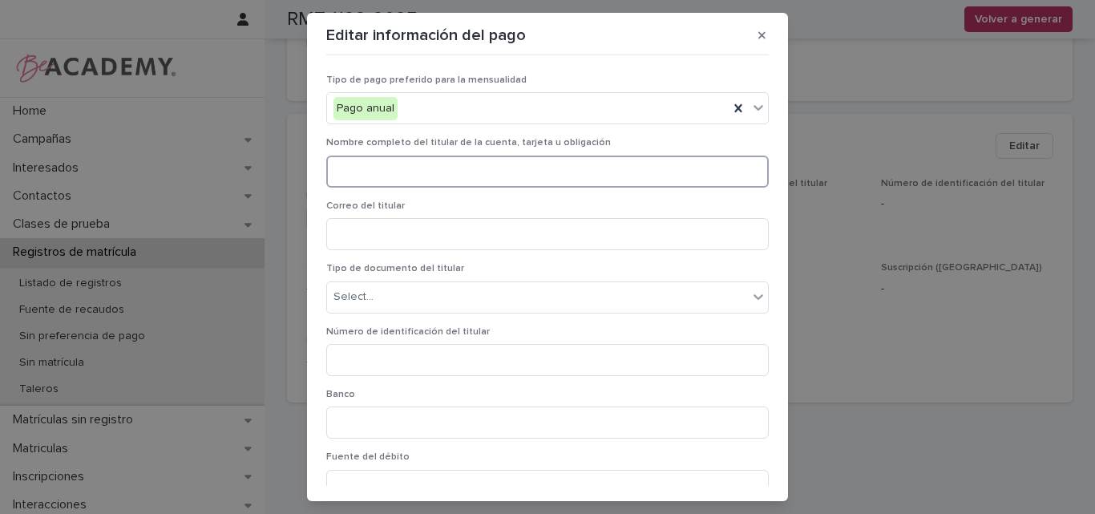
click at [474, 176] on input at bounding box center [547, 171] width 442 height 32
type input "*********"
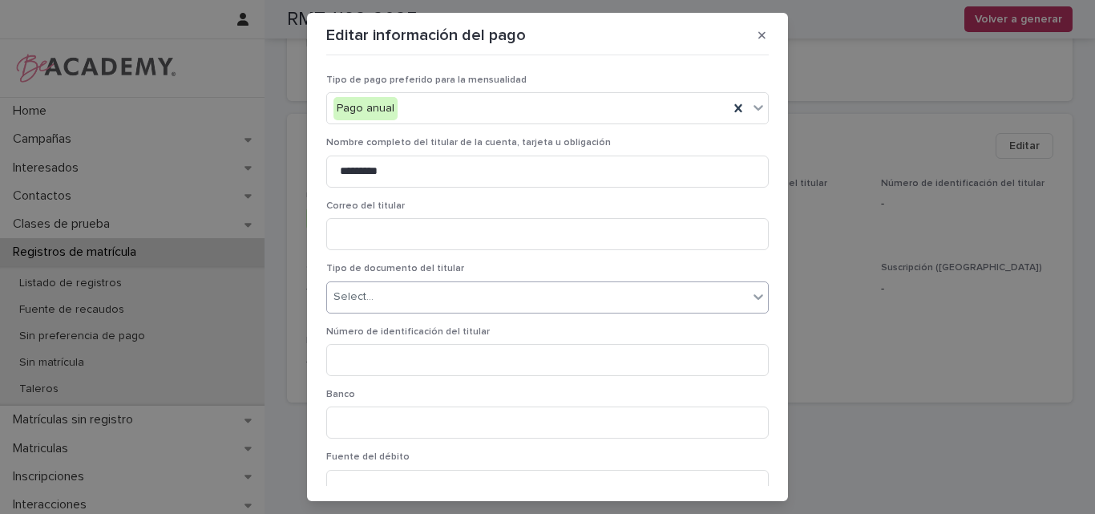
click at [410, 293] on div "Select..." at bounding box center [537, 297] width 421 height 26
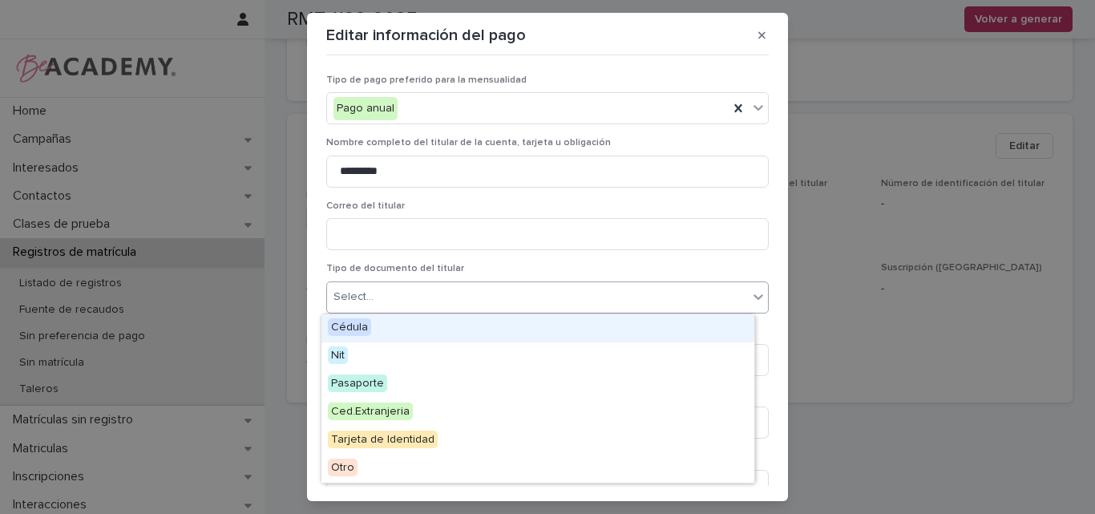
click at [401, 329] on div "Cédula" at bounding box center [537, 328] width 433 height 28
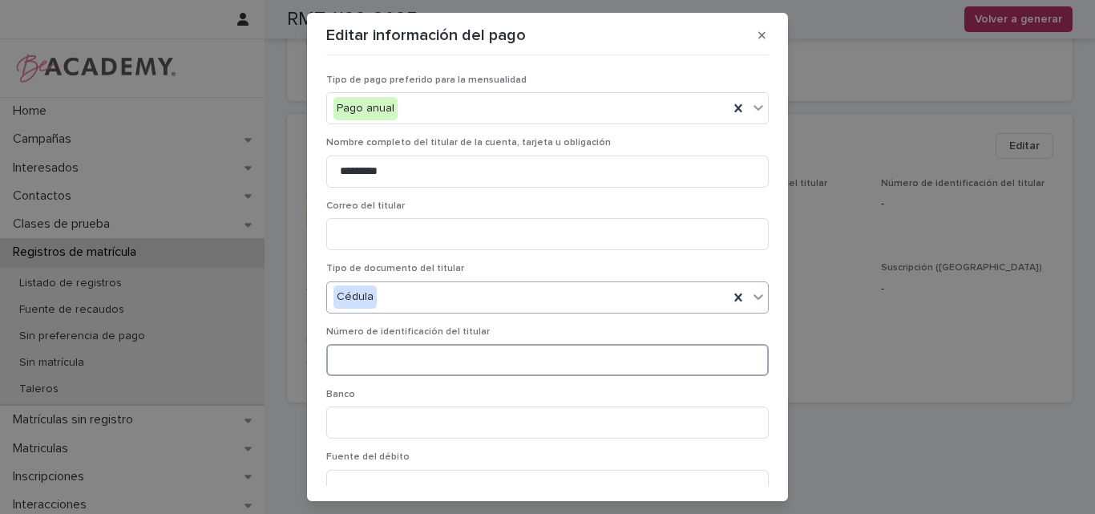
click at [387, 360] on input at bounding box center [547, 360] width 442 height 32
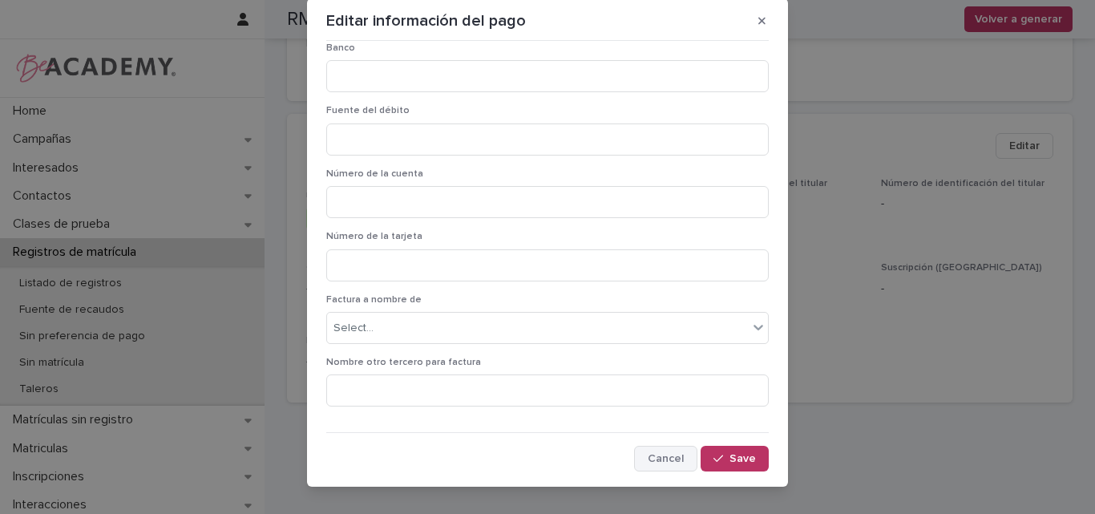
scroll to position [35, 0]
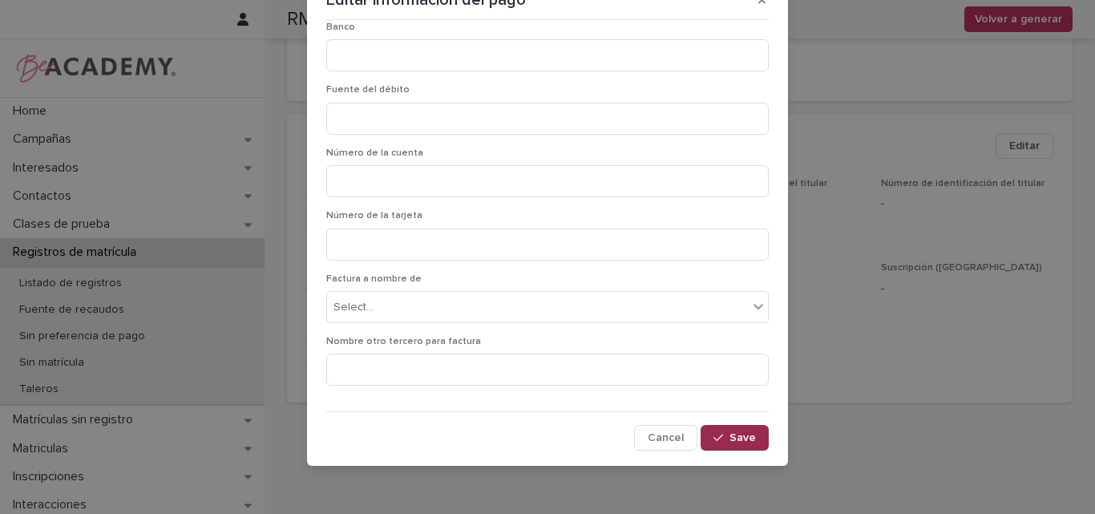
type input "**********"
click at [729, 436] on span "Save" at bounding box center [742, 437] width 26 height 11
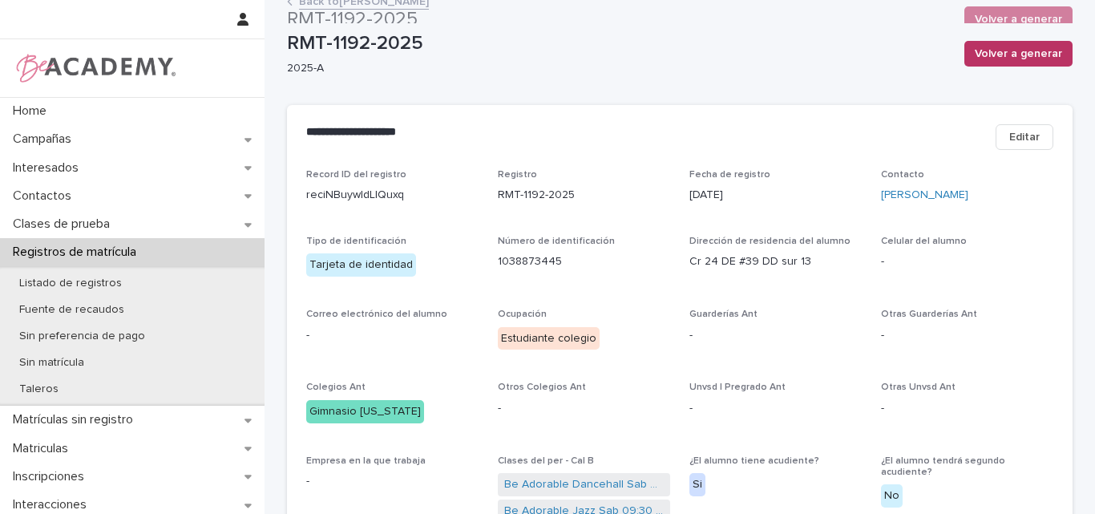
scroll to position [0, 0]
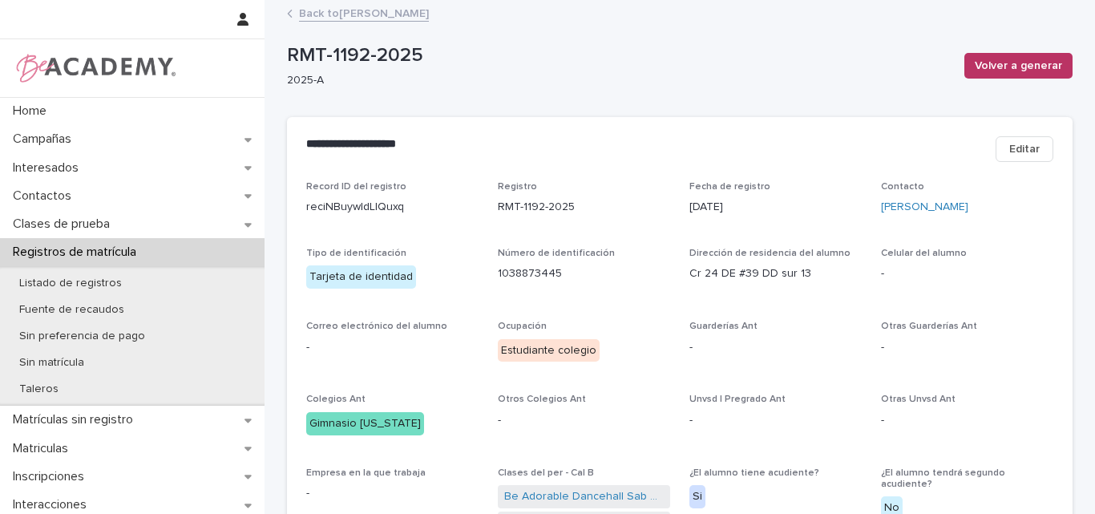
click at [345, 5] on link "Back to Mariangel Henao Rico" at bounding box center [364, 12] width 130 height 18
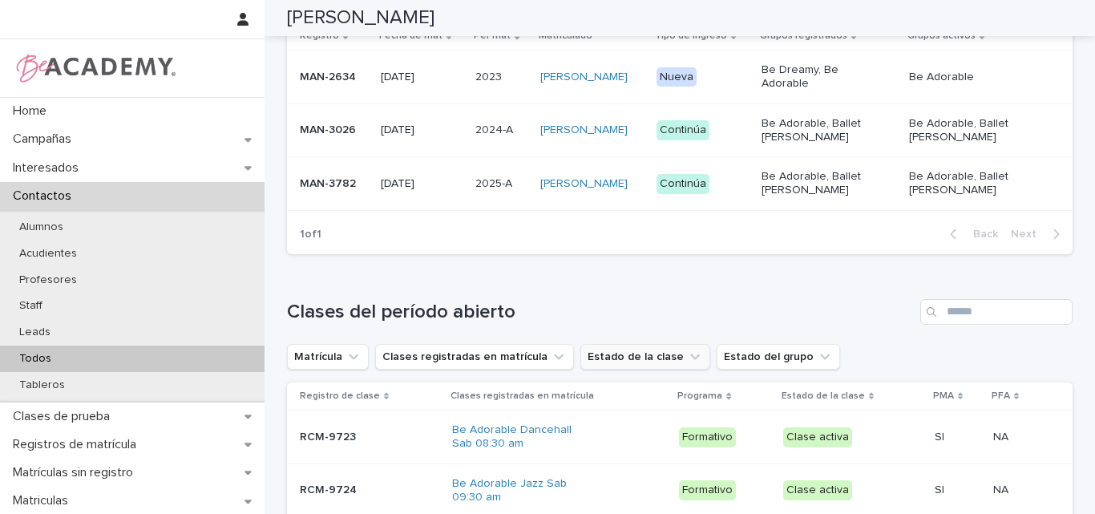
scroll to position [561, 0]
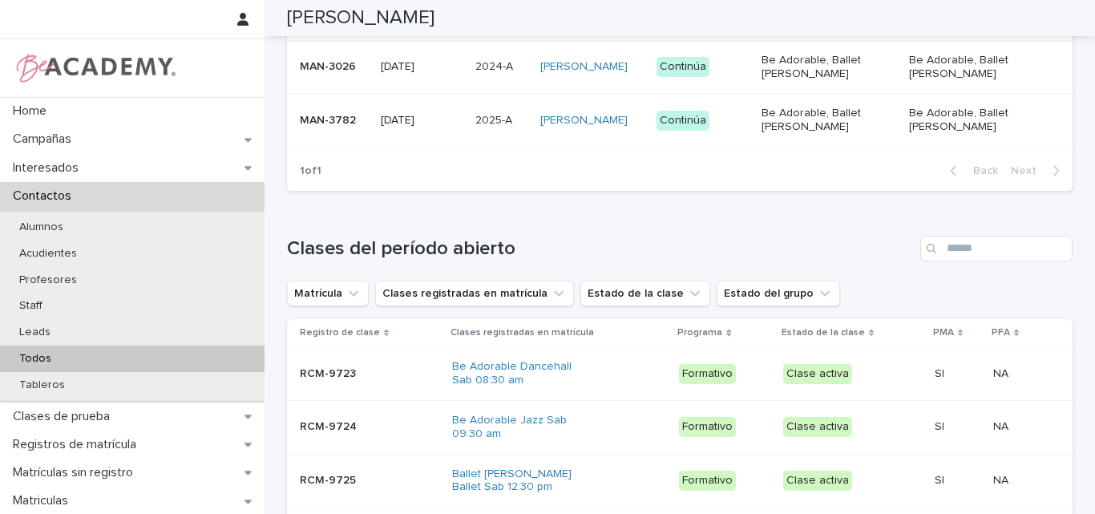
click at [309, 133] on div "MAN-3782" at bounding box center [334, 120] width 68 height 26
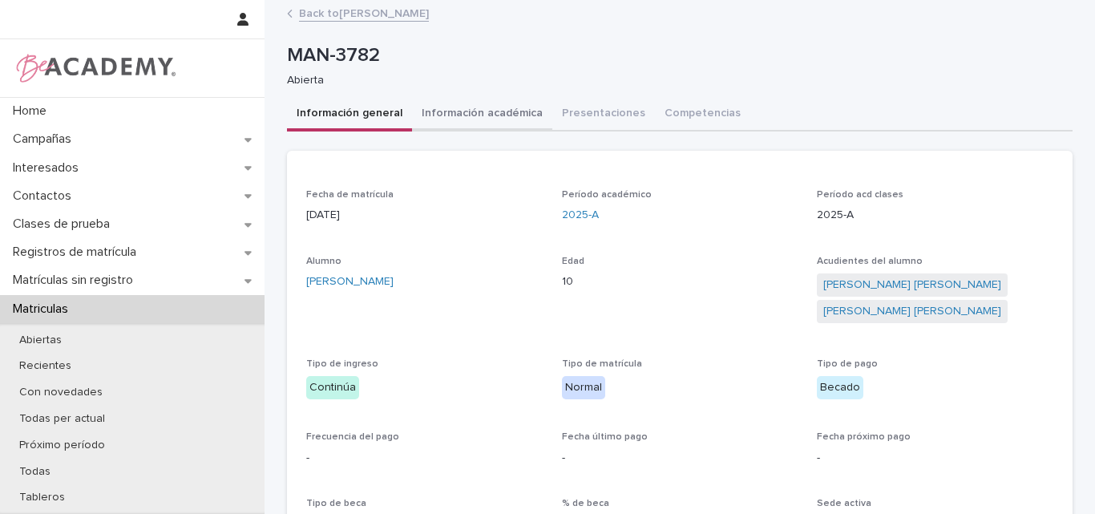
click at [494, 111] on button "Información académica" at bounding box center [482, 115] width 140 height 34
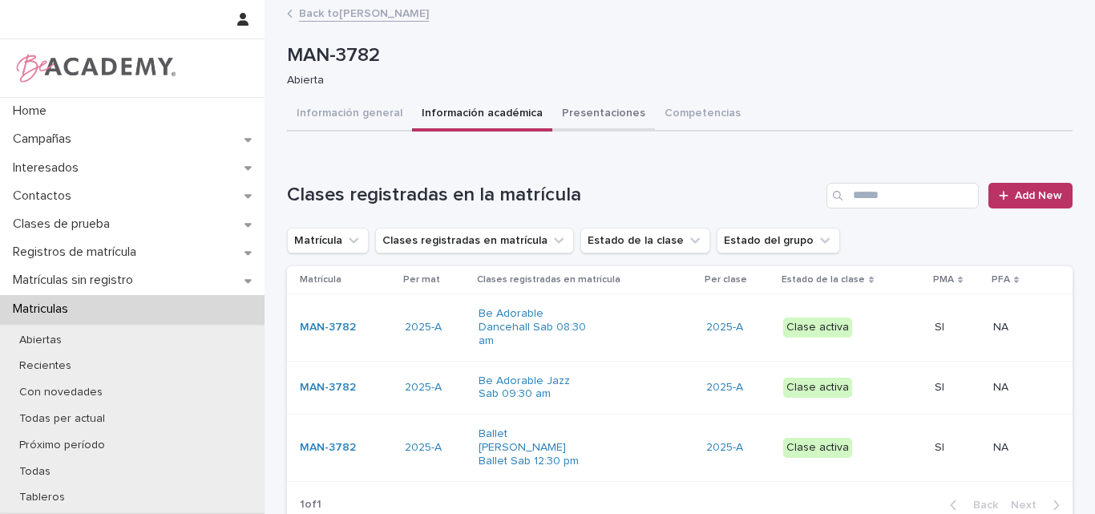
click at [579, 109] on button "Presentaciones" at bounding box center [603, 115] width 103 height 34
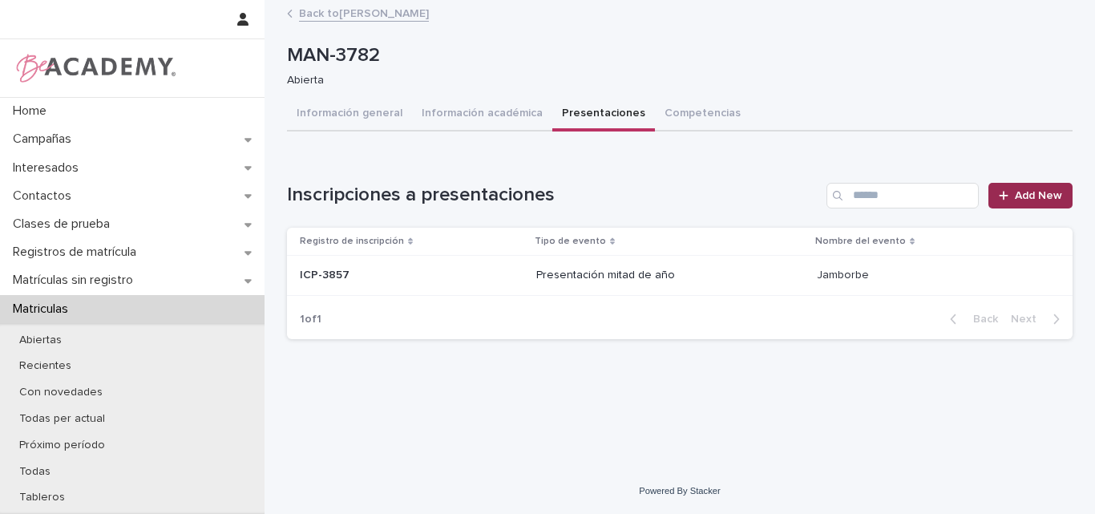
click at [1038, 198] on span "Add New" at bounding box center [1038, 195] width 47 height 11
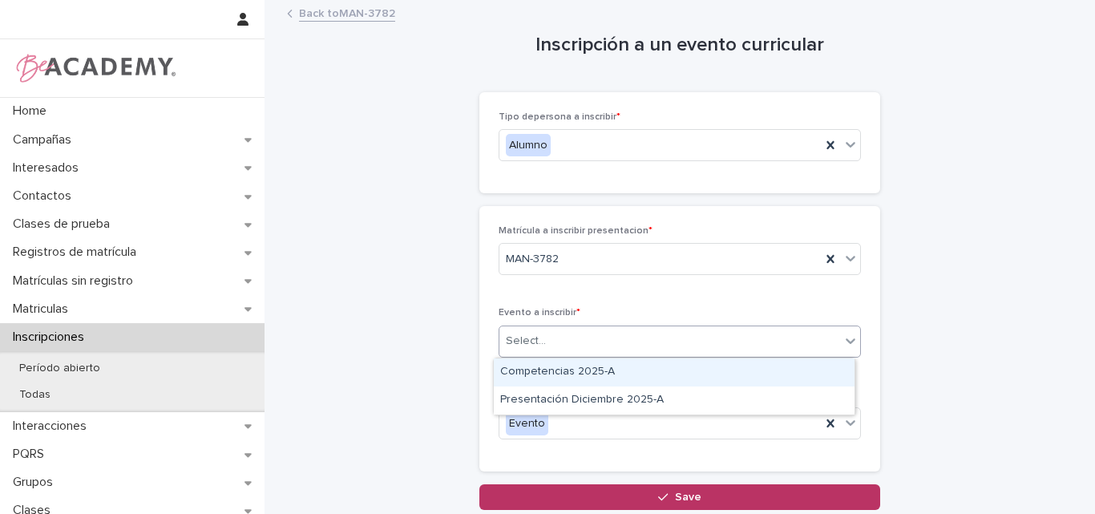
click at [536, 341] on div "Select..." at bounding box center [526, 341] width 40 height 17
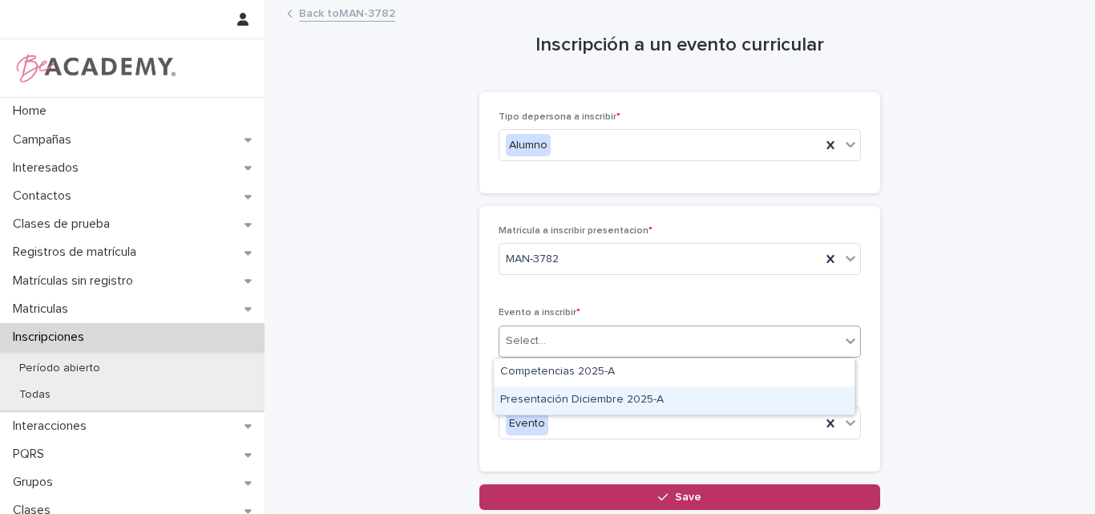
click at [559, 406] on div "Presentación Diciembre 2025-A" at bounding box center [674, 400] width 361 height 28
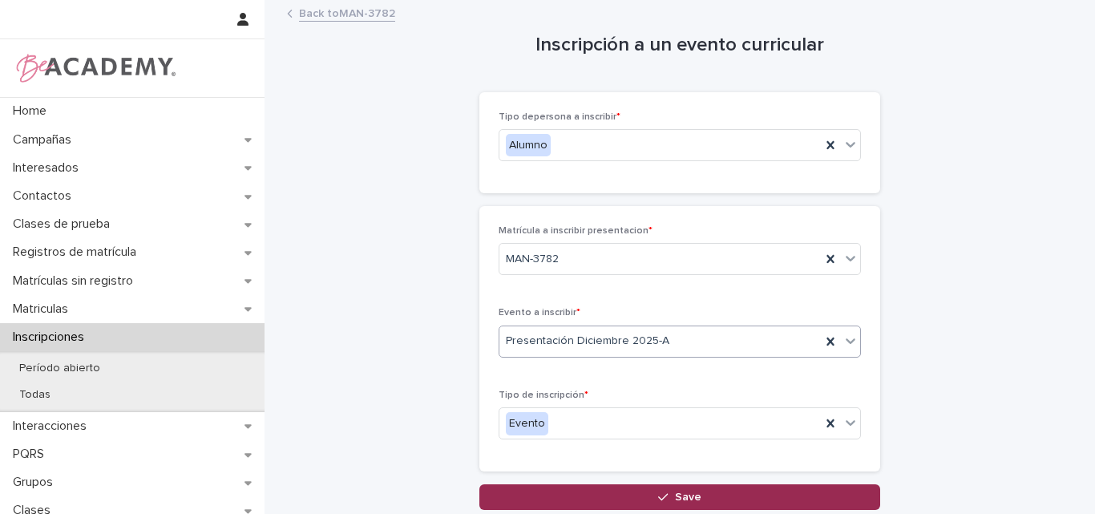
click at [676, 493] on span "Save" at bounding box center [688, 496] width 26 height 11
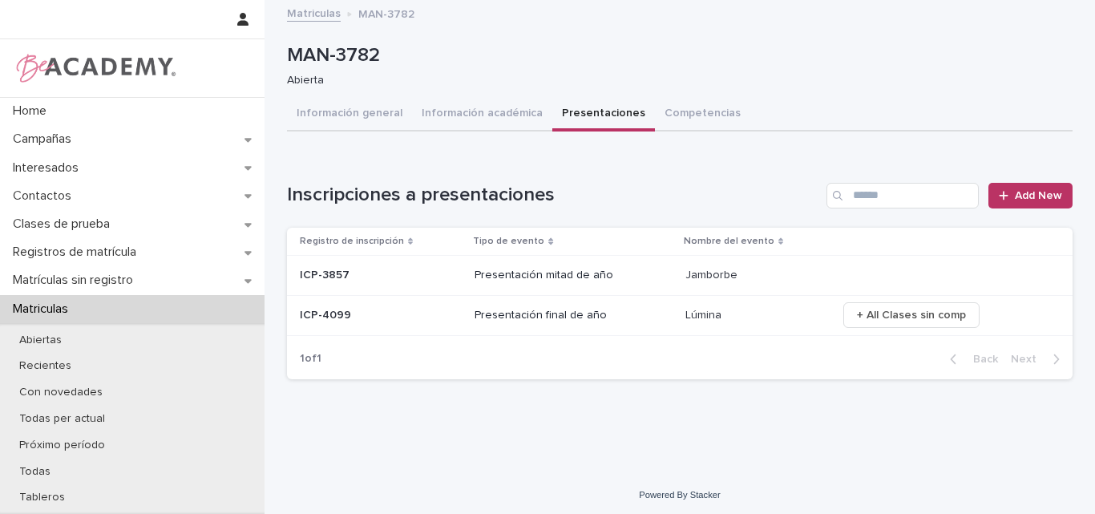
click at [432, 312] on p at bounding box center [381, 316] width 162 height 14
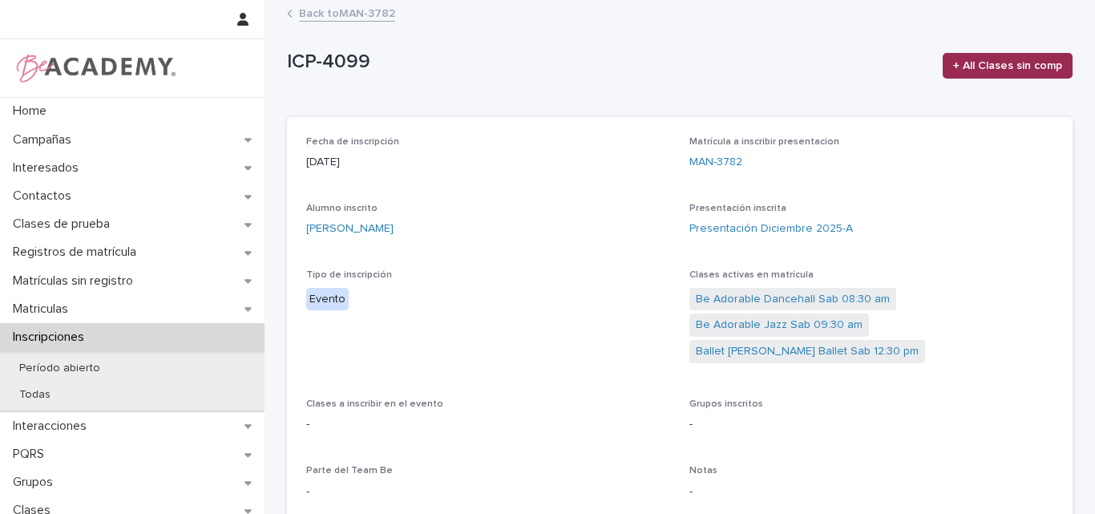
click at [993, 63] on span "+ All Clases sin comp" at bounding box center [1007, 66] width 109 height 16
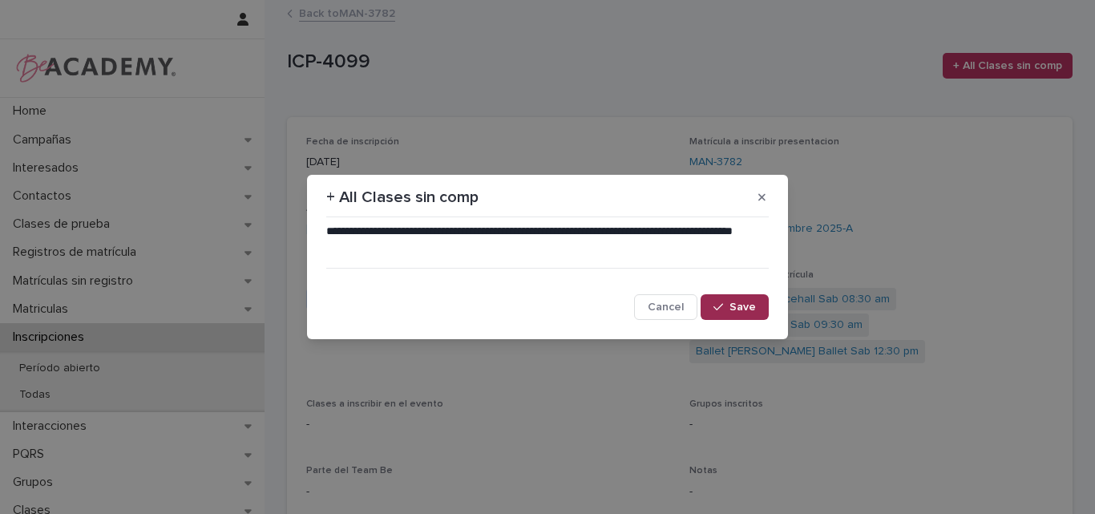
click at [721, 311] on icon "button" at bounding box center [718, 306] width 10 height 11
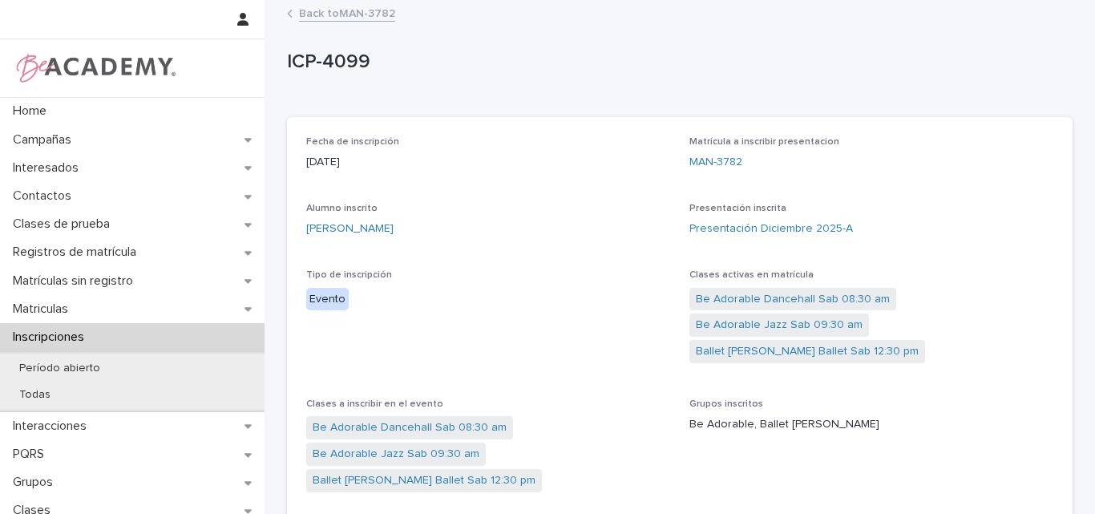
click at [357, 8] on link "Back to MAN-3782" at bounding box center [347, 12] width 96 height 18
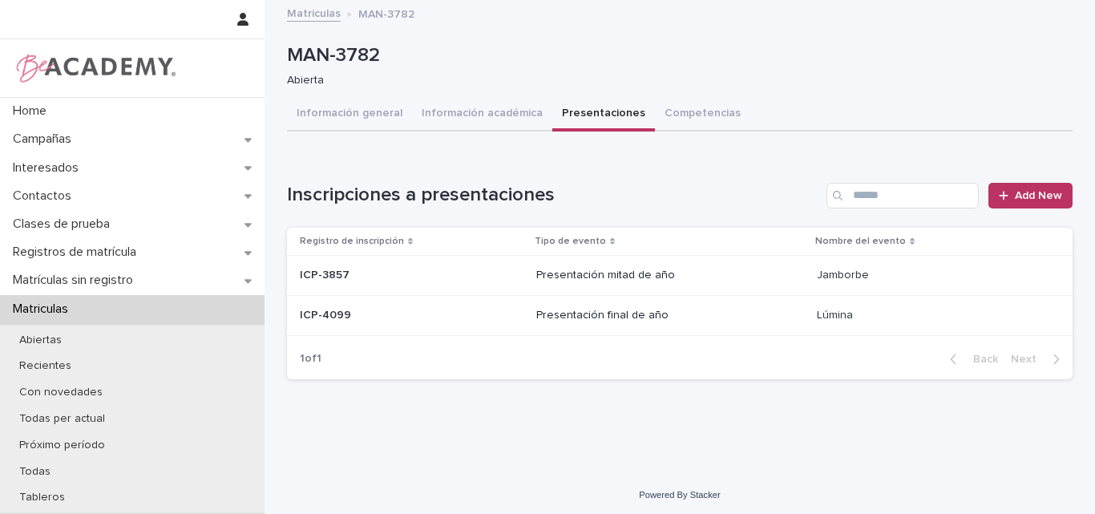
scroll to position [4, 0]
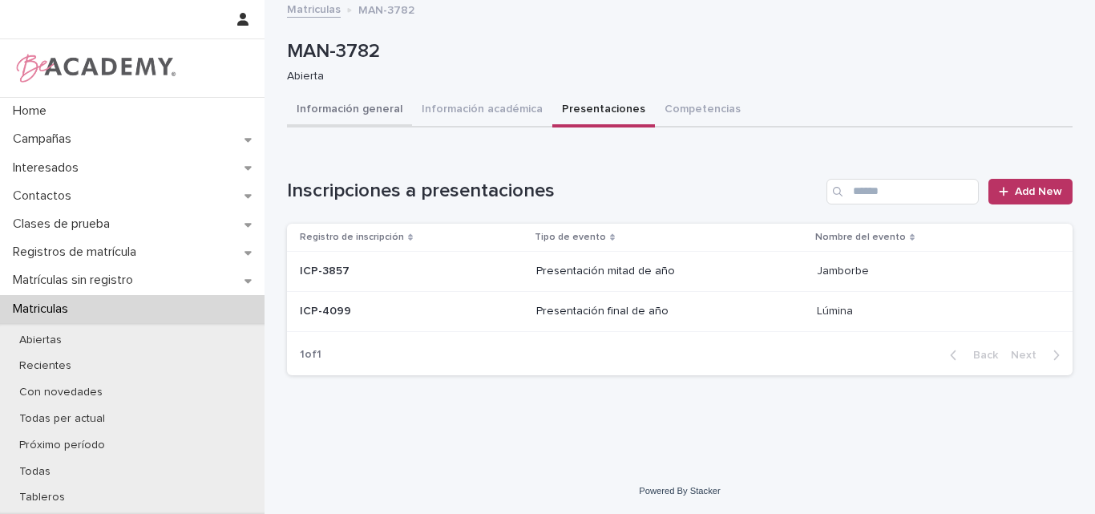
click at [374, 107] on button "Información general" at bounding box center [349, 111] width 125 height 34
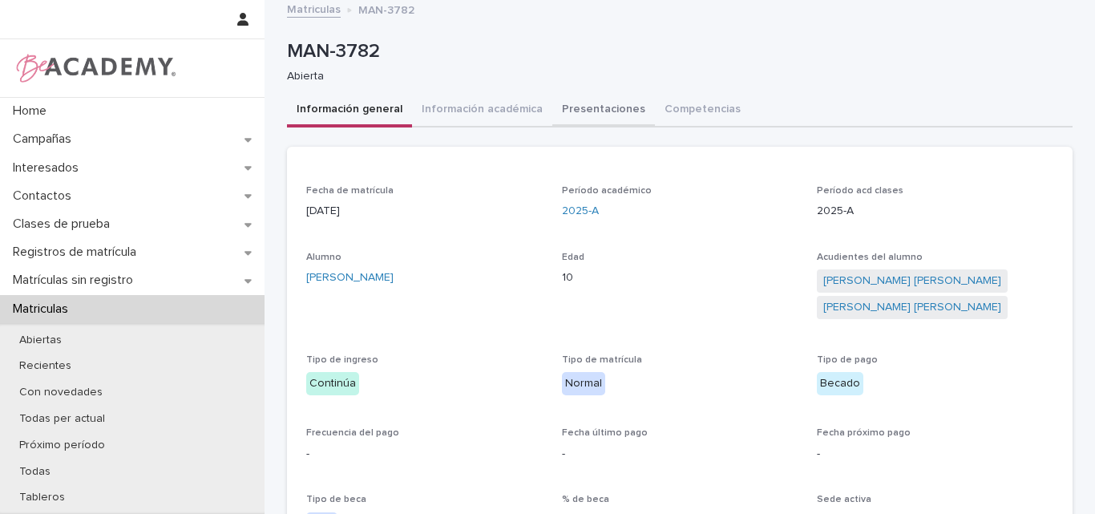
click at [576, 111] on button "Presentaciones" at bounding box center [603, 111] width 103 height 34
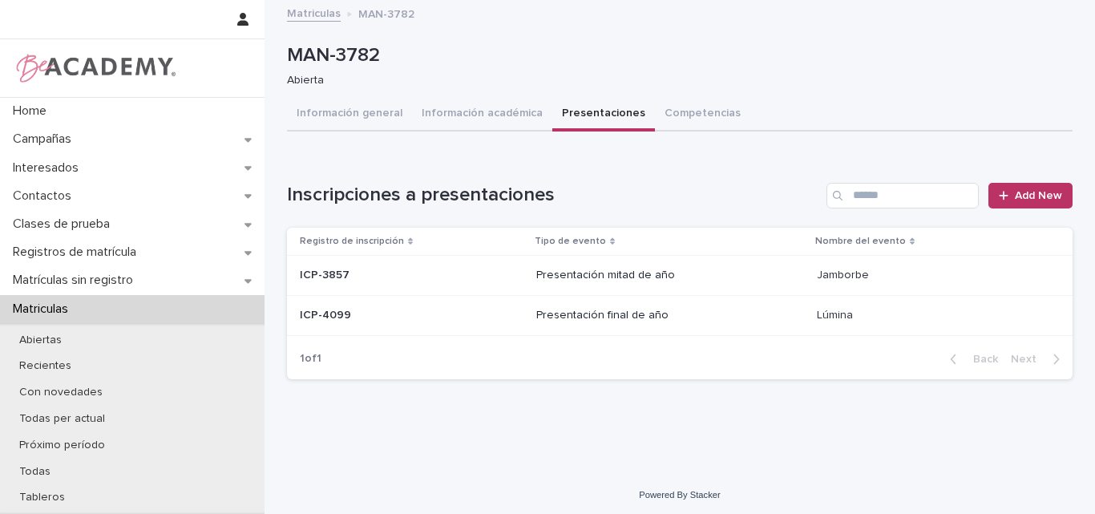
click at [329, 314] on p "ICP-4099" at bounding box center [327, 313] width 54 height 17
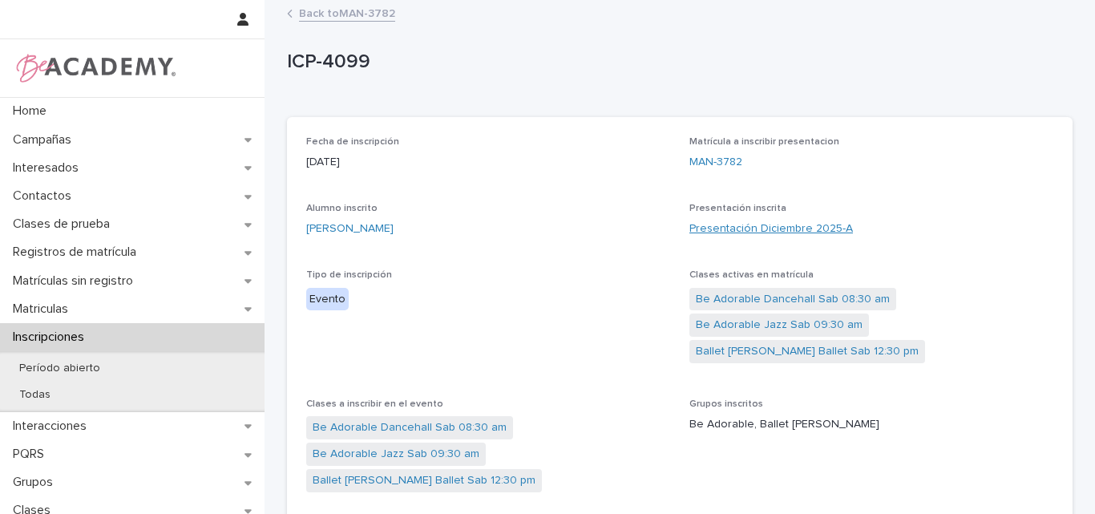
click at [736, 229] on link "Presentación Diciembre 2025-A" at bounding box center [770, 228] width 163 height 17
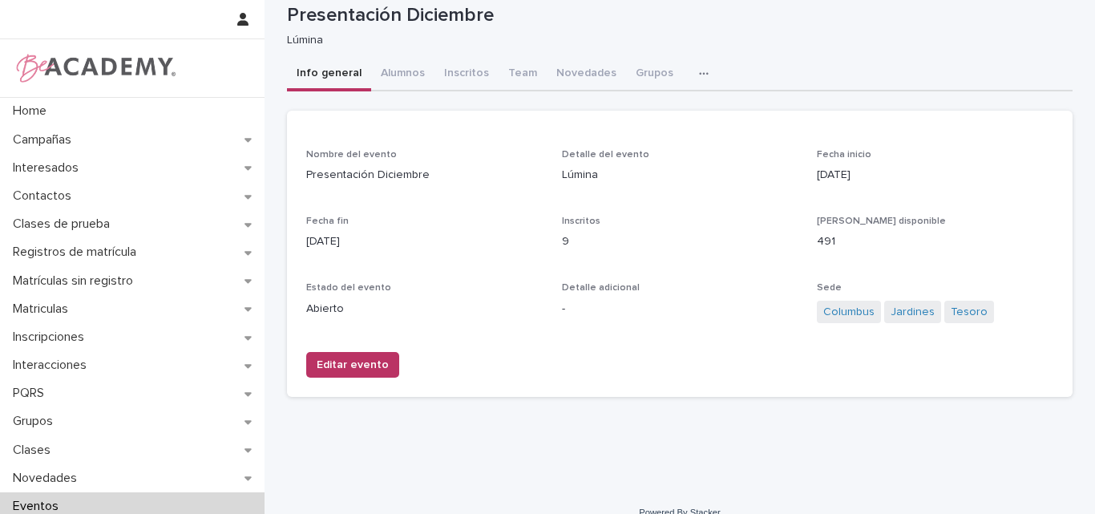
scroll to position [62, 0]
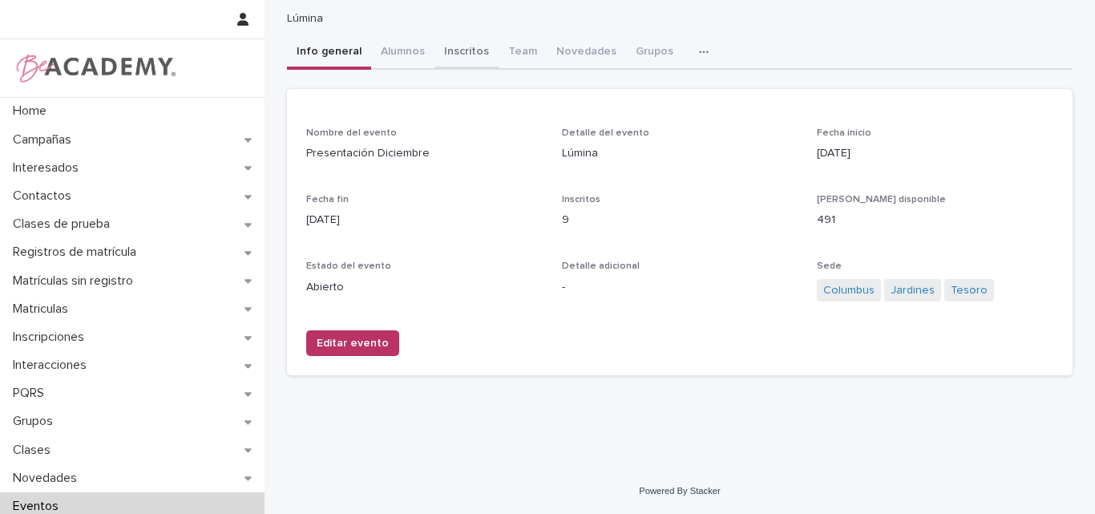
click at [457, 52] on div "Presentación Diciembre Presentación Diciembre Lúmina Sorry, there was an error …" at bounding box center [679, 164] width 785 height 449
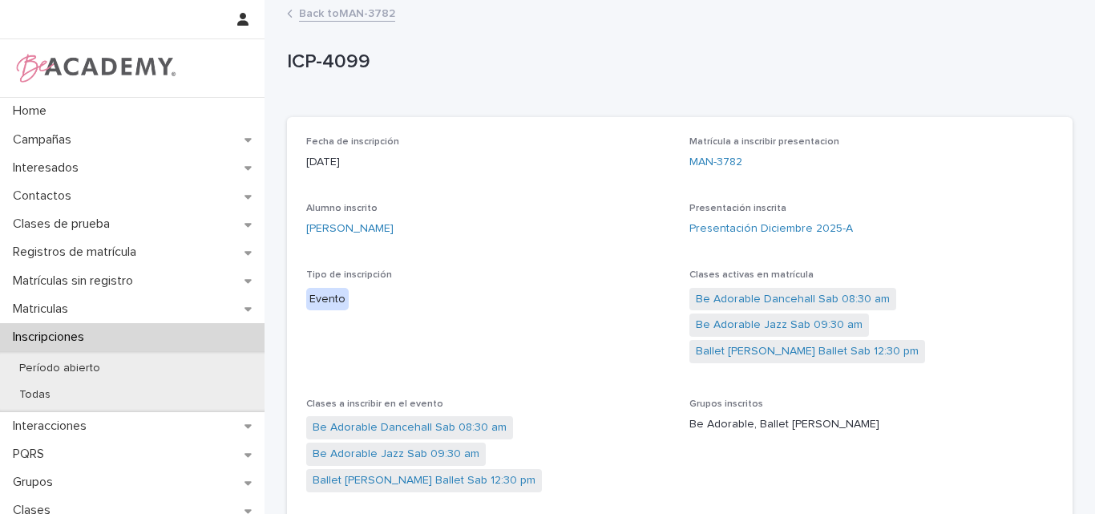
click at [335, 9] on link "Back to MAN-3782" at bounding box center [347, 12] width 96 height 18
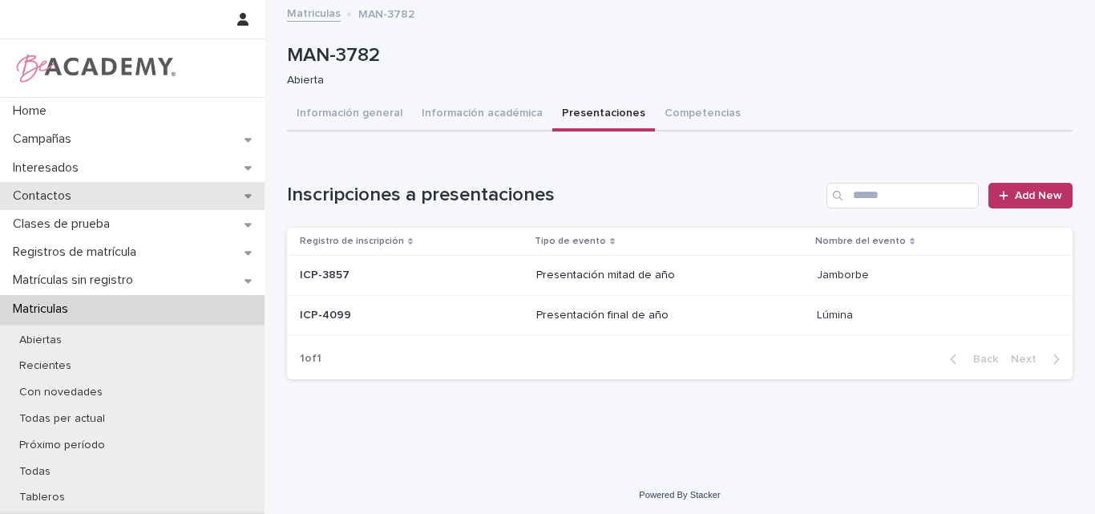
click at [79, 194] on p "Contactos" at bounding box center [45, 195] width 78 height 15
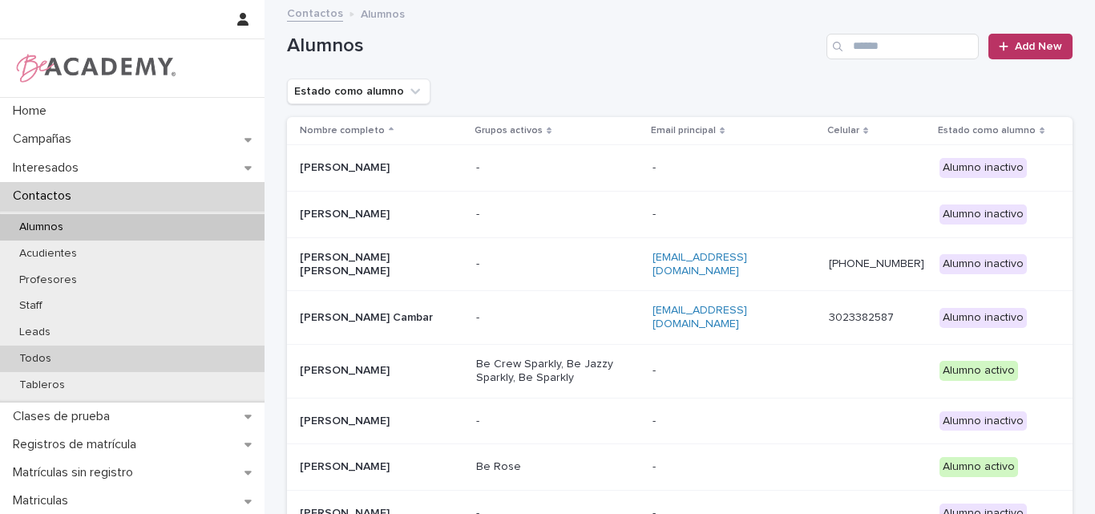
click at [59, 354] on p "Todos" at bounding box center [35, 359] width 58 height 14
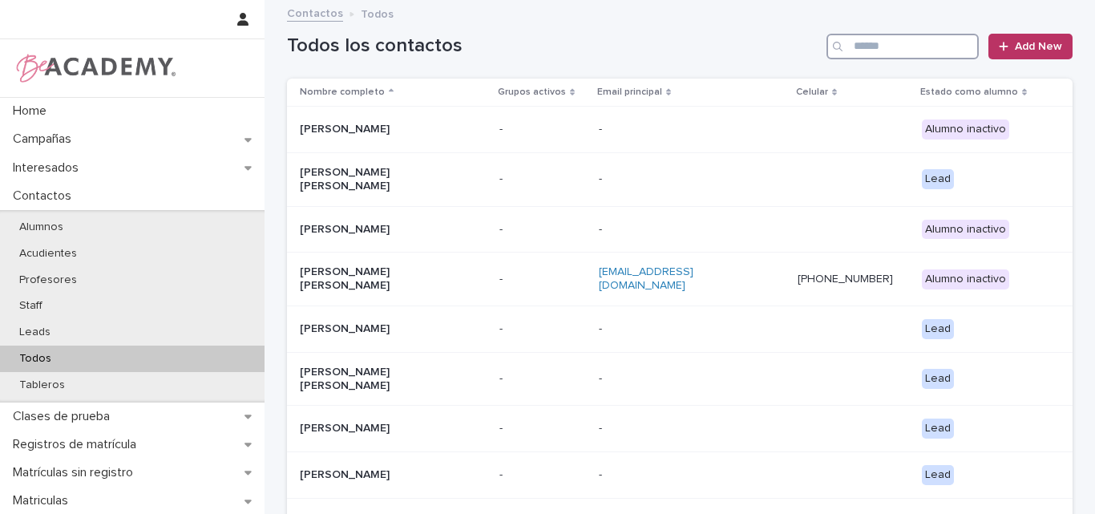
click at [859, 50] on input "Search" at bounding box center [902, 47] width 152 height 26
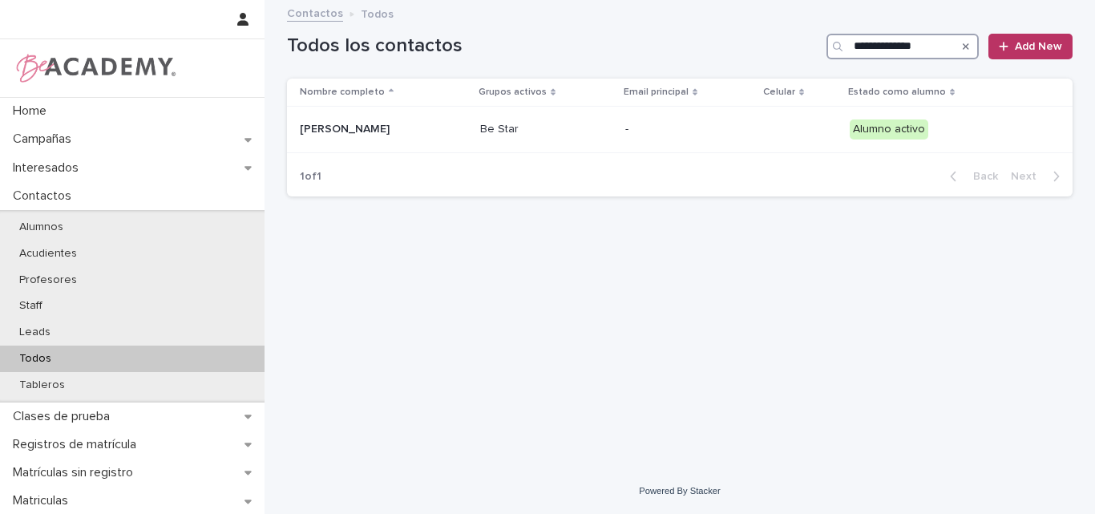
type input "**********"
click at [62, 361] on div "Todos" at bounding box center [132, 358] width 264 height 26
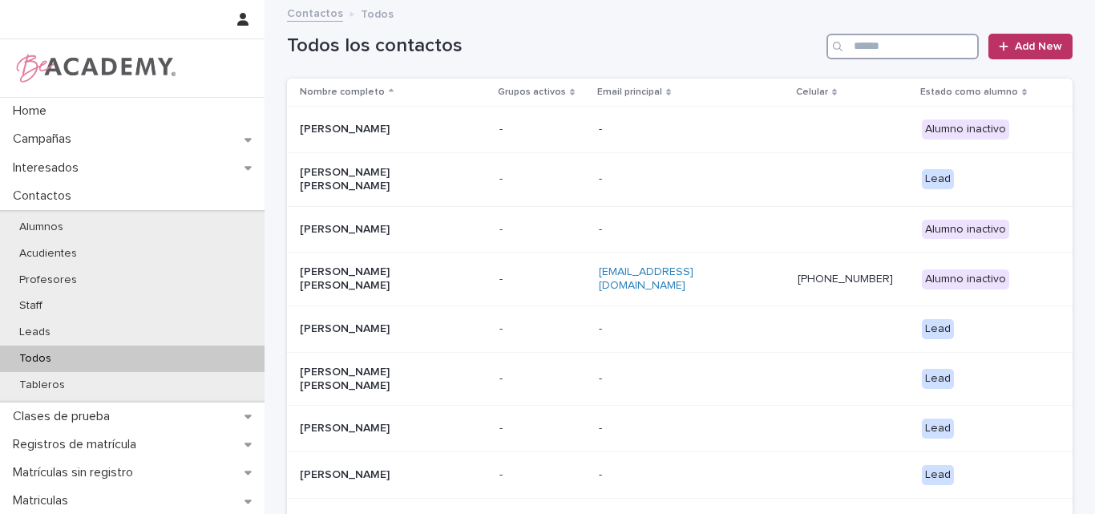
click at [868, 42] on input "Search" at bounding box center [902, 47] width 152 height 26
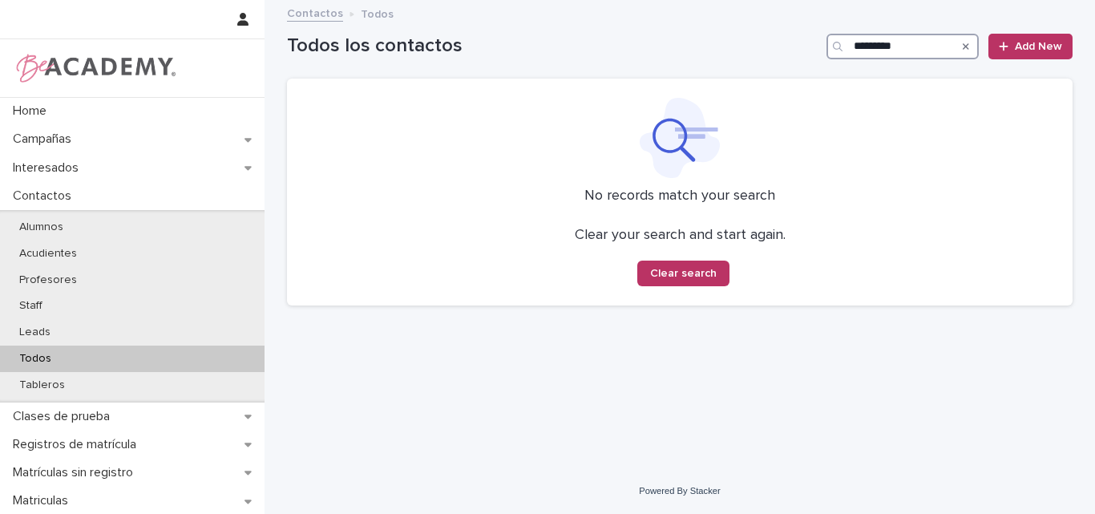
click at [853, 46] on input "*********" at bounding box center [902, 47] width 152 height 26
click at [898, 43] on input "**********" at bounding box center [902, 47] width 152 height 26
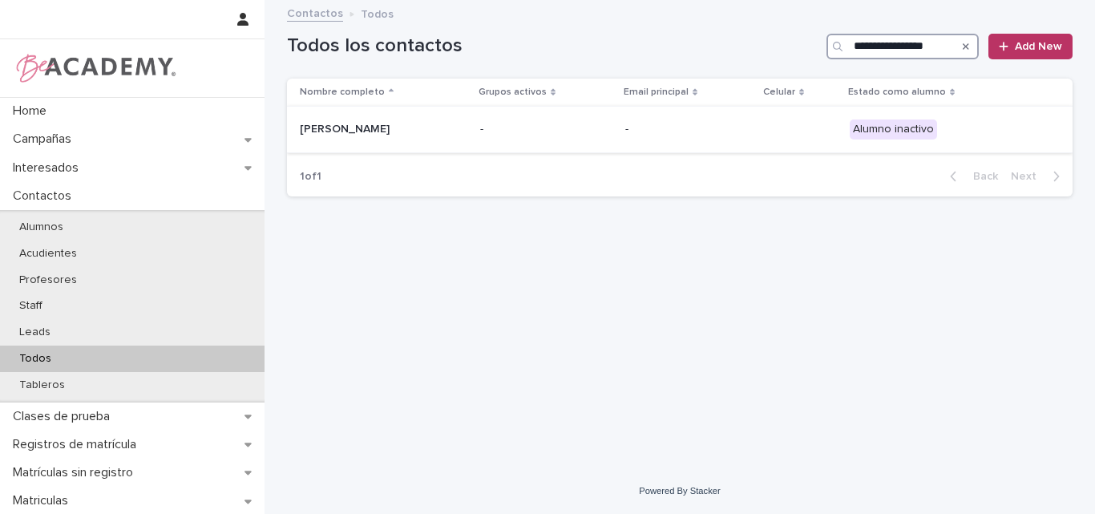
type input "**********"
click at [352, 132] on p "Valeria Lujan Gomez" at bounding box center [380, 130] width 160 height 14
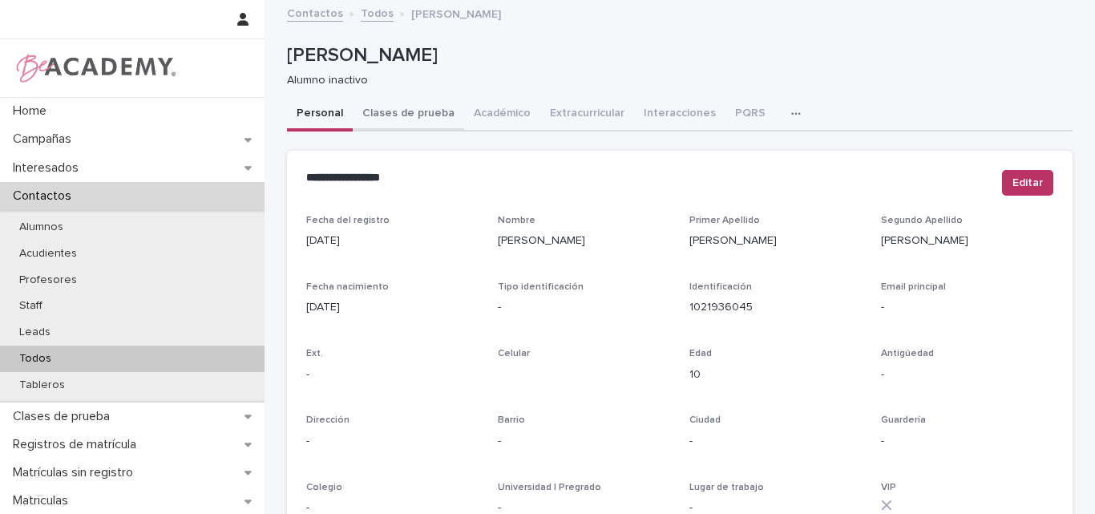
click at [430, 112] on button "Clases de prueba" at bounding box center [408, 115] width 111 height 34
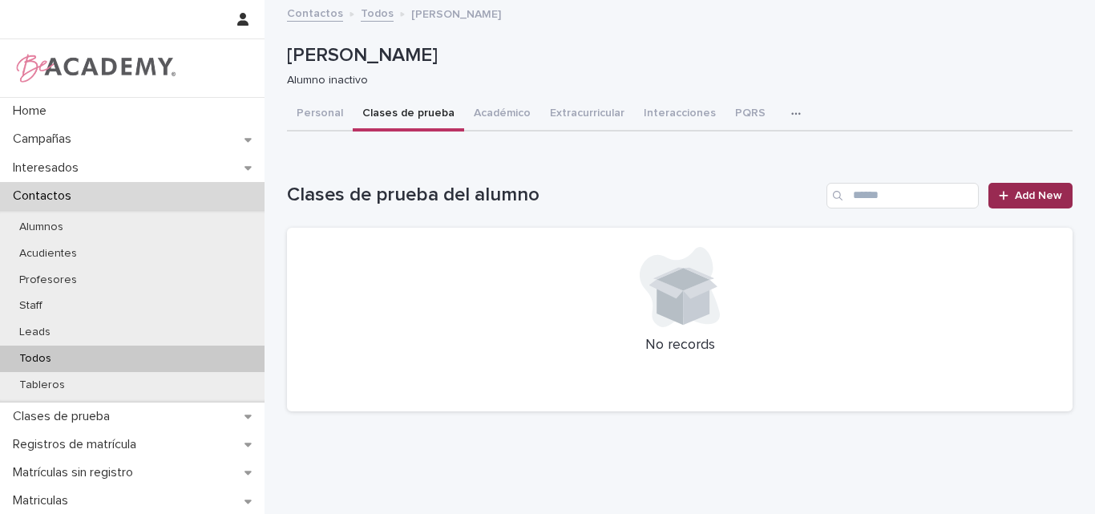
click at [1004, 184] on link "Add New" at bounding box center [1030, 196] width 84 height 26
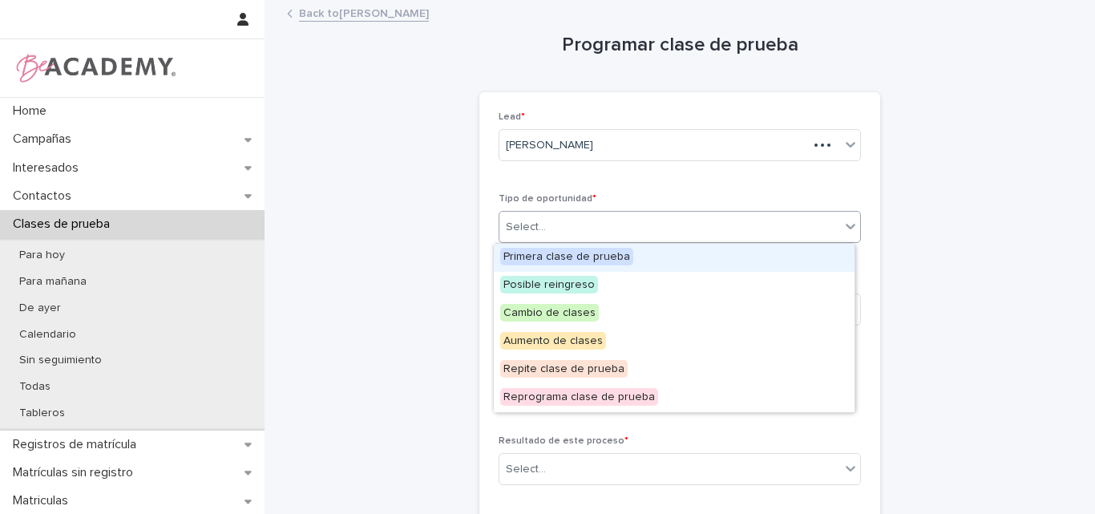
drag, startPoint x: 722, startPoint y: 224, endPoint x: 672, endPoint y: 255, distance: 59.0
click at [721, 224] on div "Select..." at bounding box center [669, 227] width 341 height 26
click at [661, 255] on div "Primera clase de prueba" at bounding box center [674, 258] width 361 height 28
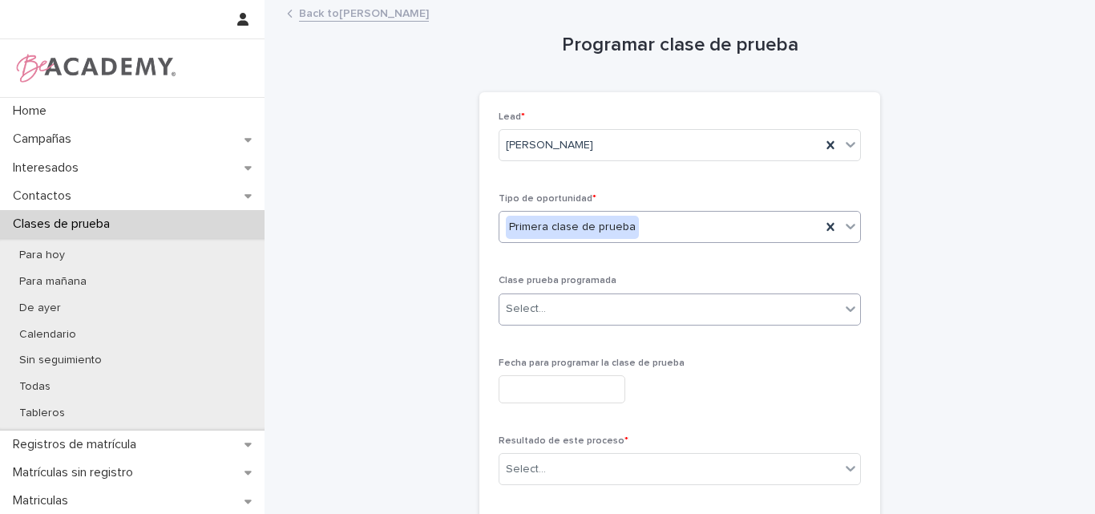
click at [642, 309] on div "Select..." at bounding box center [669, 309] width 341 height 26
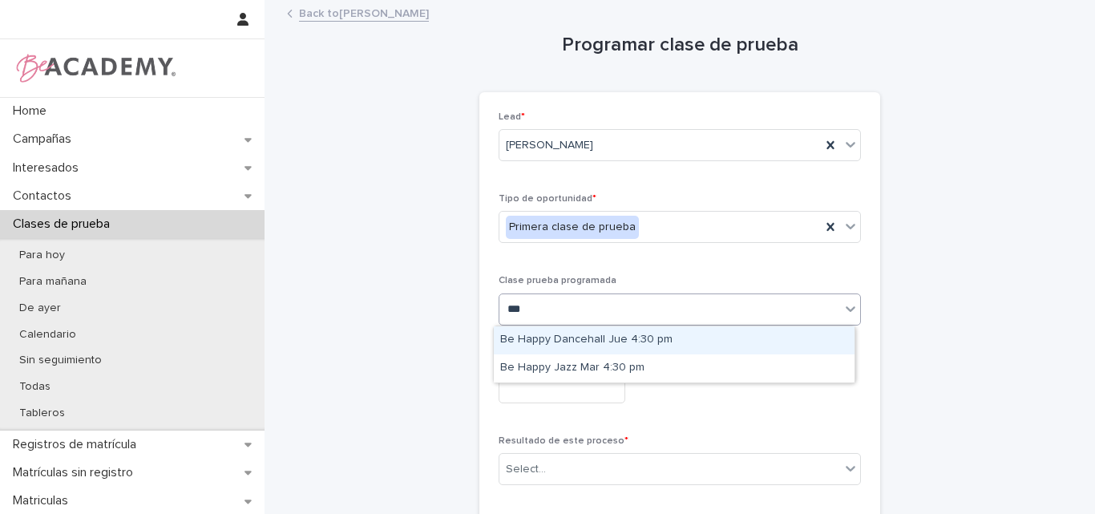
type input "****"
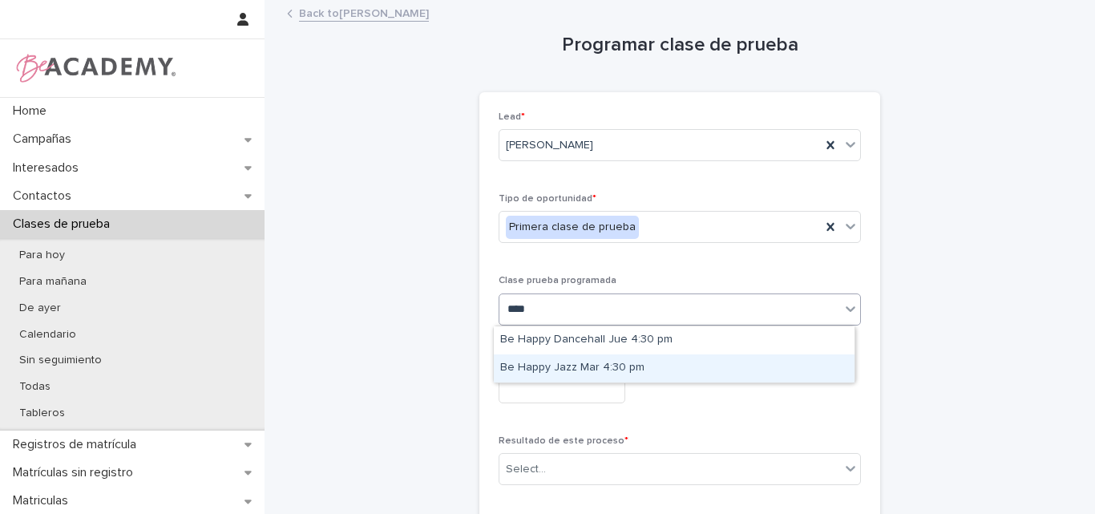
click at [624, 369] on div "Be Happy Jazz Mar 4:30 pm" at bounding box center [674, 368] width 361 height 28
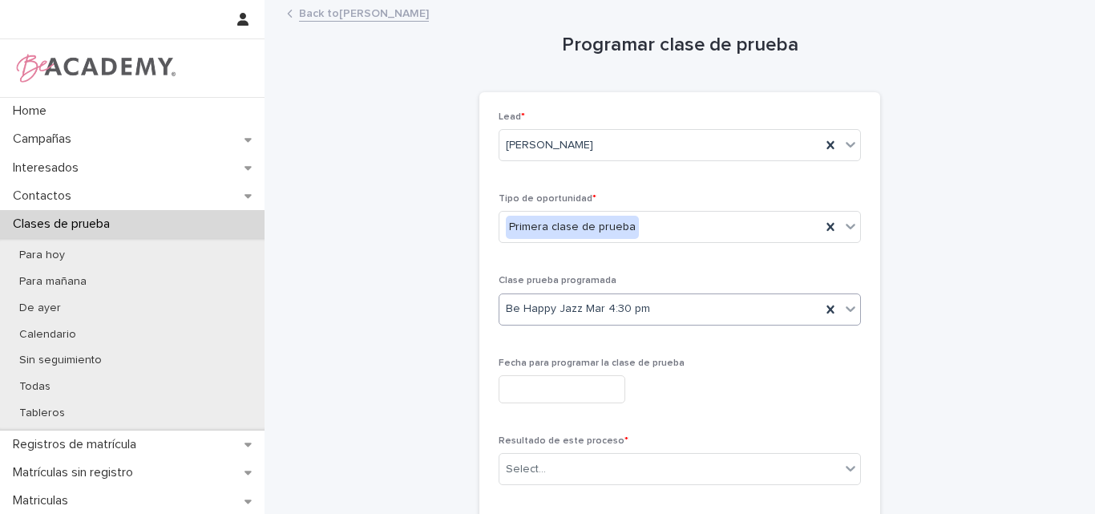
click at [582, 396] on input "text" at bounding box center [561, 389] width 127 height 28
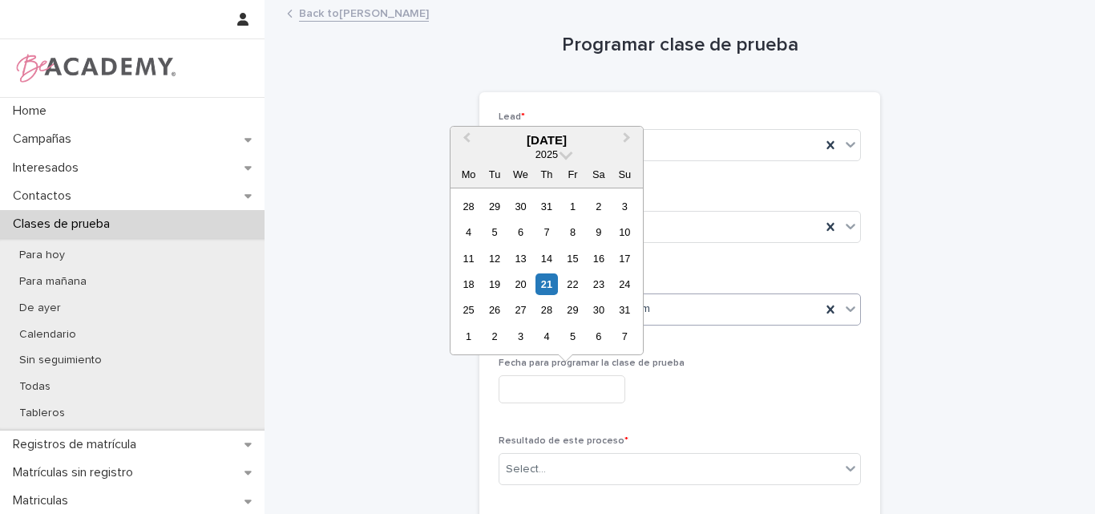
drag, startPoint x: 492, startPoint y: 306, endPoint x: 558, endPoint y: 306, distance: 65.7
click at [493, 306] on div "26" at bounding box center [494, 310] width 22 height 22
type input "**********"
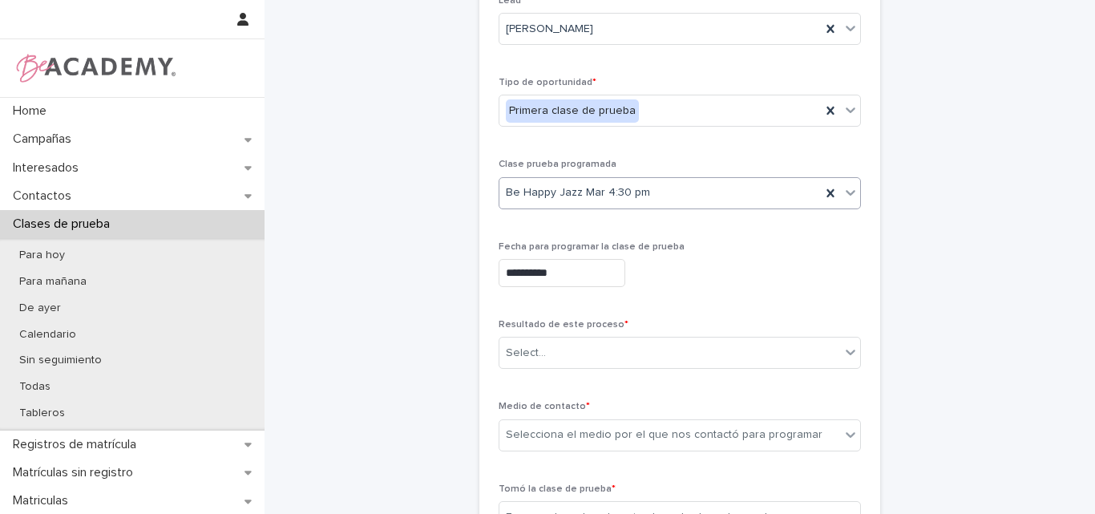
scroll to position [160, 0]
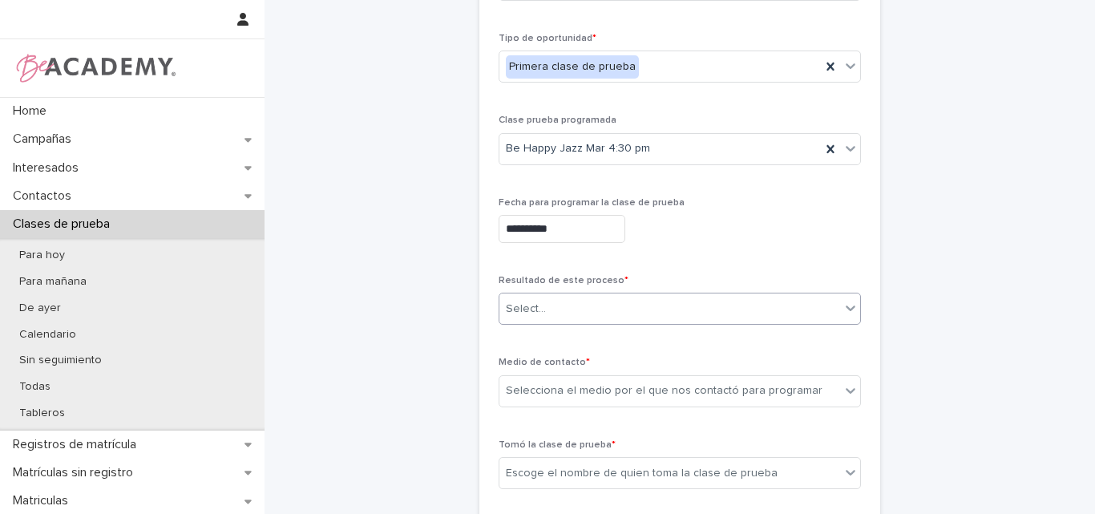
click at [614, 313] on div "Select..." at bounding box center [669, 309] width 341 height 26
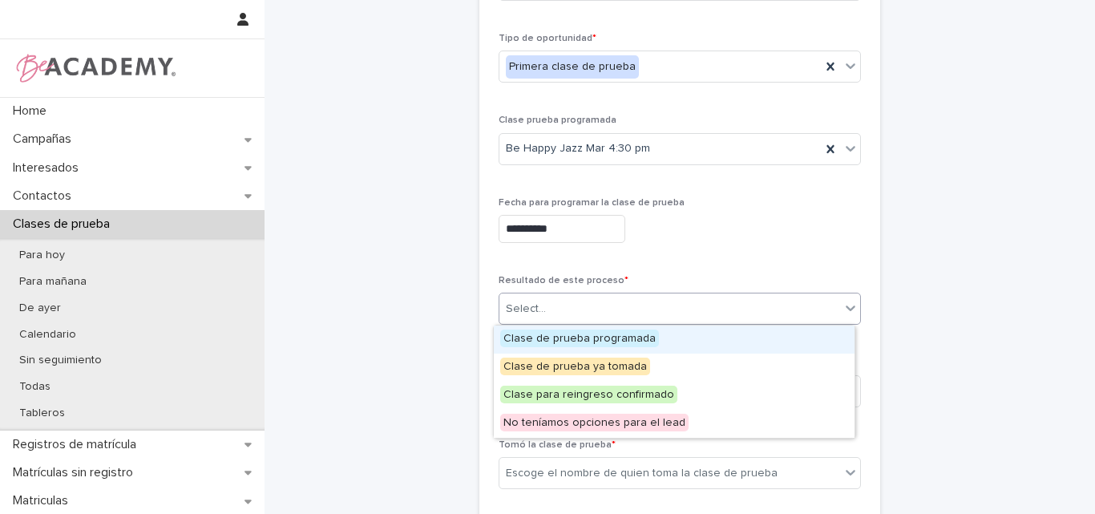
click at [616, 340] on span "Clase de prueba programada" at bounding box center [579, 338] width 159 height 18
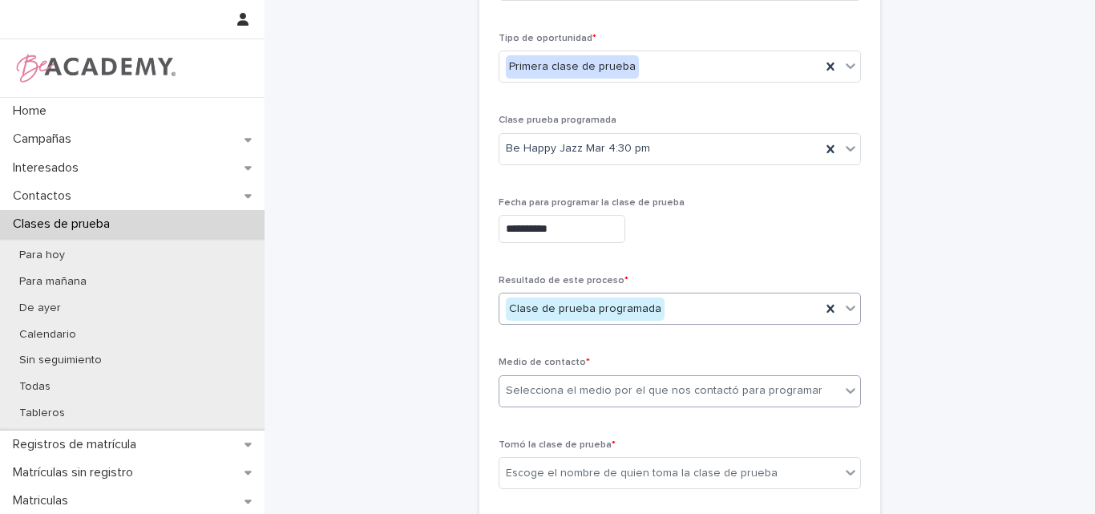
click at [648, 392] on div "Selecciona el medio por el que nos contactó para programar" at bounding box center [664, 390] width 317 height 17
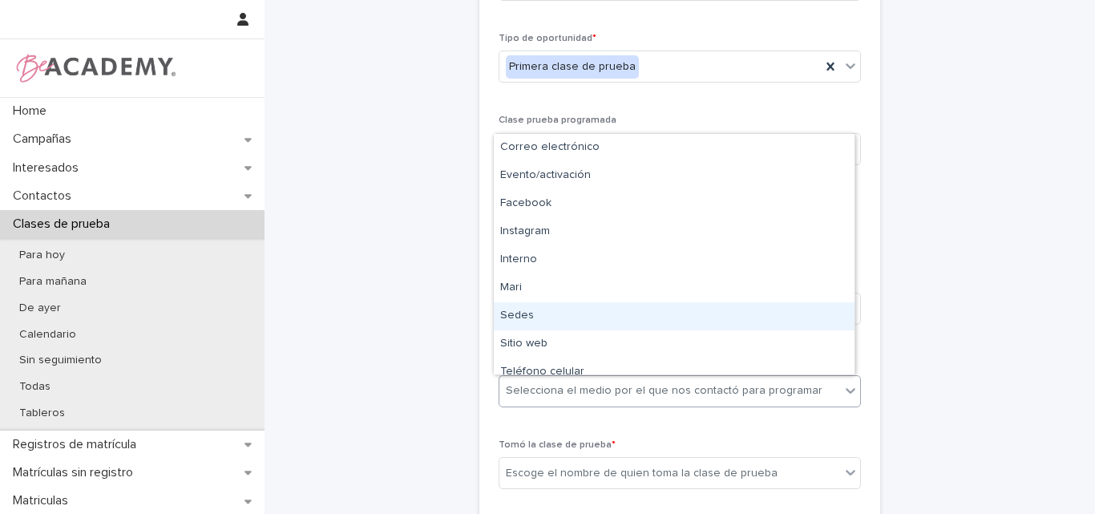
click at [532, 312] on div "Sedes" at bounding box center [674, 316] width 361 height 28
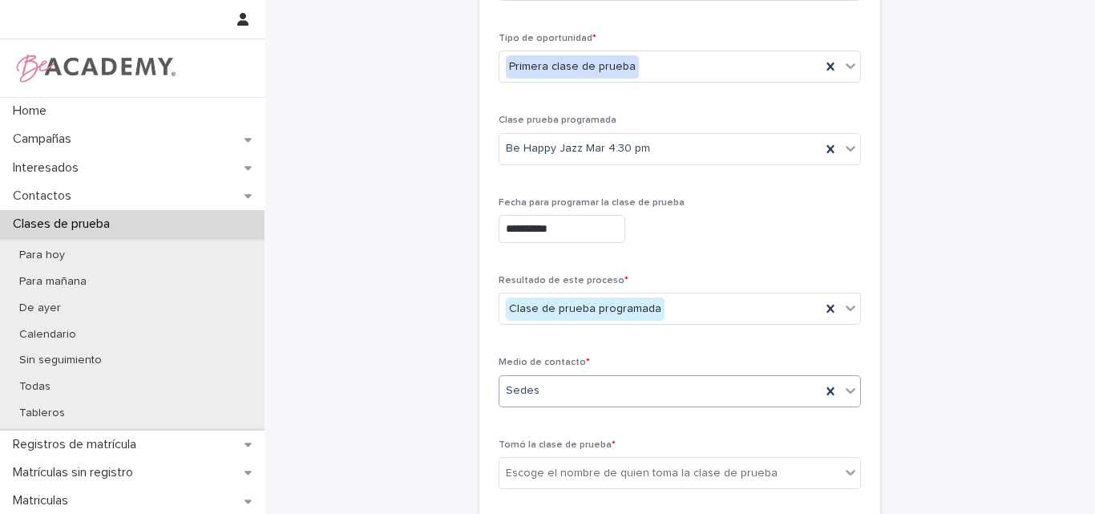
scroll to position [240, 0]
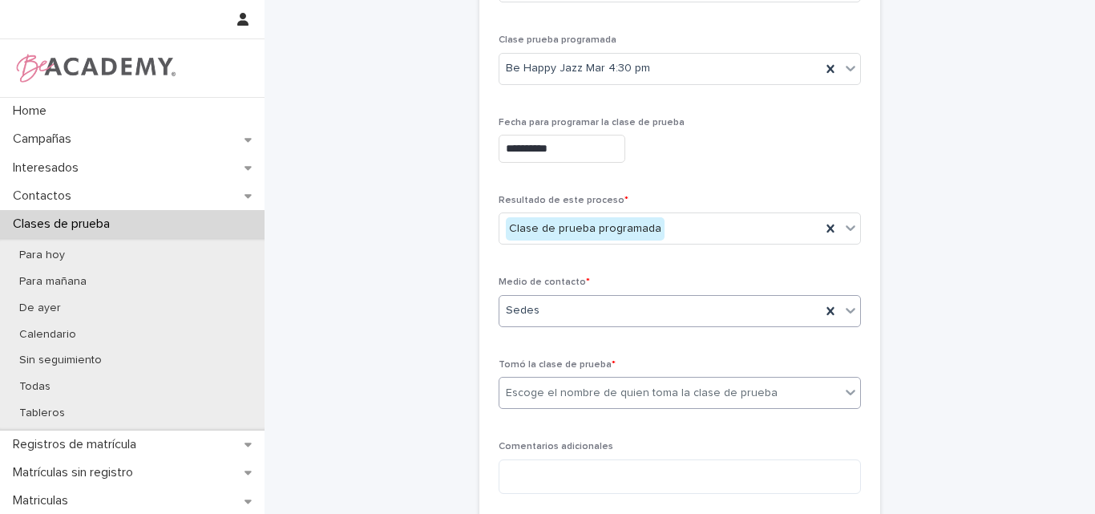
click at [623, 385] on div "Escoge el nombre de quien toma la clase de prueba" at bounding box center [642, 393] width 272 height 17
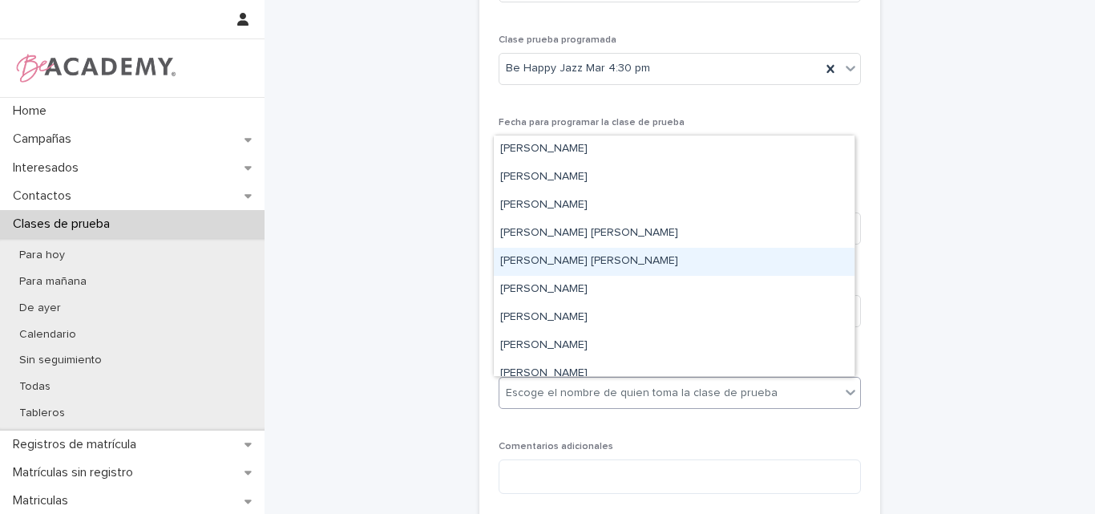
click at [544, 265] on div "[PERSON_NAME]" at bounding box center [674, 262] width 361 height 28
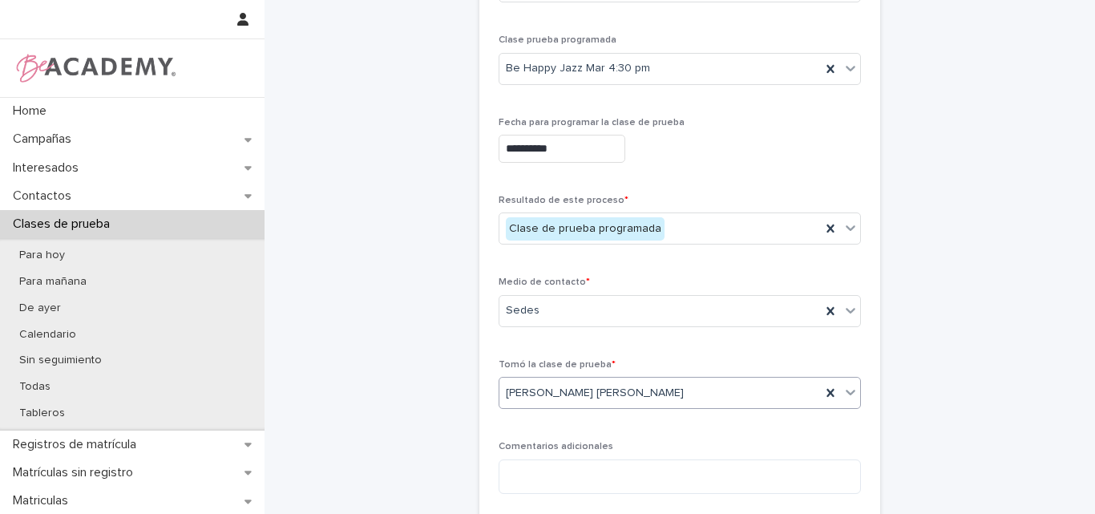
scroll to position [401, 0]
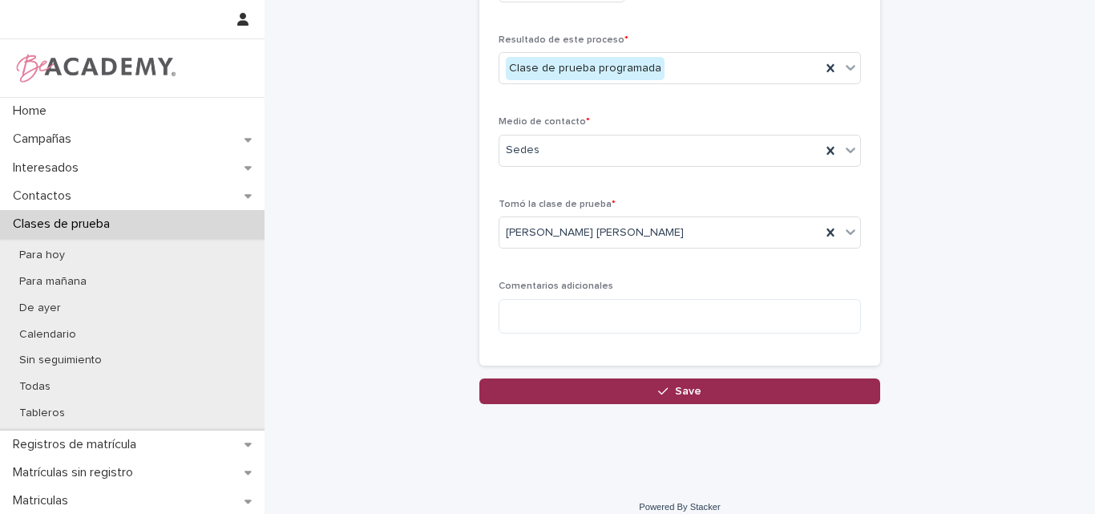
click at [675, 393] on span "Save" at bounding box center [688, 390] width 26 height 11
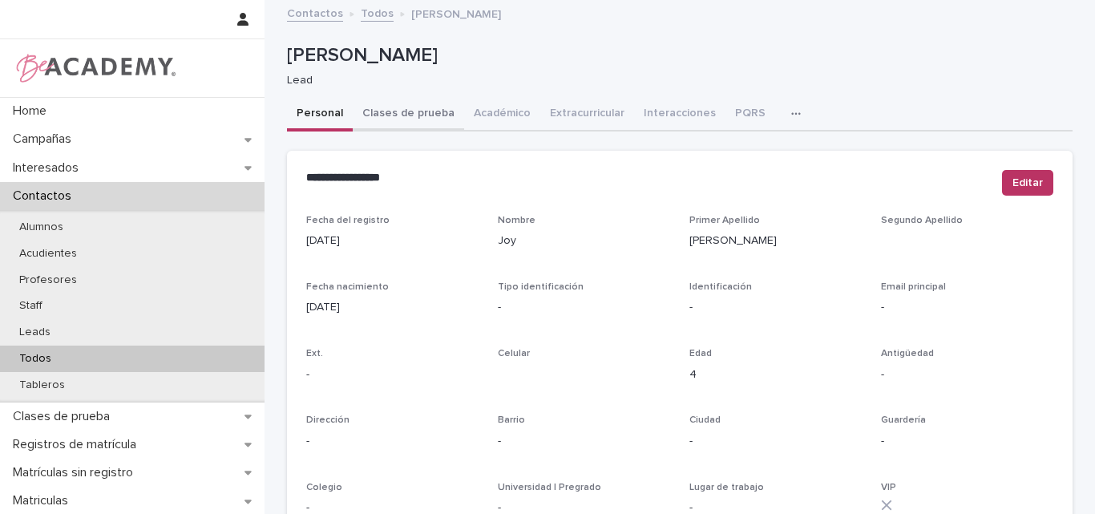
click at [410, 116] on button "Clases de prueba" at bounding box center [408, 115] width 111 height 34
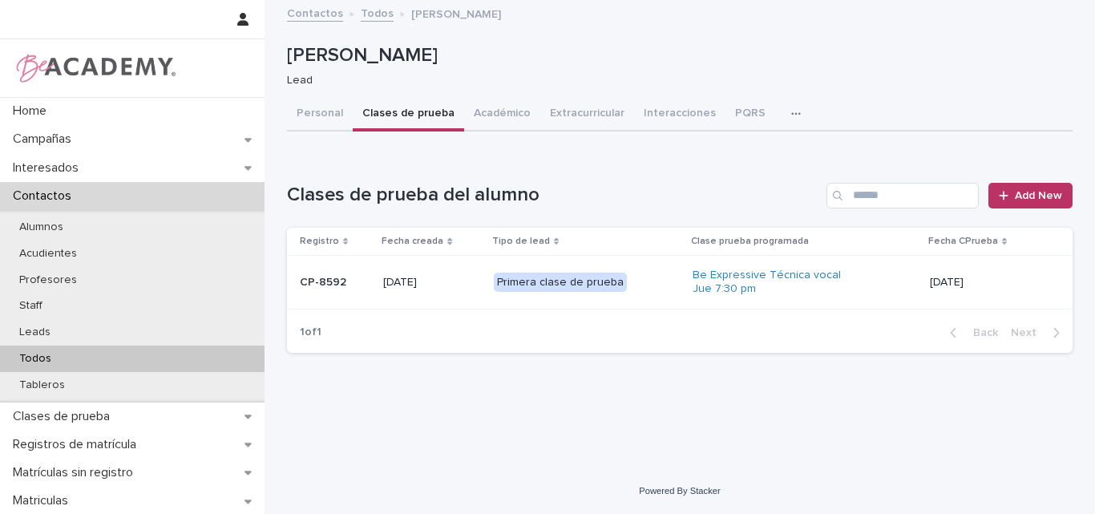
click at [455, 284] on p "[DATE]" at bounding box center [431, 283] width 97 height 14
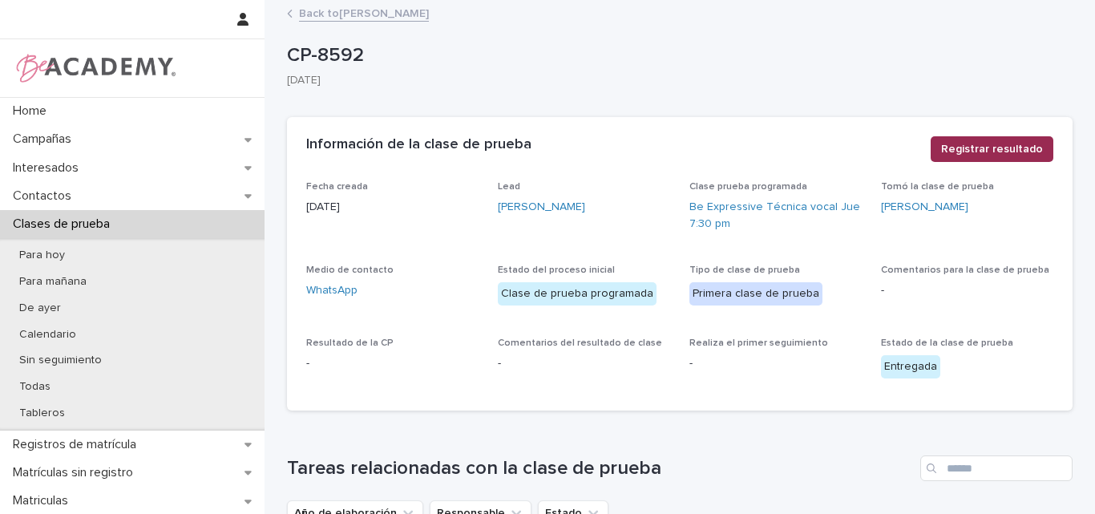
click at [992, 148] on span "Registrar resultado" at bounding box center [992, 149] width 102 height 16
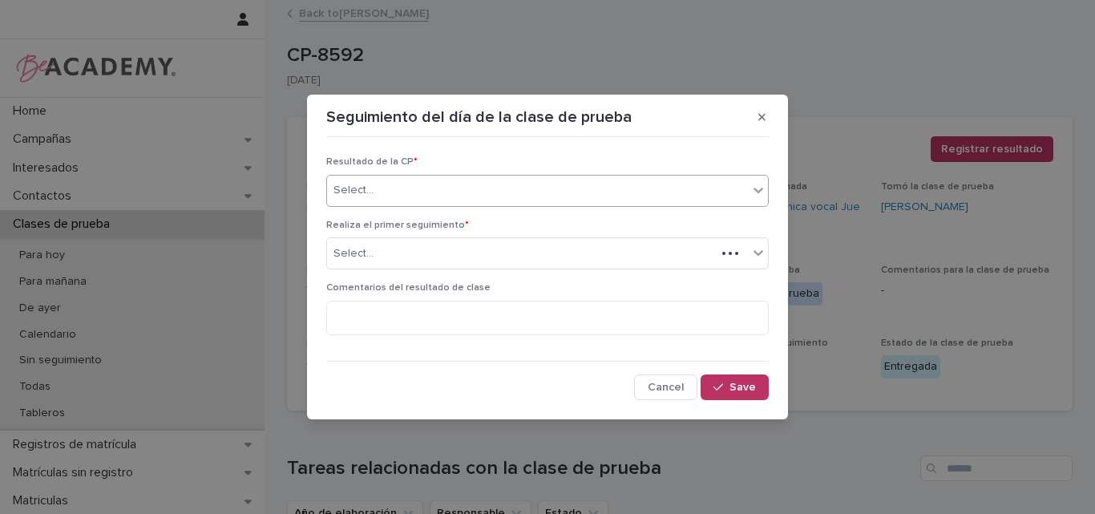
click at [749, 183] on div at bounding box center [758, 190] width 19 height 29
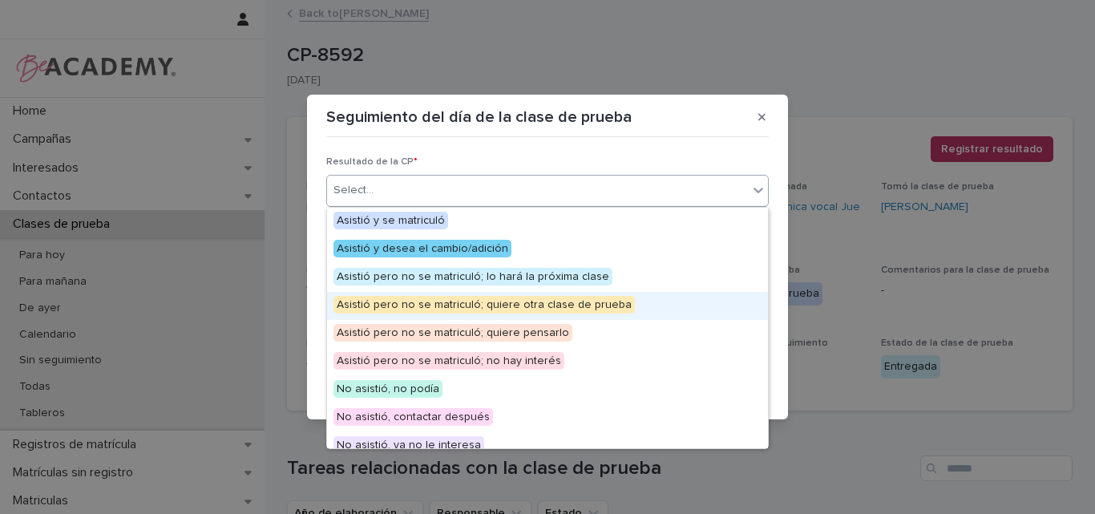
scroll to position [124, 0]
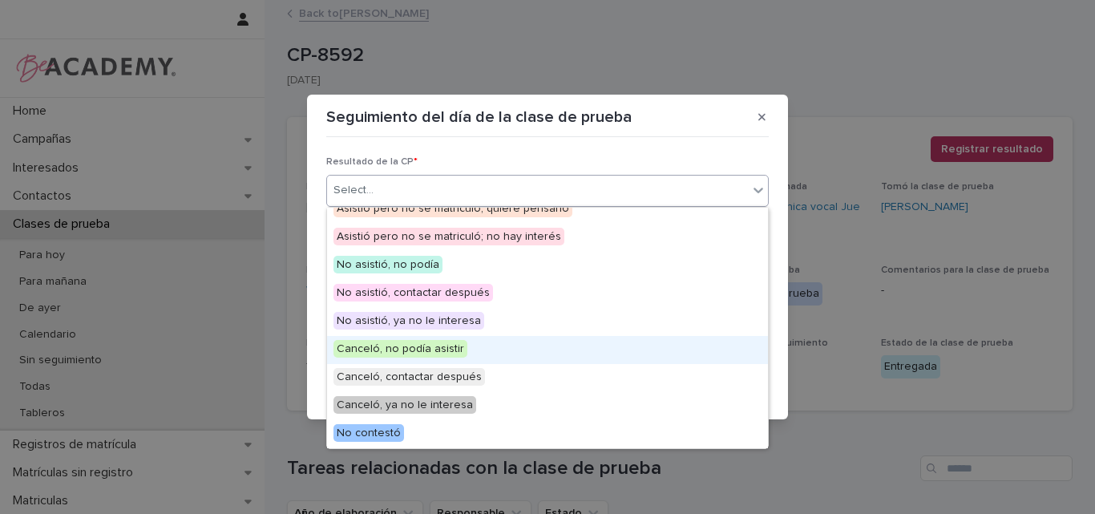
click at [438, 352] on span "Canceló, no podía asistir" at bounding box center [400, 349] width 134 height 18
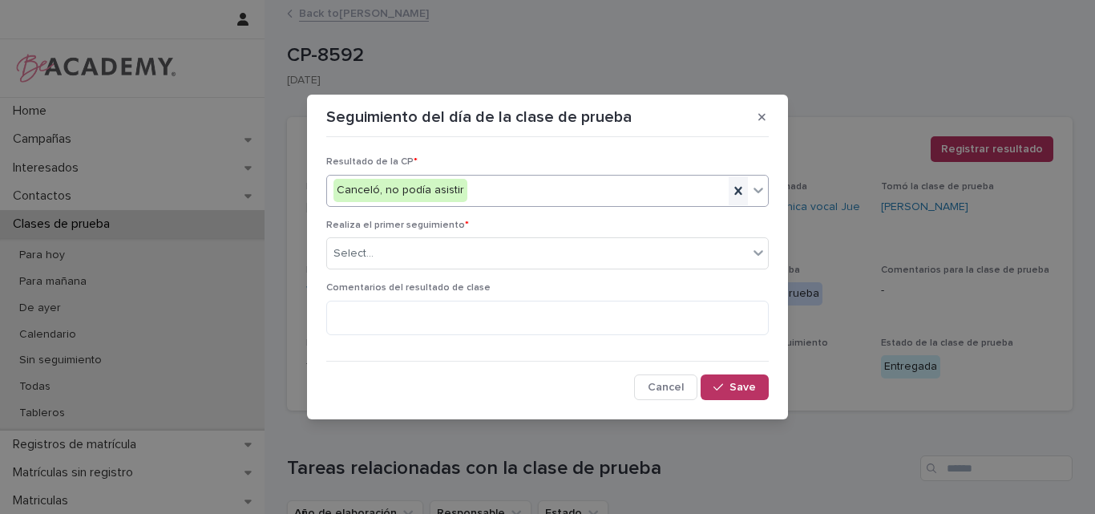
click at [740, 188] on icon at bounding box center [737, 191] width 7 height 8
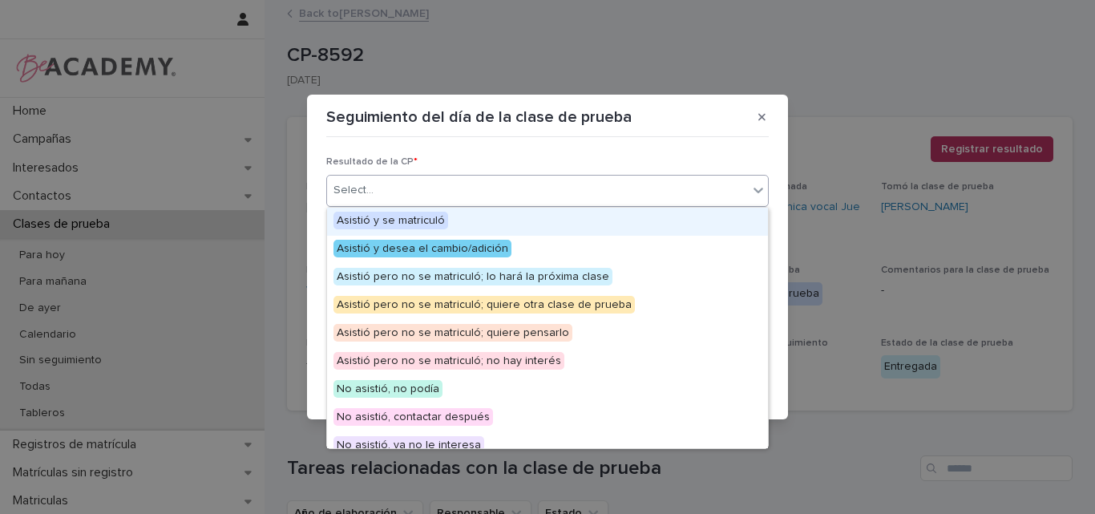
click at [762, 182] on icon at bounding box center [758, 190] width 16 height 16
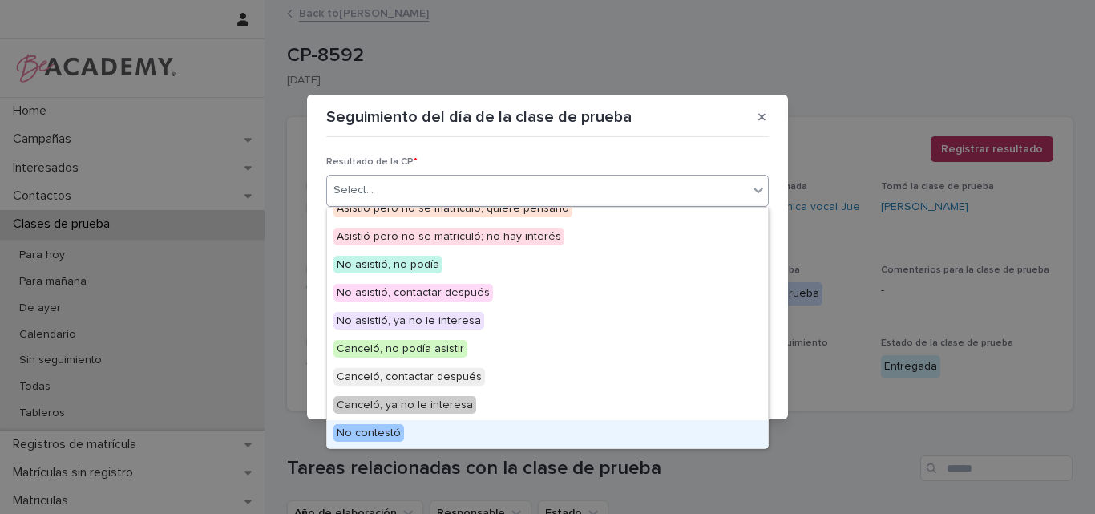
click at [446, 434] on div "No contestó" at bounding box center [547, 434] width 441 height 28
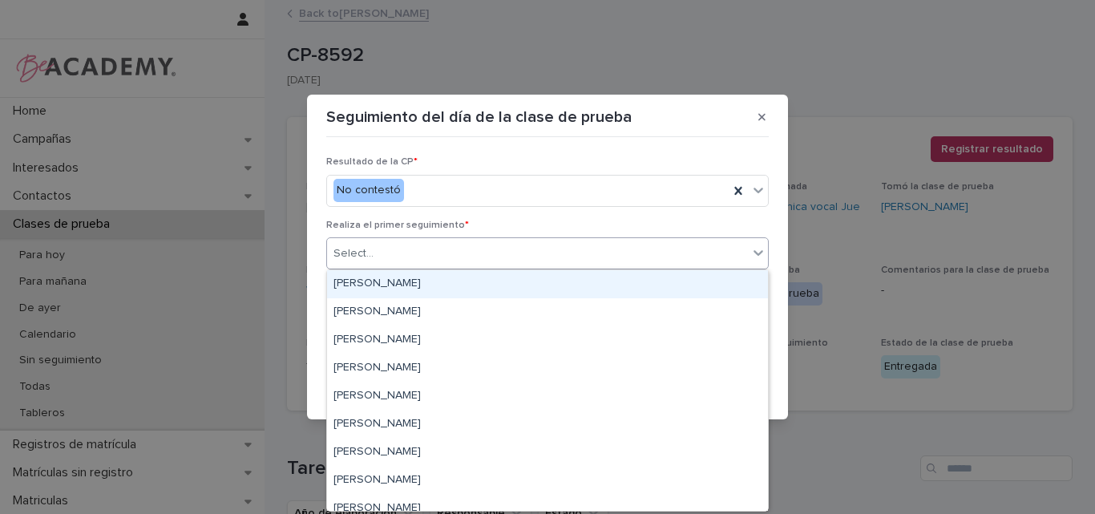
click at [433, 255] on div "Select..." at bounding box center [537, 253] width 421 height 26
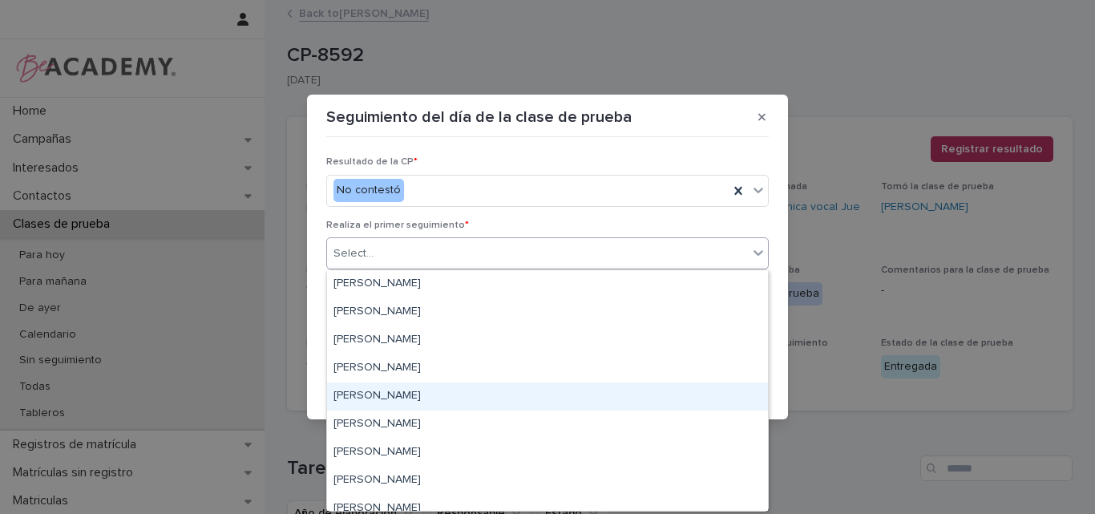
click at [406, 400] on div "[PERSON_NAME]" at bounding box center [547, 396] width 441 height 28
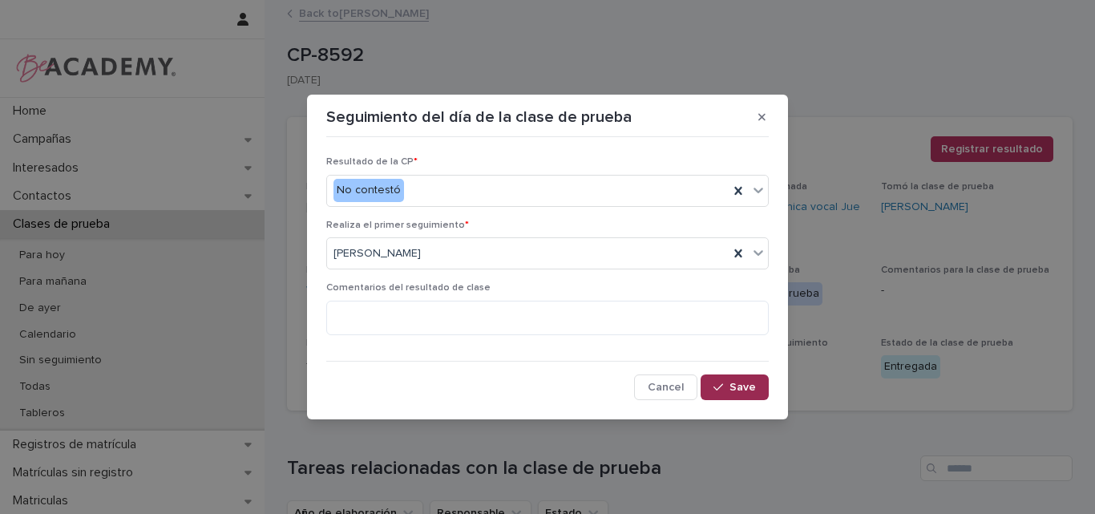
click at [749, 383] on span "Save" at bounding box center [742, 386] width 26 height 11
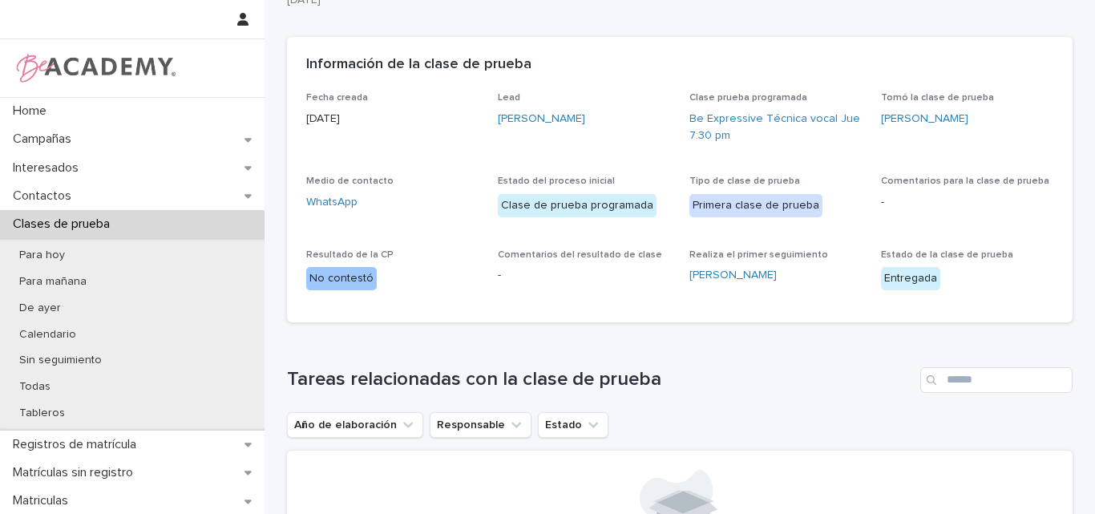
scroll to position [0, 0]
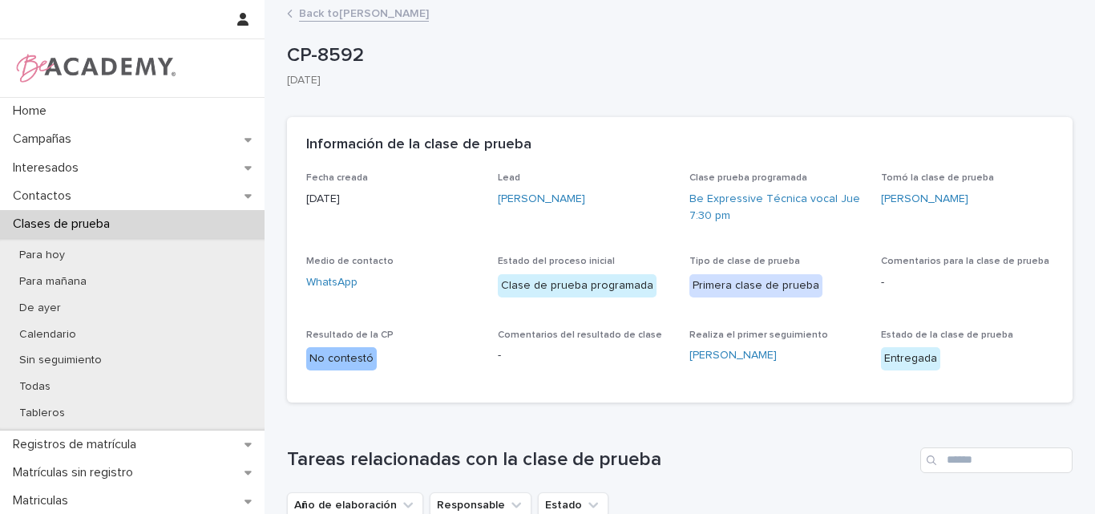
click at [329, 16] on link "Back to [PERSON_NAME]" at bounding box center [364, 12] width 130 height 18
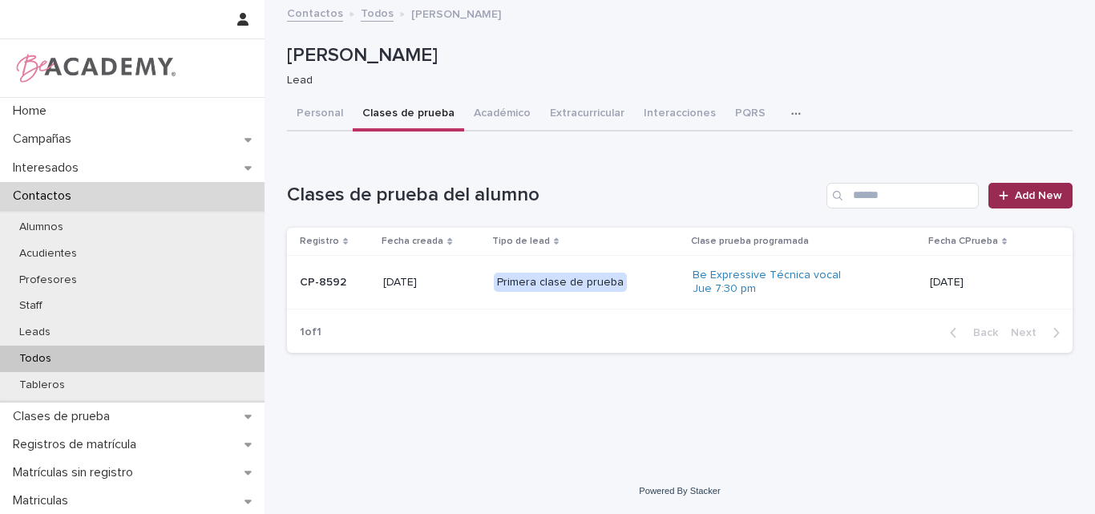
click at [1035, 190] on span "Add New" at bounding box center [1038, 195] width 47 height 11
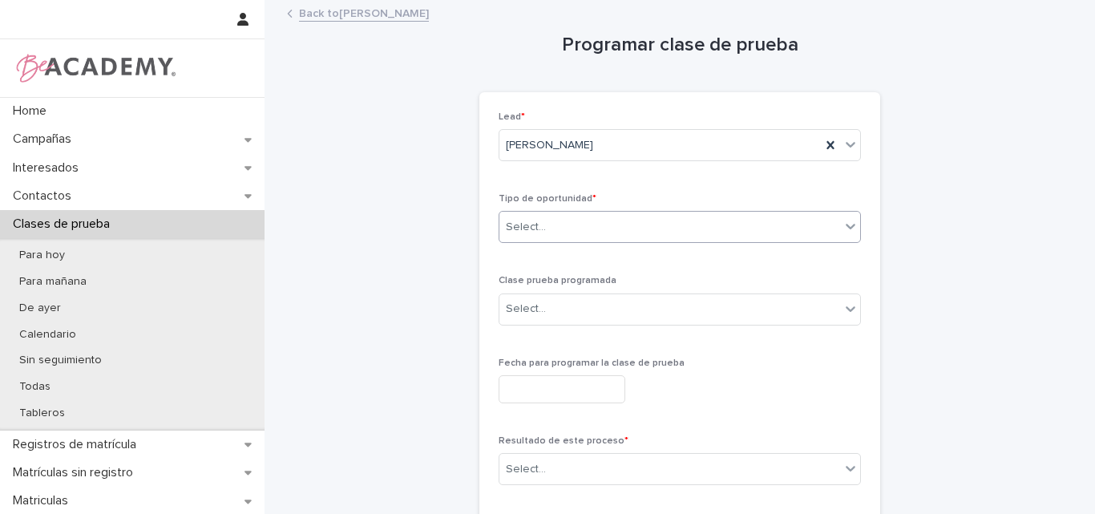
click at [682, 228] on div "Select..." at bounding box center [669, 227] width 341 height 26
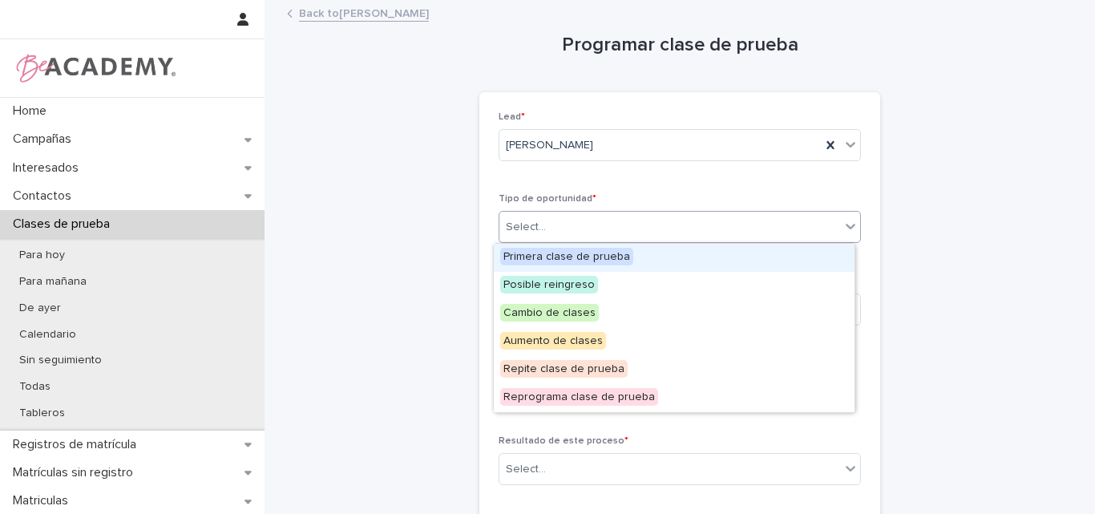
click at [593, 254] on span "Primera clase de prueba" at bounding box center [566, 257] width 133 height 18
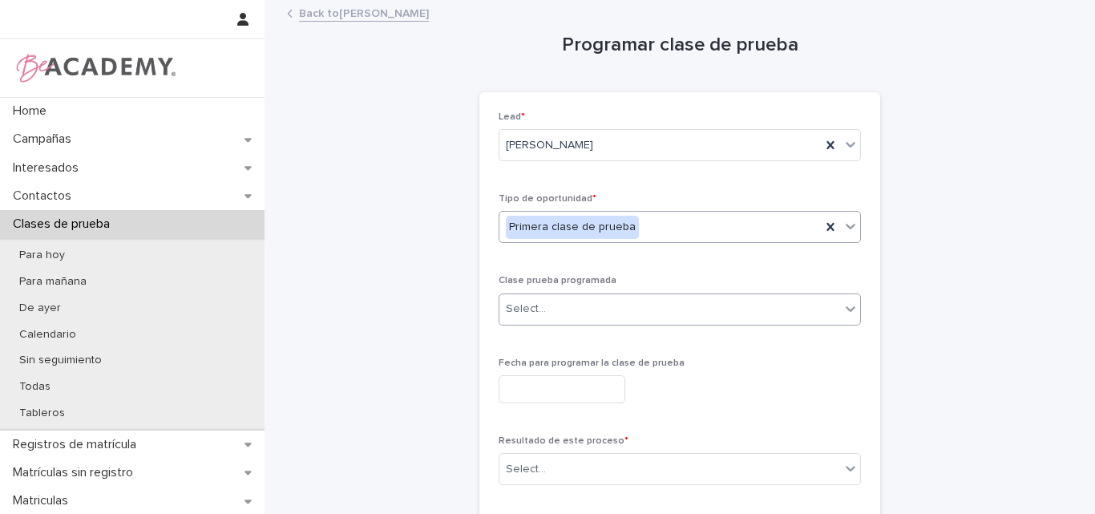
click at [635, 306] on div "Select..." at bounding box center [669, 309] width 341 height 26
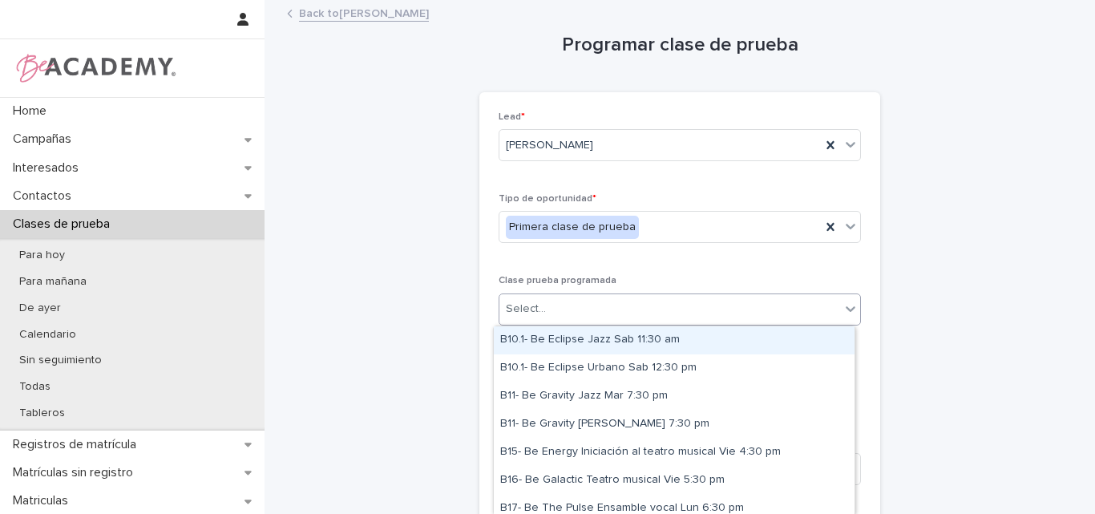
click at [615, 304] on div "Select..." at bounding box center [669, 309] width 341 height 26
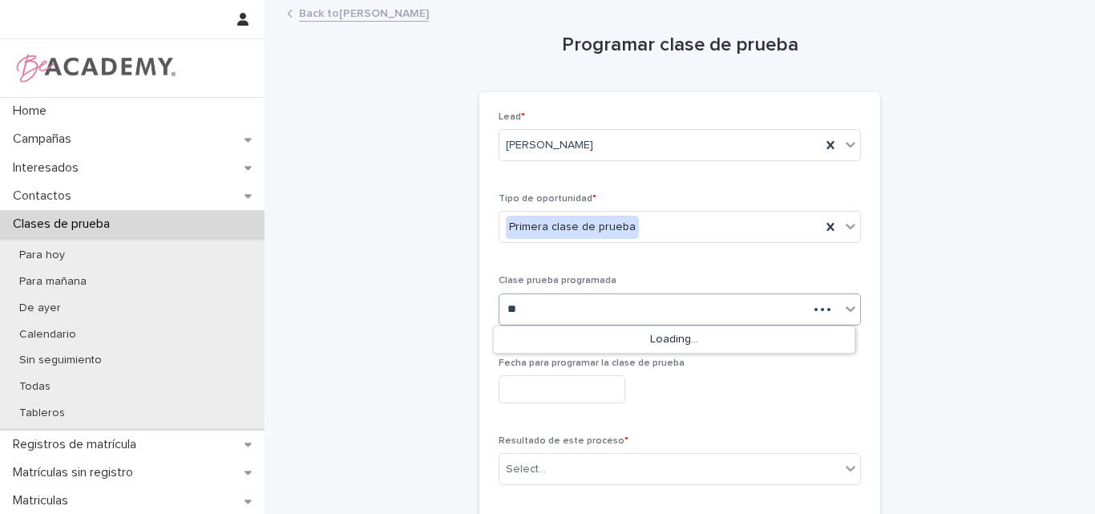
type input "***"
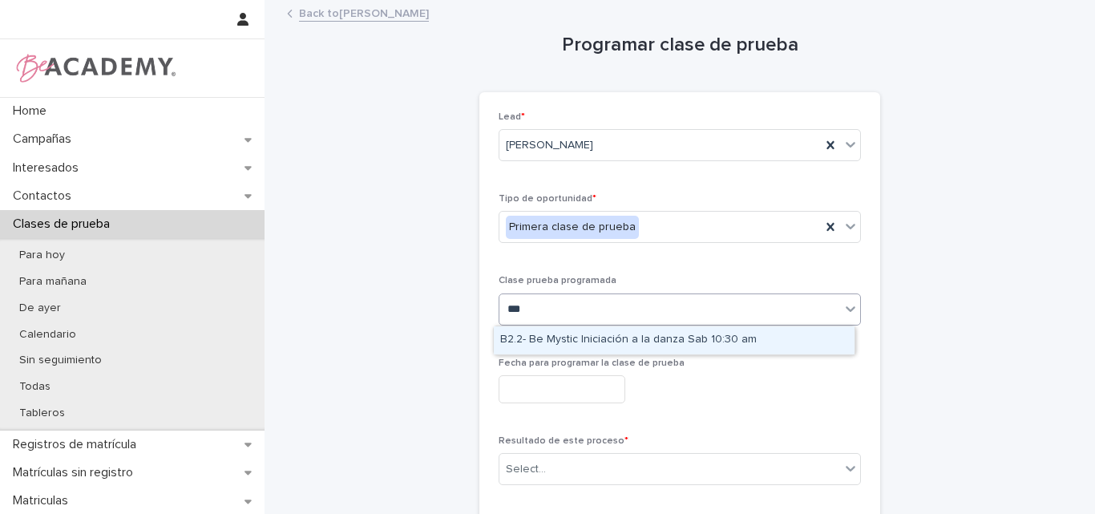
click at [619, 333] on div "B2.2- Be Mystic Iniciación a la danza Sab 10:30 am" at bounding box center [674, 340] width 361 height 28
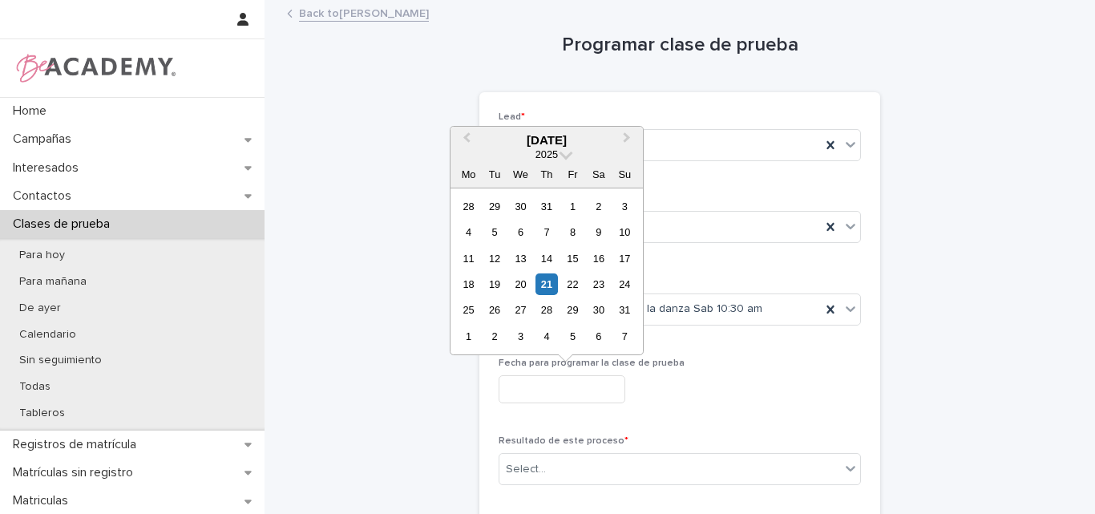
click at [600, 380] on input "text" at bounding box center [561, 389] width 127 height 28
click at [599, 284] on div "23" at bounding box center [598, 284] width 22 height 22
type input "**********"
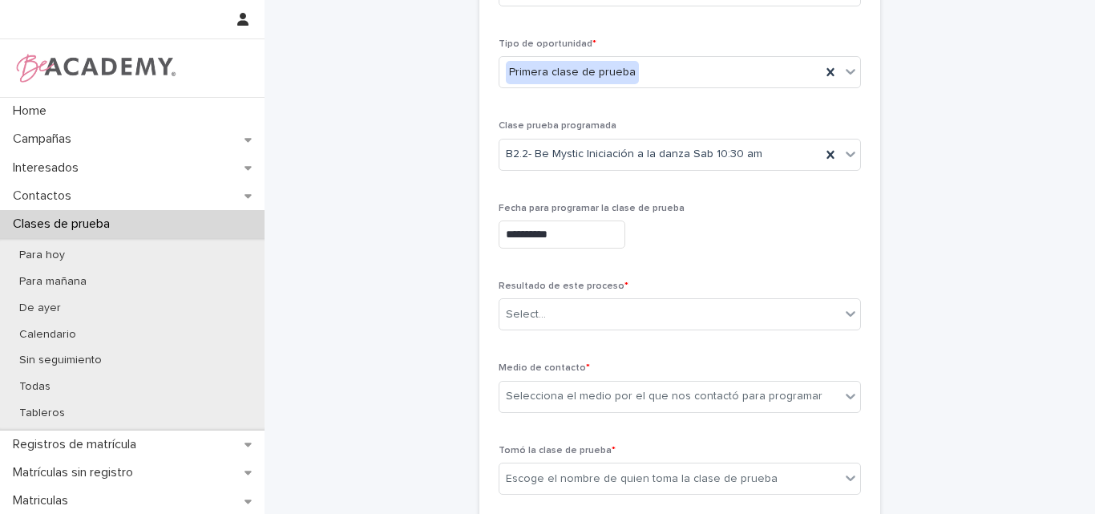
scroll to position [160, 0]
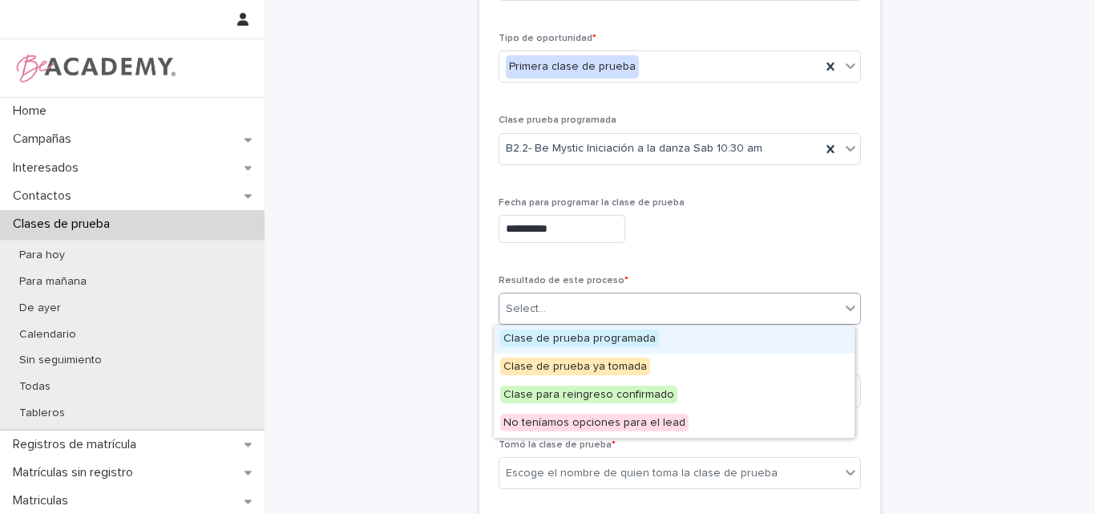
click at [617, 305] on div "Select..." at bounding box center [669, 309] width 341 height 26
click at [594, 337] on span "Clase de prueba programada" at bounding box center [579, 338] width 159 height 18
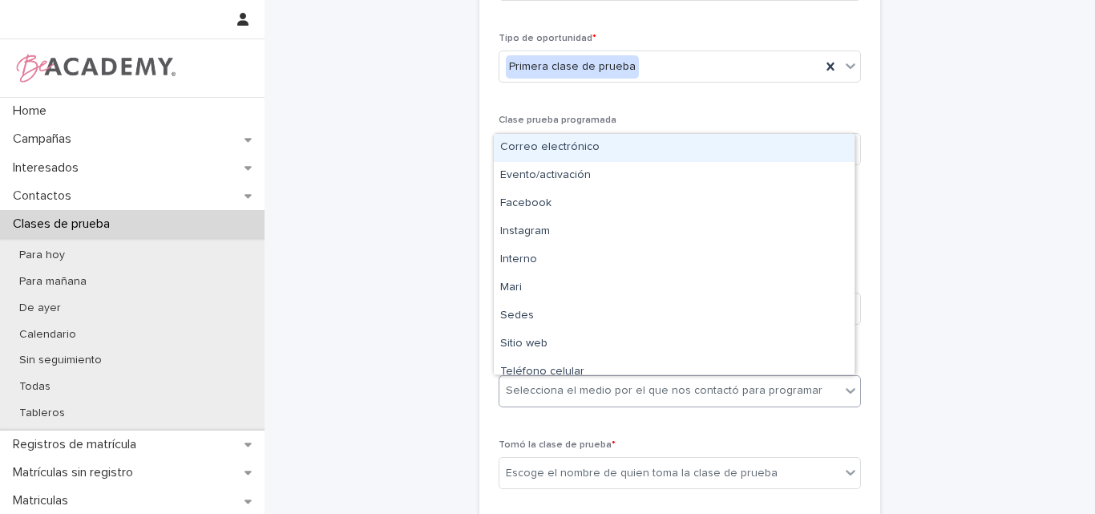
click at [619, 388] on div "Selecciona el medio por el que nos contactó para programar" at bounding box center [664, 390] width 317 height 17
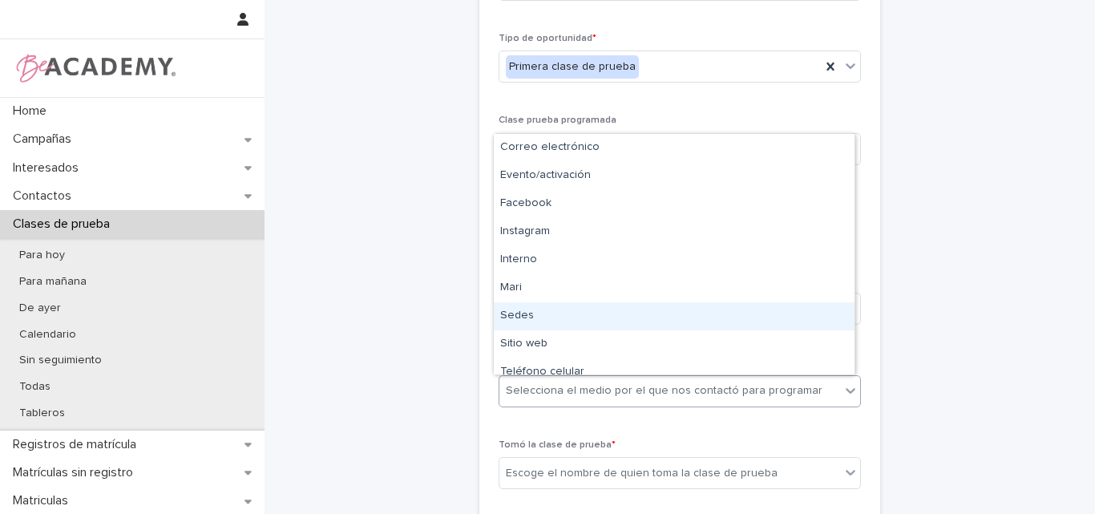
type input "*"
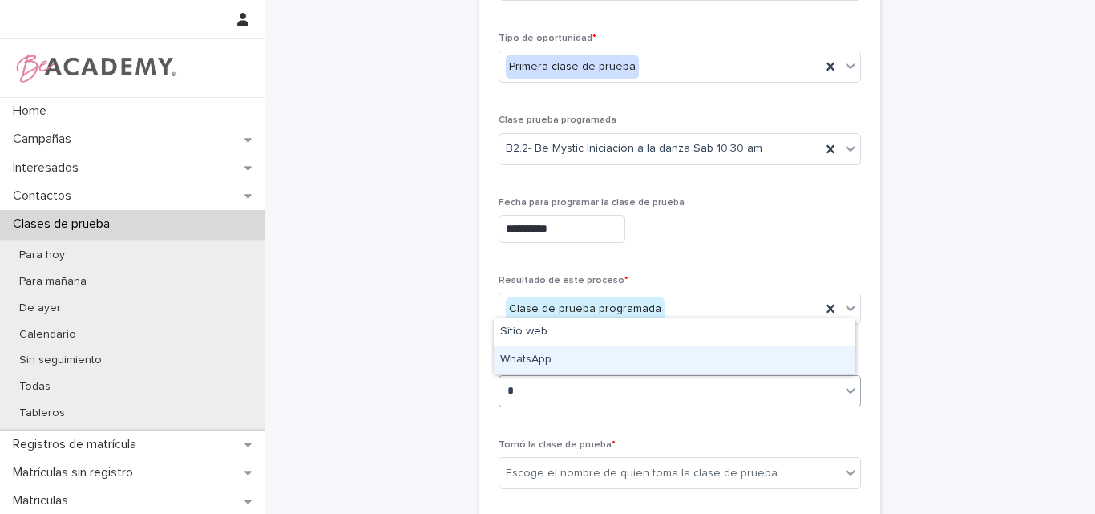
click at [554, 362] on div "WhatsApp" at bounding box center [674, 360] width 361 height 28
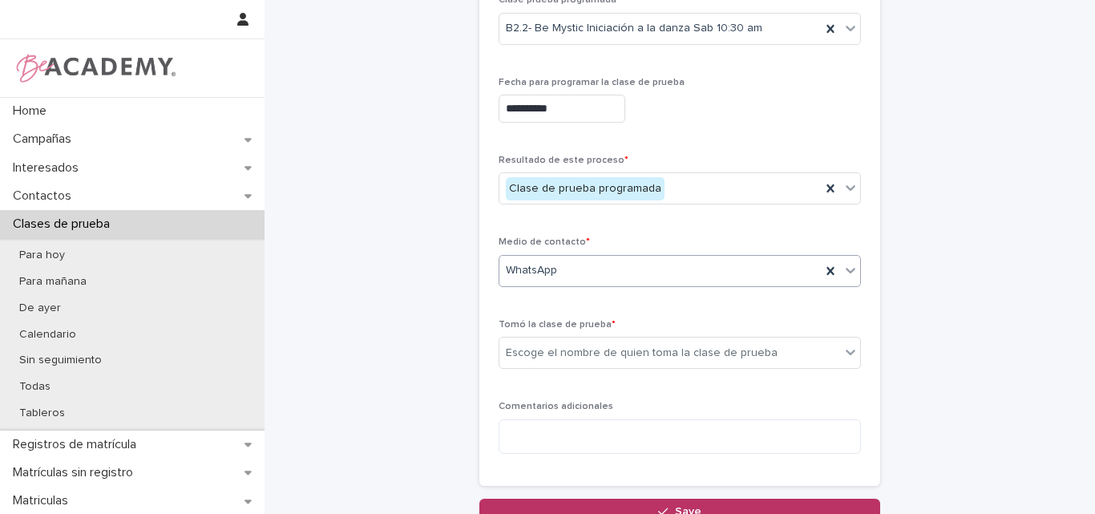
scroll to position [321, 0]
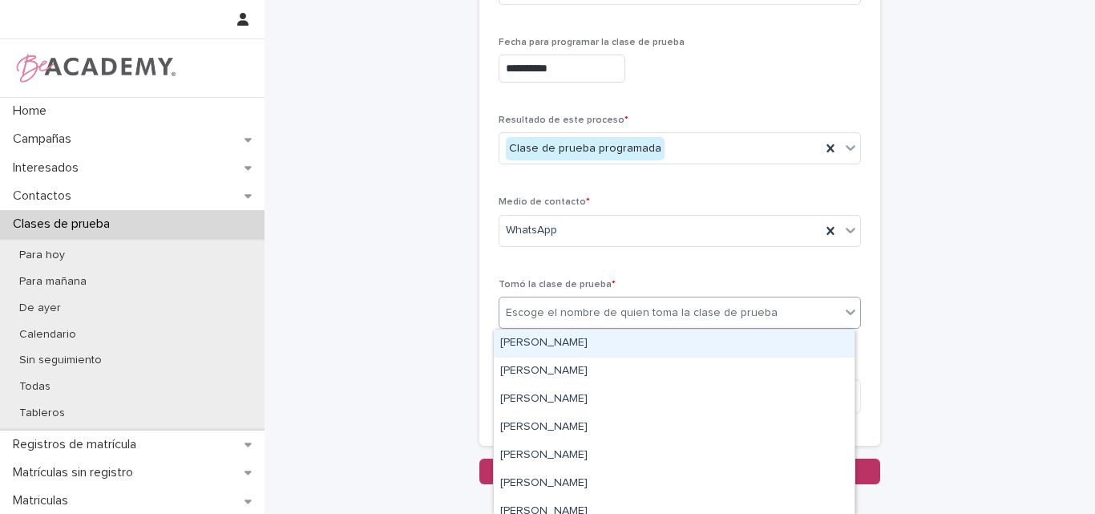
click at [713, 307] on div "Escoge el nombre de quien toma la clase de prueba" at bounding box center [642, 313] width 272 height 17
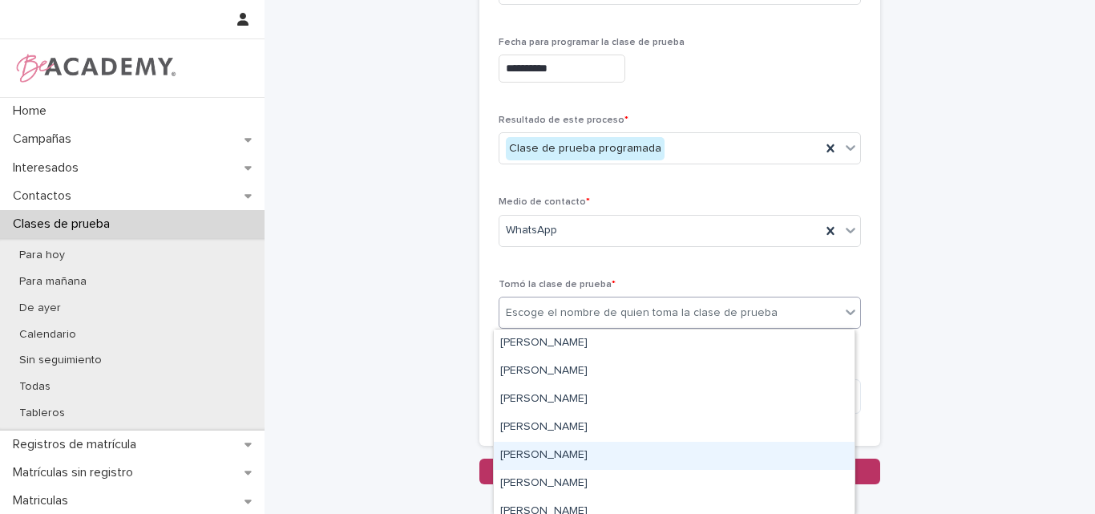
click at [587, 458] on div "[PERSON_NAME]" at bounding box center [674, 456] width 361 height 28
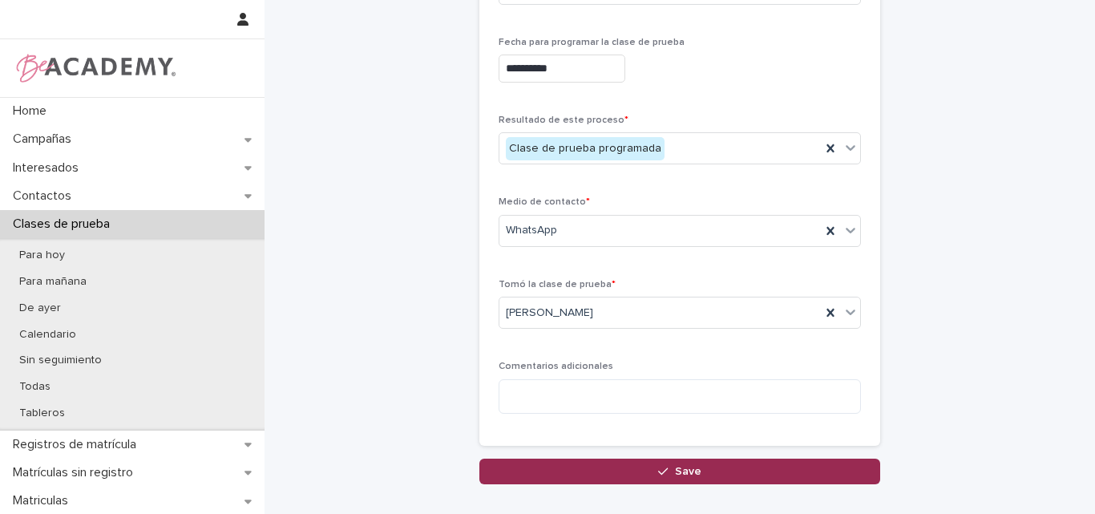
click at [684, 462] on button "Save" at bounding box center [679, 471] width 401 height 26
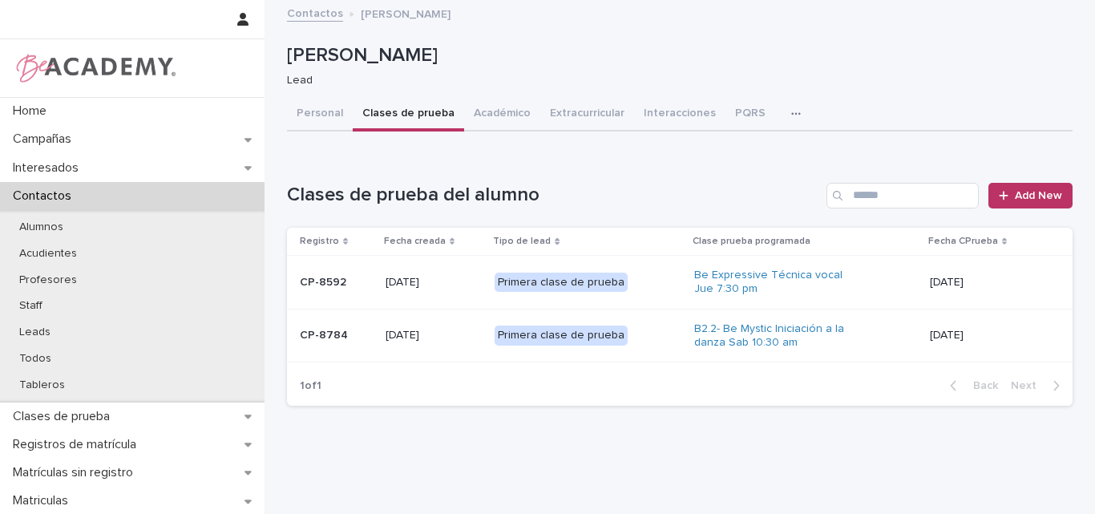
drag, startPoint x: 348, startPoint y: 284, endPoint x: 292, endPoint y: 431, distance: 157.0
click at [292, 431] on div "Loading... Saving… Loading... Saving… [PERSON_NAME] [PERSON_NAME] Lead Sorry, t…" at bounding box center [679, 231] width 801 height 458
click at [309, 111] on button "Personal" at bounding box center [320, 115] width 66 height 34
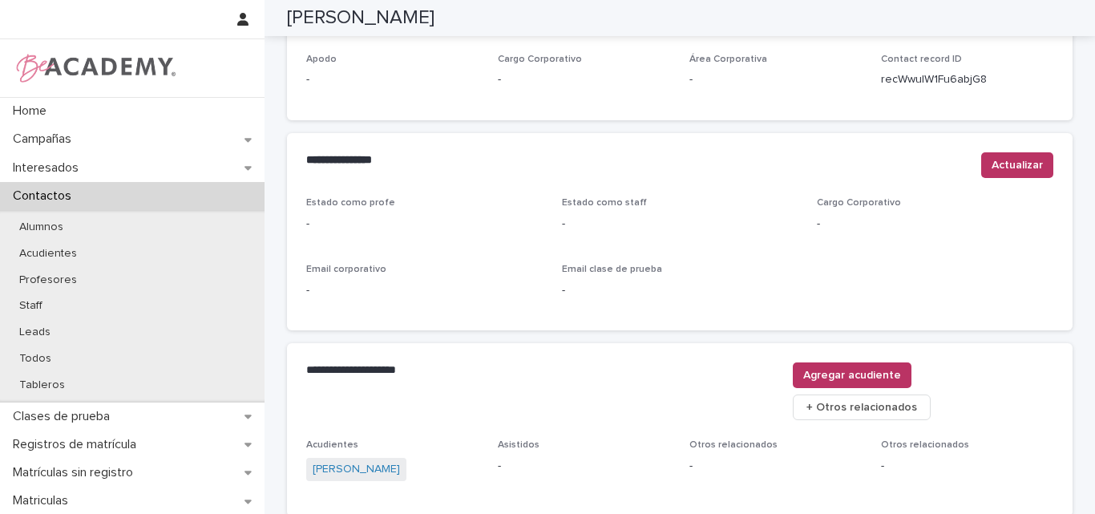
scroll to position [669, 0]
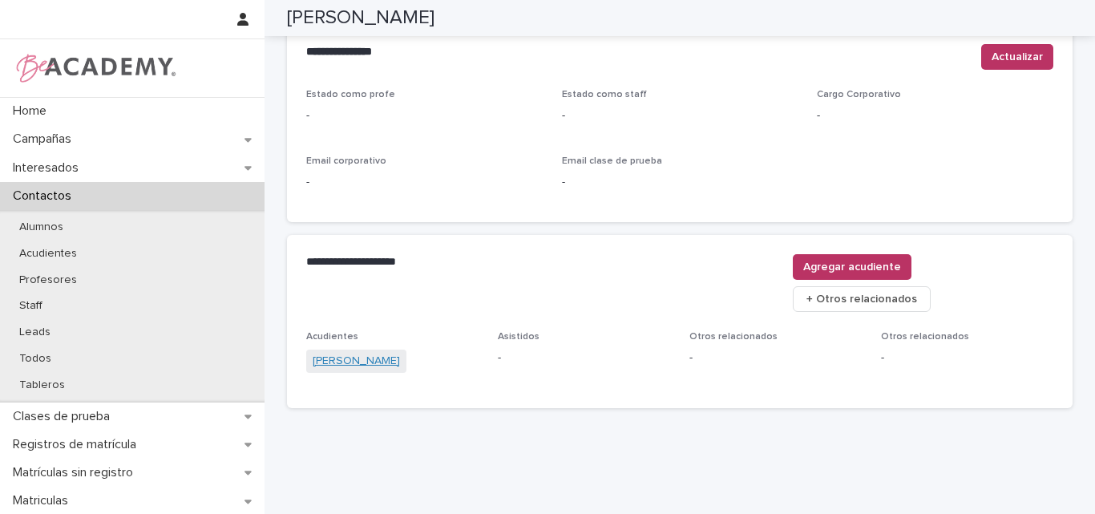
click at [337, 353] on link "[PERSON_NAME]" at bounding box center [356, 361] width 87 height 17
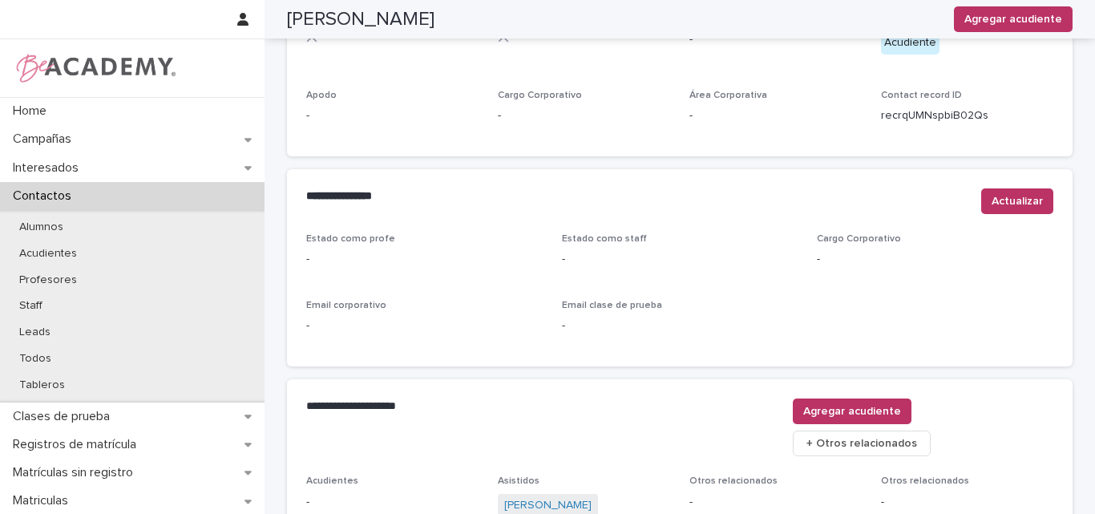
scroll to position [579, 0]
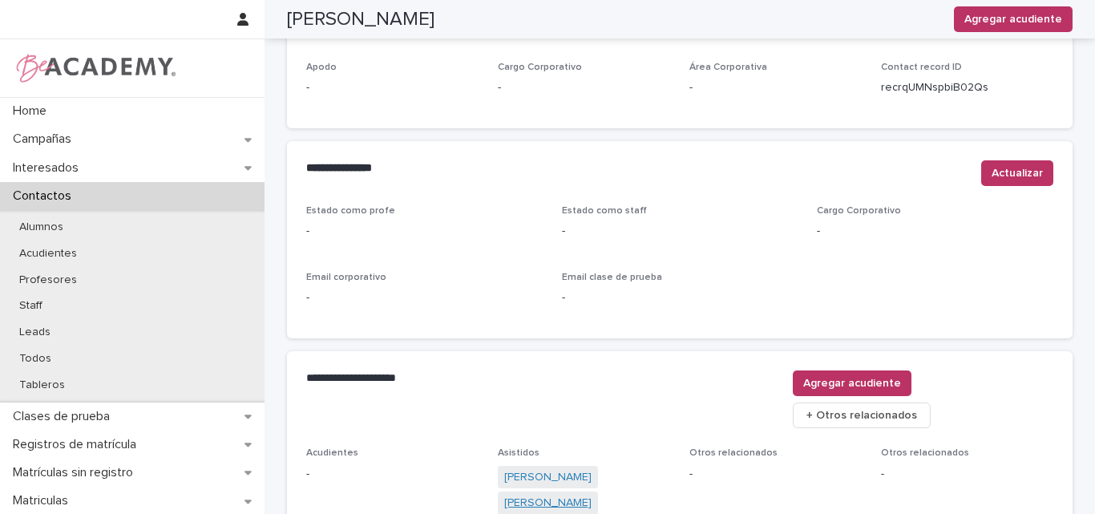
click at [540, 494] on link "[PERSON_NAME]" at bounding box center [547, 502] width 87 height 17
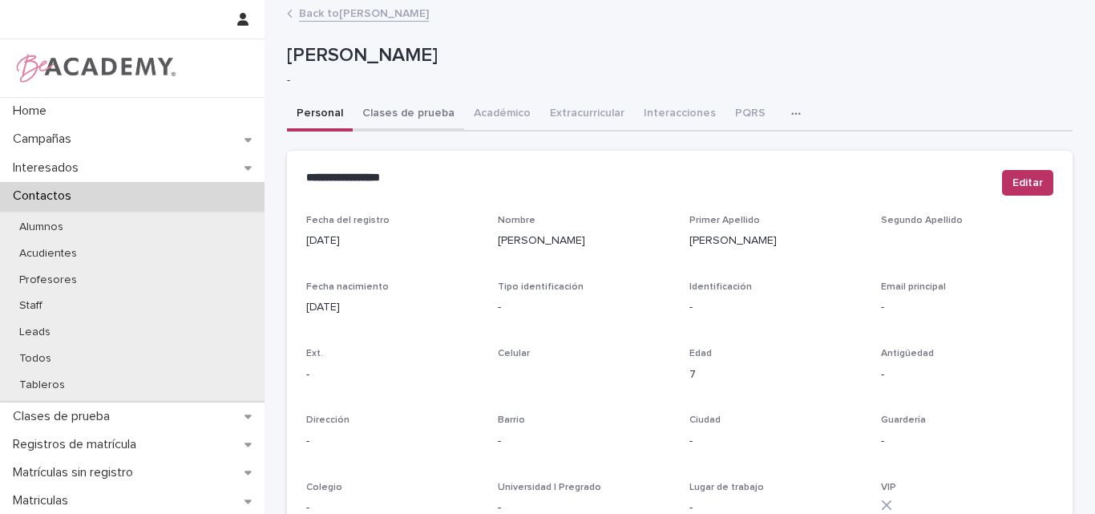
click at [390, 114] on button "Clases de prueba" at bounding box center [408, 115] width 111 height 34
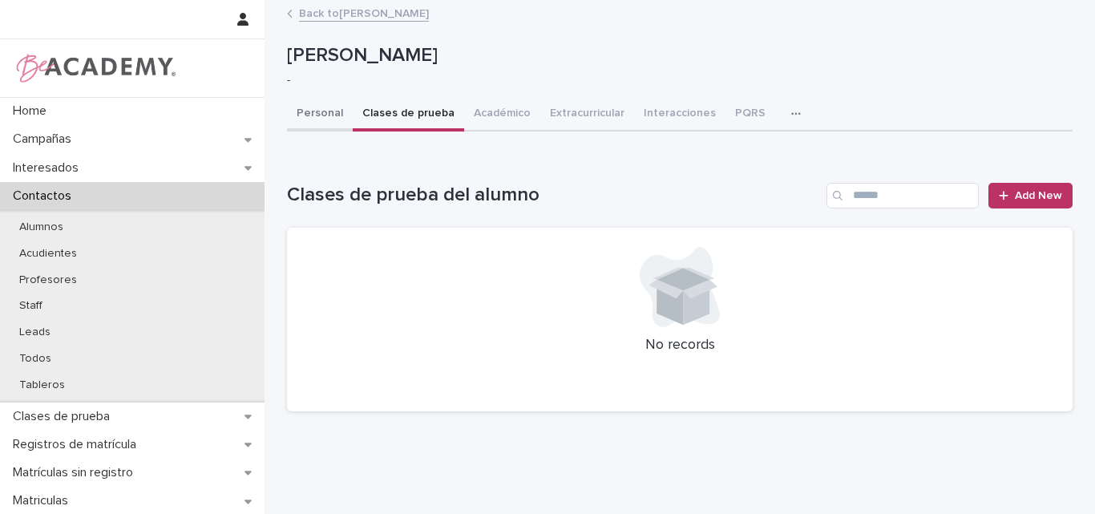
click at [324, 107] on button "Personal" at bounding box center [320, 115] width 66 height 34
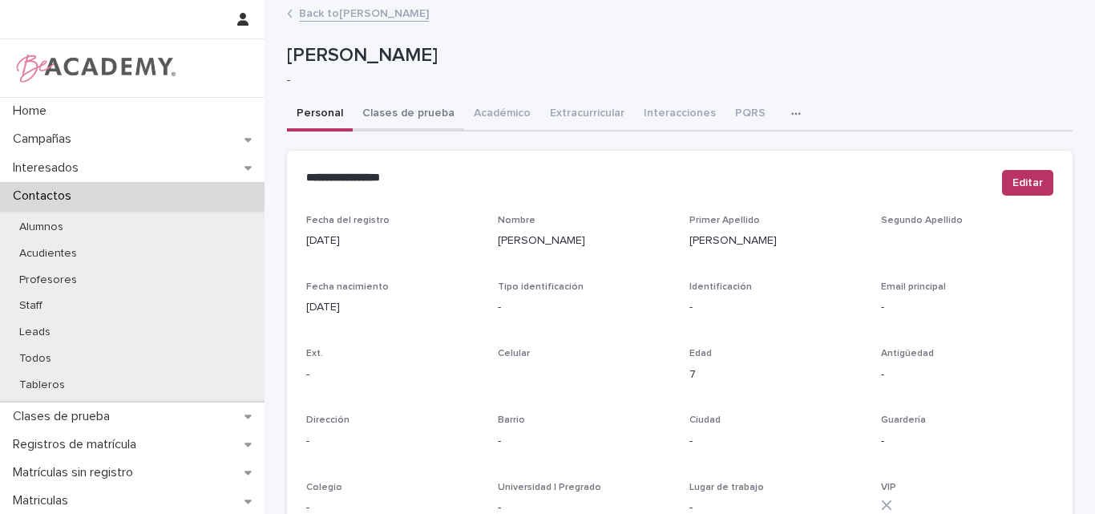
click at [405, 116] on button "Clases de prueba" at bounding box center [408, 115] width 111 height 34
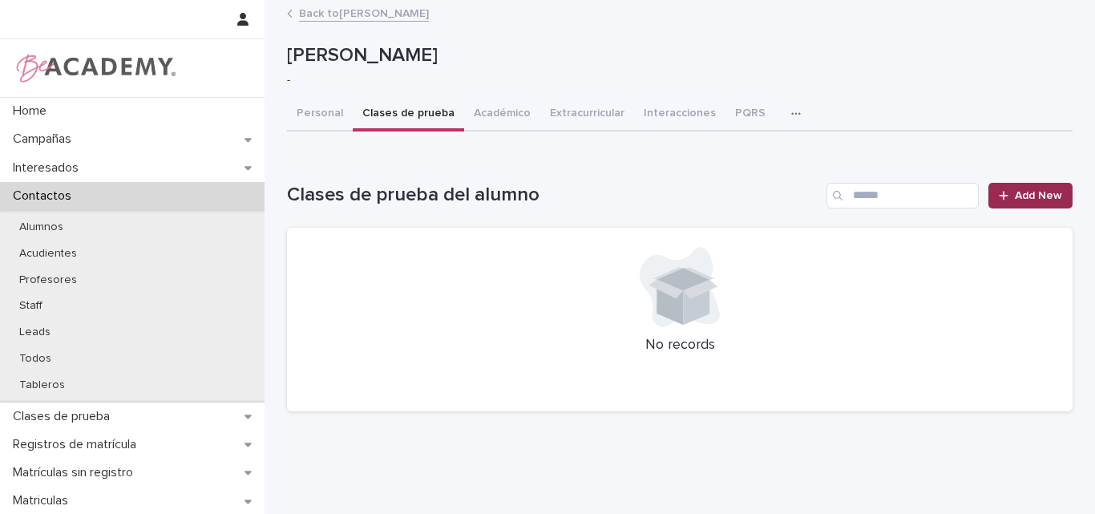
click at [1001, 191] on icon at bounding box center [1004, 195] width 10 height 11
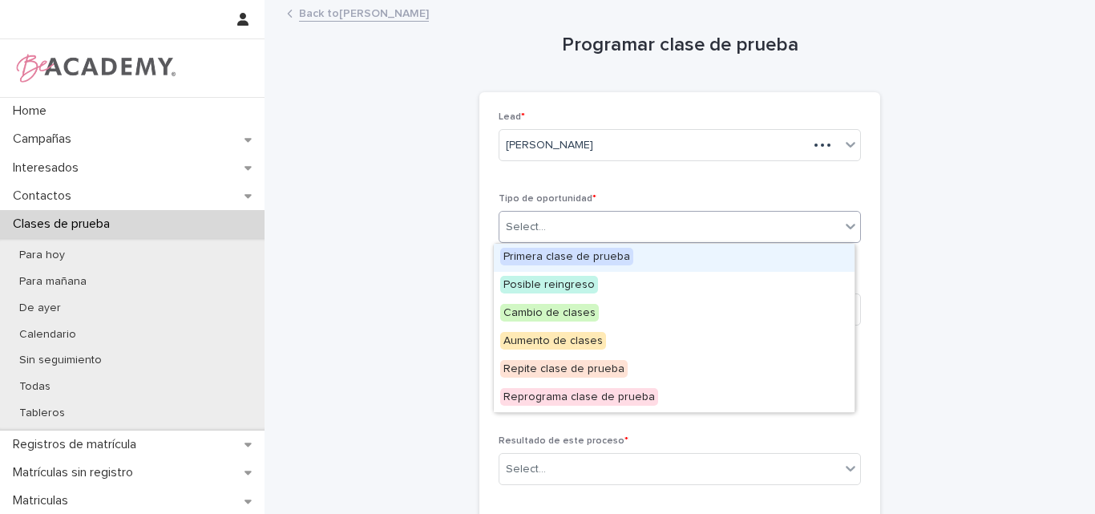
click at [550, 225] on div "Select..." at bounding box center [669, 227] width 341 height 26
click at [552, 248] on span "Primera clase de prueba" at bounding box center [566, 257] width 133 height 18
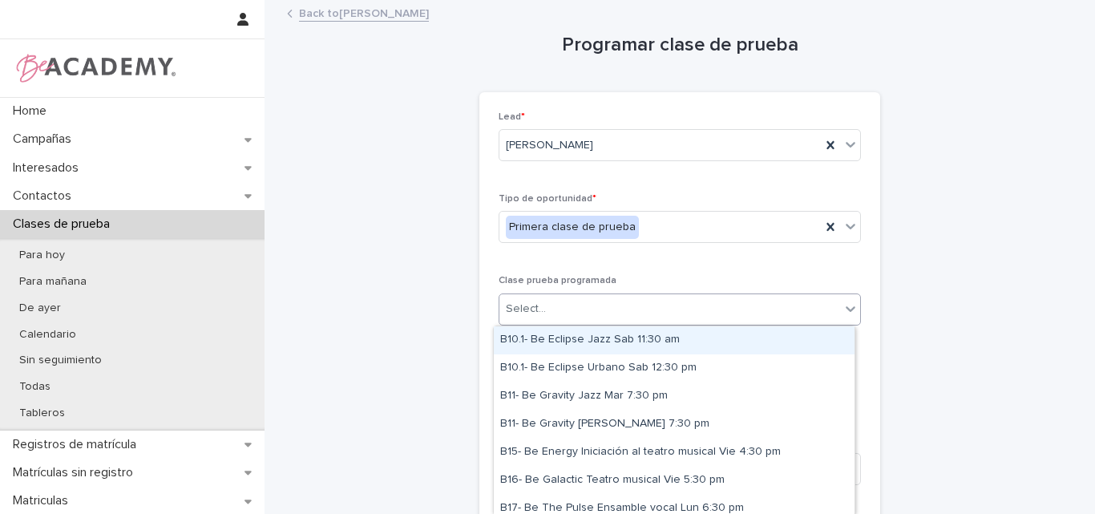
click at [569, 317] on div "Select..." at bounding box center [669, 309] width 341 height 26
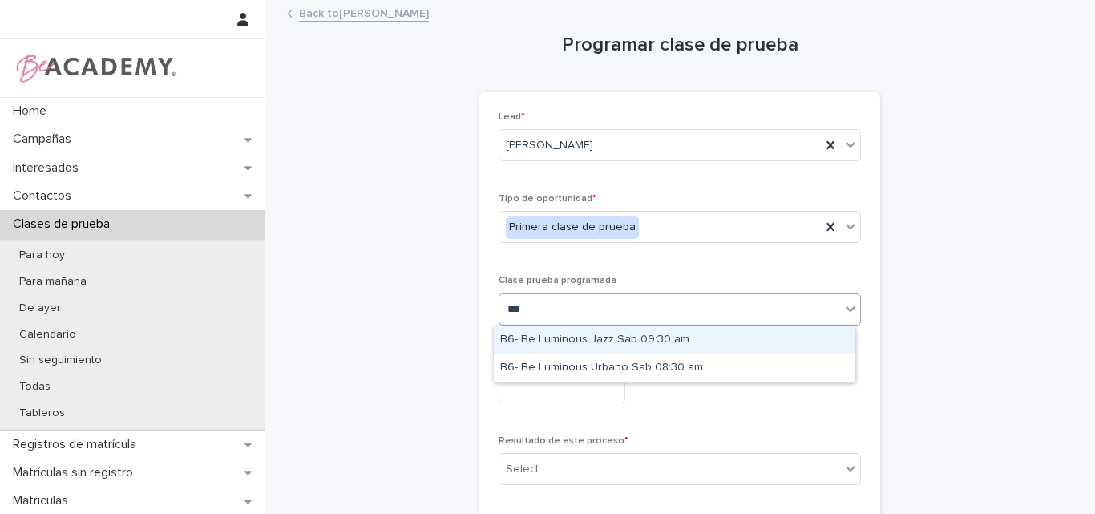
type input "****"
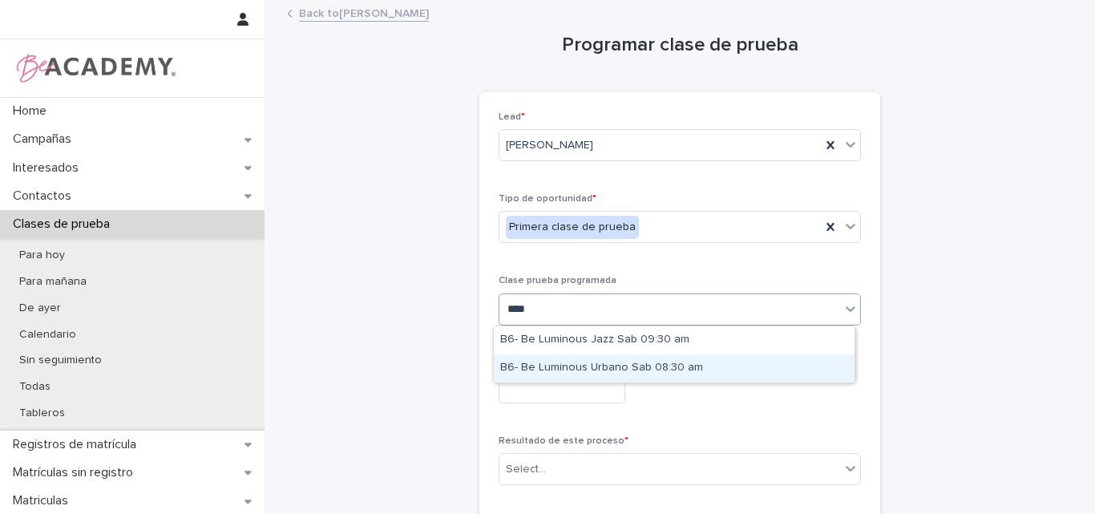
click at [591, 368] on div "B6- Be Luminous Urbano Sab 08:30 am" at bounding box center [674, 368] width 361 height 28
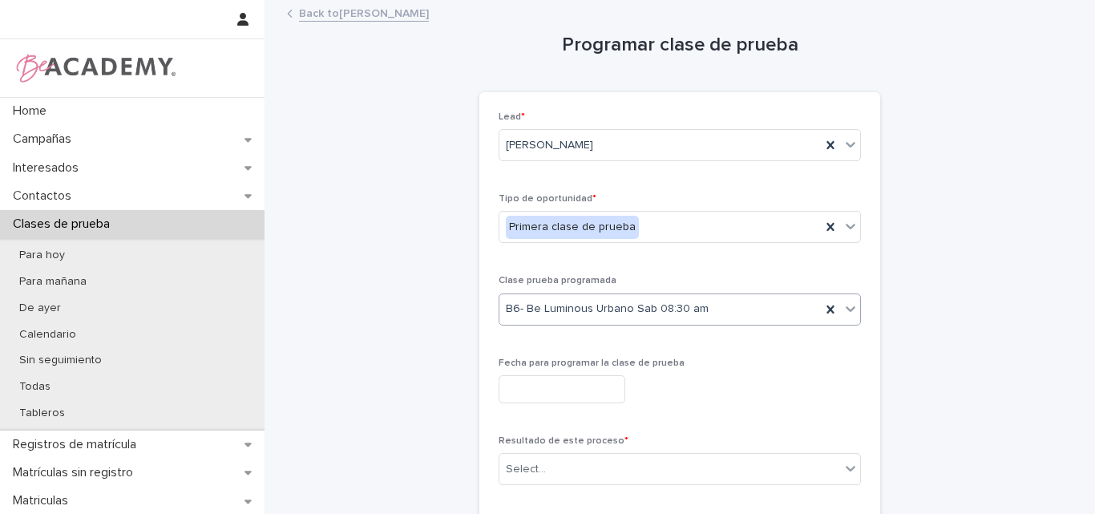
click at [579, 384] on input "text" at bounding box center [561, 389] width 127 height 28
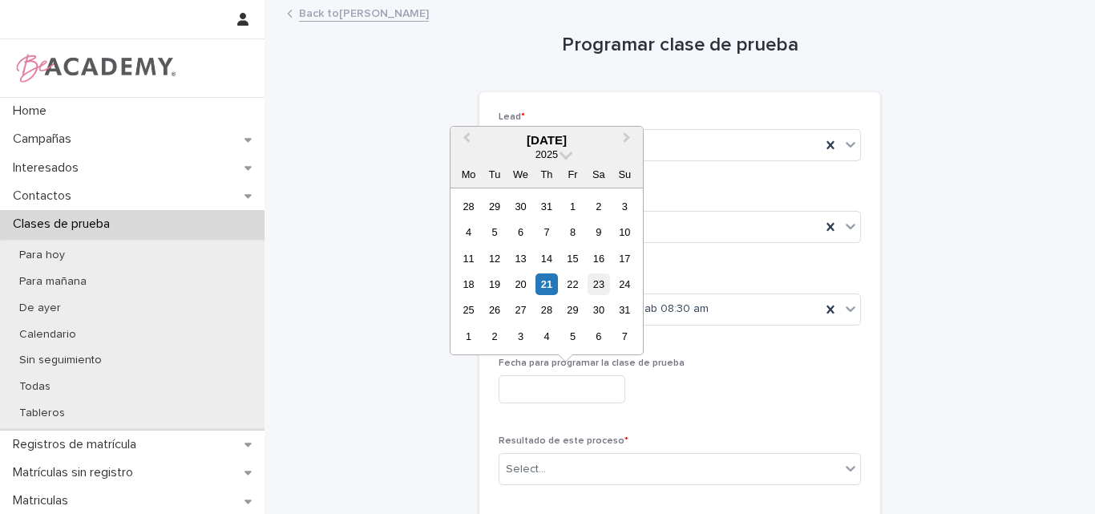
click at [598, 282] on div "23" at bounding box center [598, 284] width 22 height 22
type input "**********"
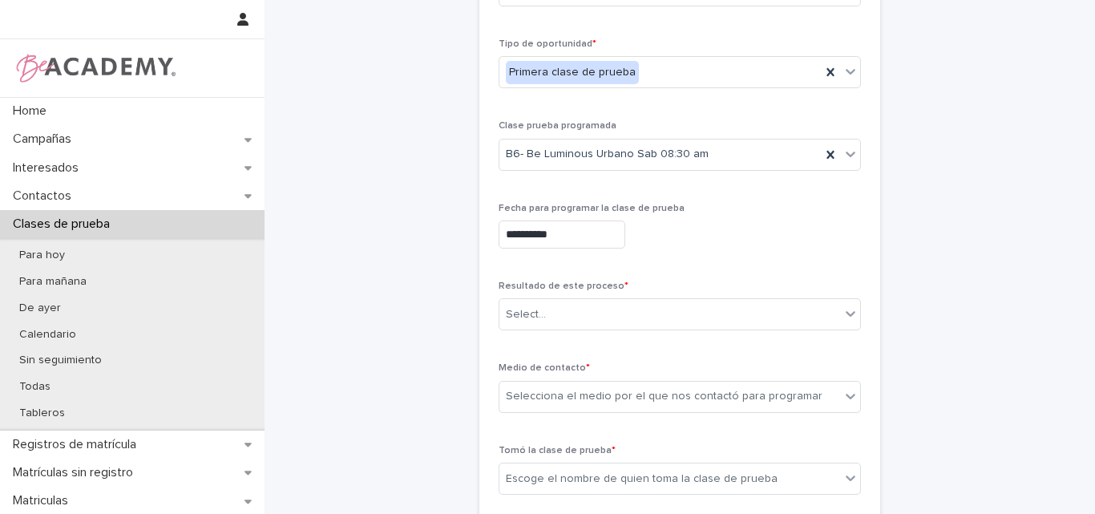
scroll to position [160, 0]
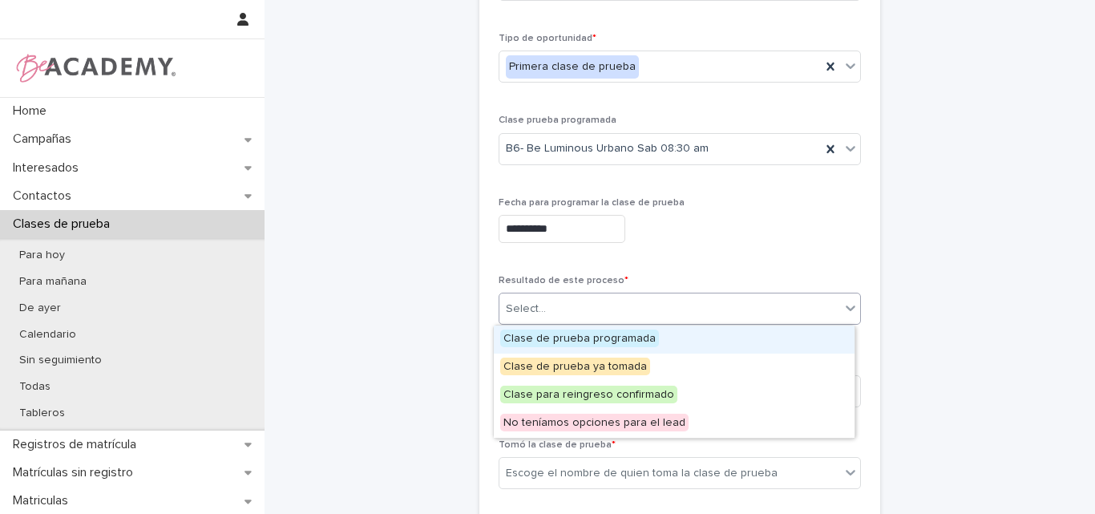
click at [588, 309] on div "Select..." at bounding box center [669, 309] width 341 height 26
click at [588, 339] on span "Clase de prueba programada" at bounding box center [579, 338] width 159 height 18
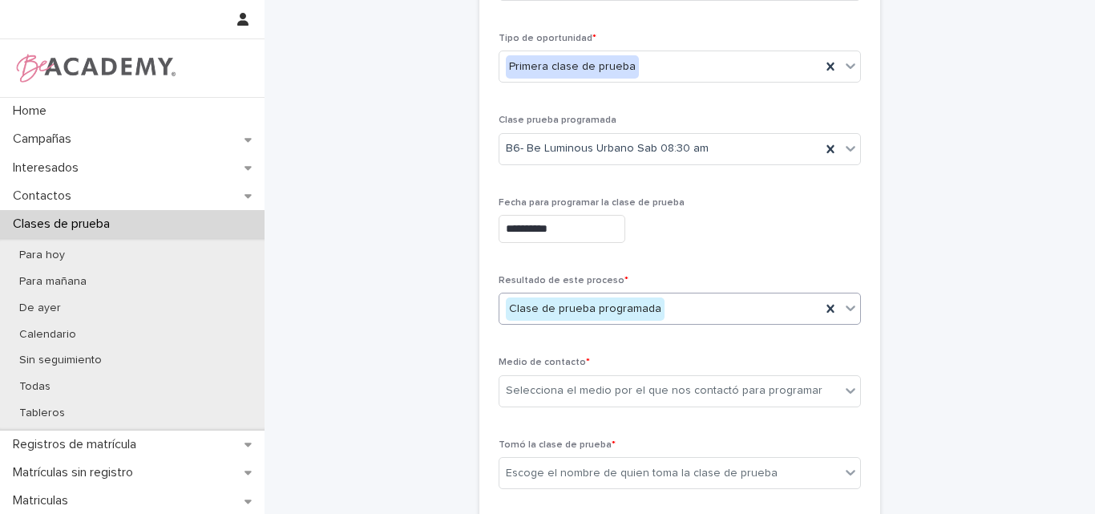
scroll to position [240, 0]
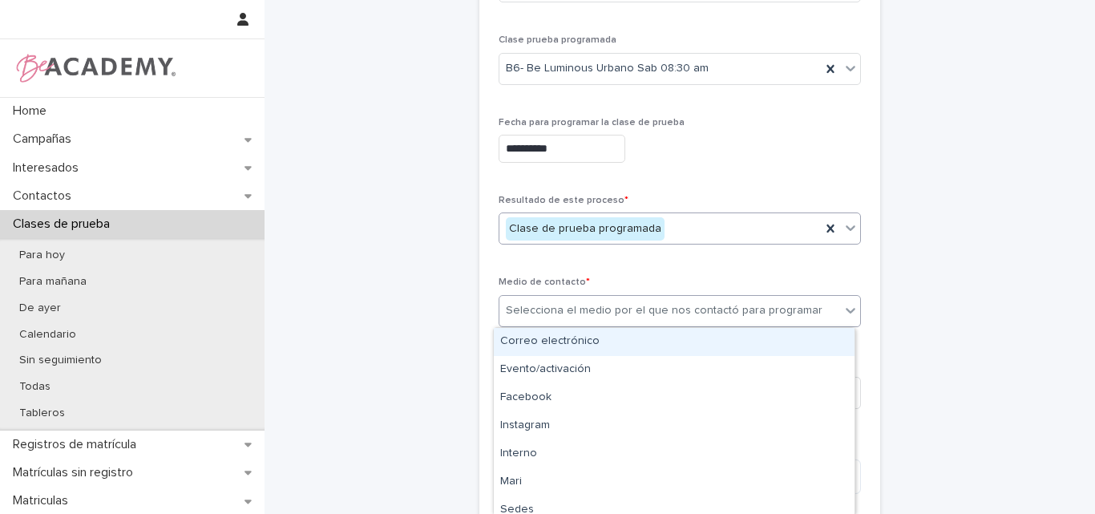
click at [616, 306] on div "Selecciona el medio por el que nos contactó para programar" at bounding box center [664, 310] width 317 height 17
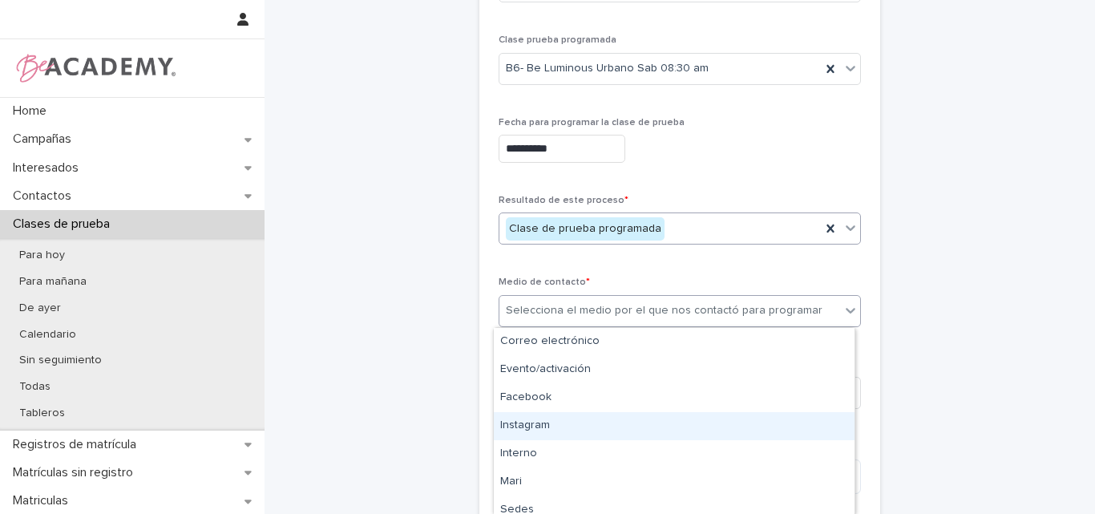
type input "*"
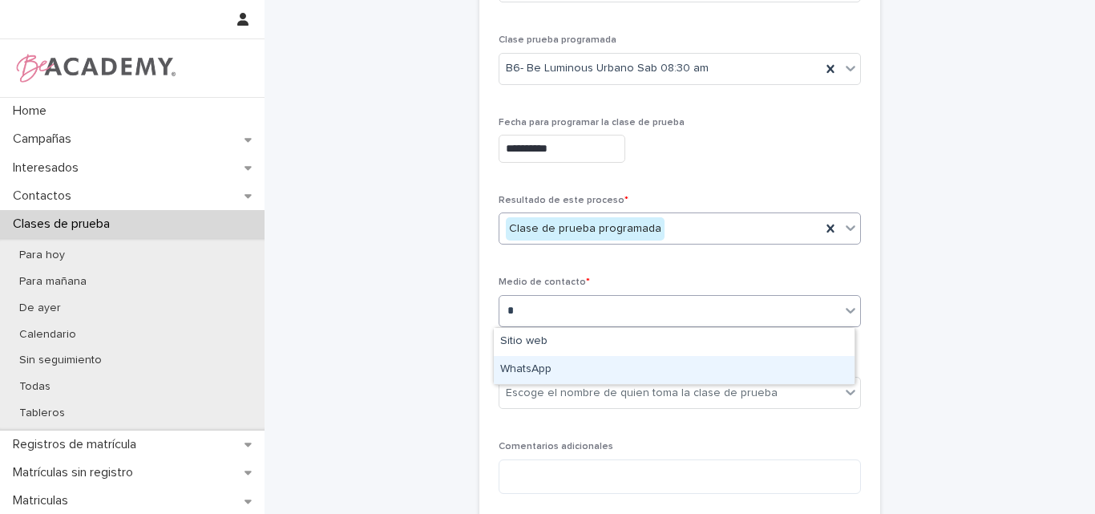
click at [562, 377] on div "WhatsApp" at bounding box center [674, 370] width 361 height 28
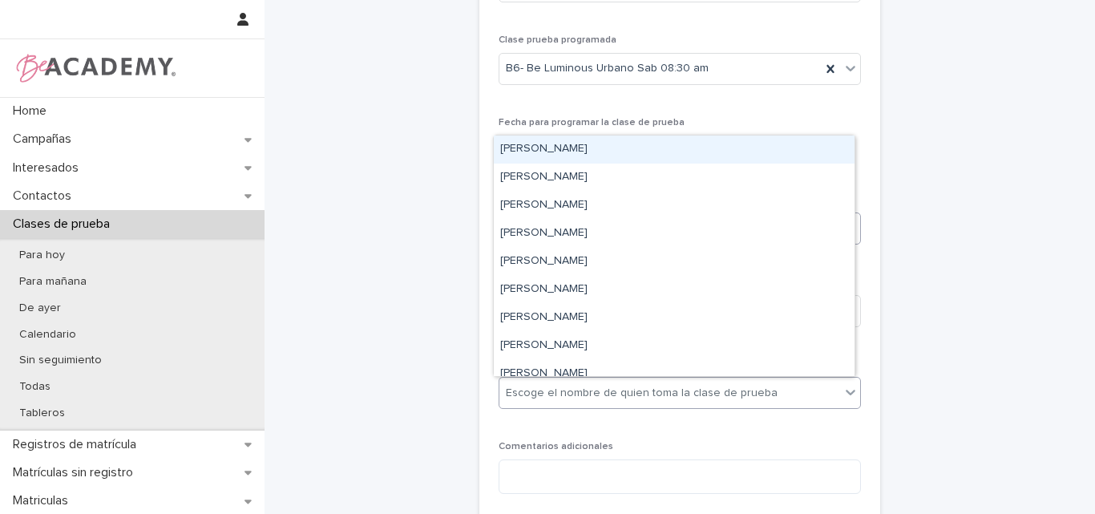
click at [644, 392] on div "Escoge el nombre de quien toma la clase de prueba" at bounding box center [642, 393] width 272 height 17
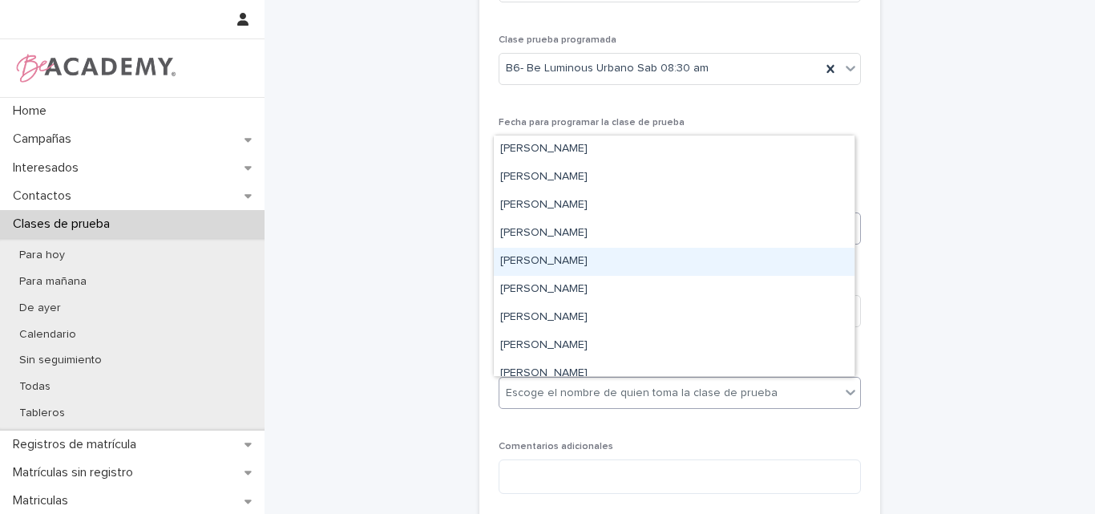
click at [561, 264] on div "[PERSON_NAME]" at bounding box center [674, 262] width 361 height 28
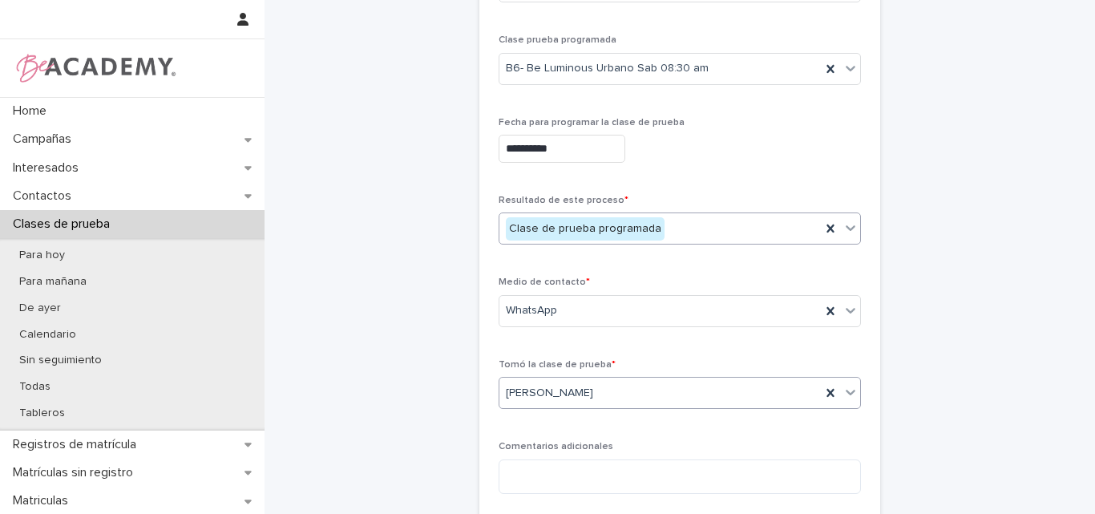
scroll to position [321, 0]
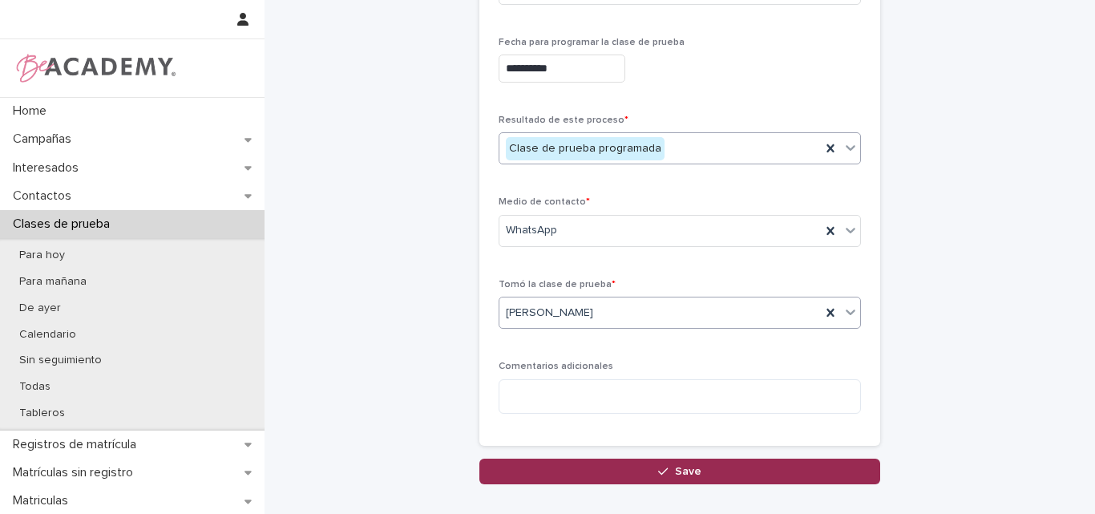
click at [658, 474] on icon "button" at bounding box center [663, 470] width 10 height 7
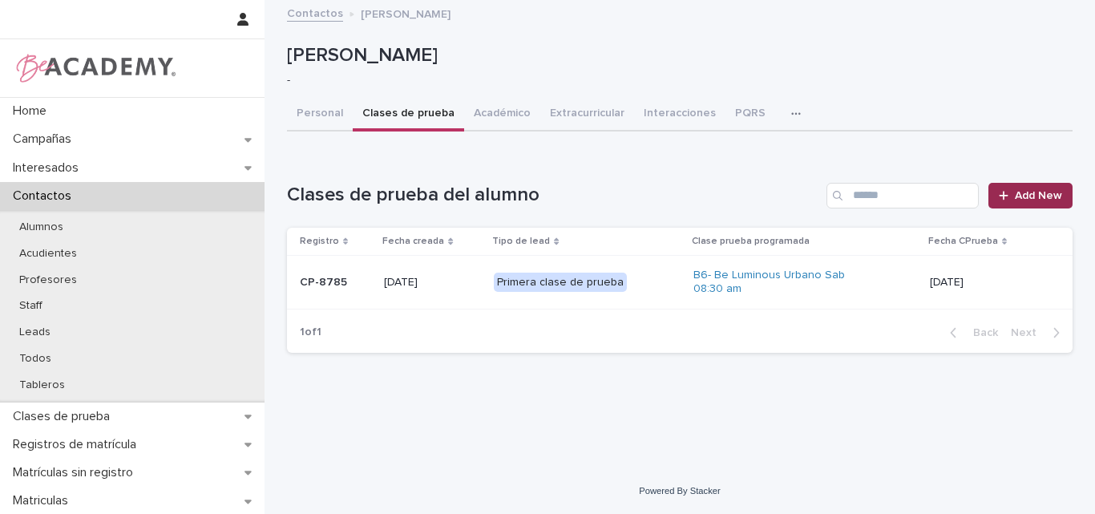
click at [1023, 192] on span "Add New" at bounding box center [1038, 195] width 47 height 11
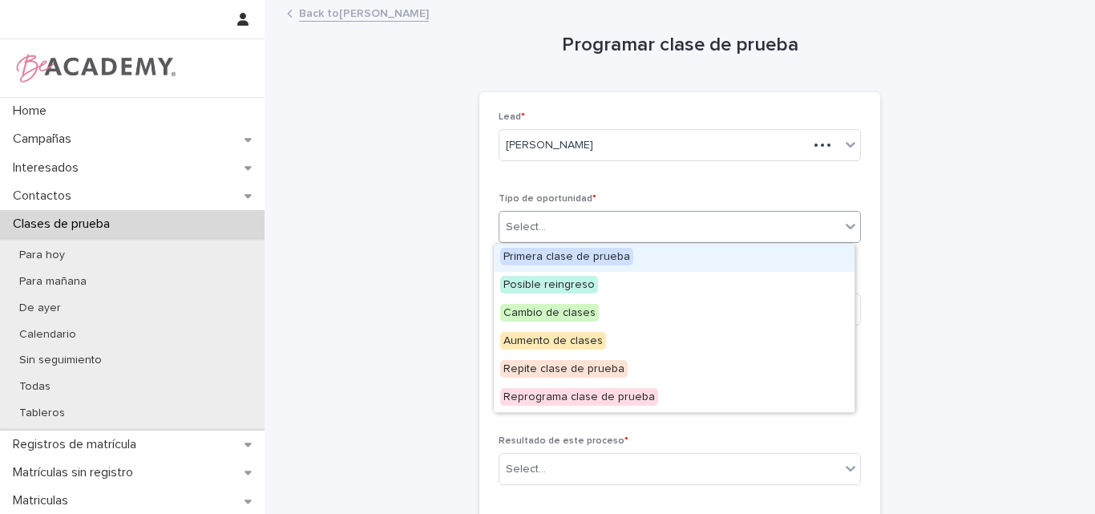
click at [760, 220] on div "Select..." at bounding box center [669, 227] width 341 height 26
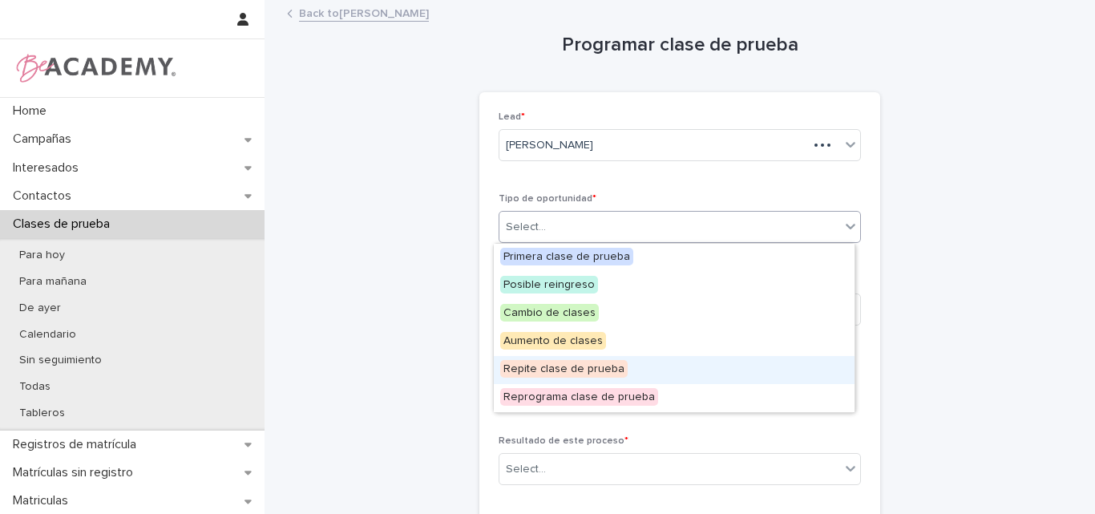
click at [538, 372] on span "Repite clase de prueba" at bounding box center [563, 369] width 127 height 18
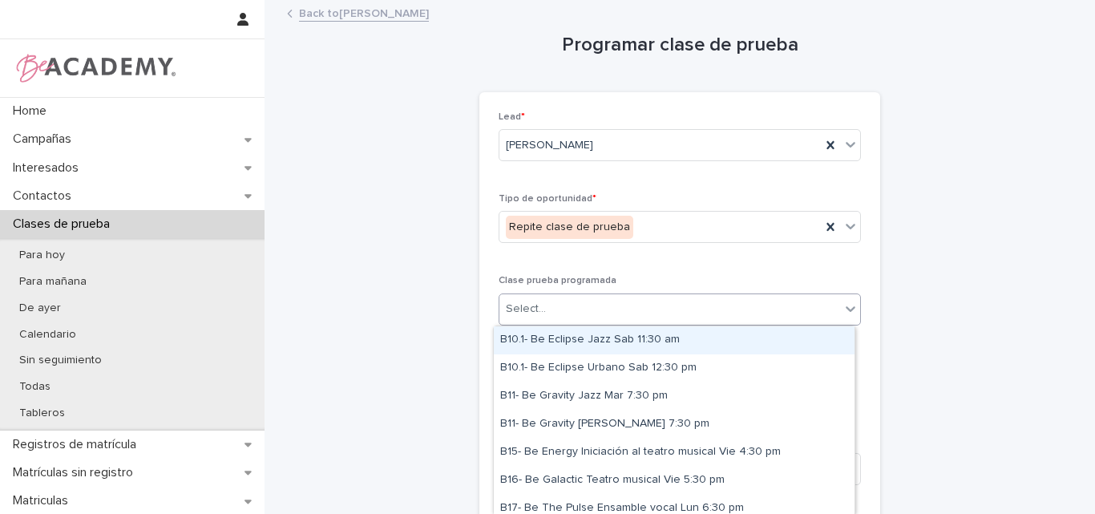
click at [583, 308] on div "Select..." at bounding box center [669, 309] width 341 height 26
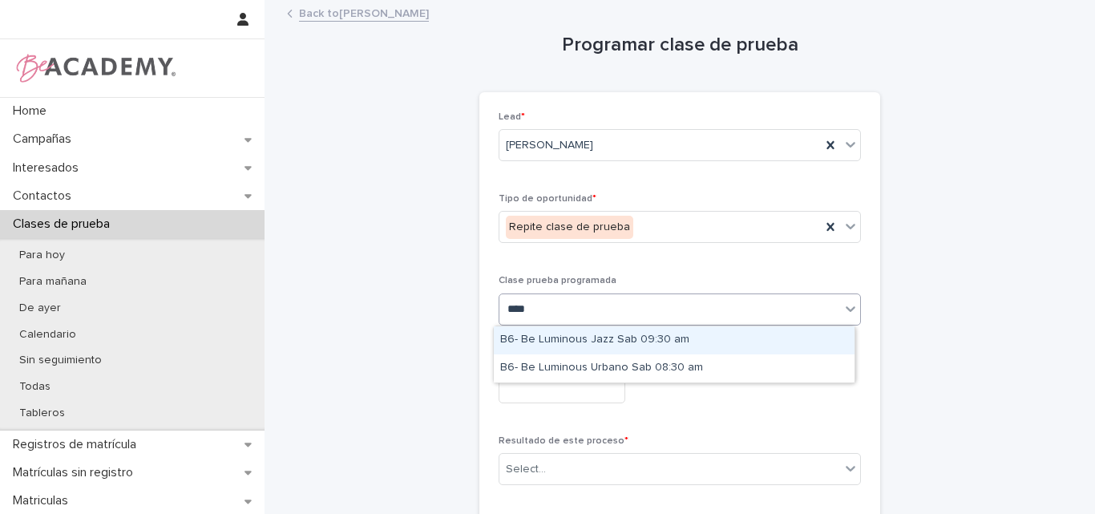
type input "****"
click at [331, 168] on div "Programar clase de prueba Loading... Saving… Loading... Saving… Loading... Savi…" at bounding box center [679, 403] width 785 height 803
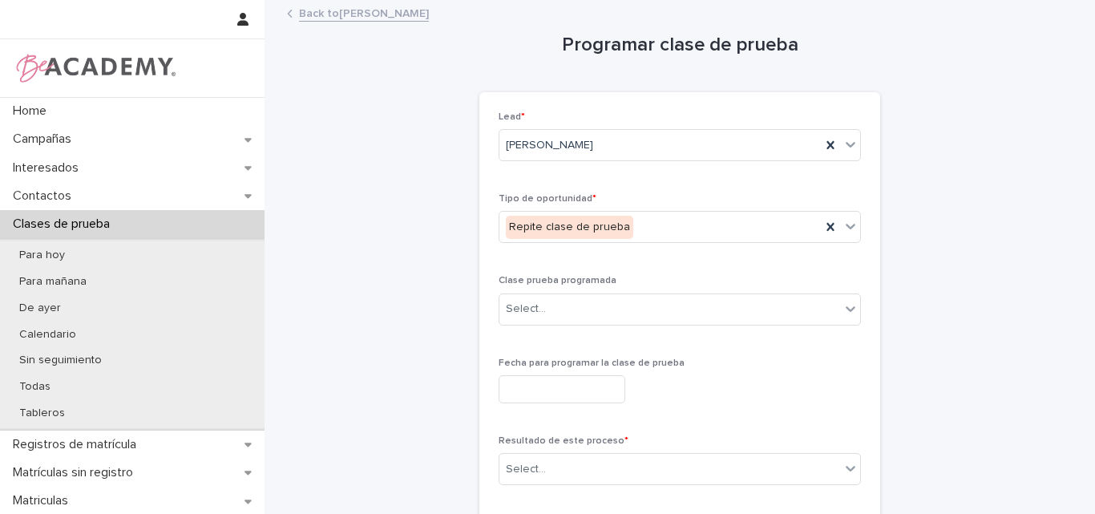
click at [363, 7] on link "Back to [PERSON_NAME]" at bounding box center [364, 12] width 130 height 18
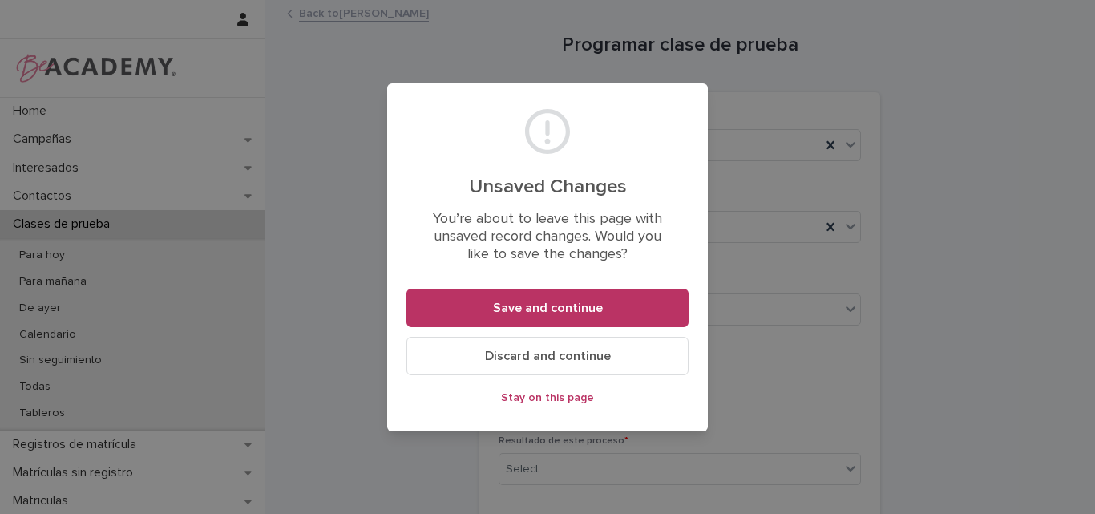
click at [556, 349] on span "Discard and continue" at bounding box center [548, 355] width 126 height 13
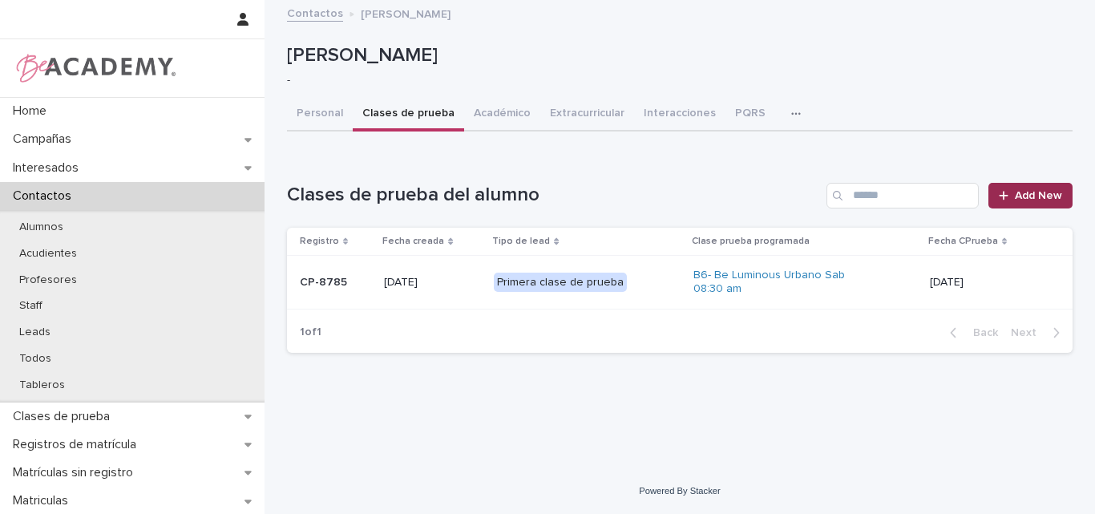
click at [1015, 196] on div at bounding box center [1007, 195] width 16 height 11
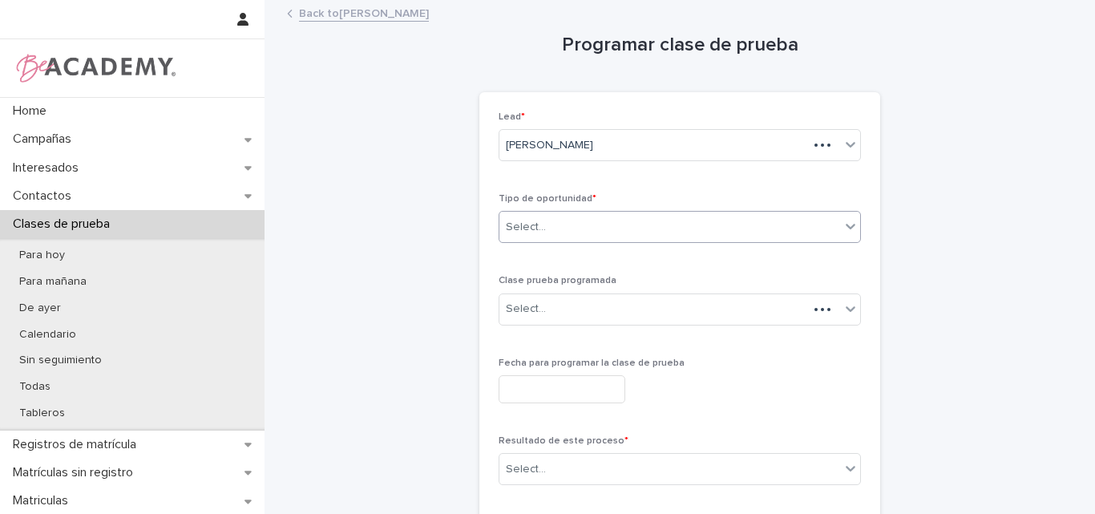
click at [643, 220] on div "Select..." at bounding box center [669, 227] width 341 height 26
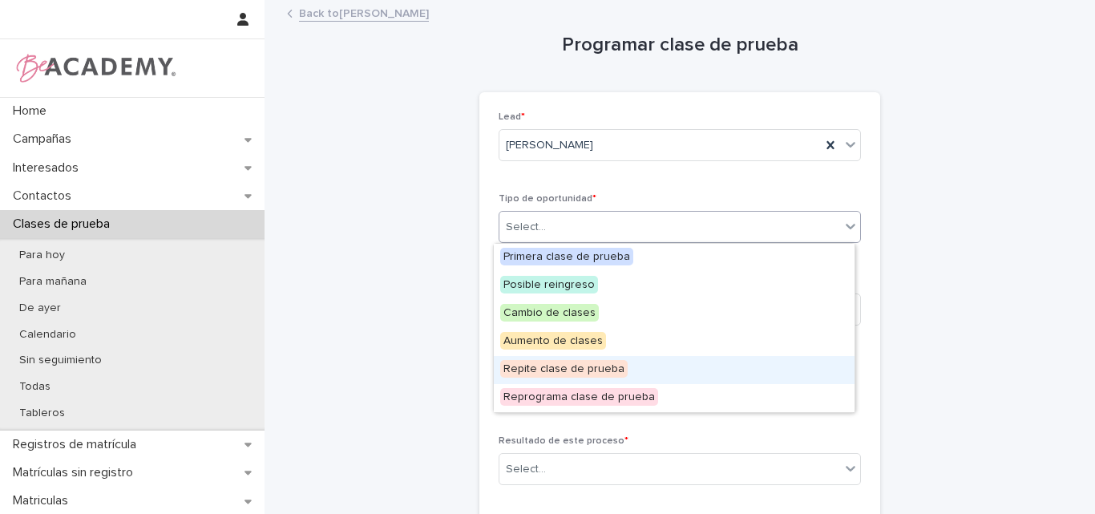
click at [613, 368] on span "Repite clase de prueba" at bounding box center [563, 369] width 127 height 18
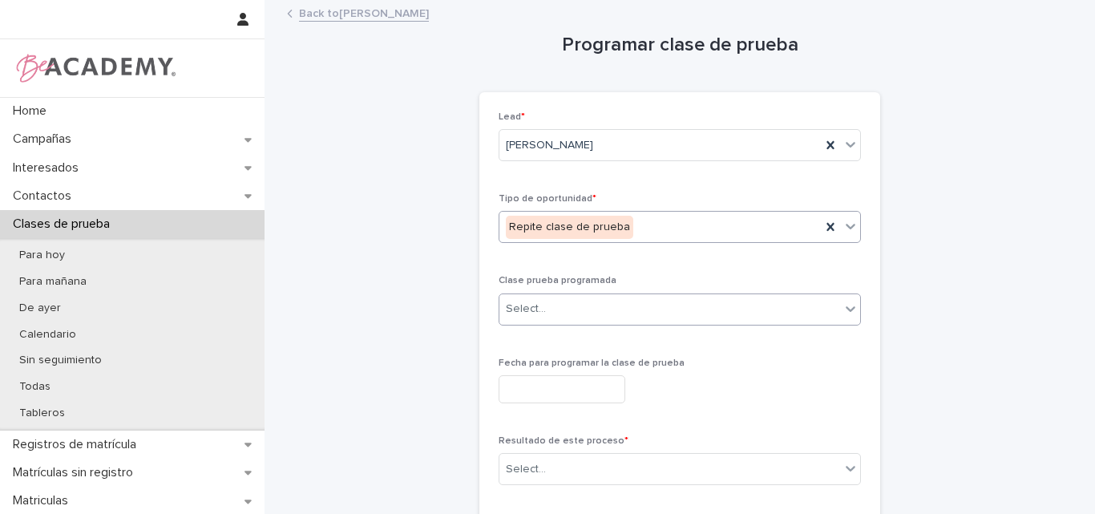
click at [654, 312] on div "Select..." at bounding box center [669, 309] width 341 height 26
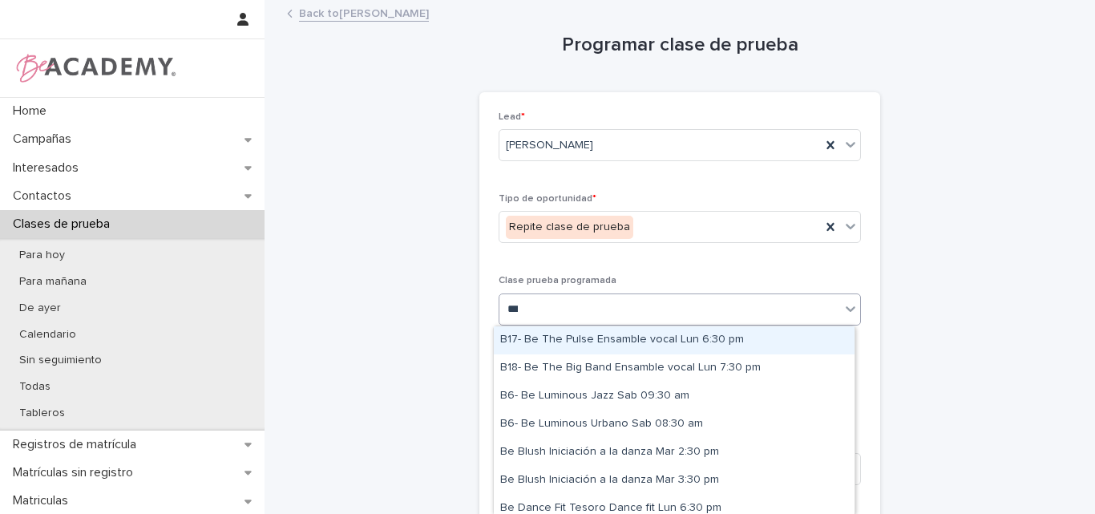
type input "****"
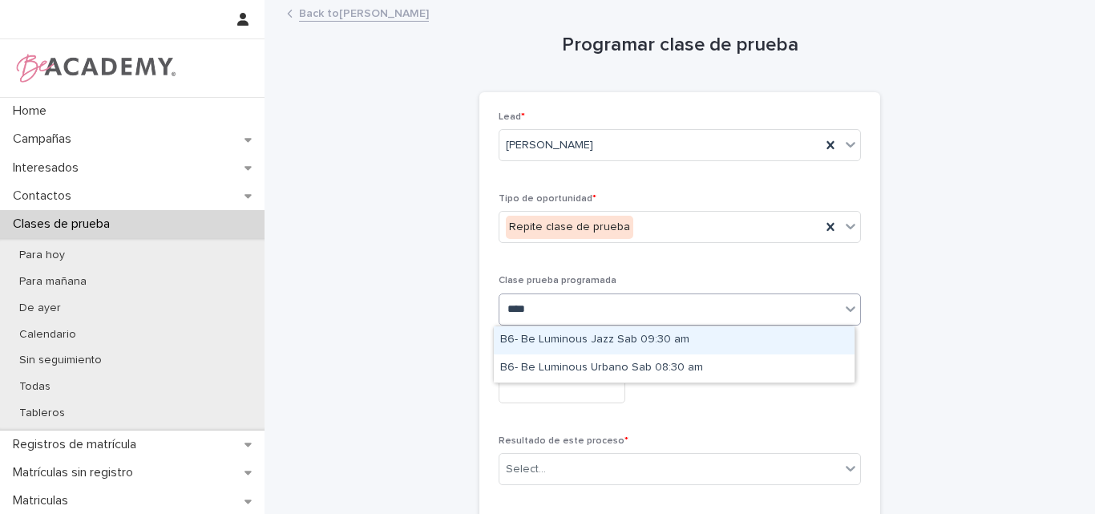
click at [653, 341] on div "B6- Be Luminous Jazz Sab 09:30 am" at bounding box center [674, 340] width 361 height 28
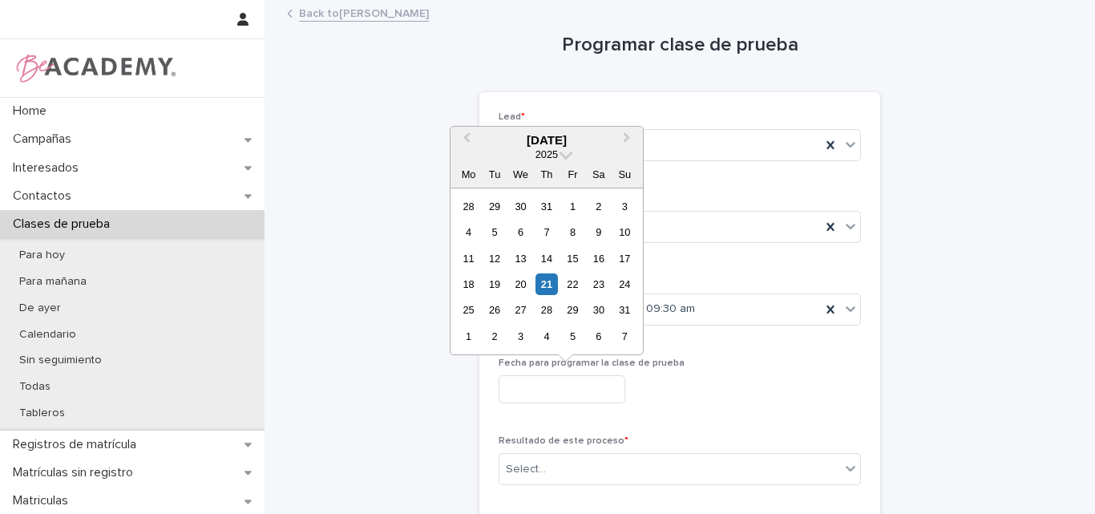
click at [603, 383] on input "text" at bounding box center [561, 389] width 127 height 28
click at [592, 277] on div "23" at bounding box center [598, 284] width 22 height 22
type input "**********"
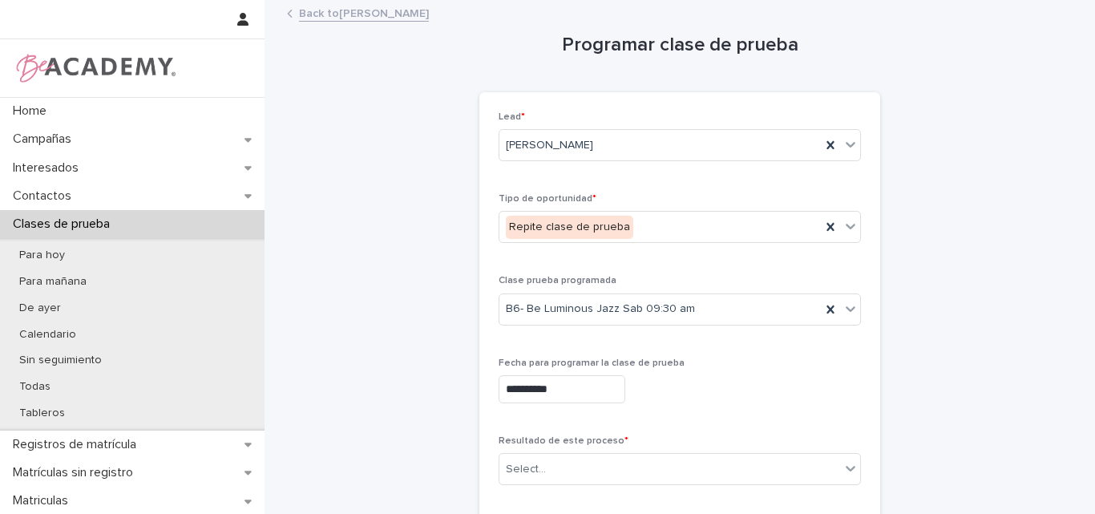
scroll to position [80, 0]
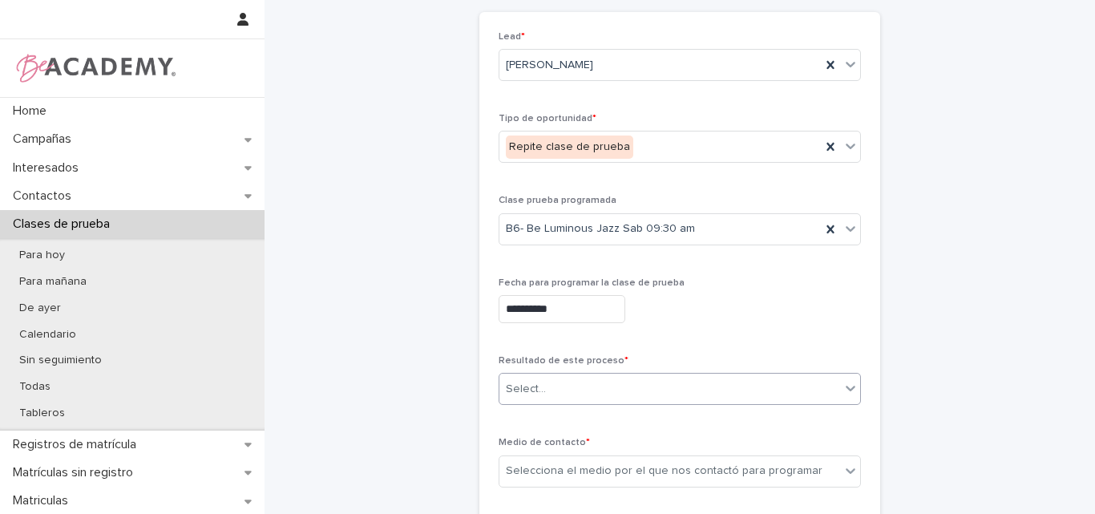
click at [614, 383] on div "Select..." at bounding box center [669, 389] width 341 height 26
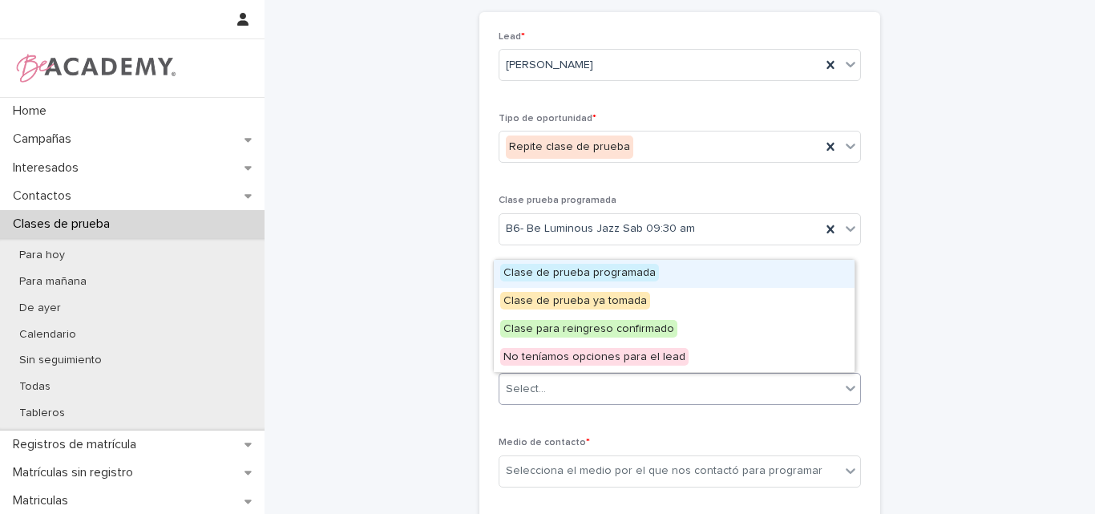
click at [583, 272] on span "Clase de prueba programada" at bounding box center [579, 273] width 159 height 18
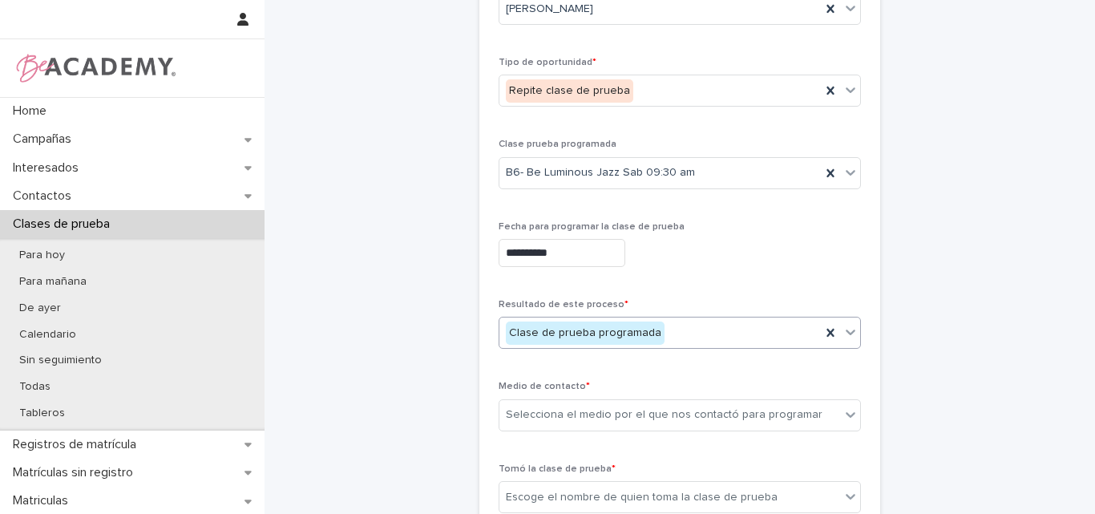
scroll to position [160, 0]
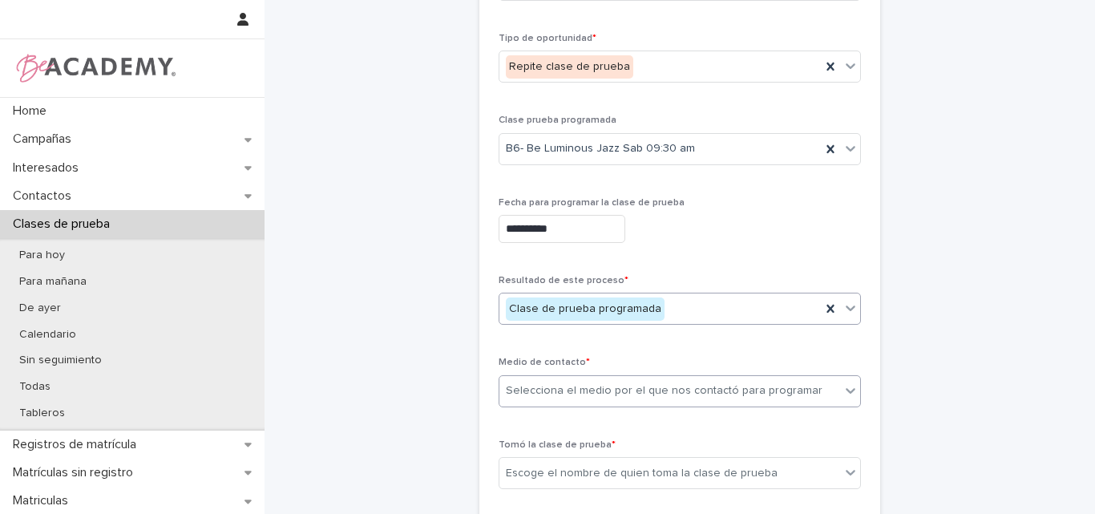
click at [684, 394] on div "Selecciona el medio por el que nos contactó para programar" at bounding box center [664, 390] width 317 height 17
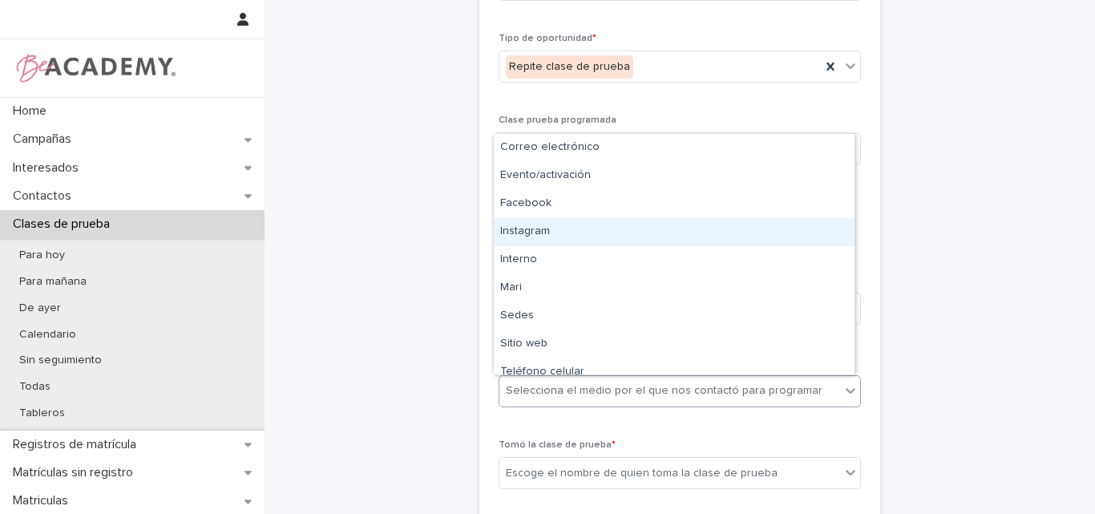
type input "*"
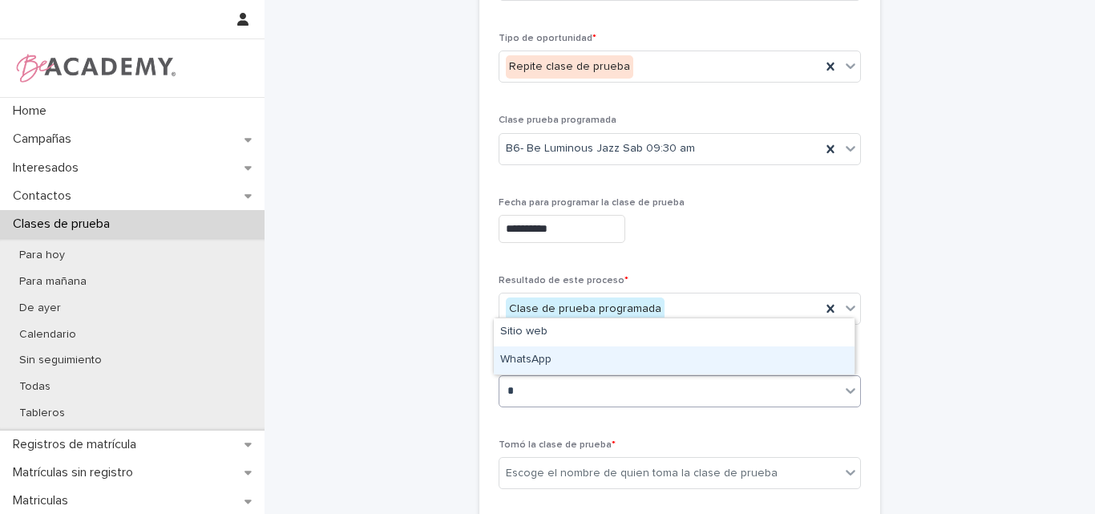
click at [543, 359] on div "WhatsApp" at bounding box center [674, 360] width 361 height 28
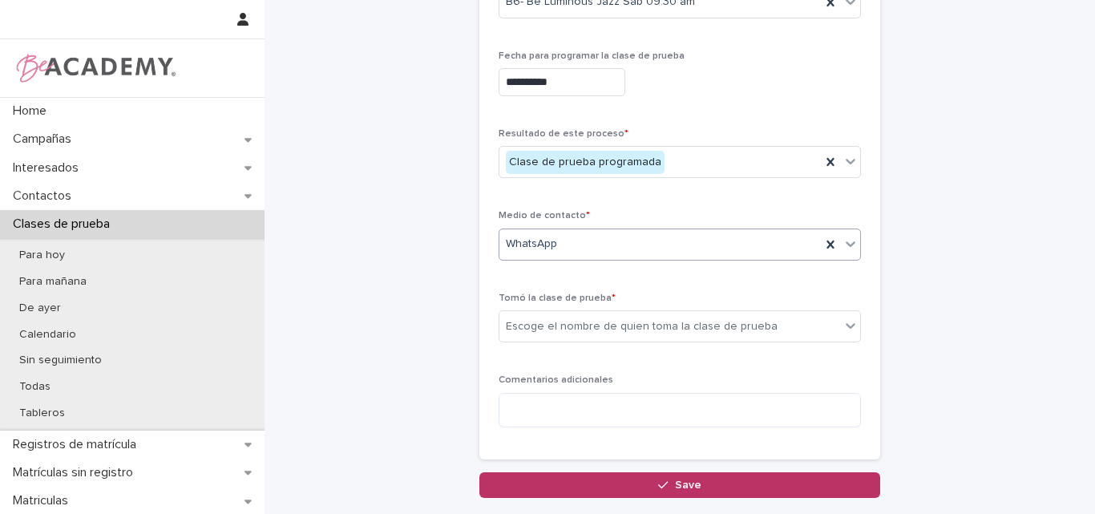
scroll to position [321, 0]
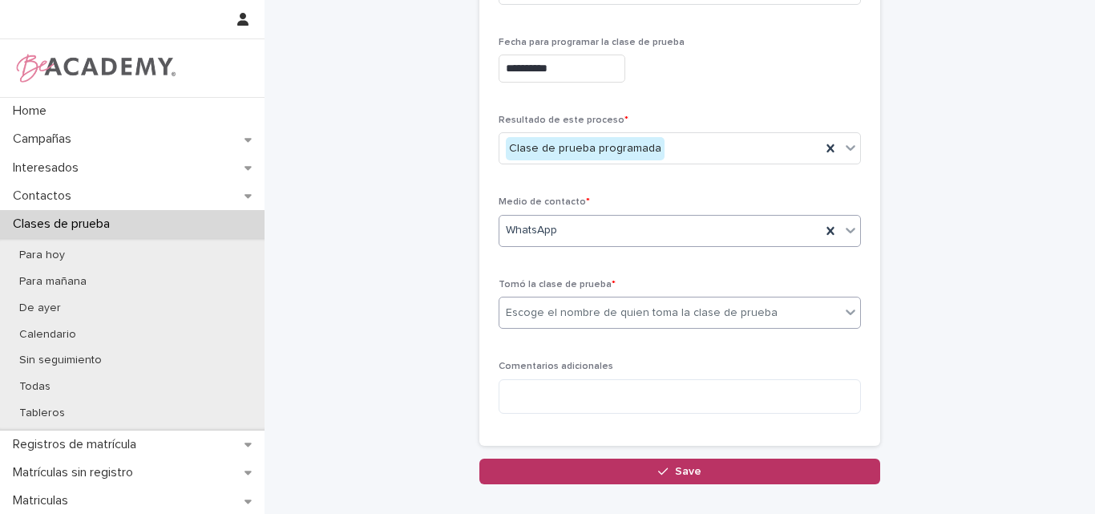
click at [629, 309] on div "Escoge el nombre de quien toma la clase de prueba" at bounding box center [642, 313] width 272 height 17
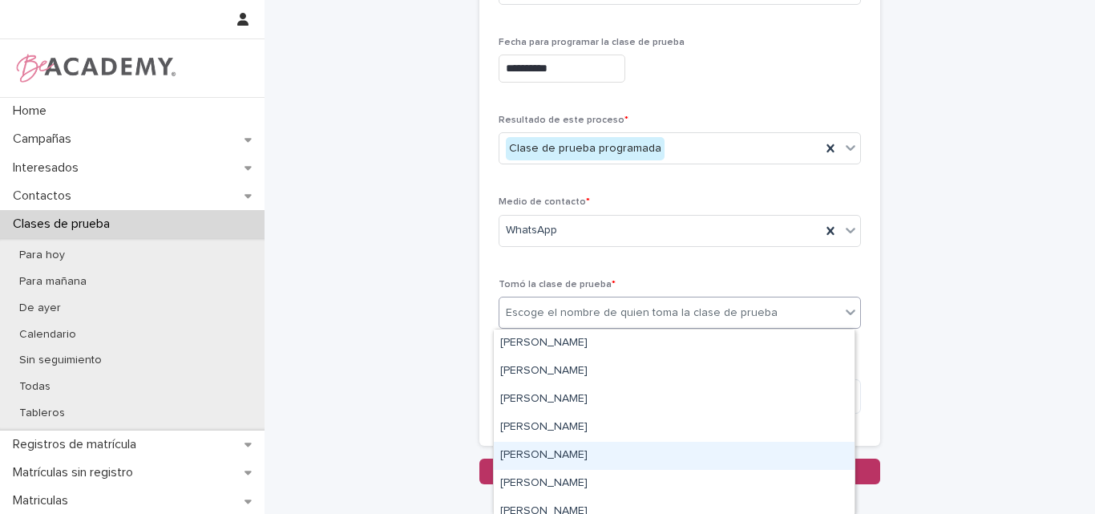
click at [567, 456] on div "[PERSON_NAME]" at bounding box center [674, 456] width 361 height 28
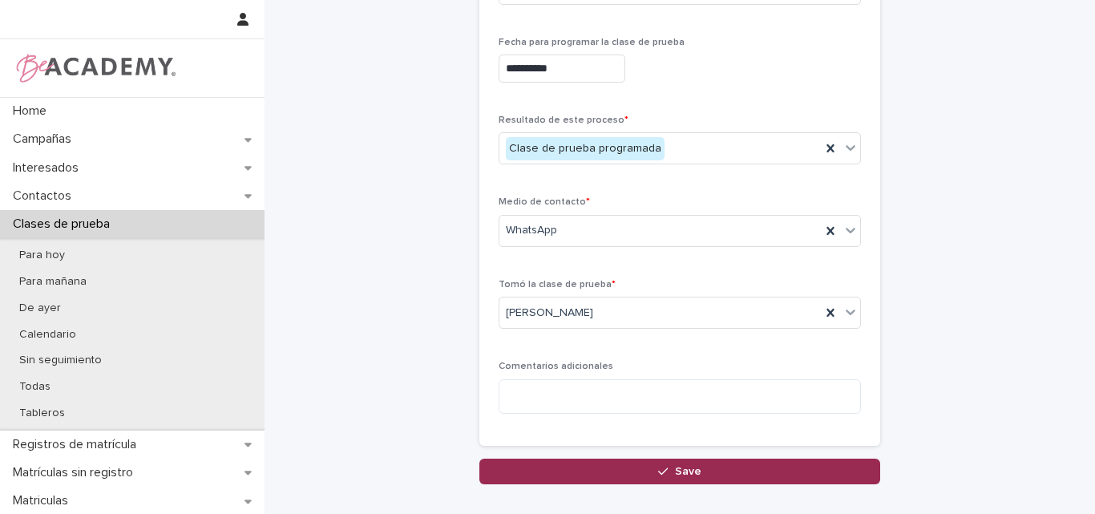
click at [679, 466] on span "Save" at bounding box center [688, 471] width 26 height 11
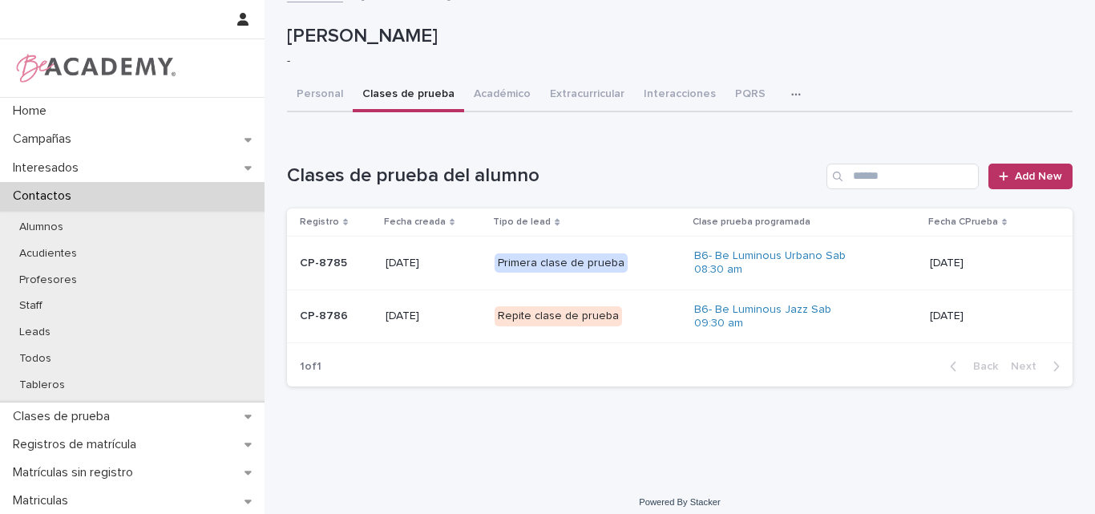
scroll to position [30, 0]
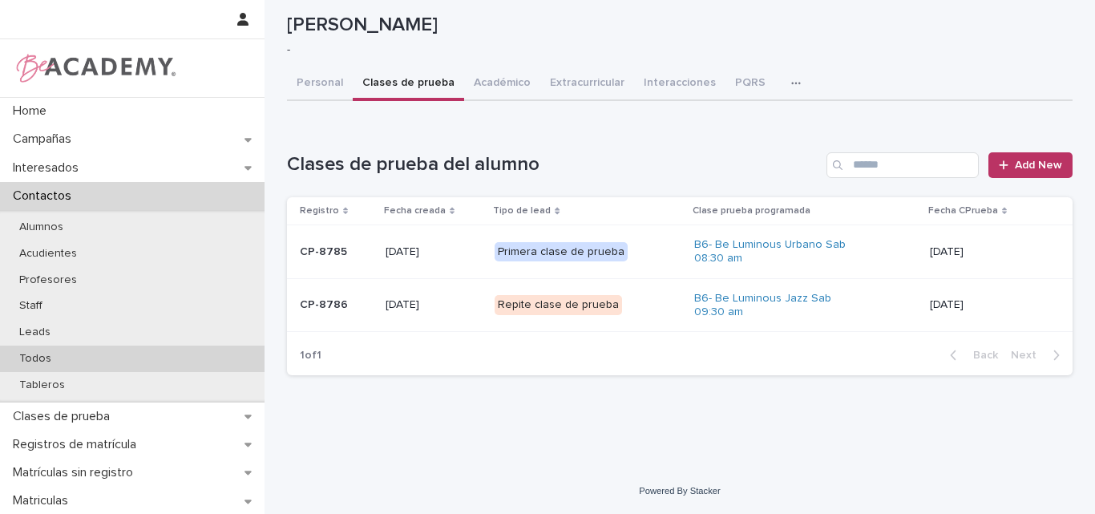
click at [54, 349] on div "Todos" at bounding box center [132, 358] width 264 height 26
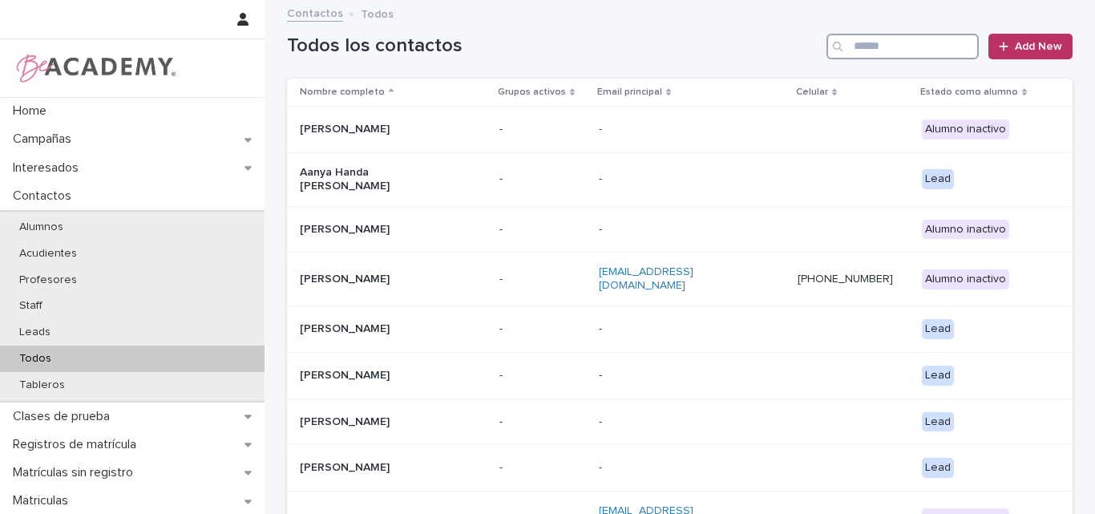
click at [891, 56] on input "Search" at bounding box center [902, 47] width 152 height 26
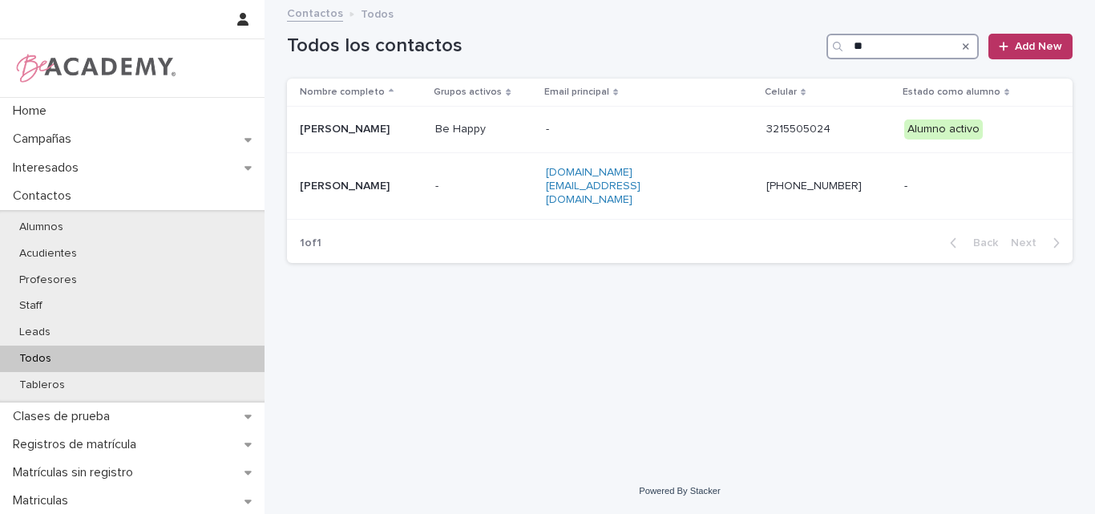
type input "*"
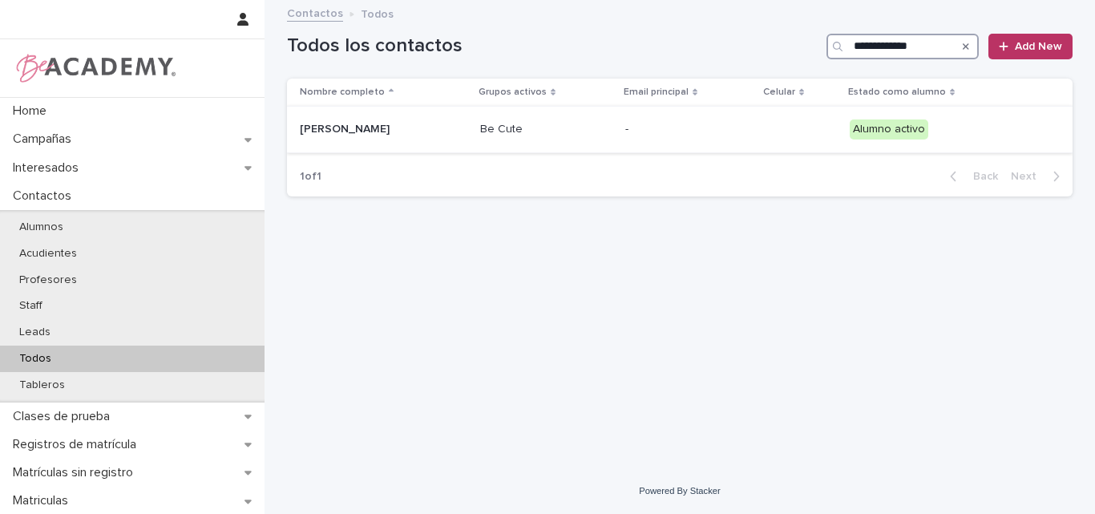
type input "**********"
click at [394, 129] on p "[PERSON_NAME]" at bounding box center [380, 130] width 160 height 14
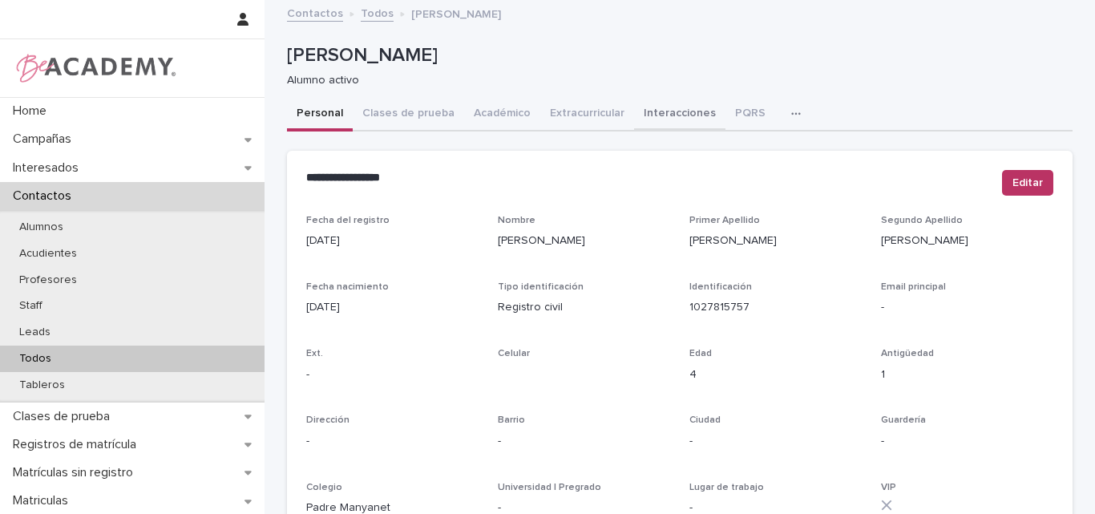
click at [664, 109] on button "Interacciones" at bounding box center [679, 115] width 91 height 34
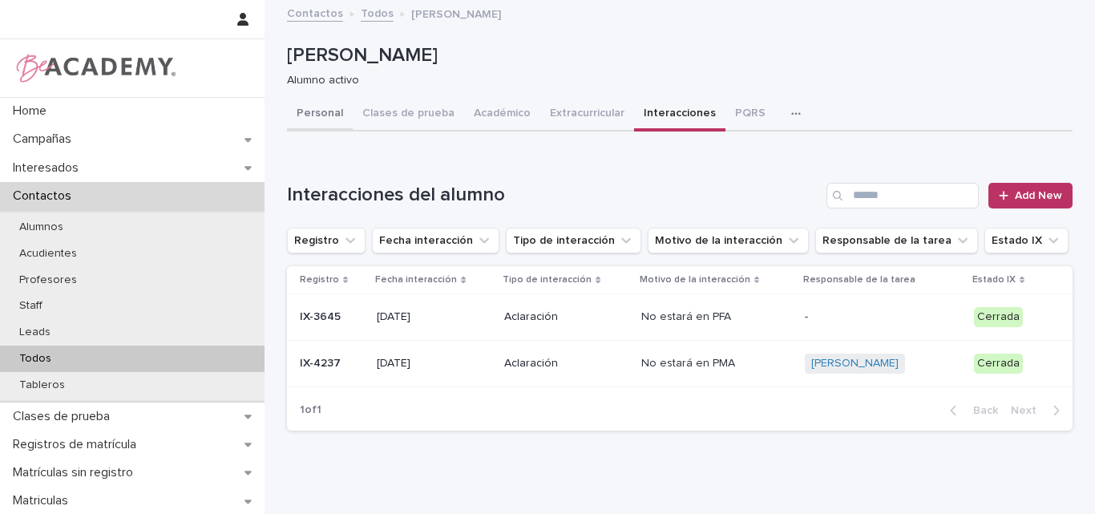
click at [317, 104] on button "Personal" at bounding box center [320, 115] width 66 height 34
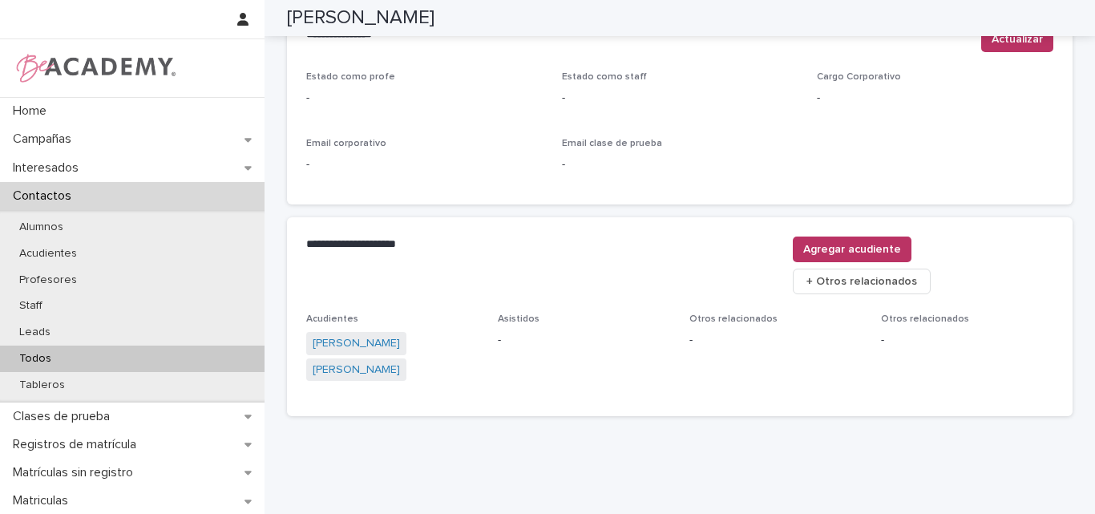
scroll to position [705, 0]
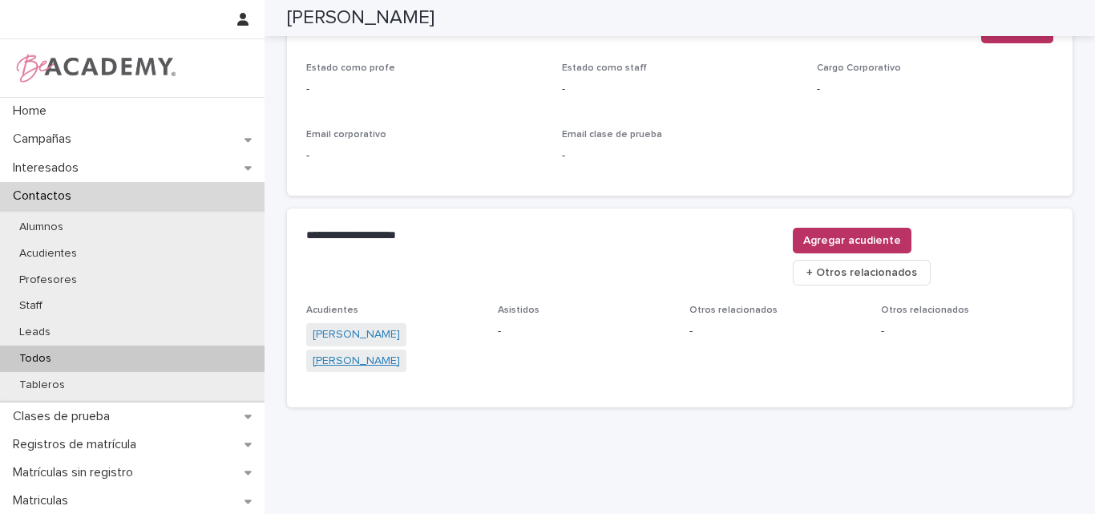
click at [361, 353] on link "[PERSON_NAME]" at bounding box center [356, 361] width 87 height 17
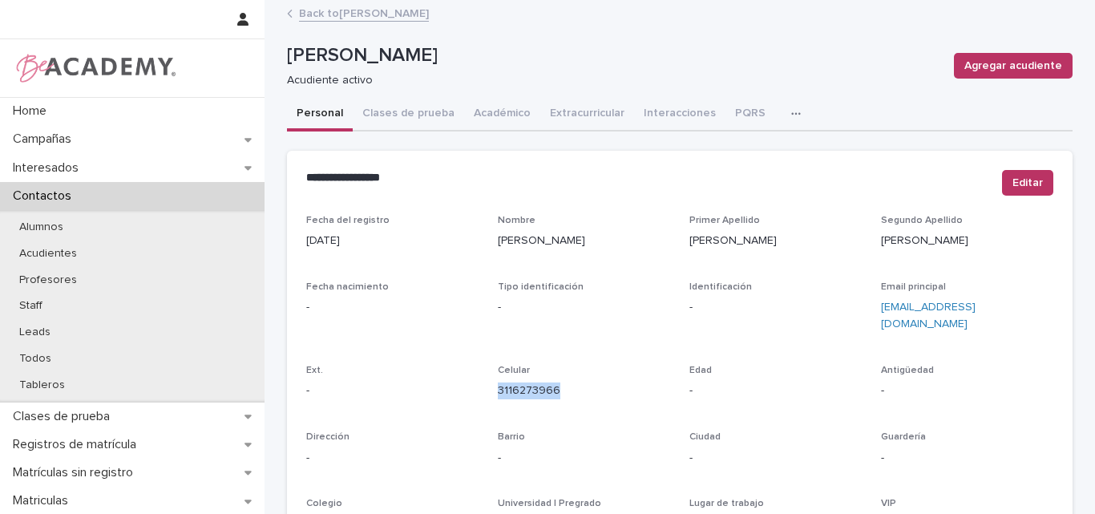
drag, startPoint x: 581, startPoint y: 376, endPoint x: 490, endPoint y: 377, distance: 90.6
click at [490, 377] on div "Fecha del registro [DATE] Nombre [PERSON_NAME] Primer [PERSON_NAME] Apellido [P…" at bounding box center [679, 452] width 747 height 474
copy link "3116273966"
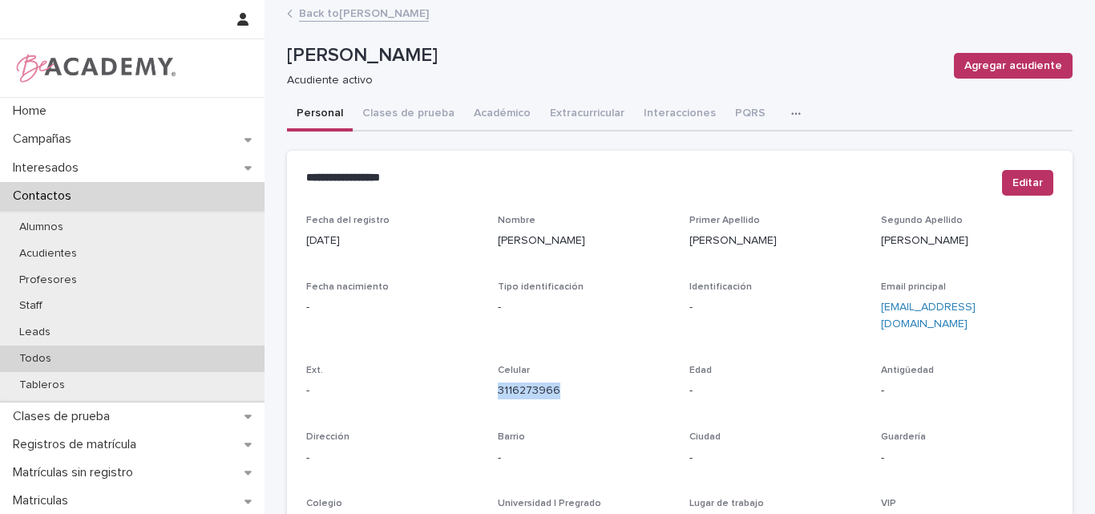
click at [30, 350] on div "Todos" at bounding box center [132, 358] width 264 height 26
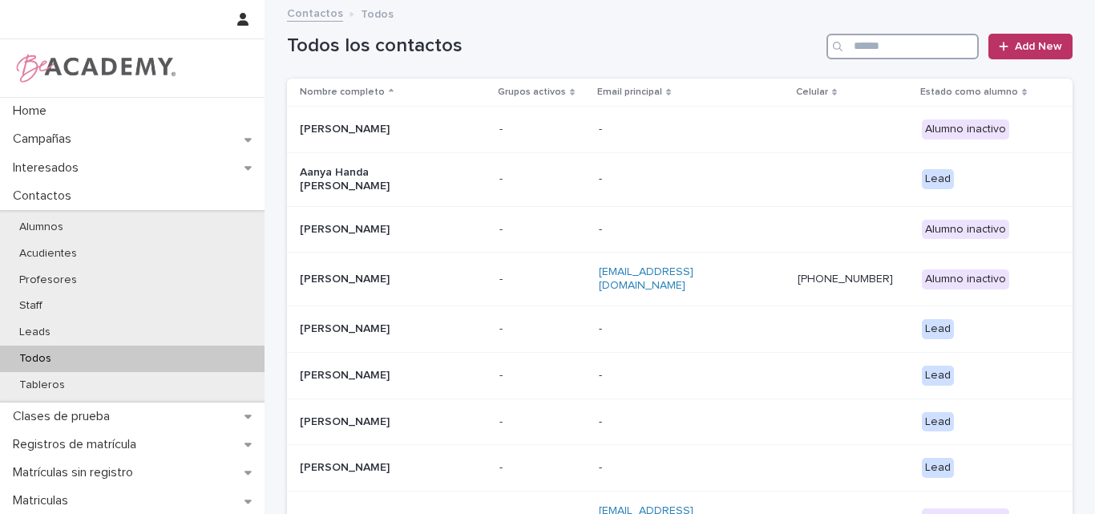
click at [874, 51] on input "Search" at bounding box center [902, 47] width 152 height 26
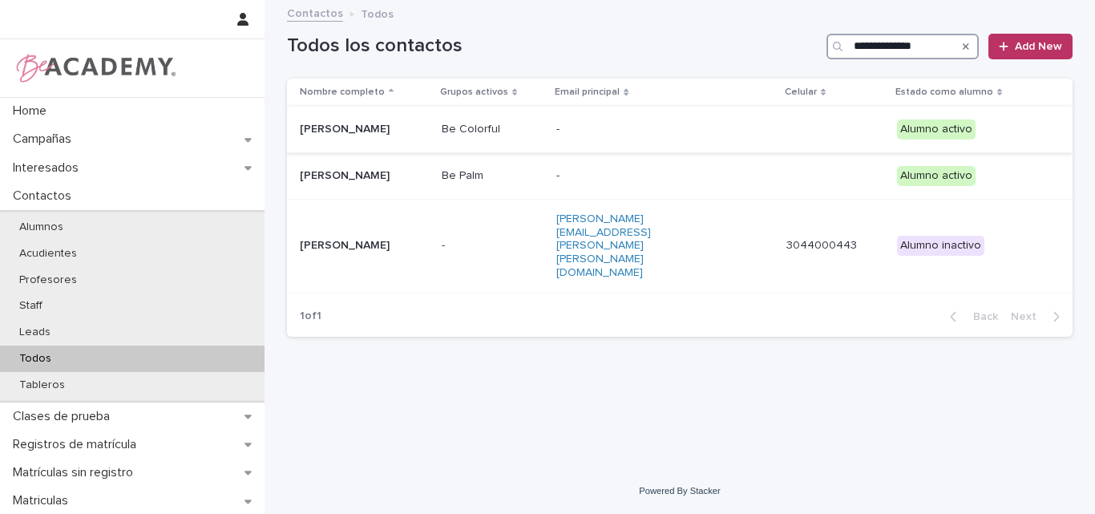
type input "**********"
click at [369, 134] on p "[PERSON_NAME]" at bounding box center [364, 130] width 129 height 14
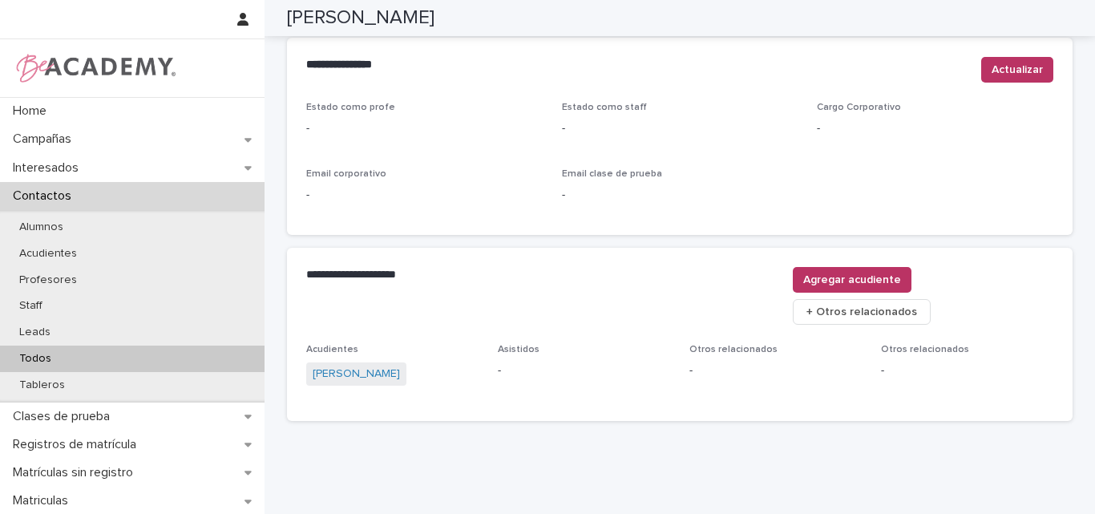
scroll to position [669, 0]
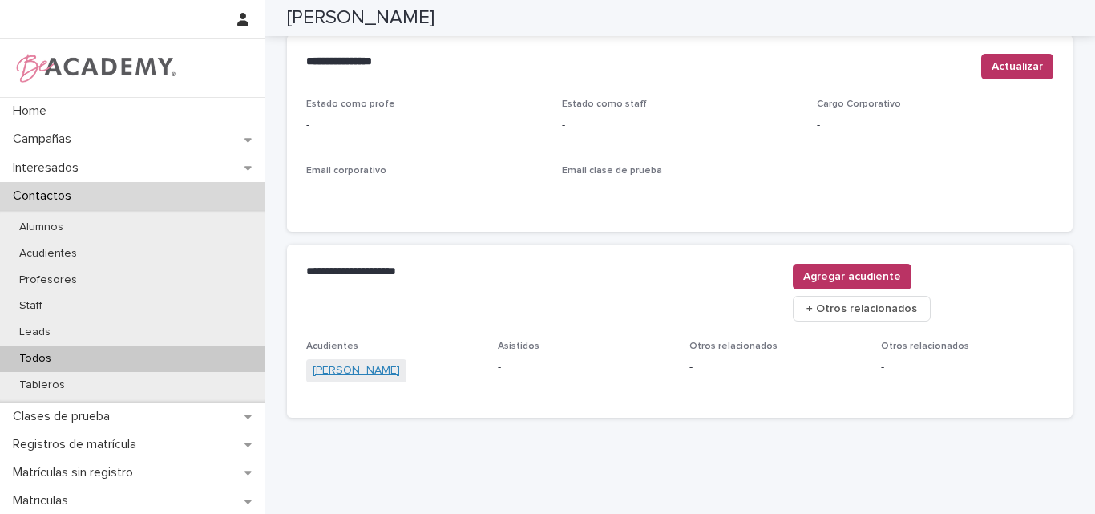
click at [391, 362] on link "[PERSON_NAME]" at bounding box center [356, 370] width 87 height 17
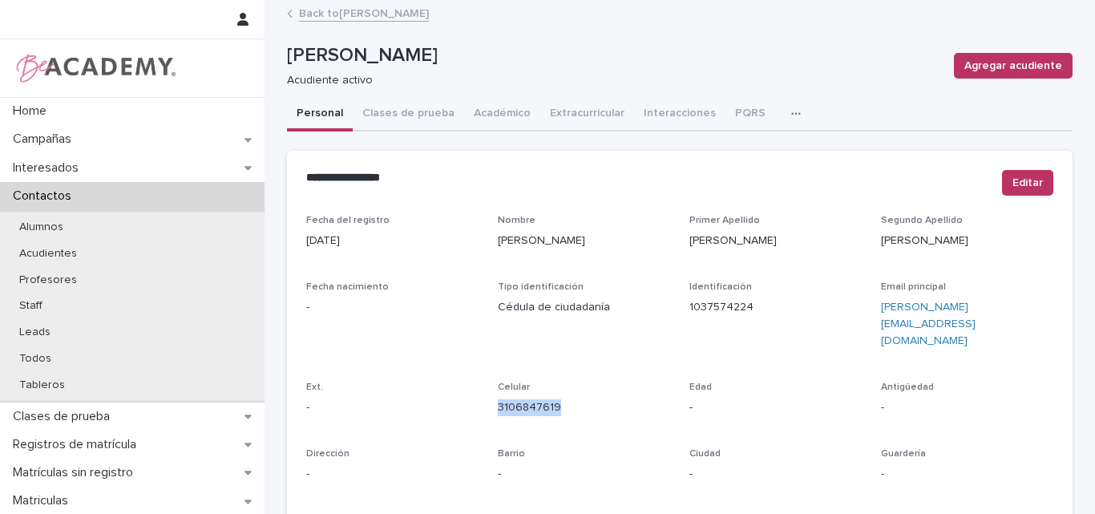
drag, startPoint x: 571, startPoint y: 373, endPoint x: 490, endPoint y: 389, distance: 83.5
click at [490, 389] on div "Fecha del registro [DATE] Nombre [PERSON_NAME] Primer Apellido [PERSON_NAME] Ap…" at bounding box center [679, 460] width 747 height 490
copy link "3106847619"
click at [482, 110] on button "Académico" at bounding box center [502, 115] width 76 height 34
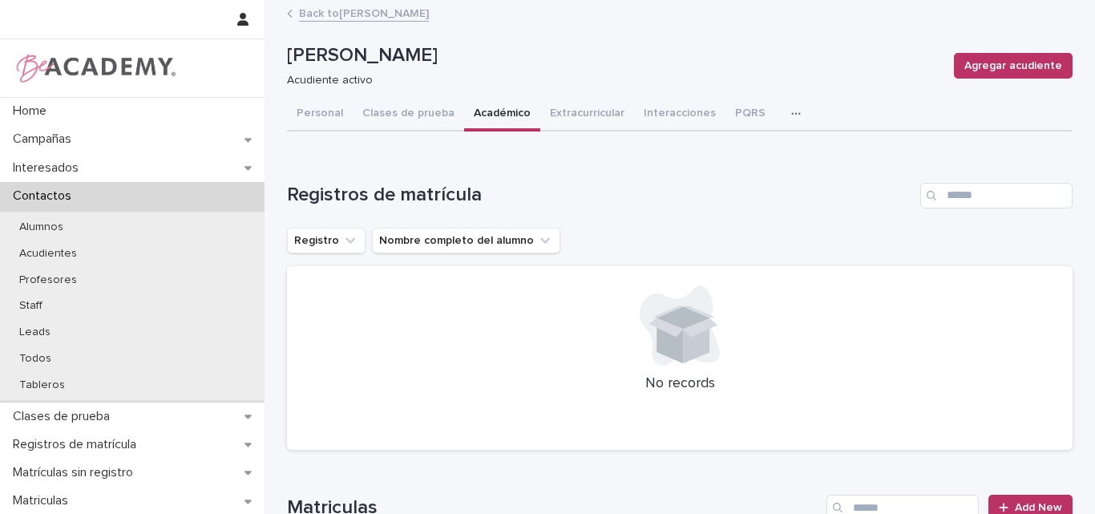
click at [400, 14] on link "Back to [PERSON_NAME]" at bounding box center [364, 12] width 130 height 18
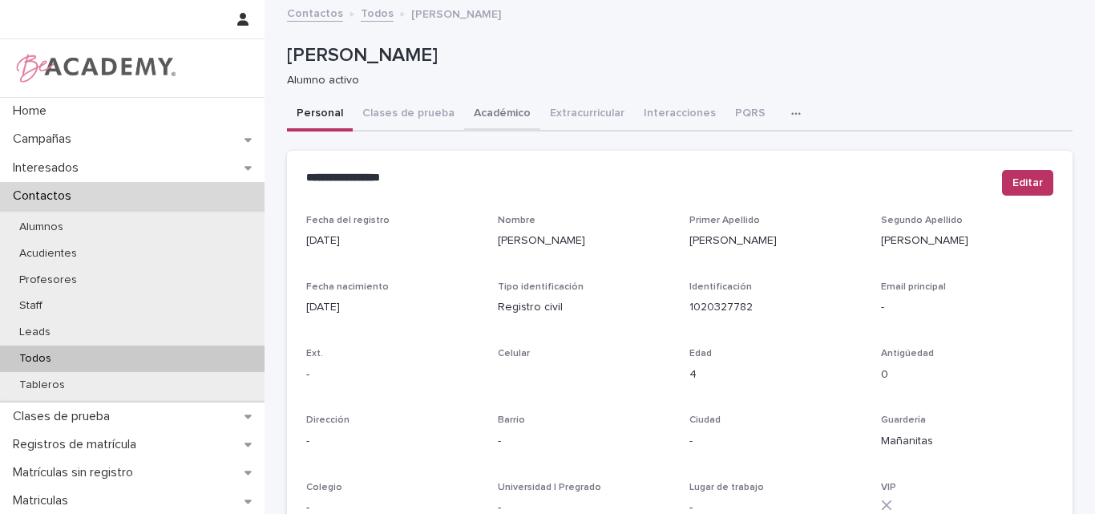
click at [485, 113] on button "Académico" at bounding box center [502, 115] width 76 height 34
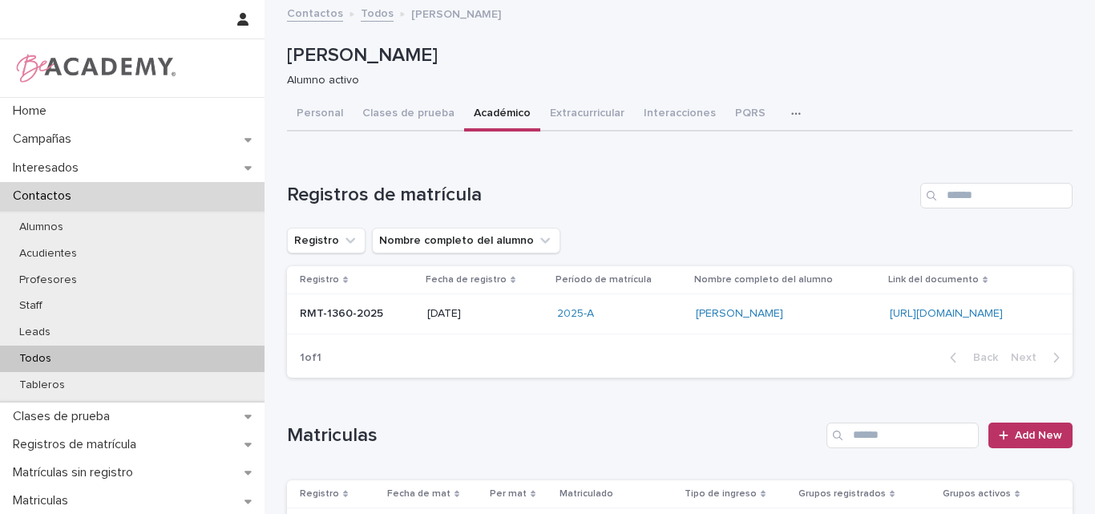
click at [348, 312] on p "RMT-1360-2025" at bounding box center [343, 312] width 87 height 17
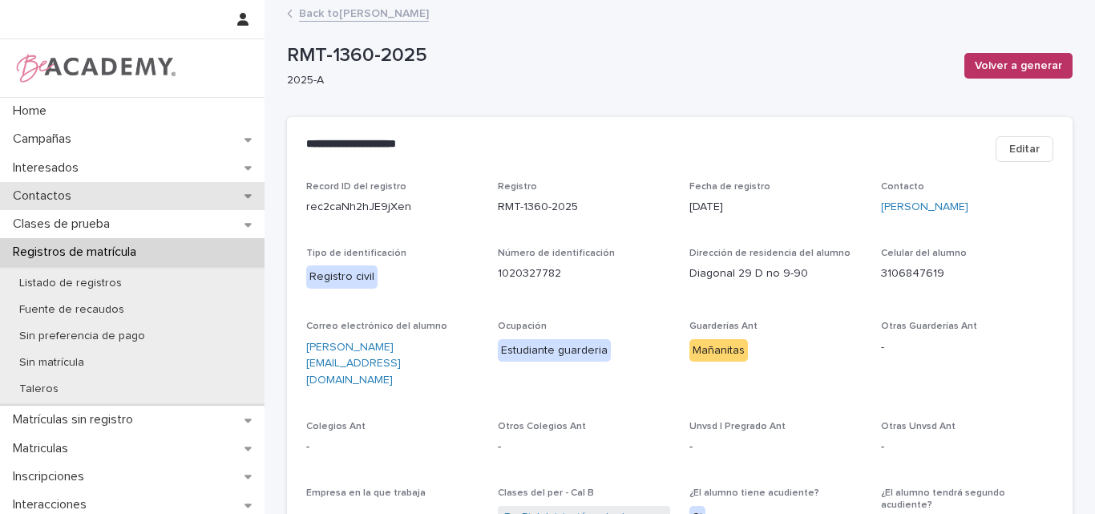
click at [94, 191] on div "Contactos" at bounding box center [132, 196] width 264 height 28
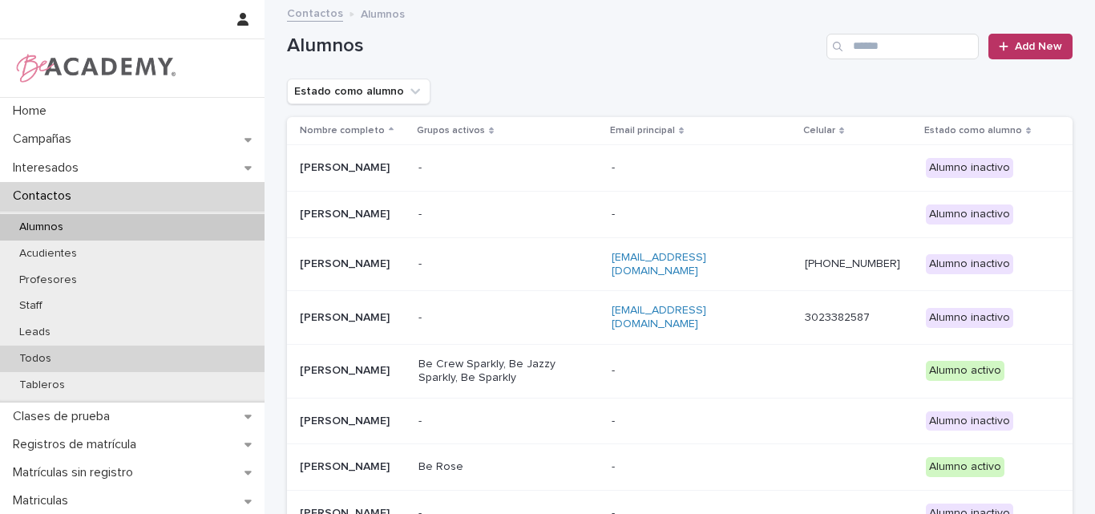
click at [67, 354] on div "Todos" at bounding box center [132, 358] width 264 height 26
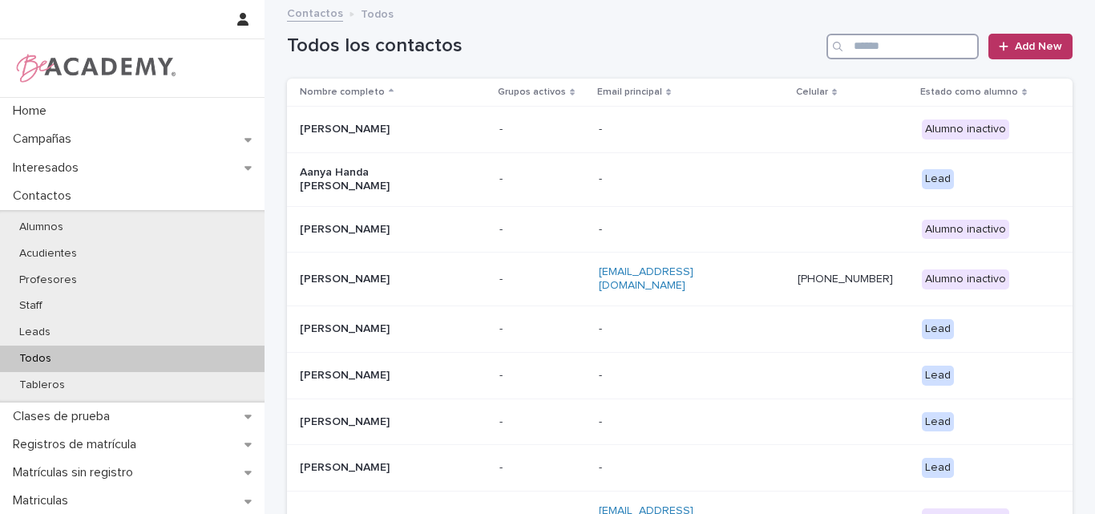
click at [882, 42] on input "Search" at bounding box center [902, 47] width 152 height 26
click at [887, 52] on input "Search" at bounding box center [902, 47] width 152 height 26
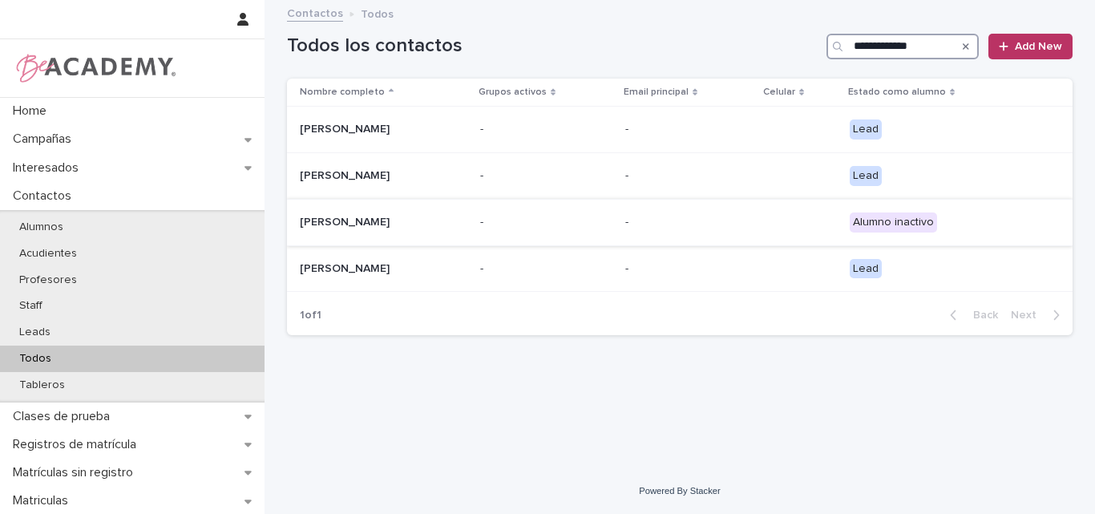
type input "**********"
click at [420, 236] on div "Maria Salome Ladino Martinez" at bounding box center [383, 222] width 167 height 26
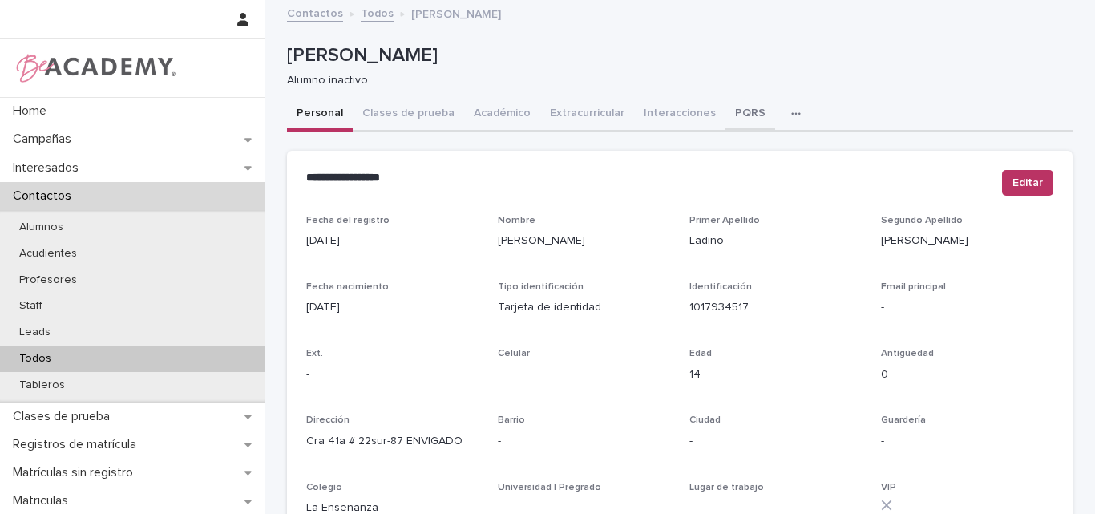
click at [727, 107] on button "PQRS" at bounding box center [750, 115] width 50 height 34
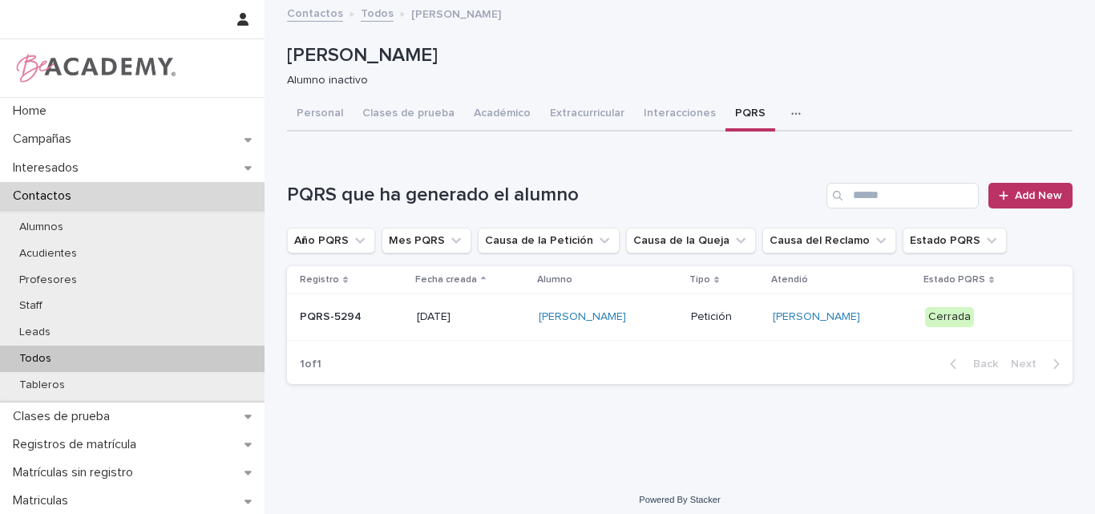
click at [365, 329] on div "PQRS-5294" at bounding box center [352, 317] width 104 height 26
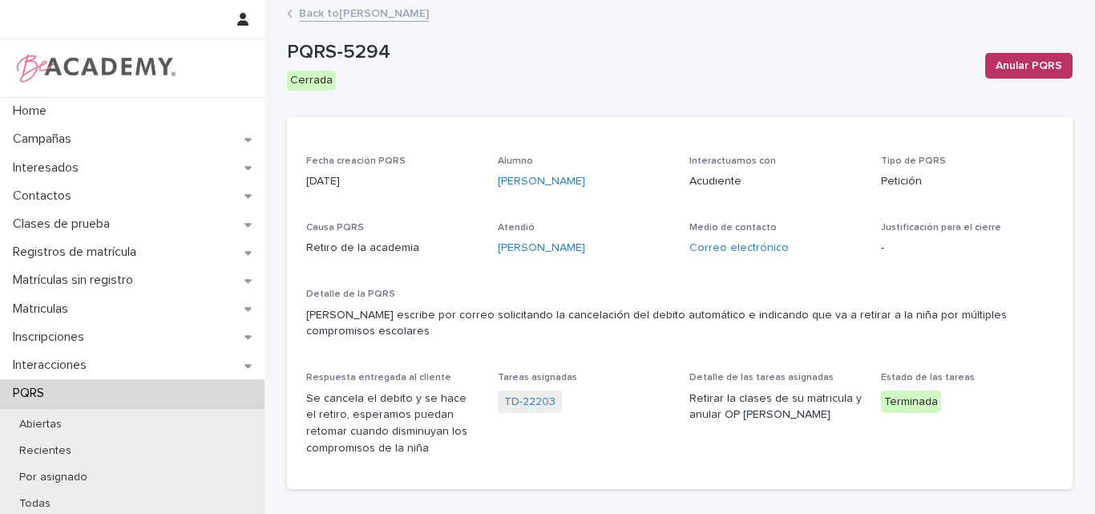
click at [362, 16] on link "Back to Maria Salome Ladino Martinez" at bounding box center [364, 12] width 130 height 18
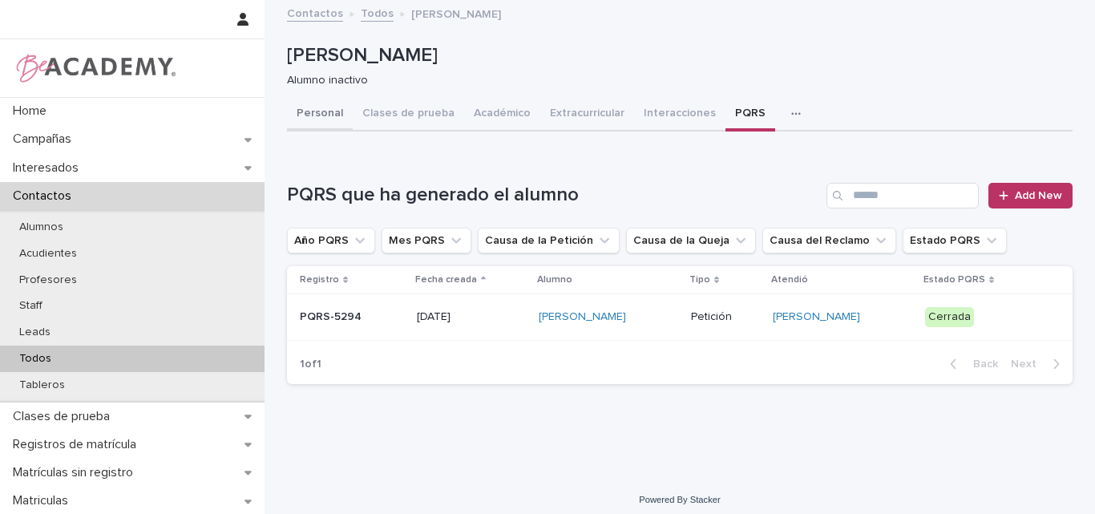
click at [318, 112] on button "Personal" at bounding box center [320, 115] width 66 height 34
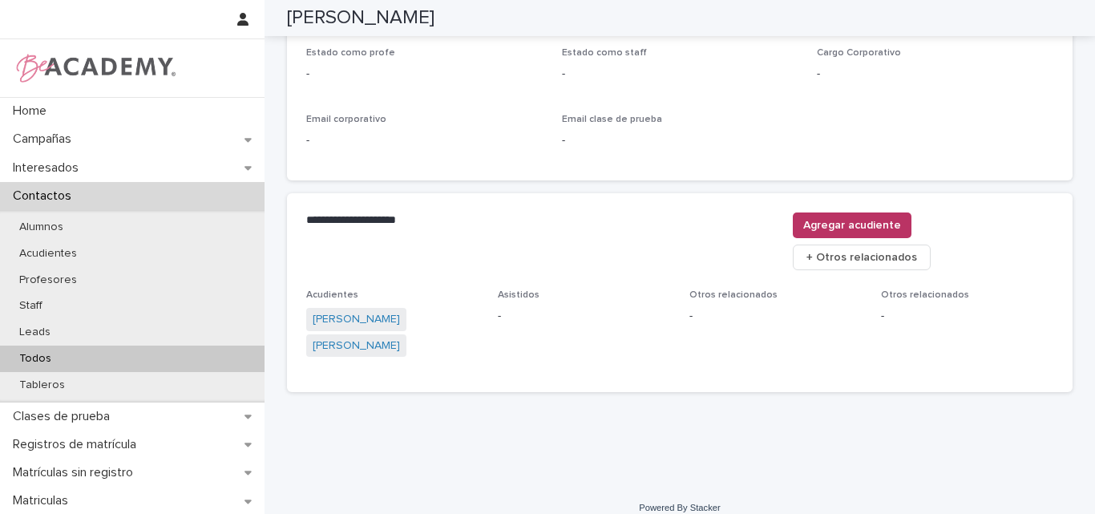
scroll to position [722, 0]
click at [340, 309] on link "Claudia Patricia Martinez Castellanos" at bounding box center [356, 317] width 87 height 17
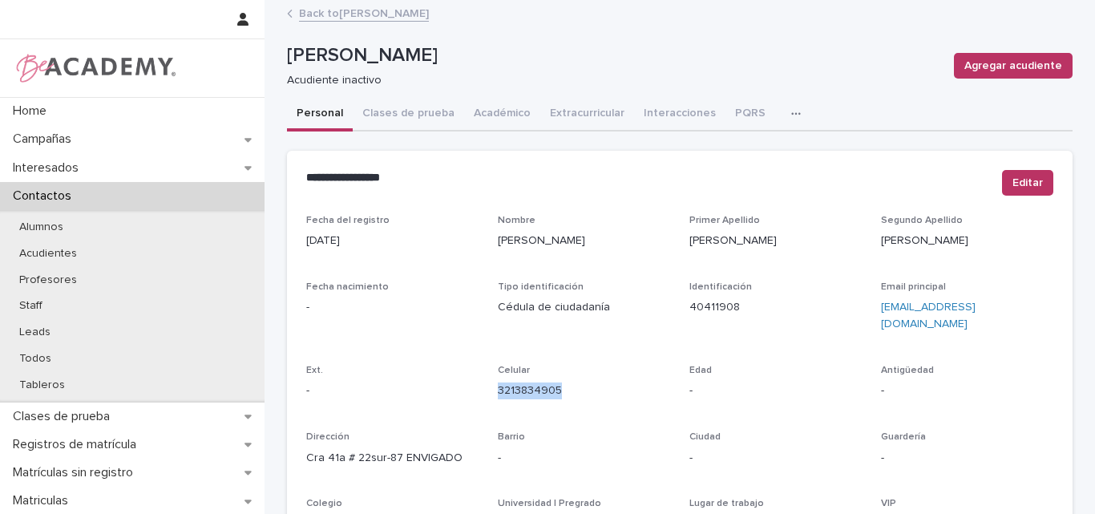
drag, startPoint x: 558, startPoint y: 389, endPoint x: 489, endPoint y: 397, distance: 69.4
click at [489, 397] on div "Fecha del registro 18/11/2024 Nombre Claudia Patricia Primer Apellido Martinez …" at bounding box center [679, 452] width 747 height 474
copy link "3213834905"
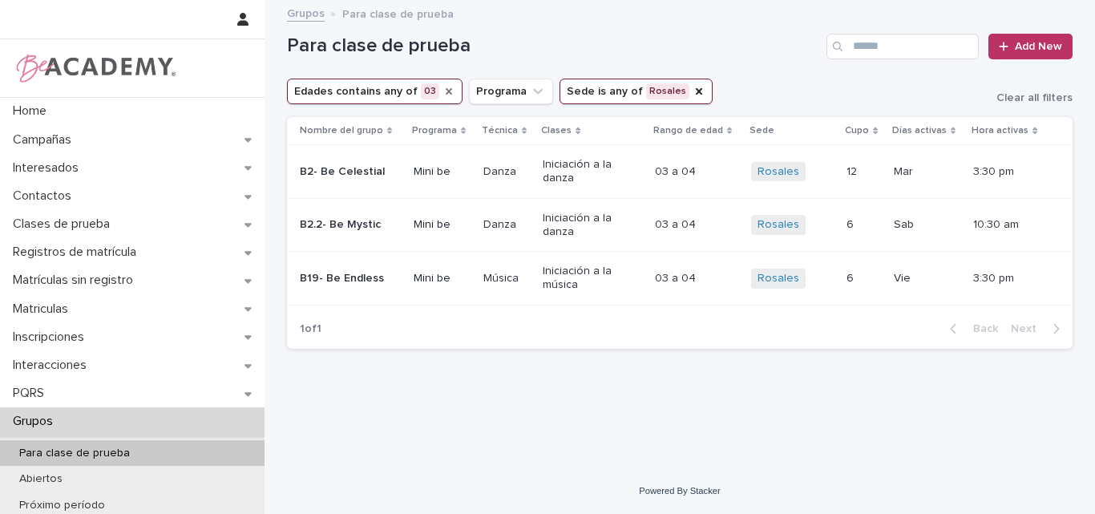
click at [446, 92] on icon "Edades" at bounding box center [449, 91] width 6 height 6
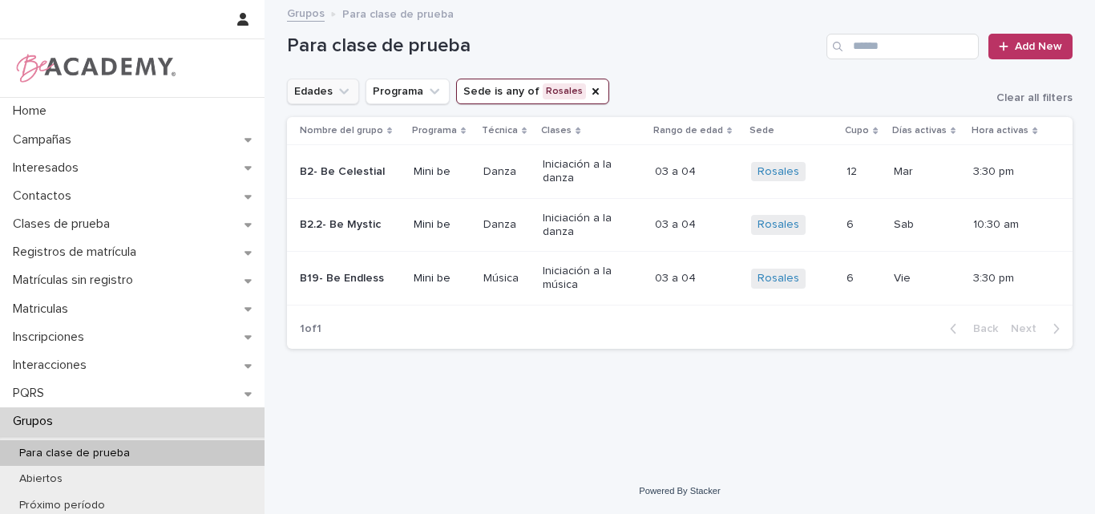
click at [345, 91] on icon "Edades" at bounding box center [344, 91] width 10 height 6
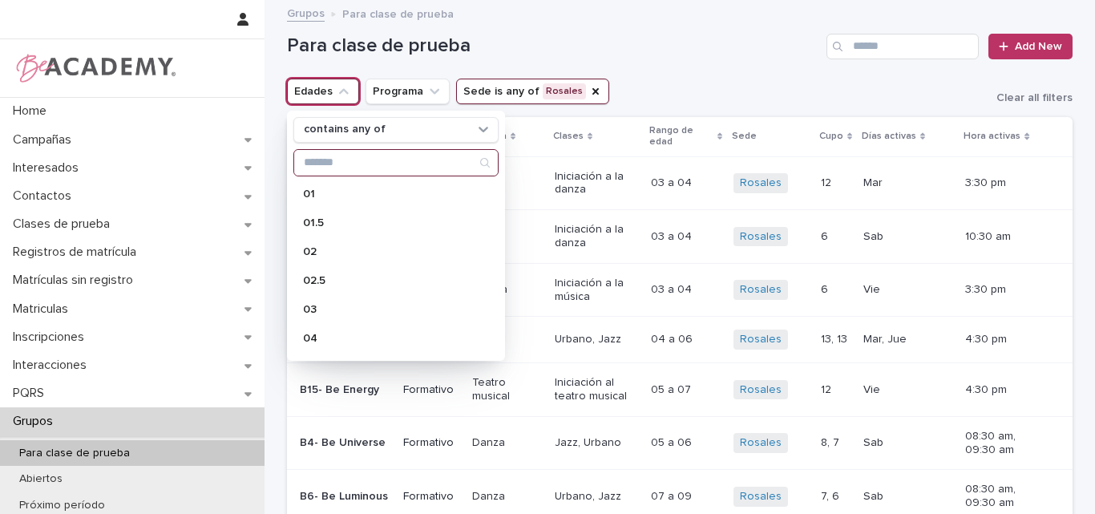
scroll to position [160, 0]
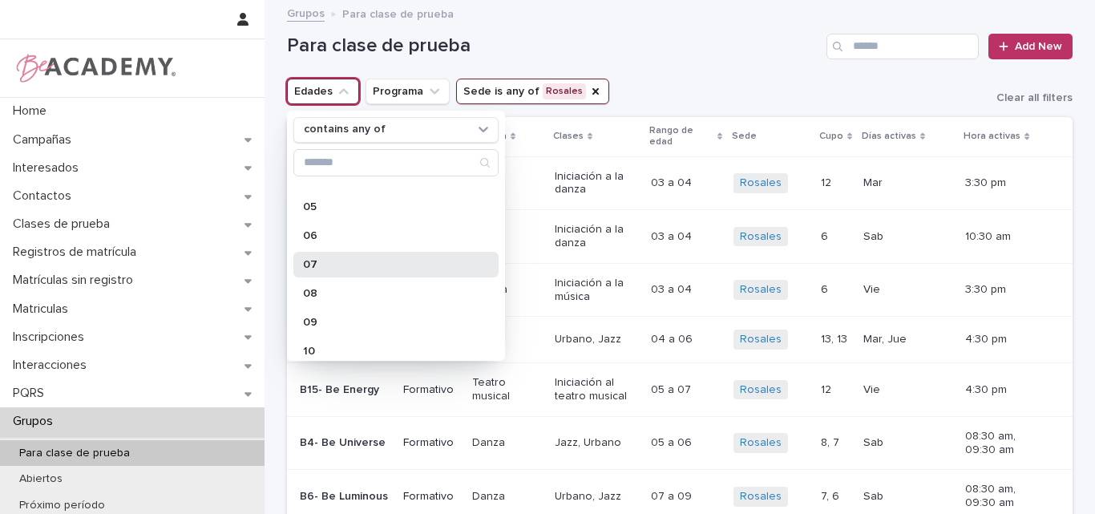
click at [324, 253] on div "07" at bounding box center [395, 265] width 205 height 26
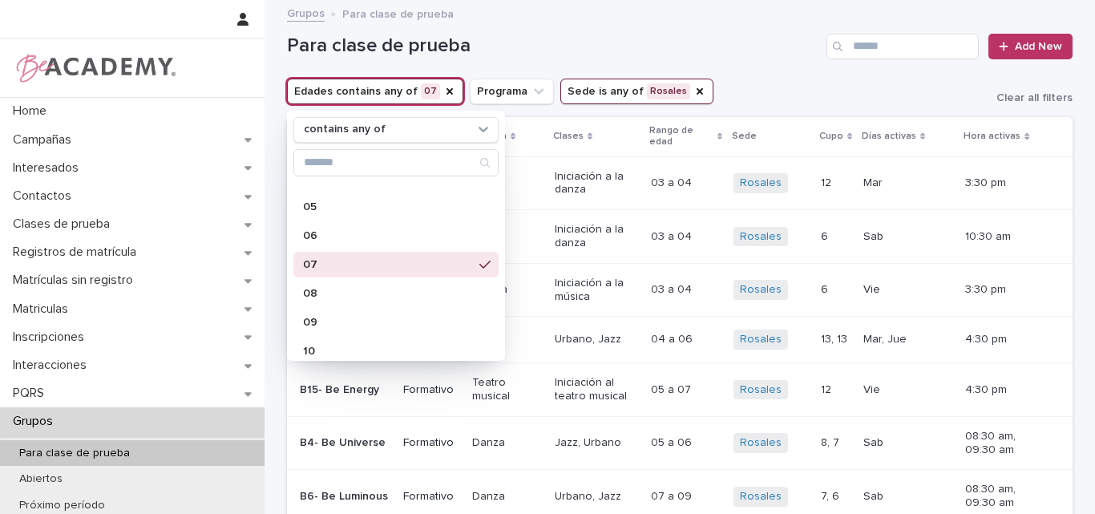
click at [700, 29] on div "Para clase de prueba Add New" at bounding box center [679, 40] width 785 height 77
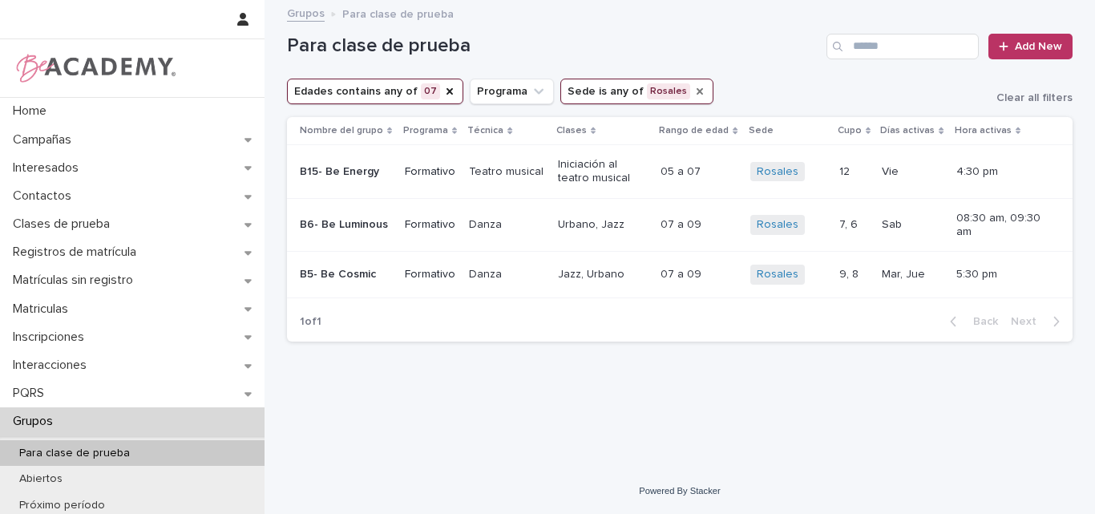
click at [693, 91] on icon "Sede" at bounding box center [699, 91] width 13 height 13
click at [600, 88] on icon "Sede" at bounding box center [607, 91] width 16 height 16
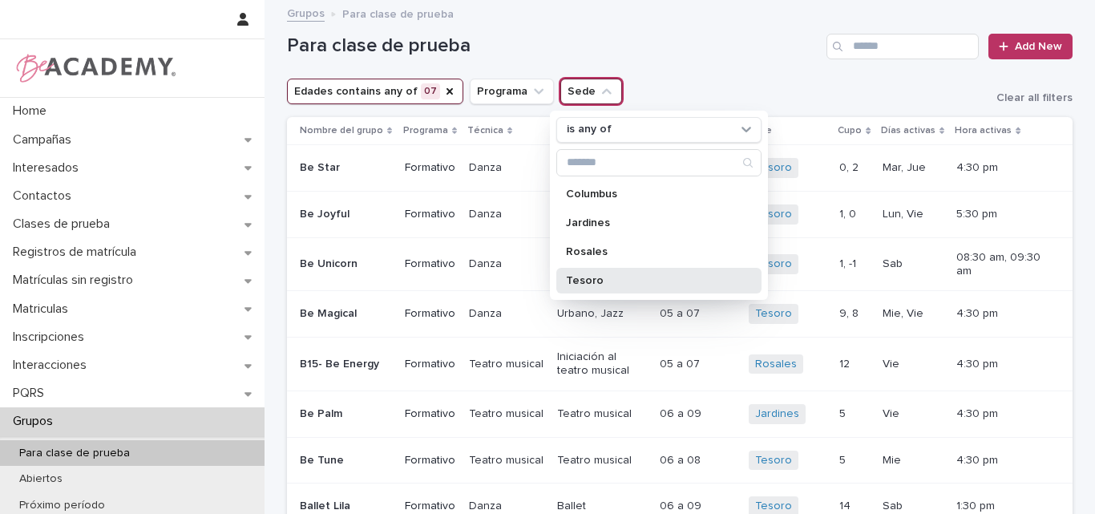
click at [594, 277] on p "Tesoro" at bounding box center [651, 280] width 170 height 11
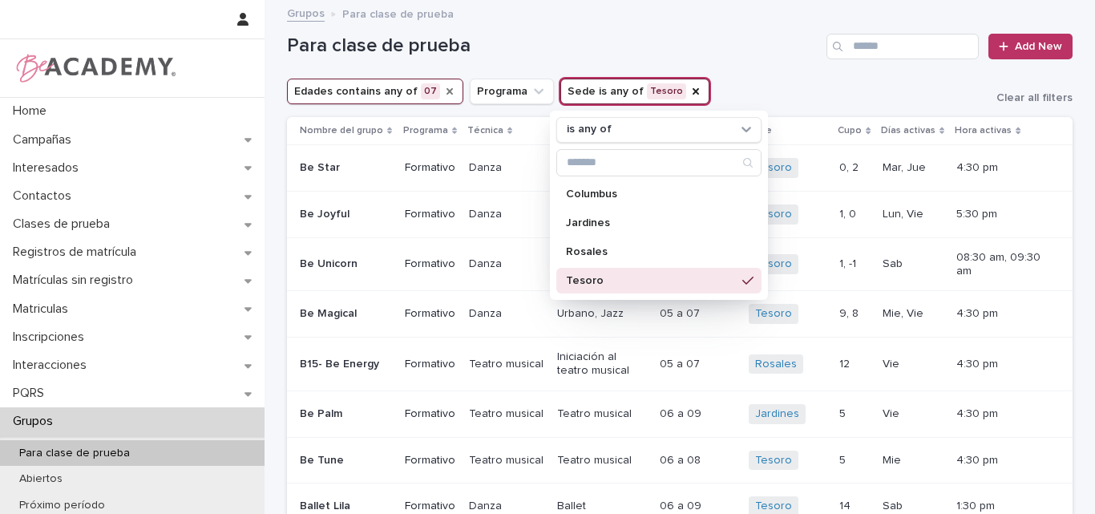
click at [446, 90] on icon "Edades" at bounding box center [449, 91] width 6 height 6
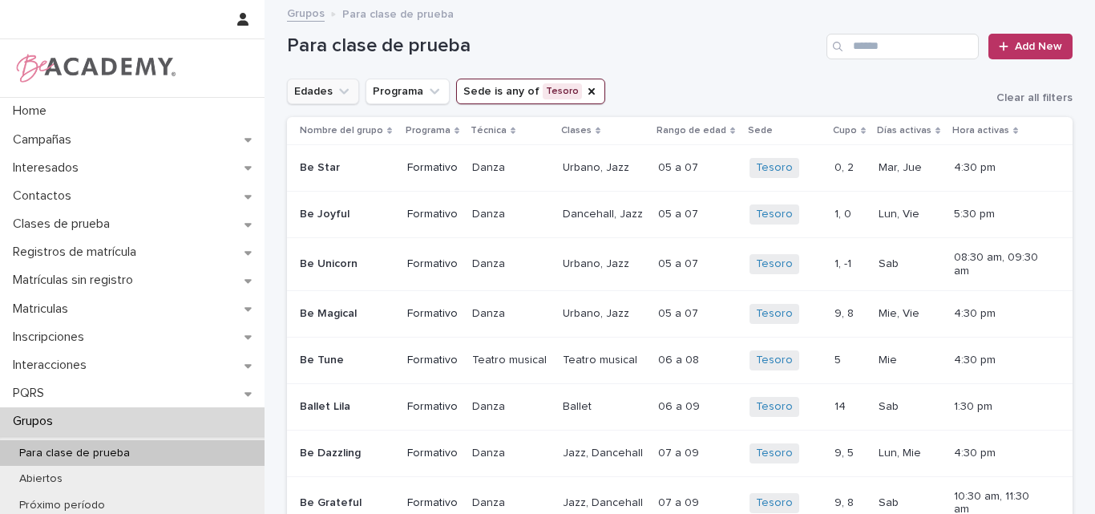
click at [336, 88] on icon "Edades" at bounding box center [344, 91] width 16 height 16
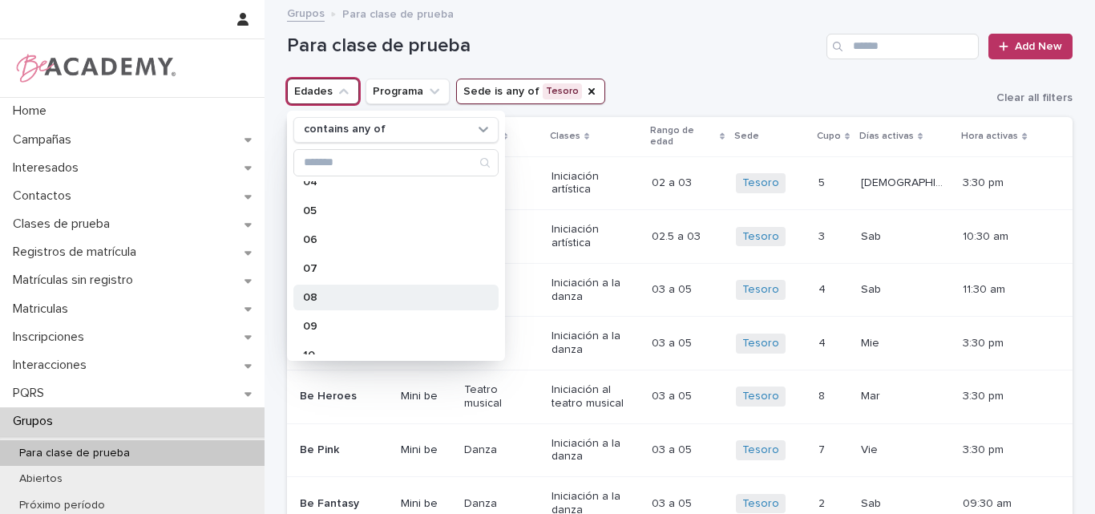
scroll to position [160, 0]
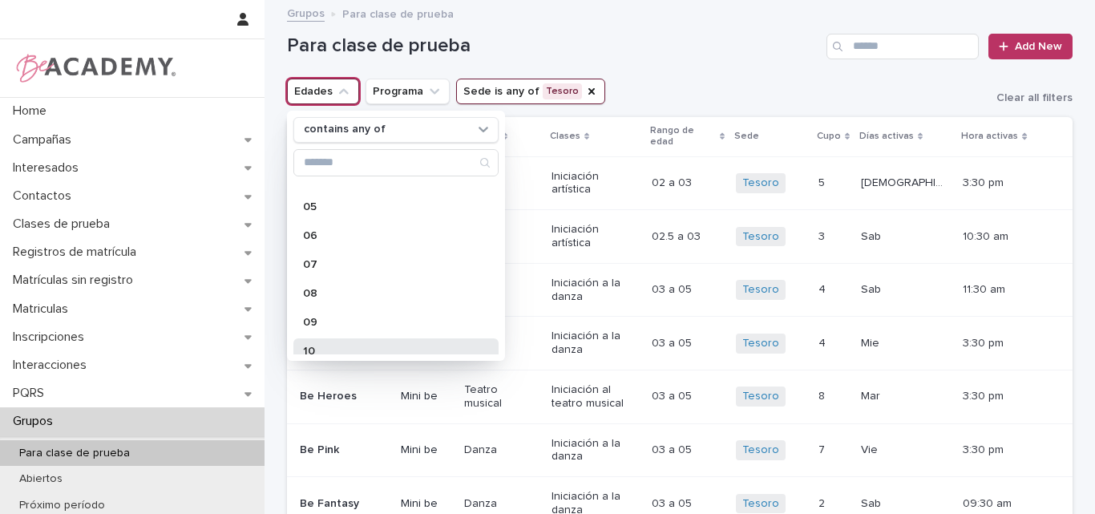
click at [332, 349] on p "10" at bounding box center [388, 350] width 170 height 11
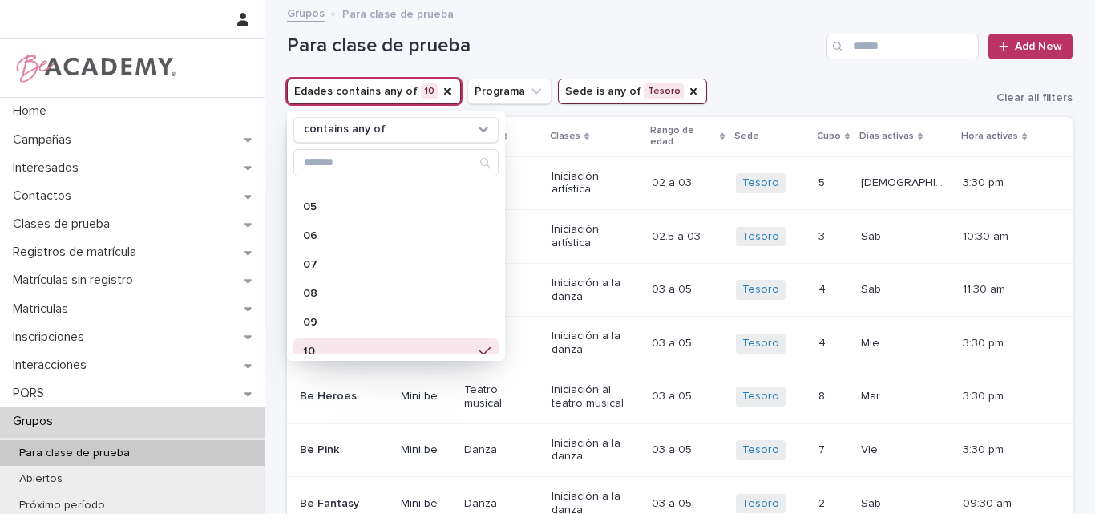
click at [823, 59] on div "Para clase de prueba Add New" at bounding box center [679, 40] width 785 height 77
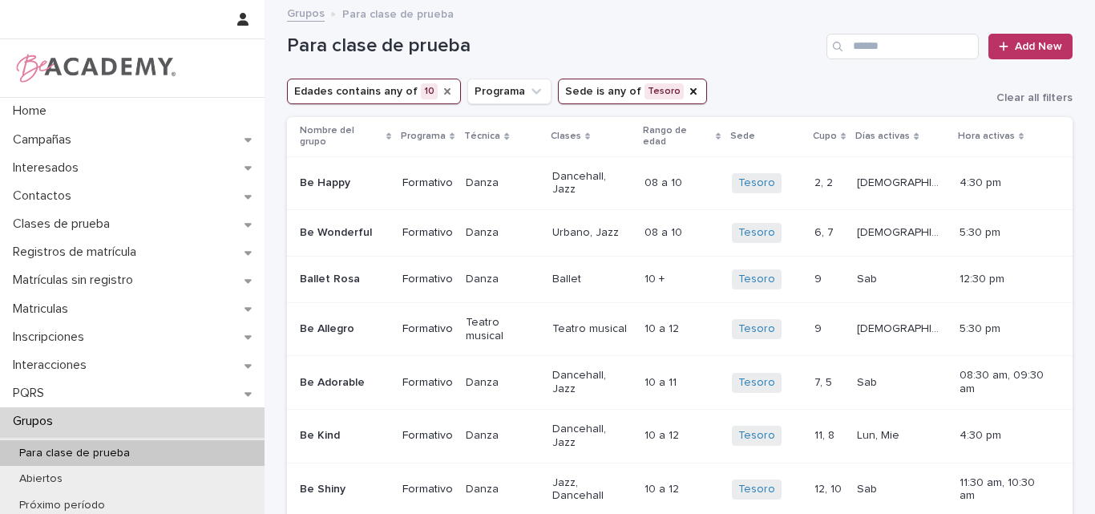
click at [441, 87] on icon "Edades" at bounding box center [447, 91] width 13 height 13
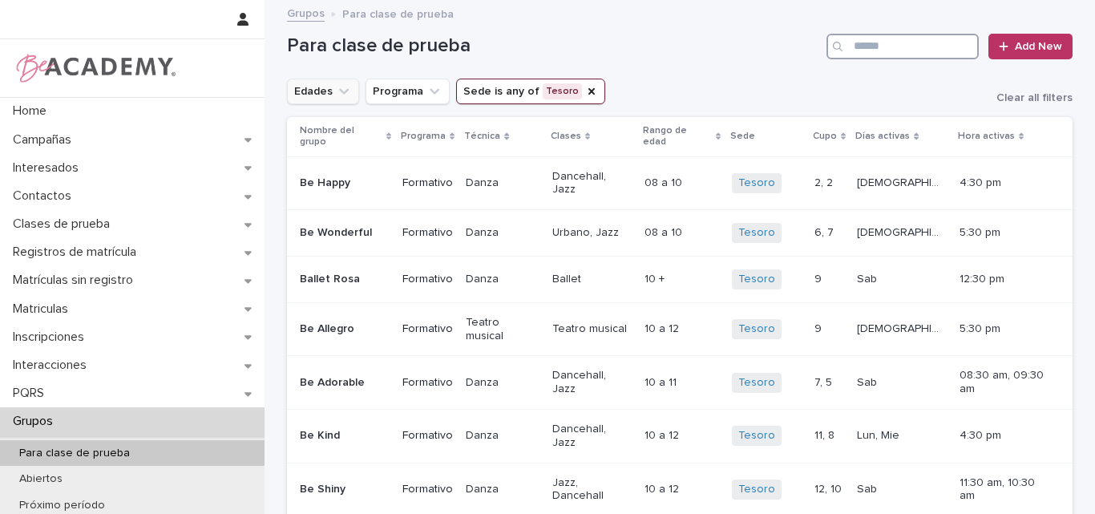
click at [874, 46] on input "Search" at bounding box center [902, 47] width 152 height 26
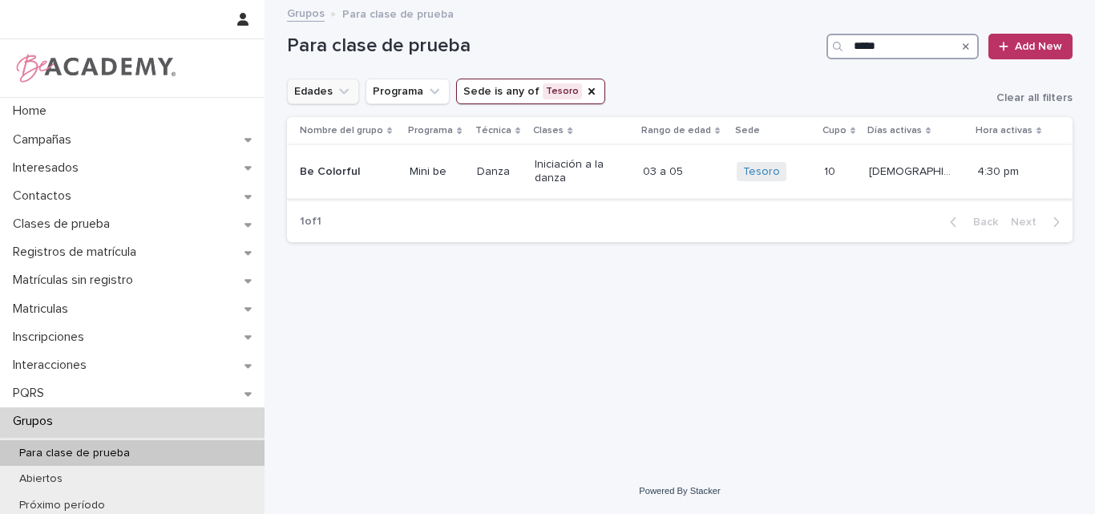
type input "*****"
click at [381, 179] on div "Be Colorful" at bounding box center [348, 172] width 97 height 26
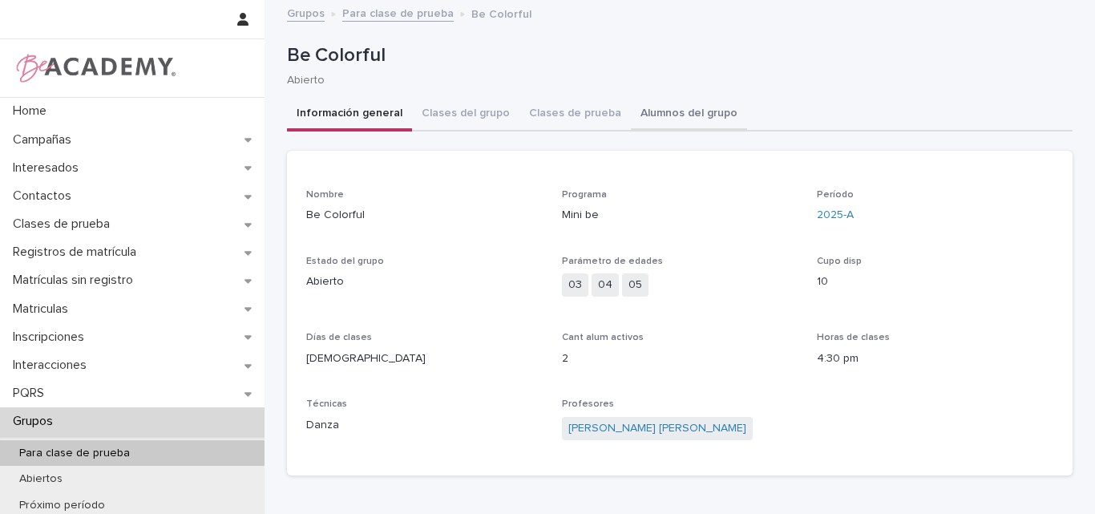
click at [680, 103] on button "Alumnos del grupo" at bounding box center [689, 115] width 116 height 34
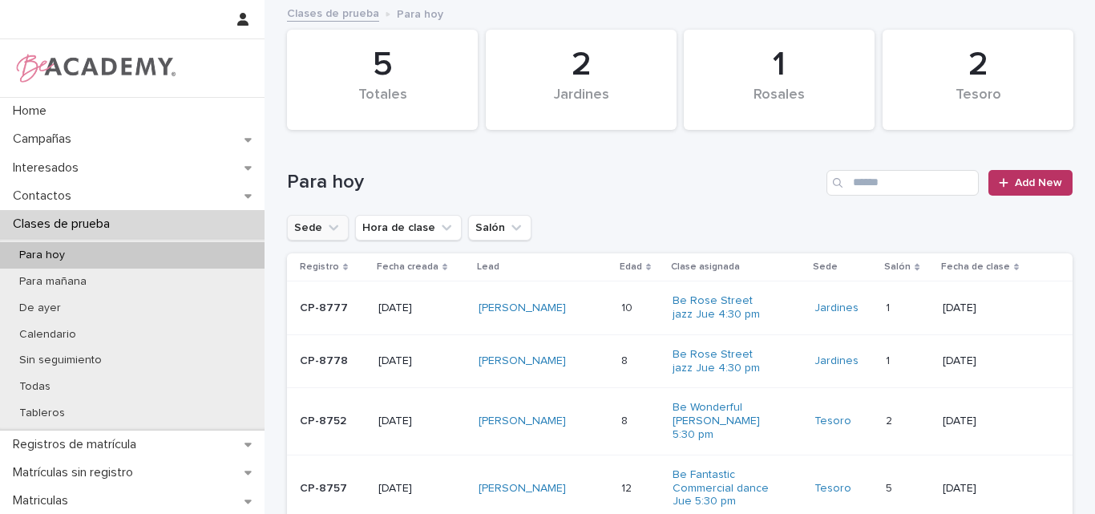
click at [325, 222] on icon "Sede" at bounding box center [333, 228] width 16 height 16
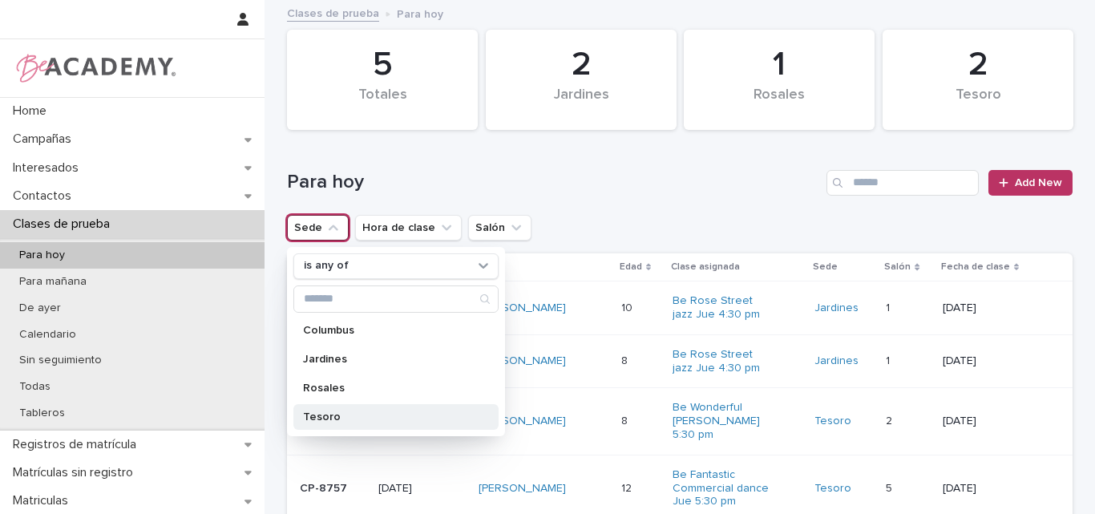
click at [312, 414] on p "Tesoro" at bounding box center [388, 416] width 170 height 11
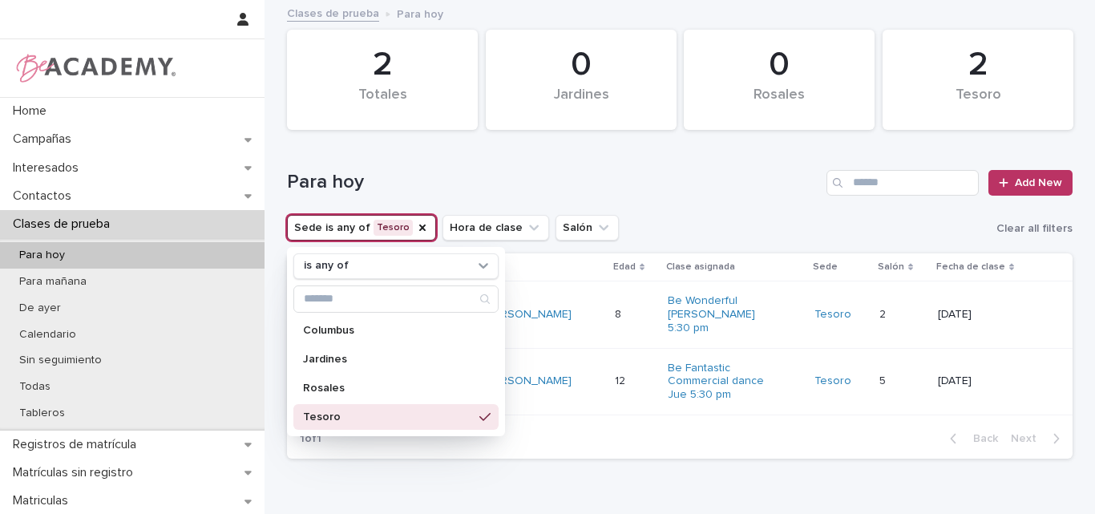
drag, startPoint x: 765, startPoint y: 193, endPoint x: 764, endPoint y: 203, distance: 9.7
click at [765, 193] on h1 "Para hoy" at bounding box center [553, 182] width 533 height 23
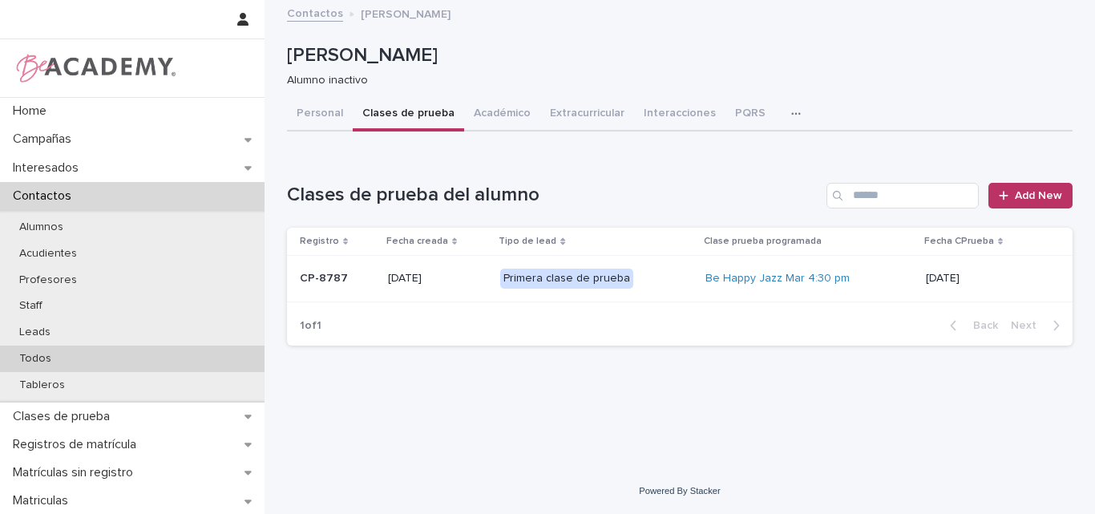
click at [87, 352] on div "Todos" at bounding box center [132, 358] width 264 height 26
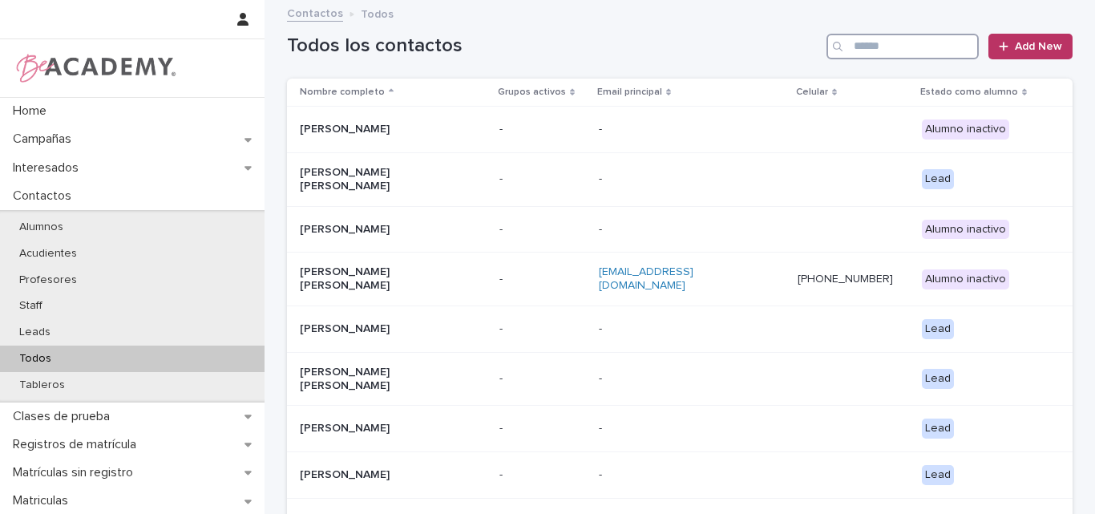
click at [877, 51] on input "Search" at bounding box center [902, 47] width 152 height 26
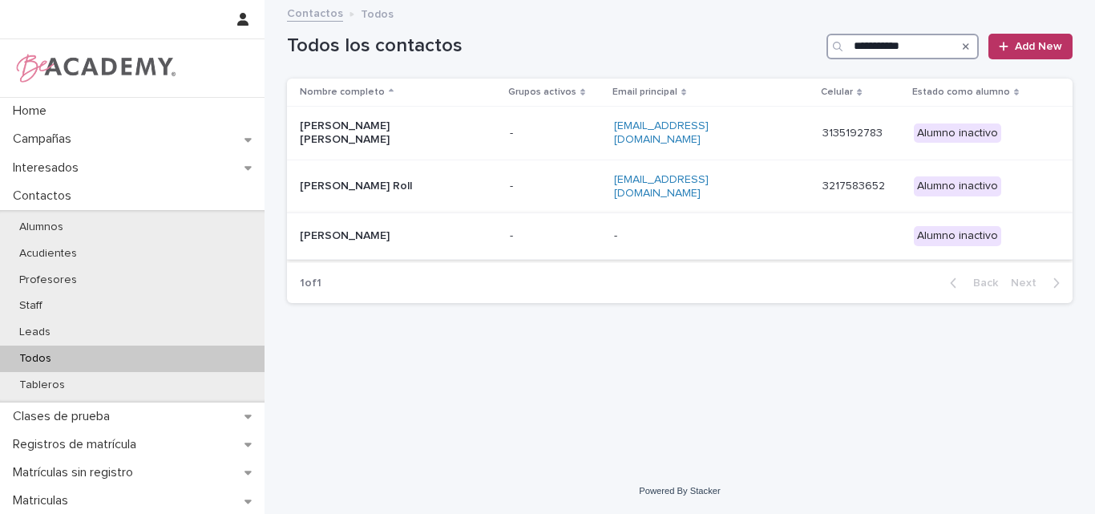
type input "**********"
click at [393, 230] on div "Sofia Cardenas Vasquez" at bounding box center [398, 236] width 197 height 26
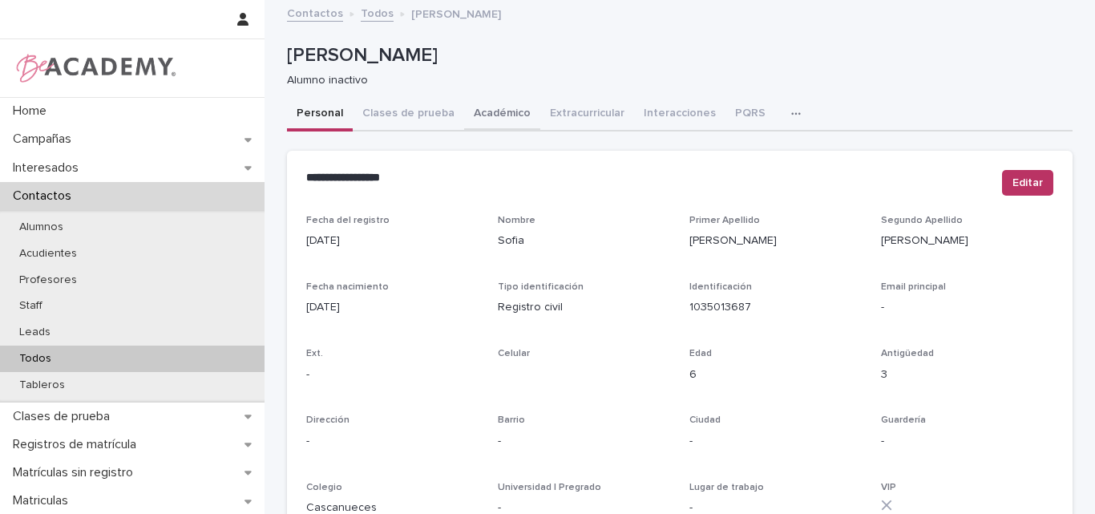
click at [480, 111] on button "Académico" at bounding box center [502, 115] width 76 height 34
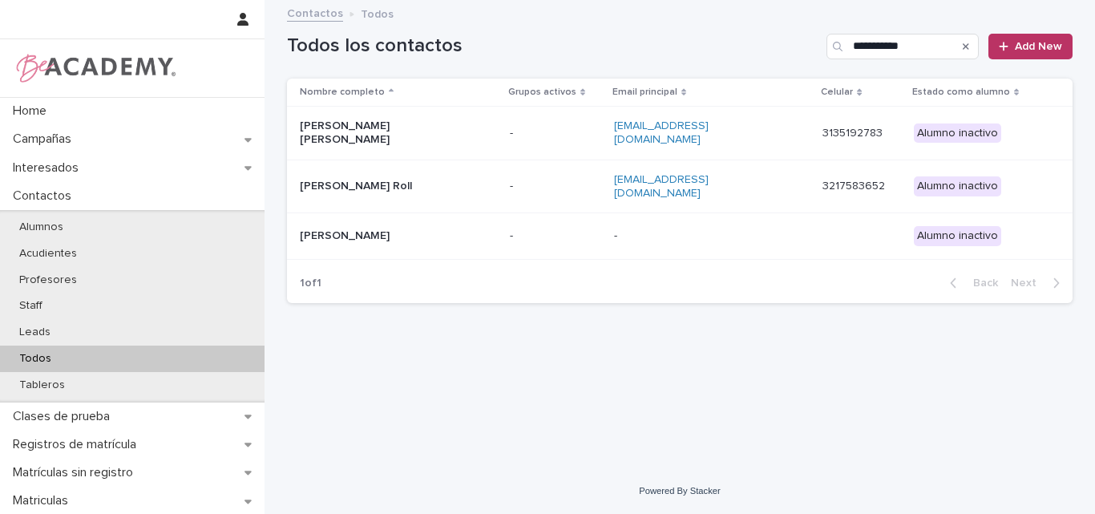
click at [968, 47] on icon "Search" at bounding box center [965, 46] width 6 height 6
click at [878, 49] on input "Search" at bounding box center [902, 47] width 152 height 26
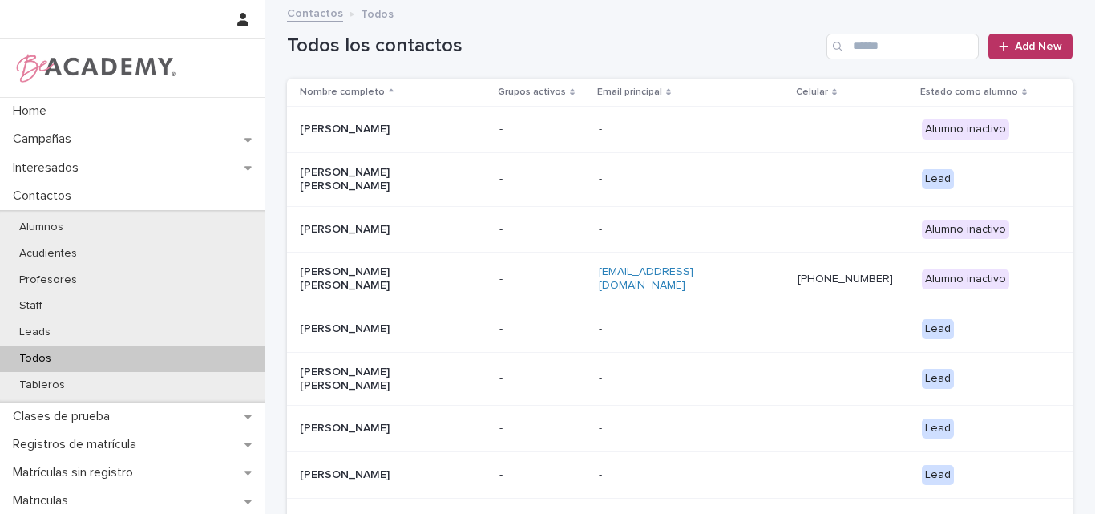
click at [700, 40] on h1 "Todos los contactos" at bounding box center [553, 45] width 533 height 23
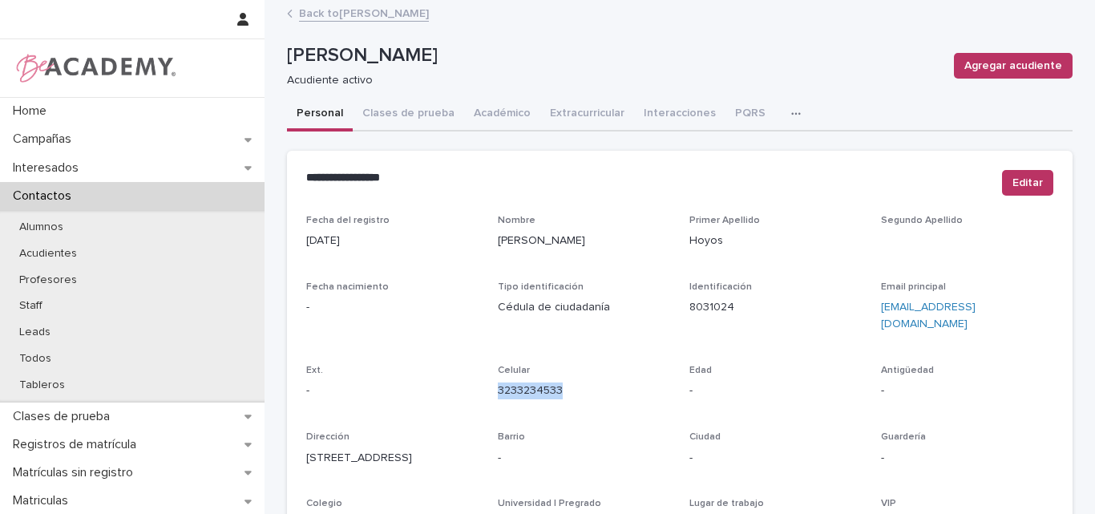
click at [401, 10] on link "Back to Fatima Hoyos Hoyos" at bounding box center [364, 12] width 130 height 18
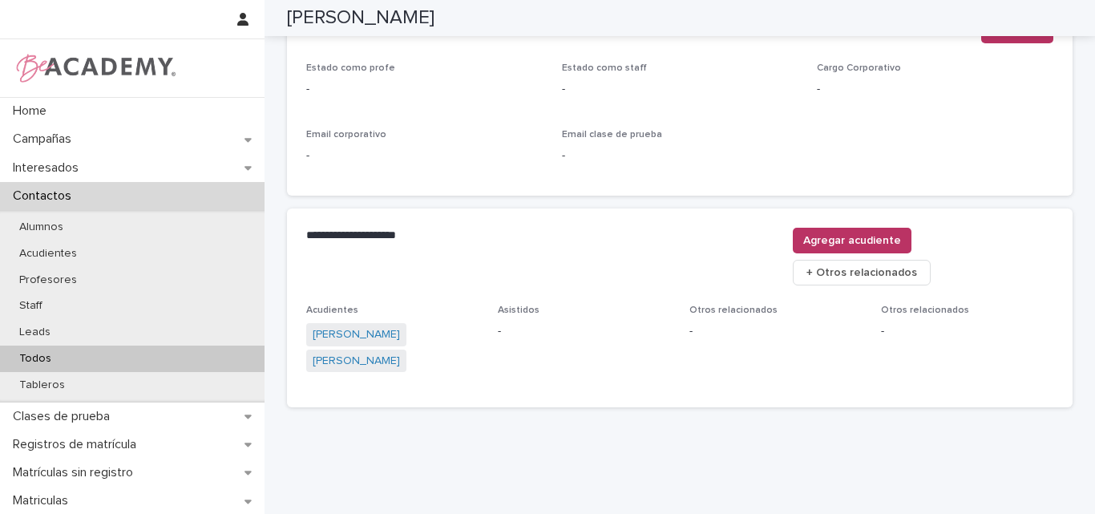
scroll to position [705, 0]
click at [353, 326] on link "Silvana Hoyos Restrepo" at bounding box center [356, 334] width 87 height 17
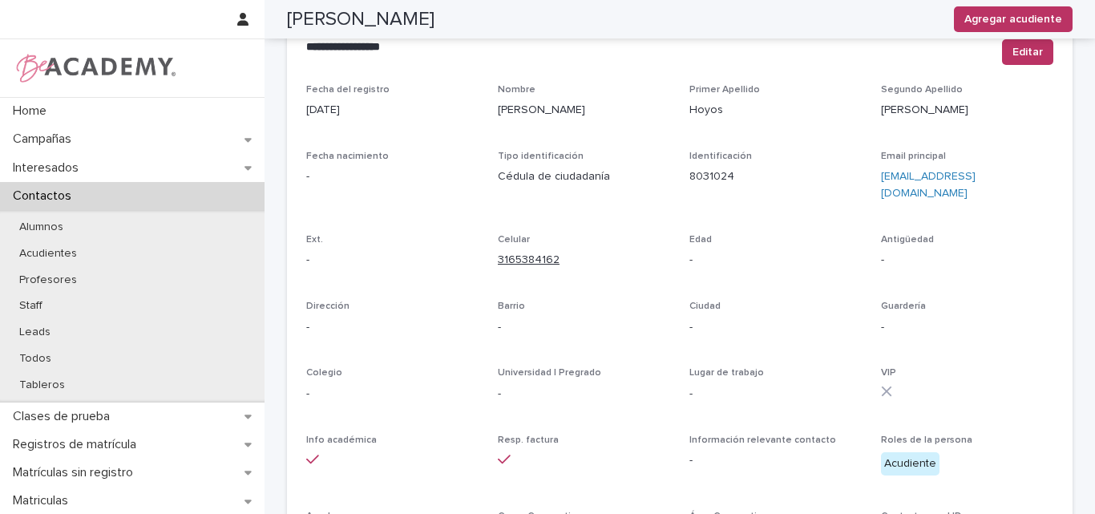
scroll to position [85, 0]
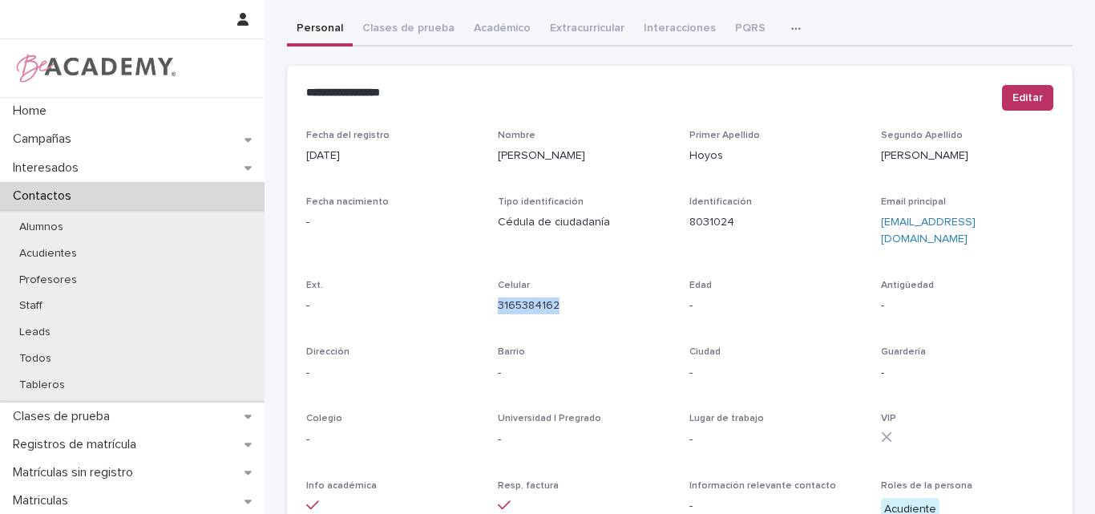
drag, startPoint x: 560, startPoint y: 301, endPoint x: 486, endPoint y: 317, distance: 76.4
click at [486, 317] on div "Fecha del registro 21/09/2022 Nombre Silvana Primer Apellido Hoyos Segundo Apel…" at bounding box center [679, 367] width 747 height 474
copy link "3165384162"
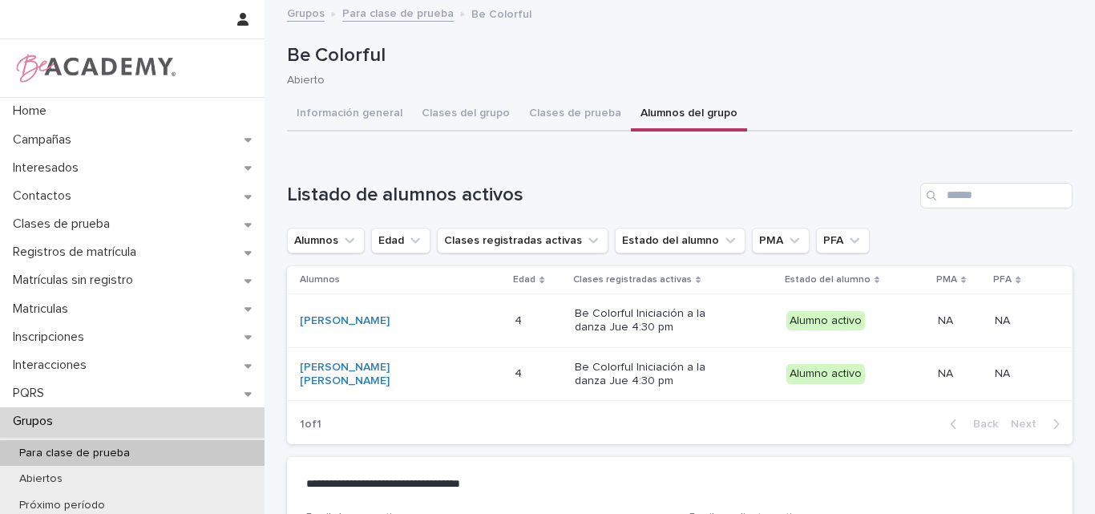
click at [414, 9] on link "Para clase de prueba" at bounding box center [397, 12] width 111 height 18
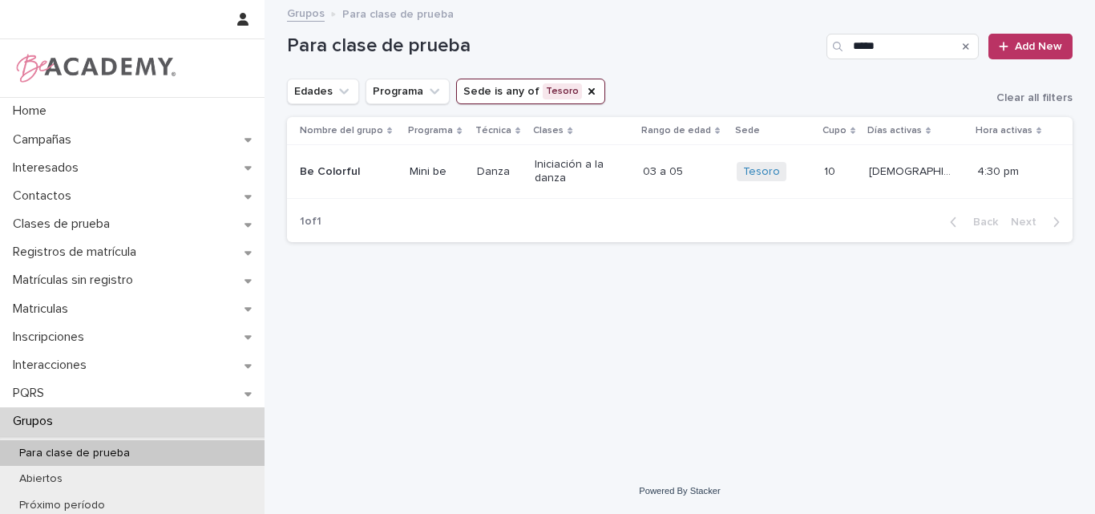
click at [965, 45] on icon "Search" at bounding box center [965, 46] width 6 height 6
click at [345, 94] on button "Edades" at bounding box center [323, 92] width 72 height 26
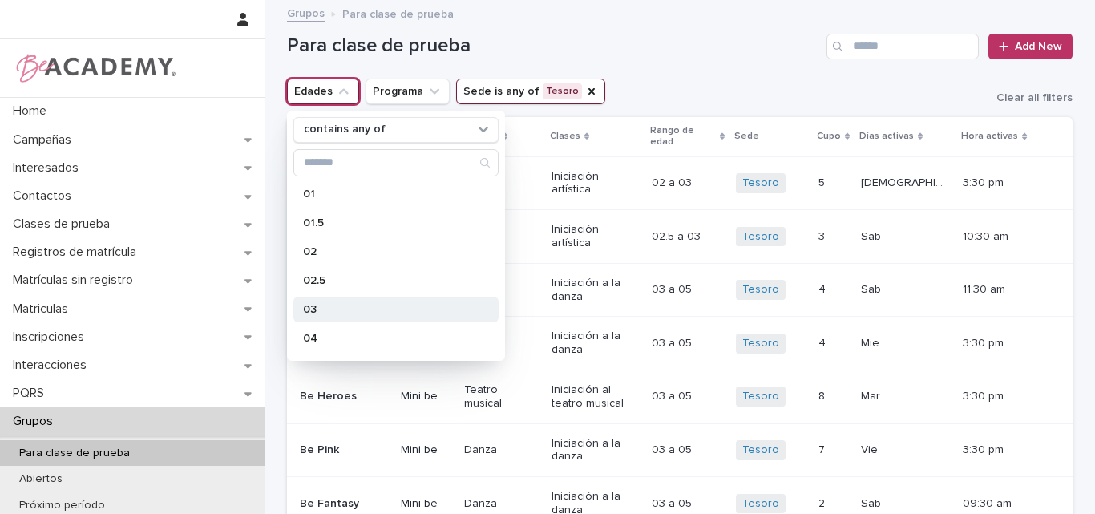
click at [305, 308] on p "03" at bounding box center [388, 309] width 170 height 11
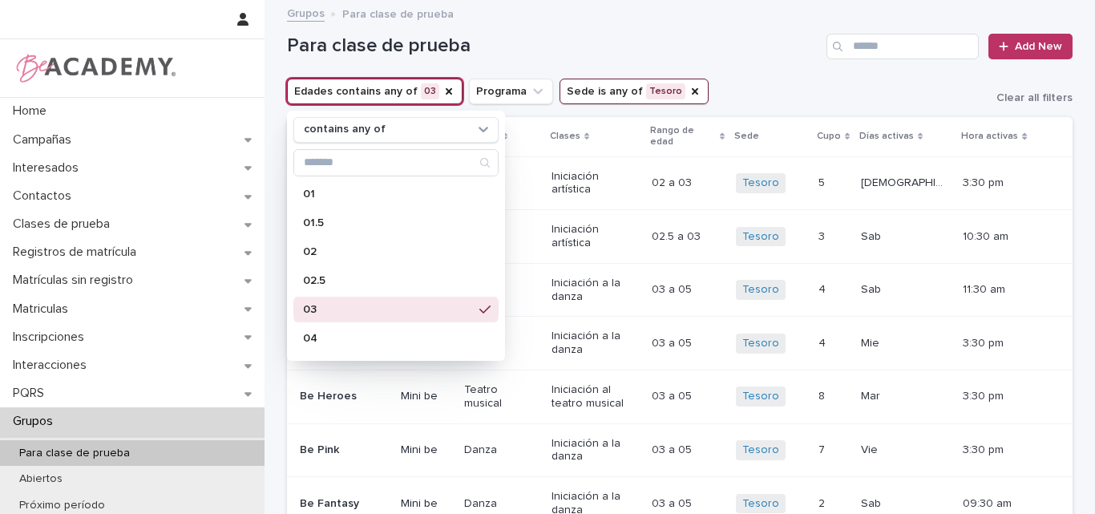
click at [702, 56] on h1 "Para clase de prueba" at bounding box center [553, 45] width 533 height 23
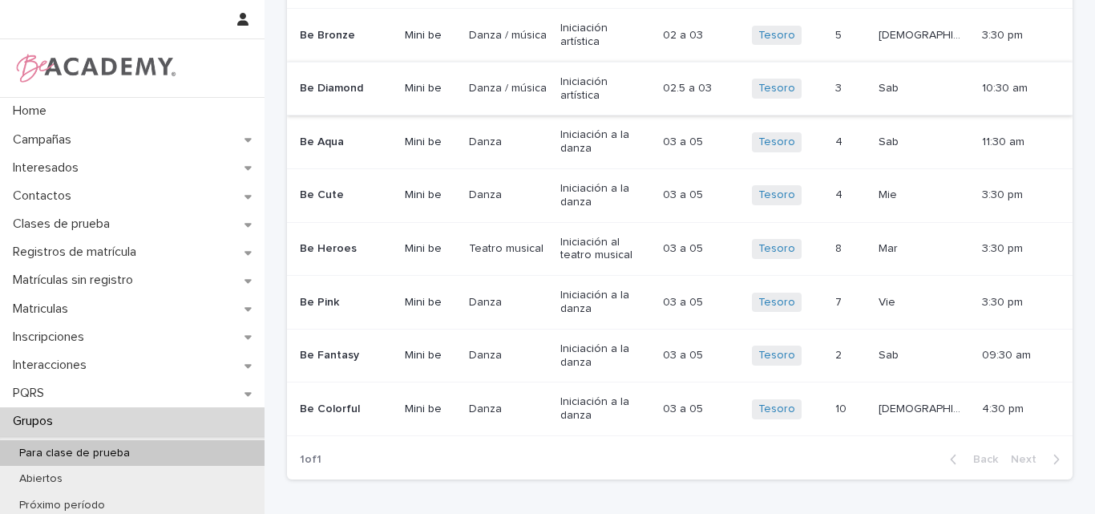
scroll to position [160, 0]
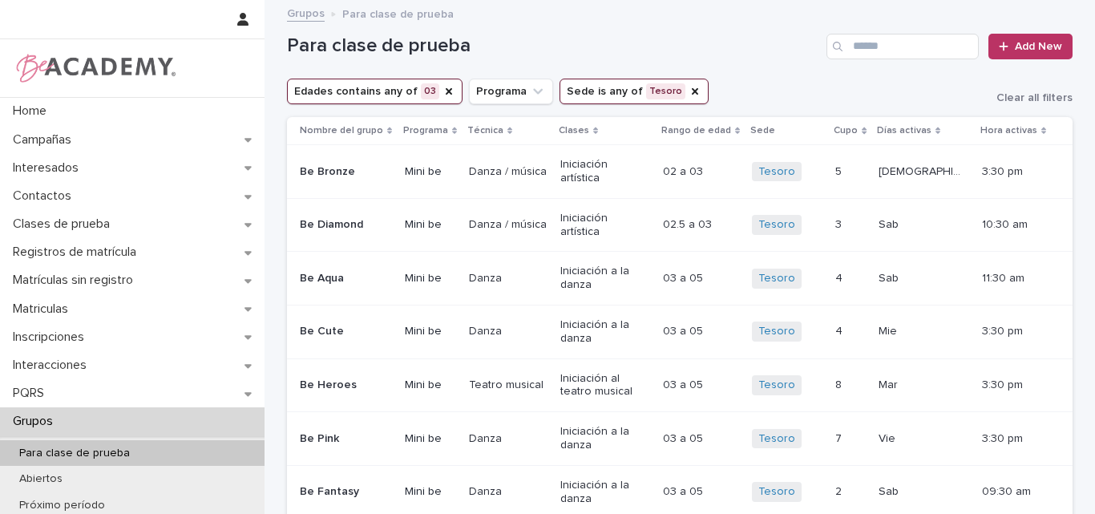
click at [442, 90] on icon "Edades" at bounding box center [448, 91] width 13 height 13
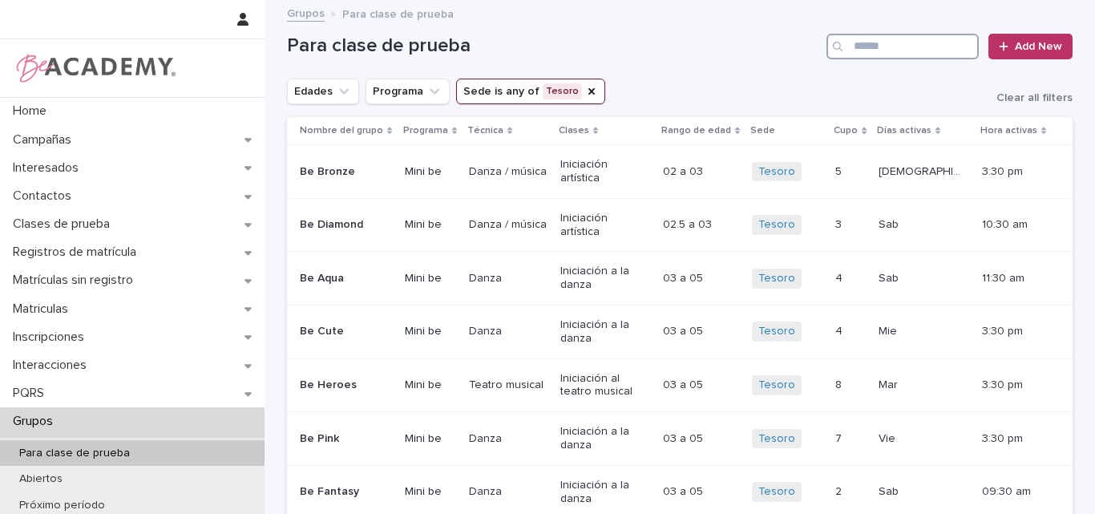
click at [934, 50] on input "Search" at bounding box center [902, 47] width 152 height 26
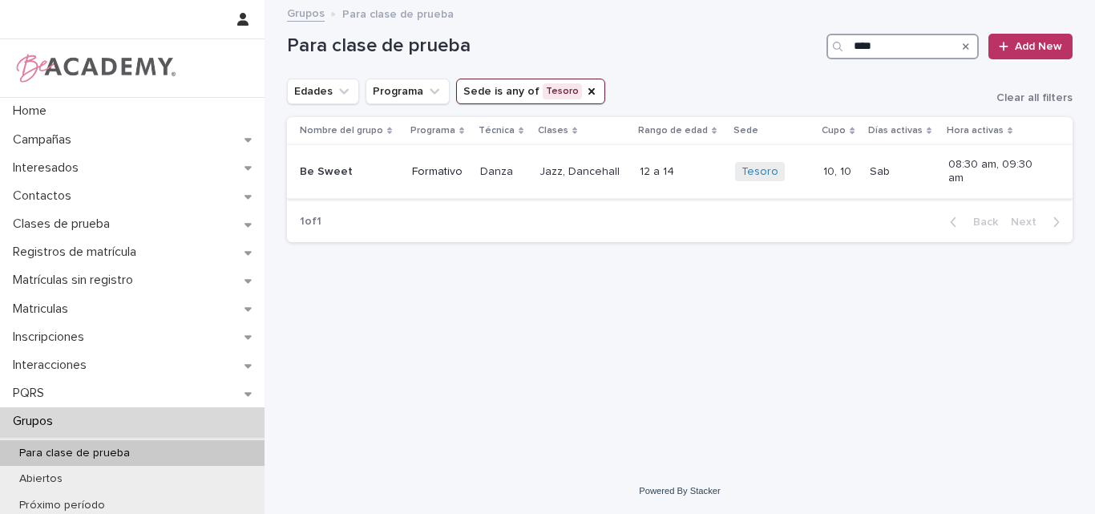
type input "****"
click at [336, 169] on p "Be Sweet" at bounding box center [344, 172] width 89 height 14
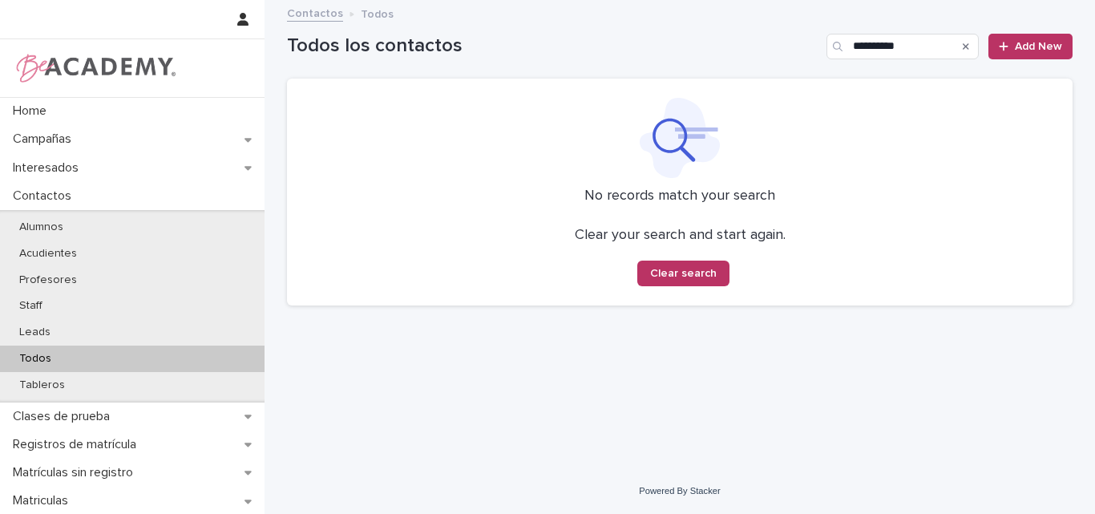
type input "**********"
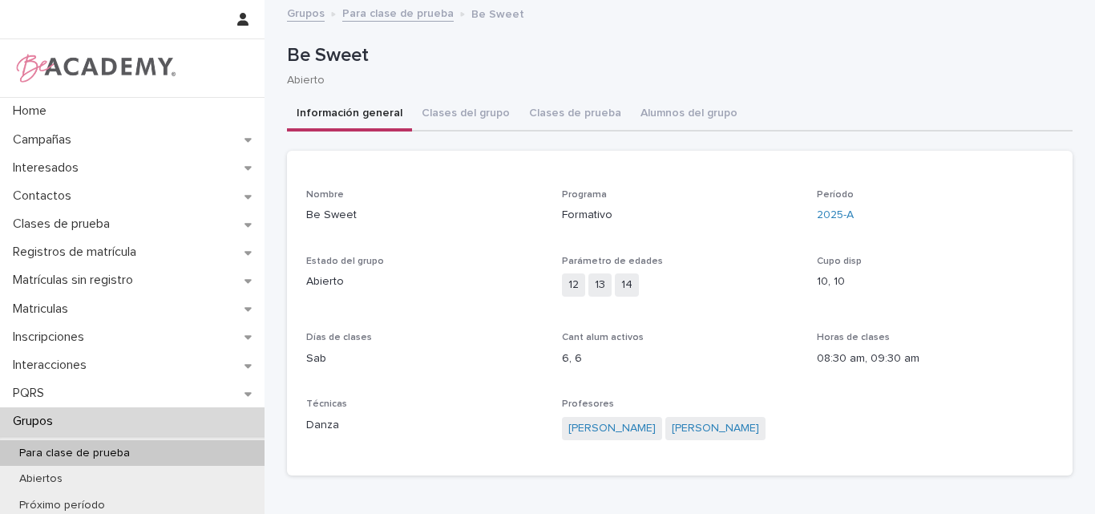
click at [410, 11] on link "Para clase de prueba" at bounding box center [397, 12] width 111 height 18
